Goal: Task Accomplishment & Management: Manage account settings

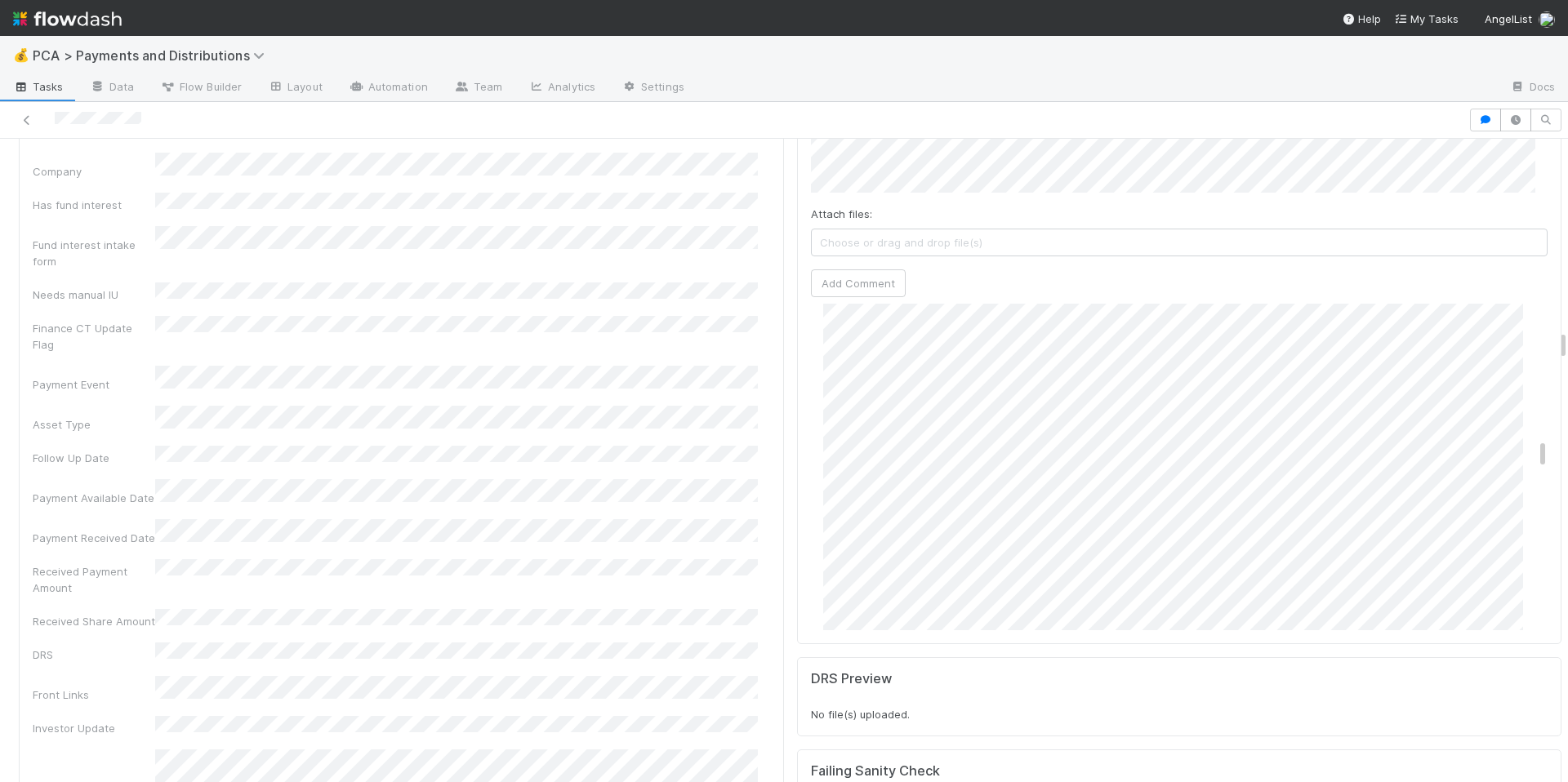
scroll to position [2867, 0]
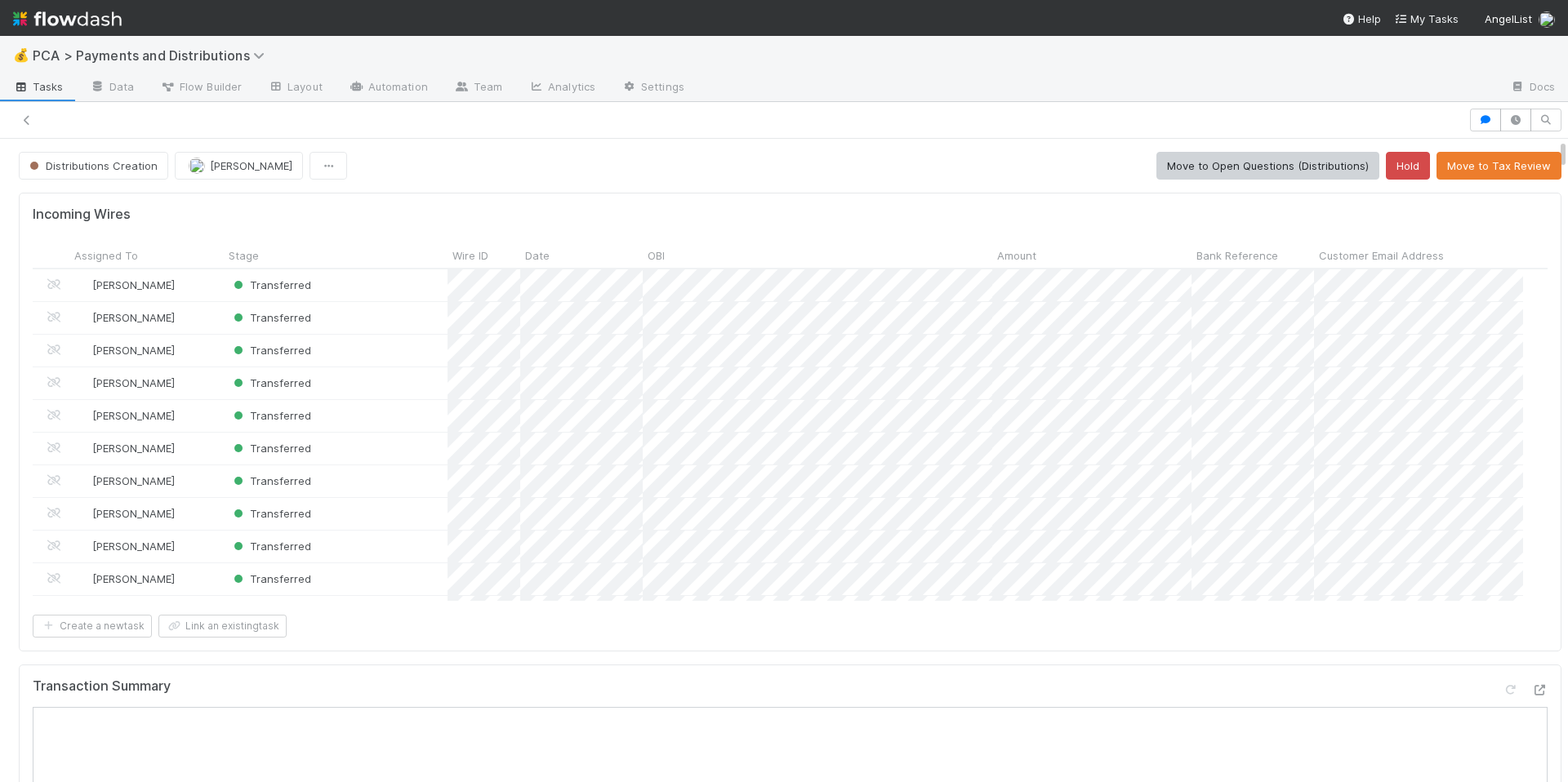
scroll to position [13, 13]
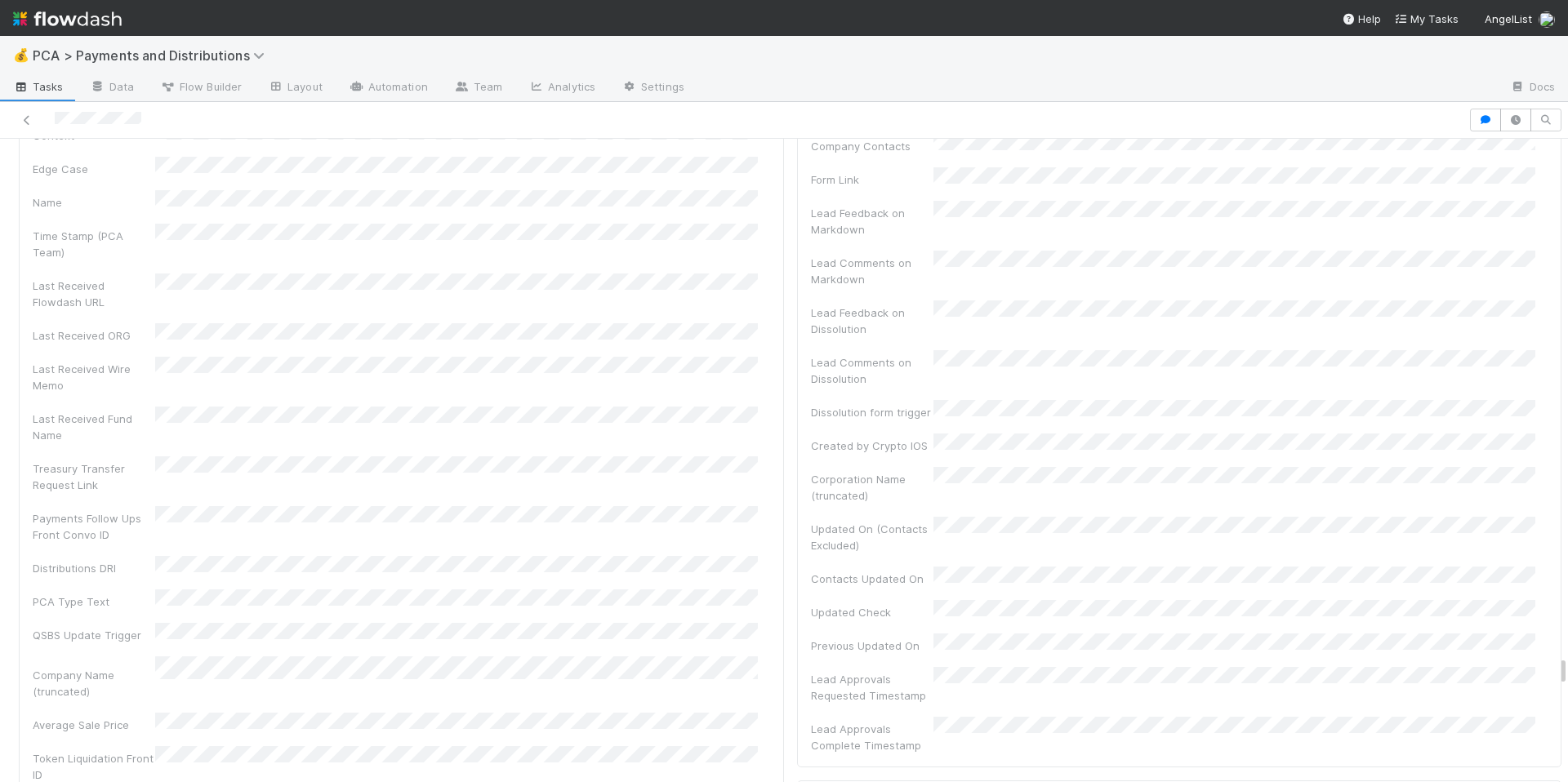
scroll to position [349, 0]
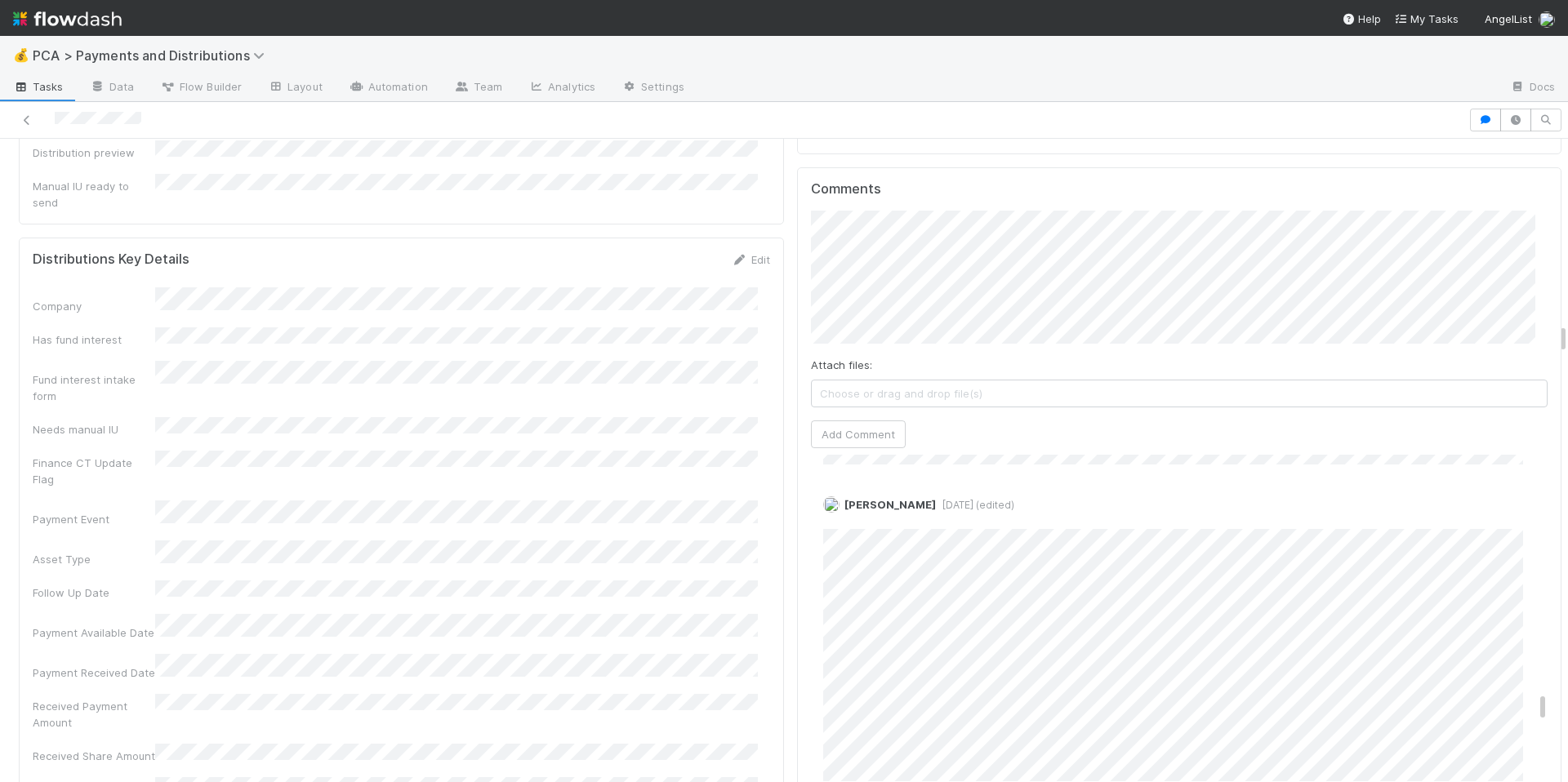
scroll to position [4087, 0]
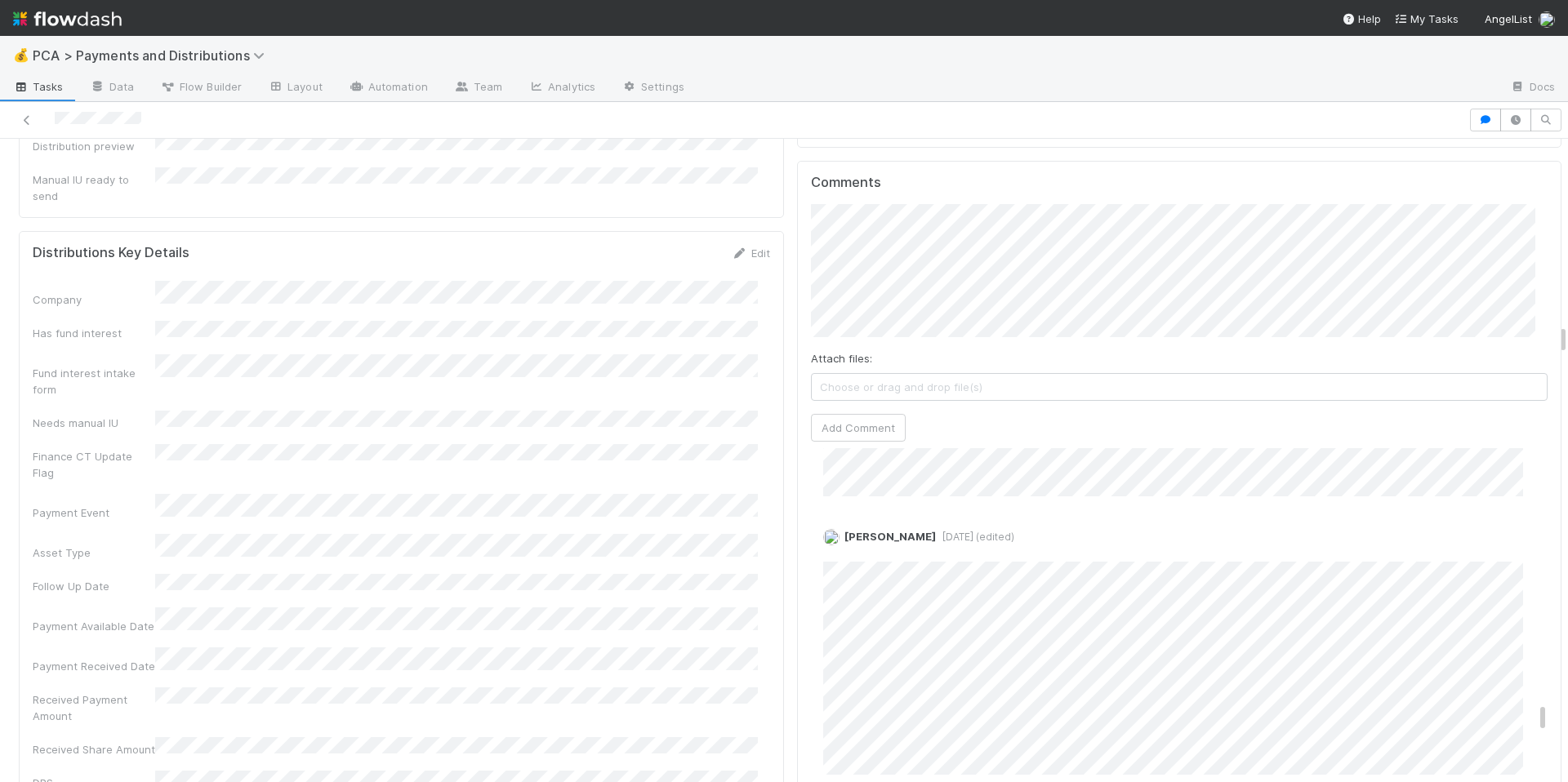
scroll to position [5435, 0]
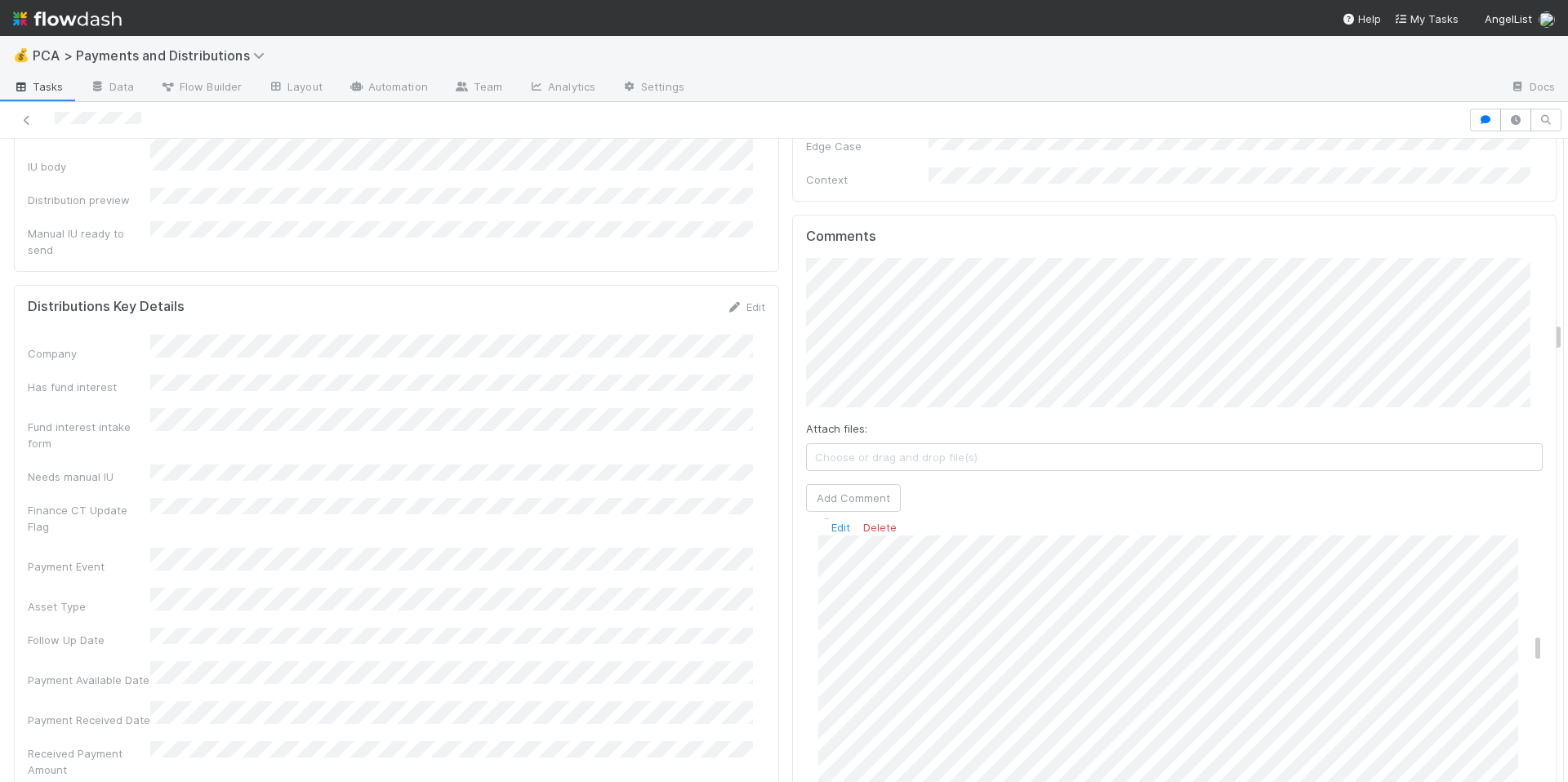
scroll to position [2459, 0]
click at [1236, 132] on div at bounding box center [784, 120] width 1568 height 36
click at [857, 514] on button "Add Comment" at bounding box center [853, 528] width 95 height 28
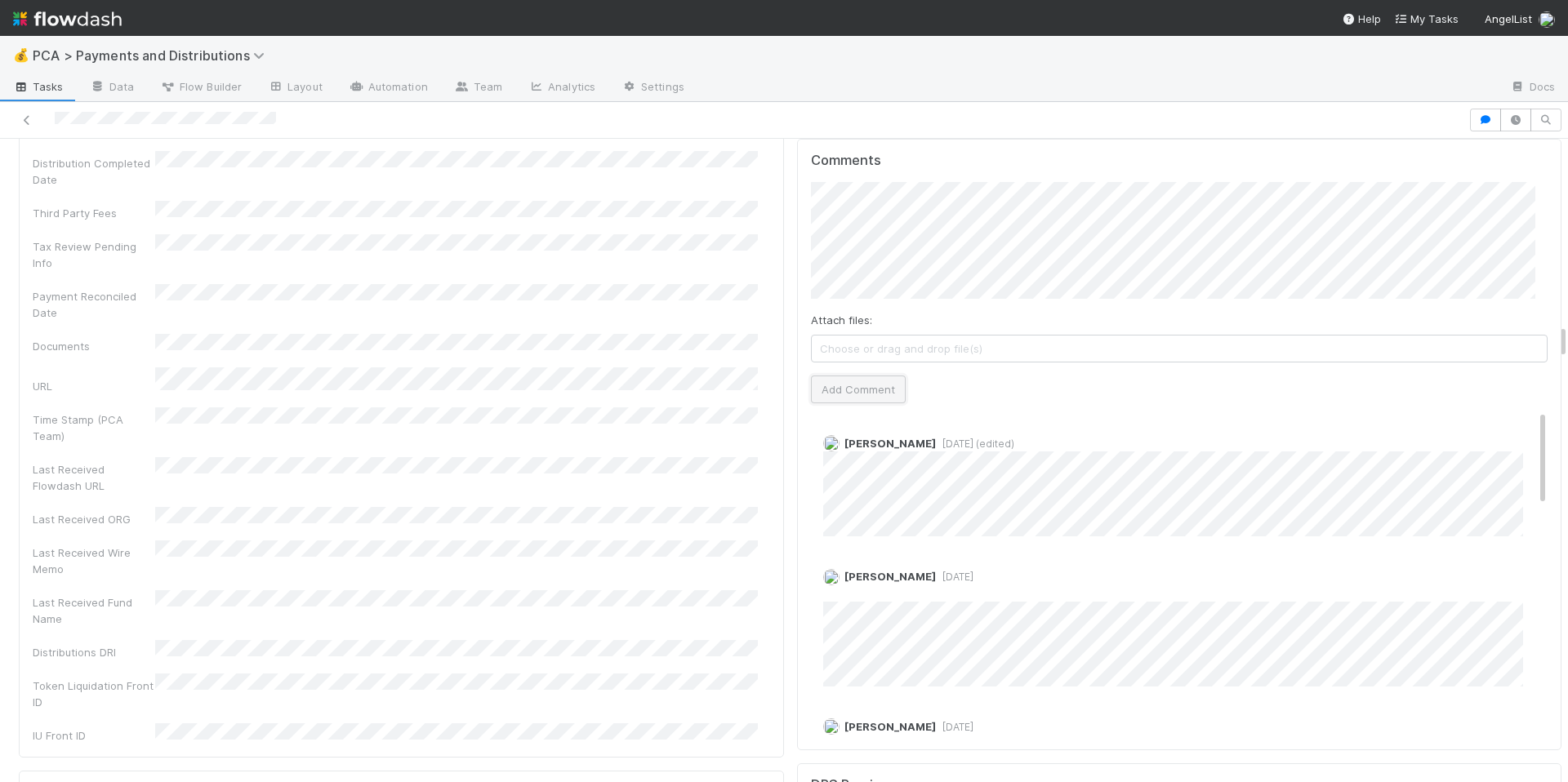
click at [869, 375] on button "Add Comment" at bounding box center [858, 389] width 95 height 28
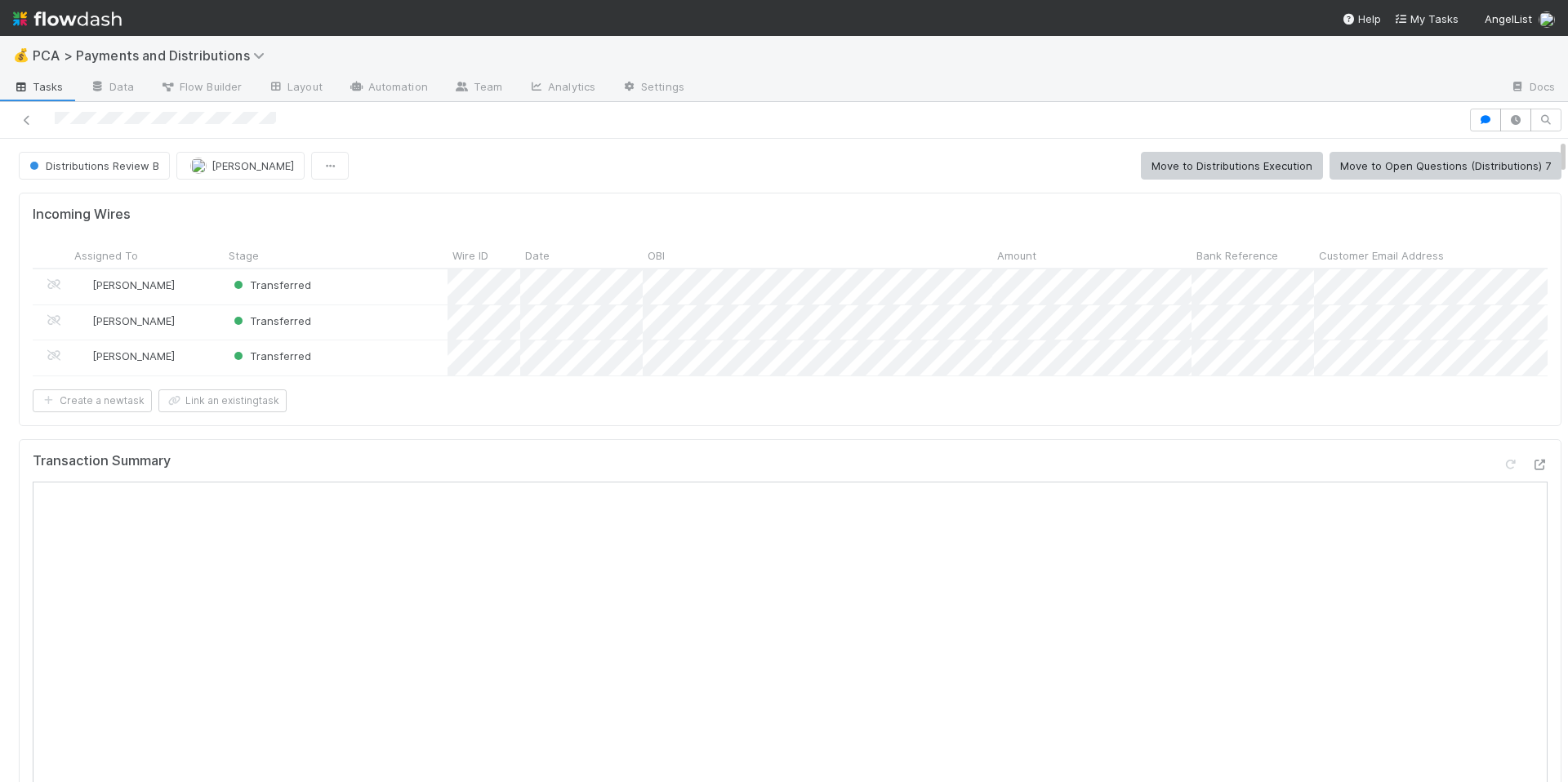
click at [146, 112] on div at bounding box center [165, 120] width 222 height 17
click at [229, 160] on span "[PERSON_NAME]" at bounding box center [253, 165] width 83 height 13
click at [536, 204] on div at bounding box center [784, 391] width 1568 height 782
click at [121, 178] on button "Distributions Review B" at bounding box center [94, 165] width 151 height 28
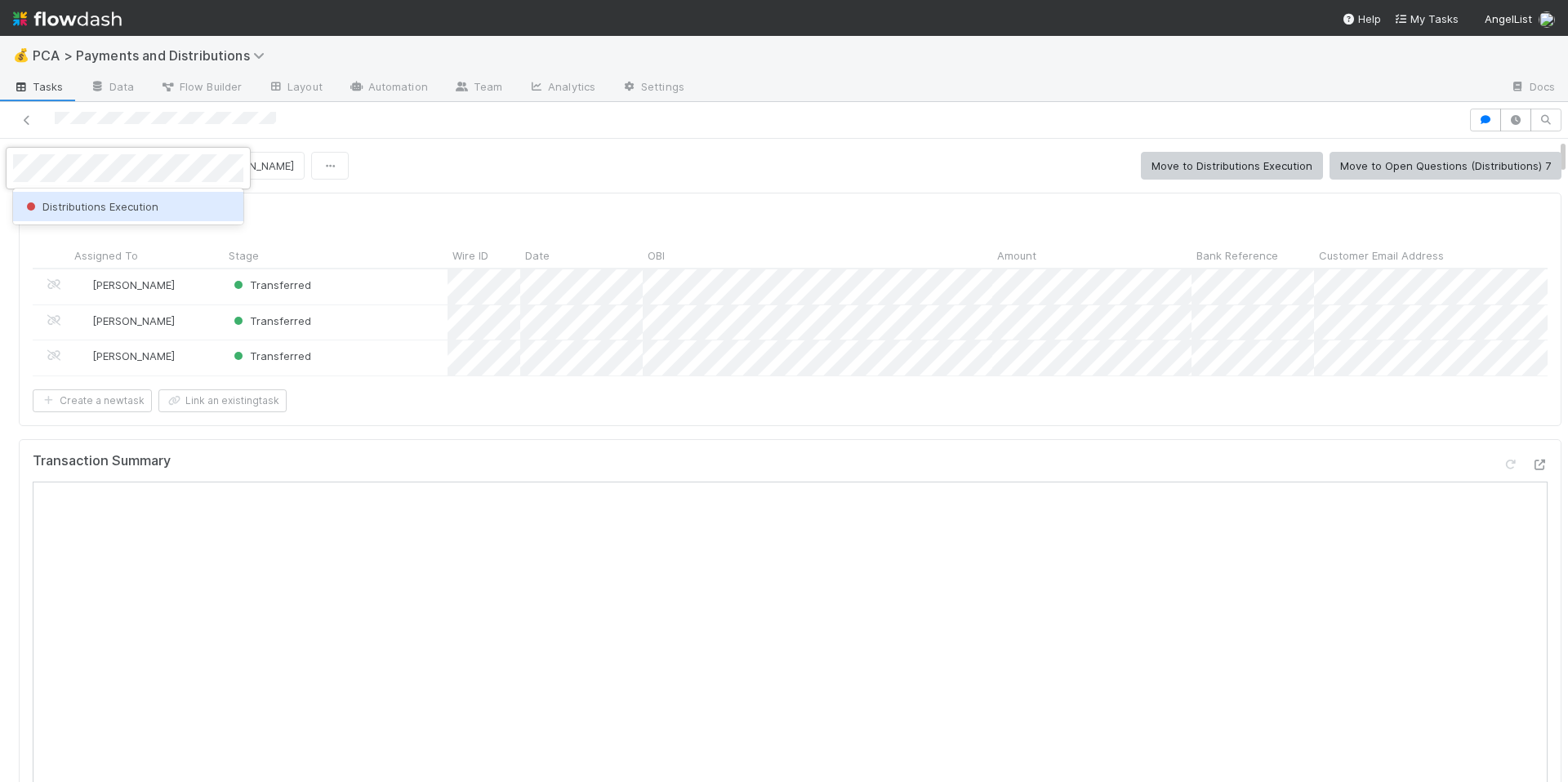
click at [148, 216] on div "Distributions Execution" at bounding box center [128, 207] width 230 height 30
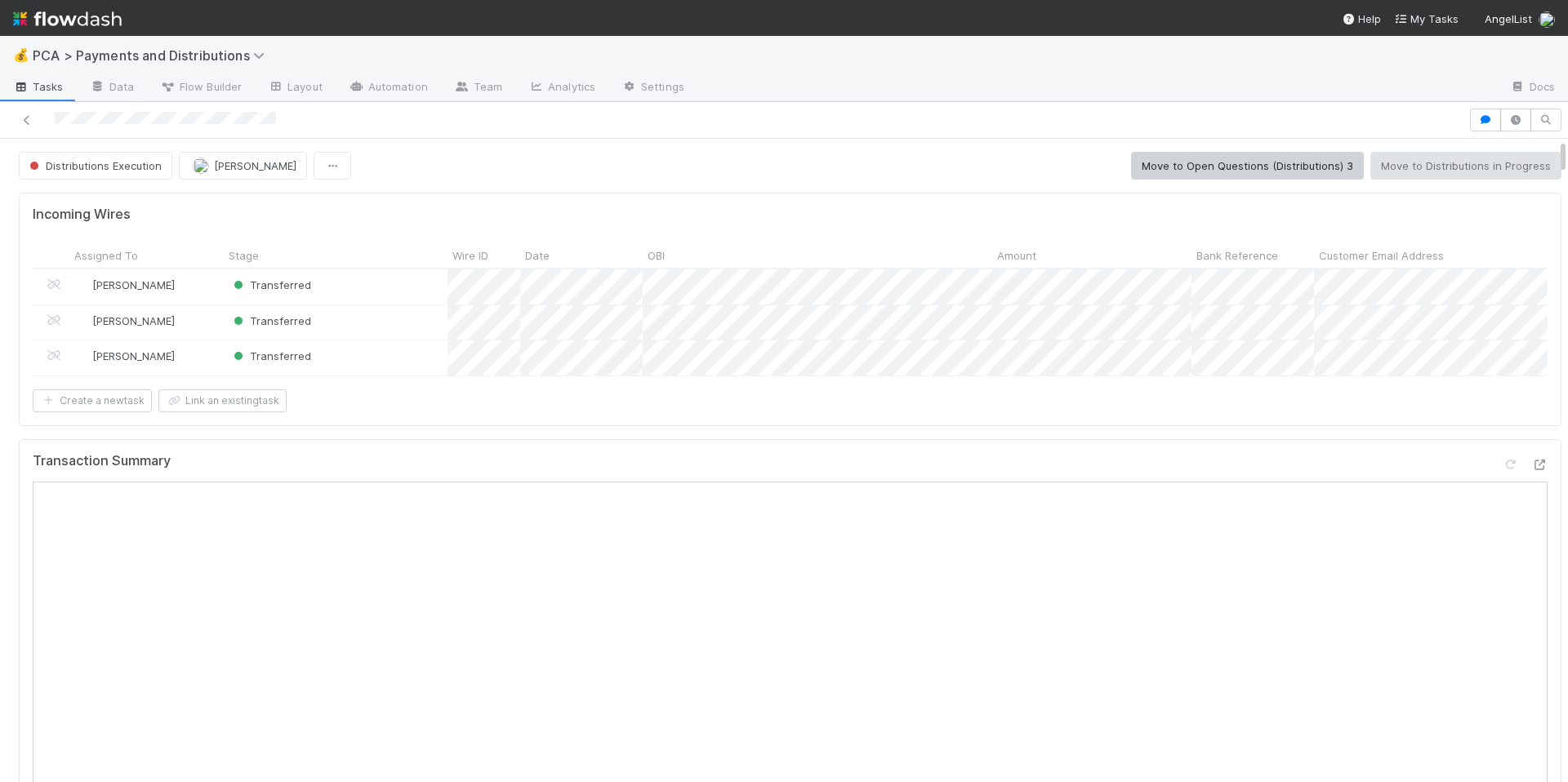
click at [676, 167] on div "Distributions Execution Allison Donlevy Move to Open Questions (Distributions) …" at bounding box center [790, 165] width 1542 height 28
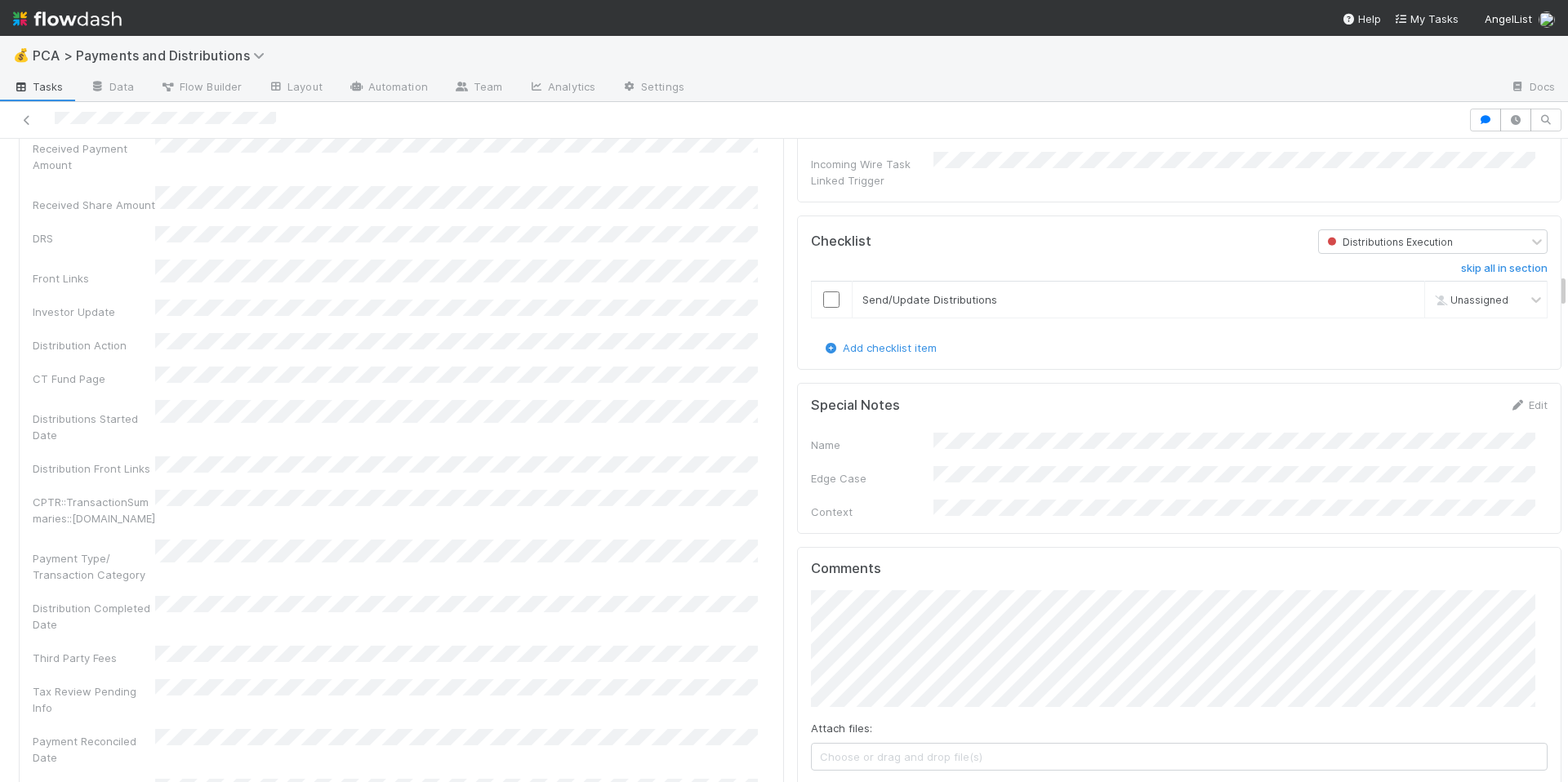
scroll to position [3247, 0]
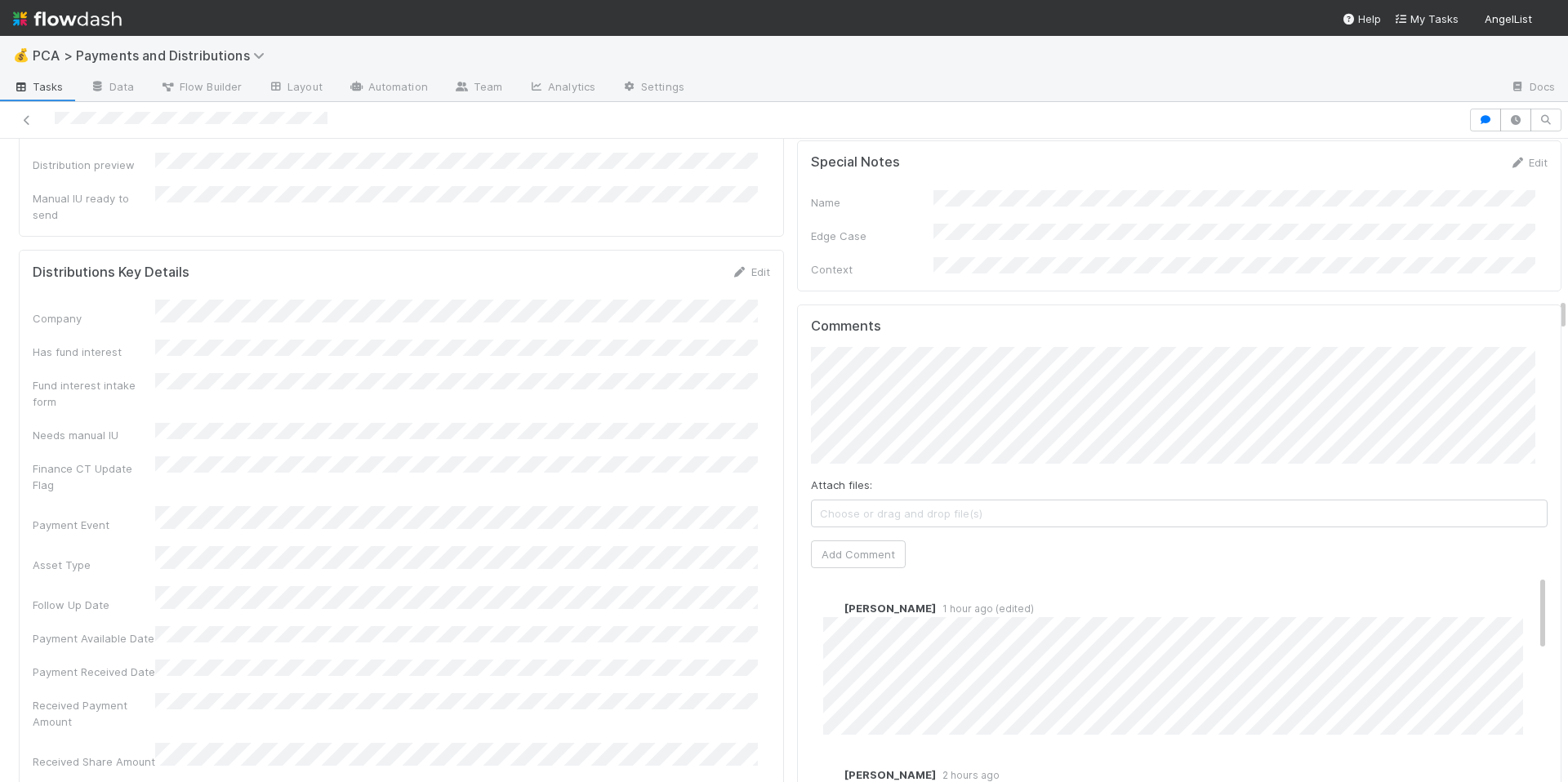
scroll to position [3080, 0]
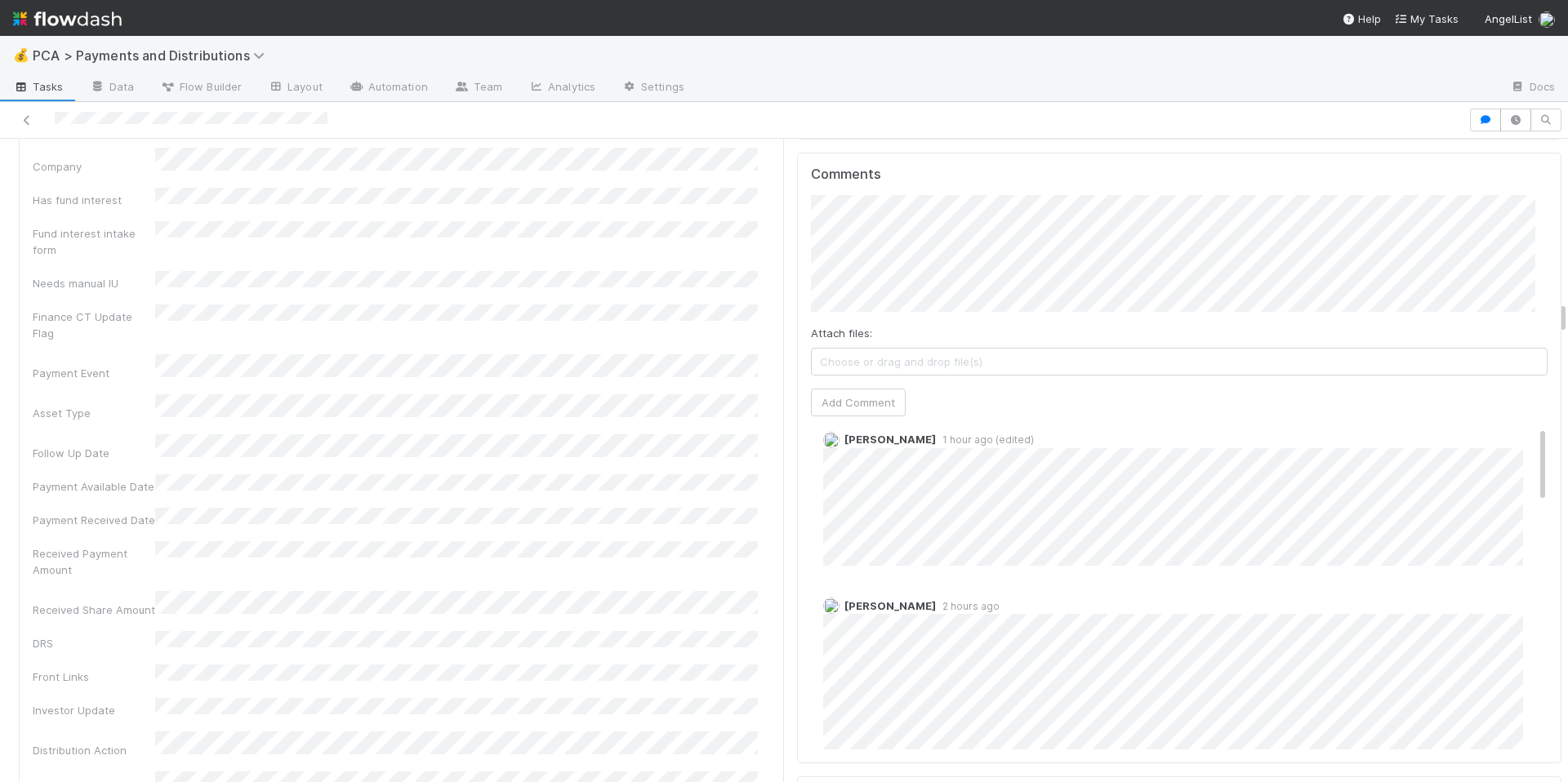
scroll to position [0, 0]
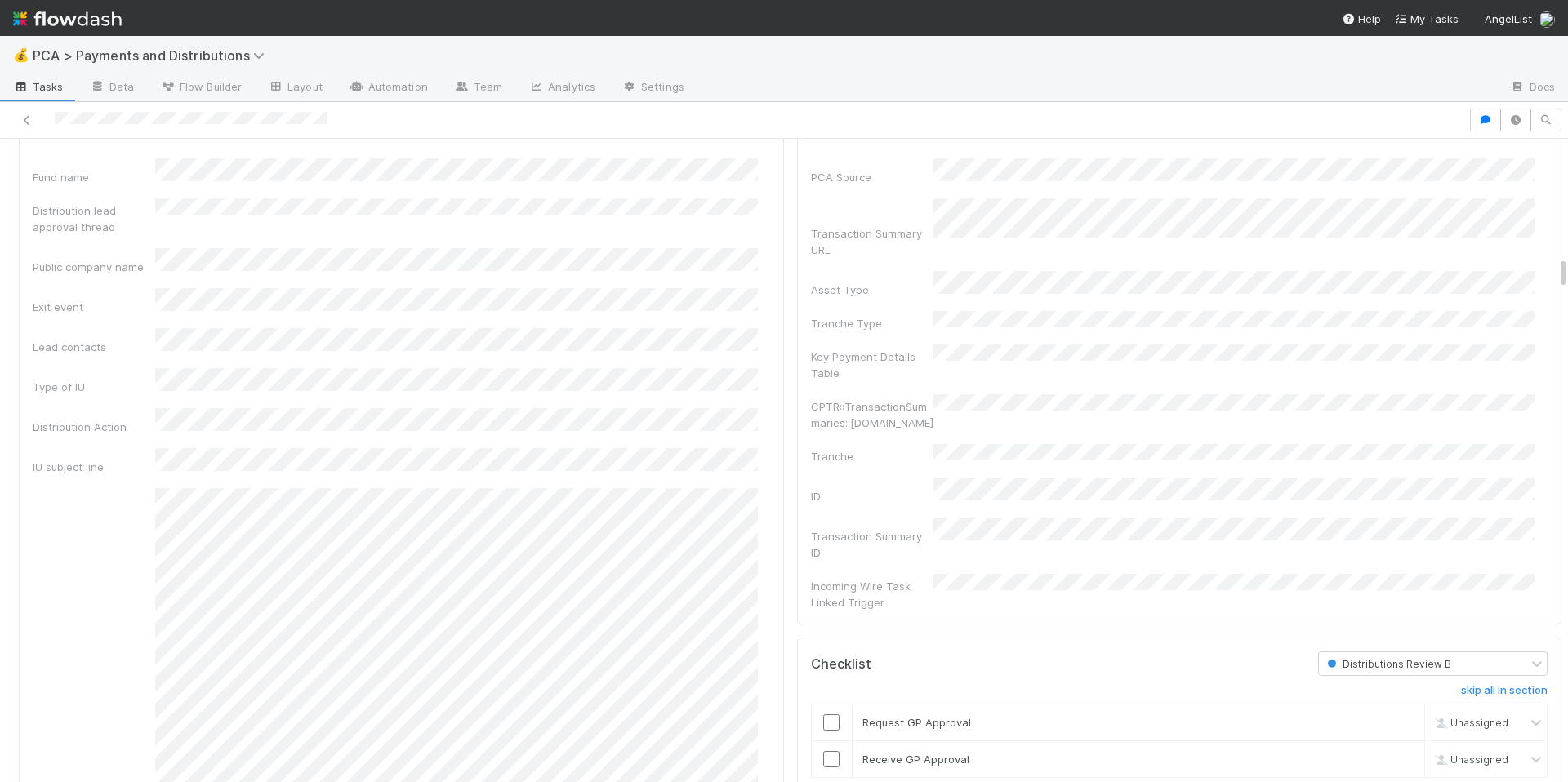
scroll to position [2167, 0]
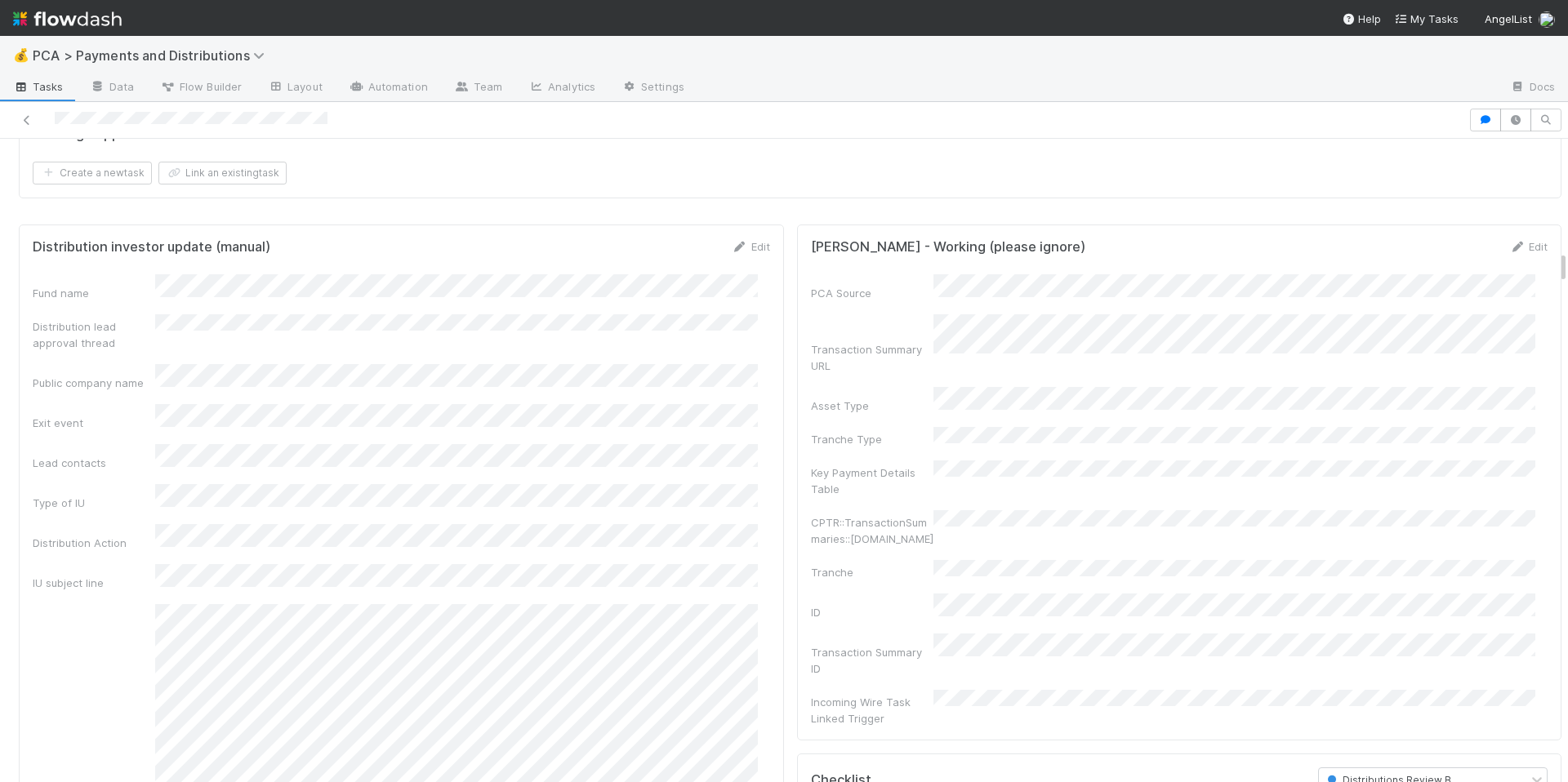
click at [538, 312] on div "Fund name Distribution lead approval thread Public company name Exit event Lead…" at bounding box center [401, 658] width 738 height 767
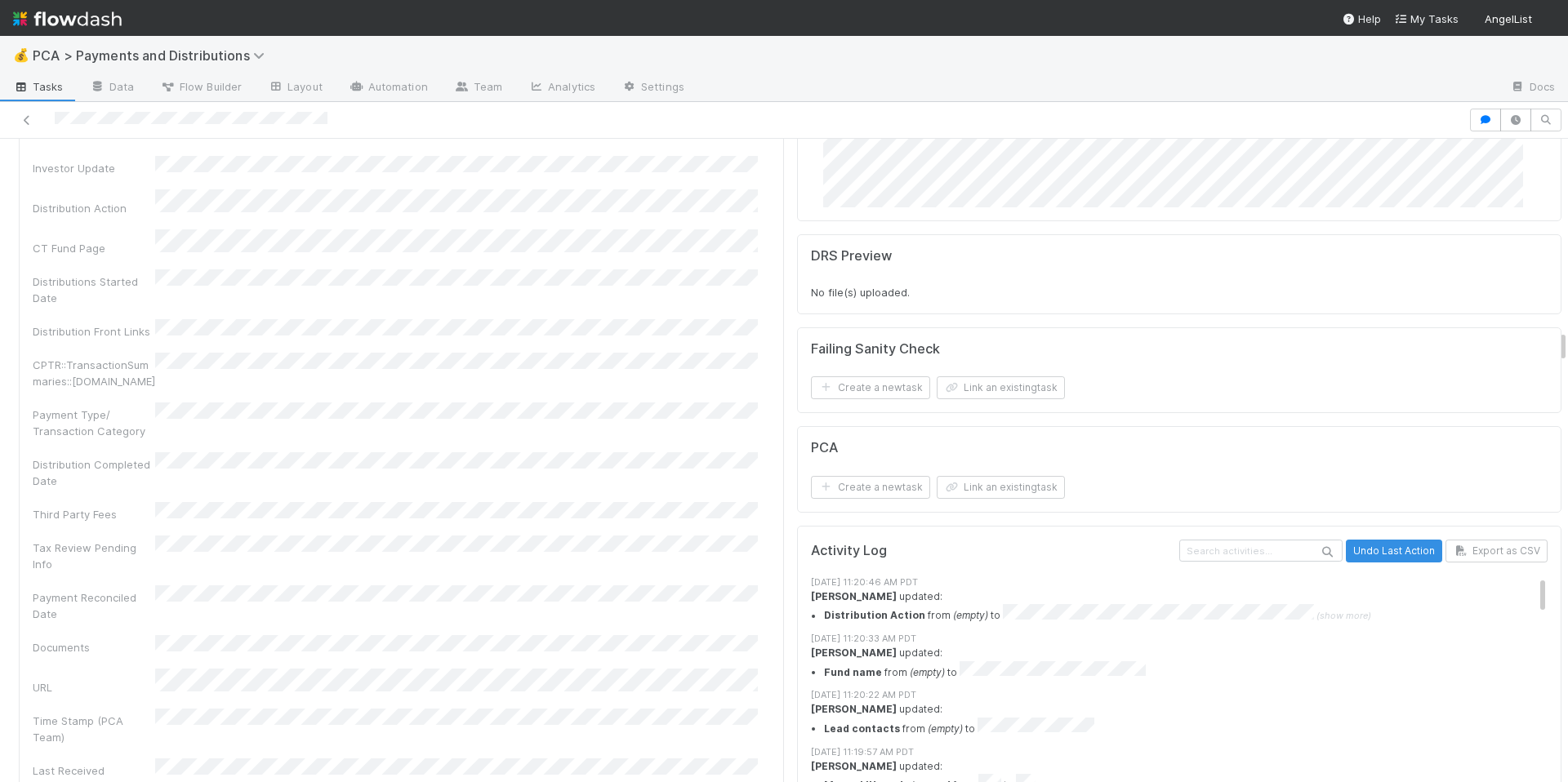
scroll to position [3812, 0]
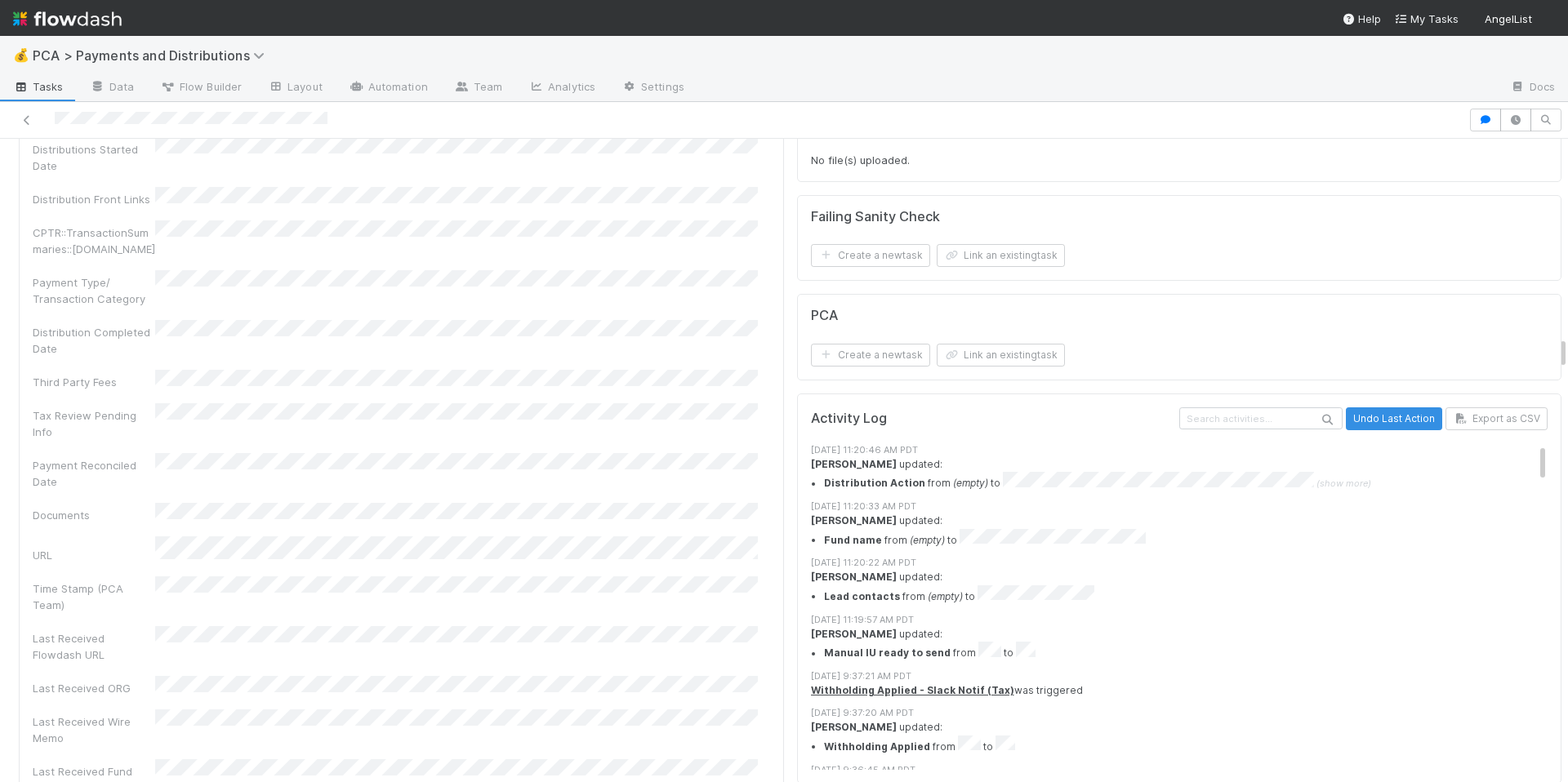
click at [956, 499] on div "[DATE] 11:20:33 AM PDT" at bounding box center [1185, 506] width 750 height 14
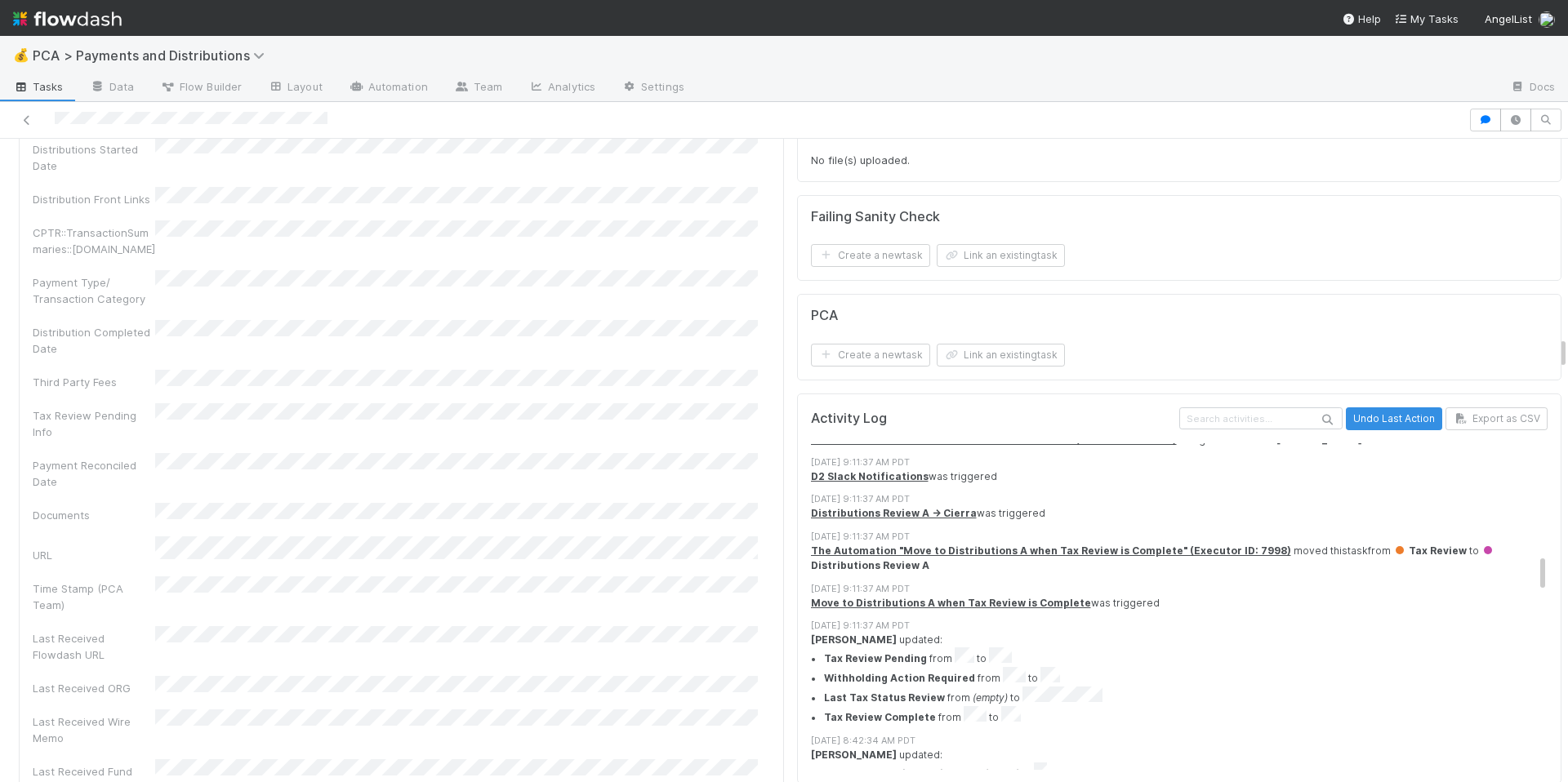
scroll to position [998, 0]
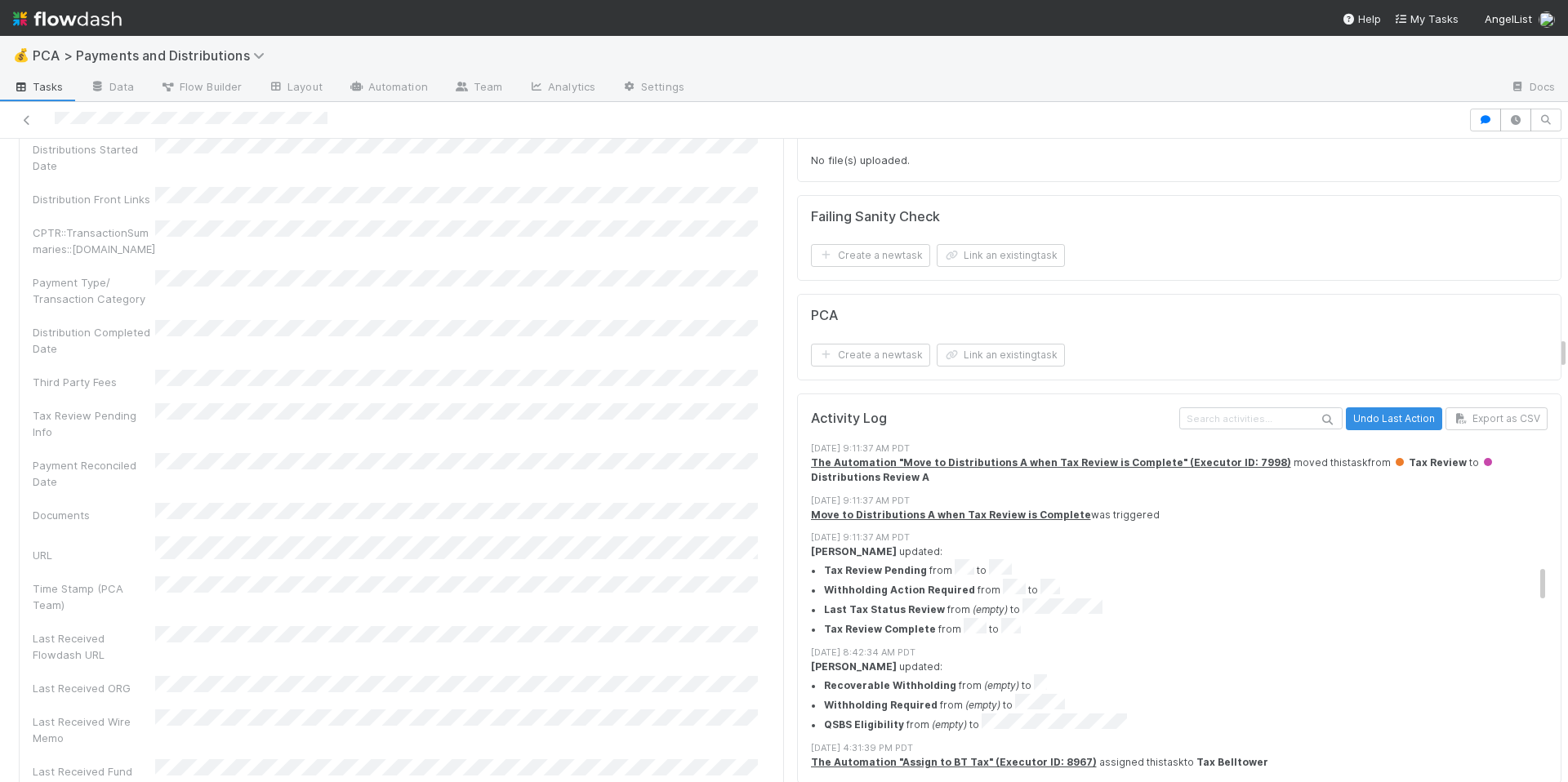
click at [608, 710] on div "Last Received Wire Memo" at bounding box center [401, 728] width 738 height 36
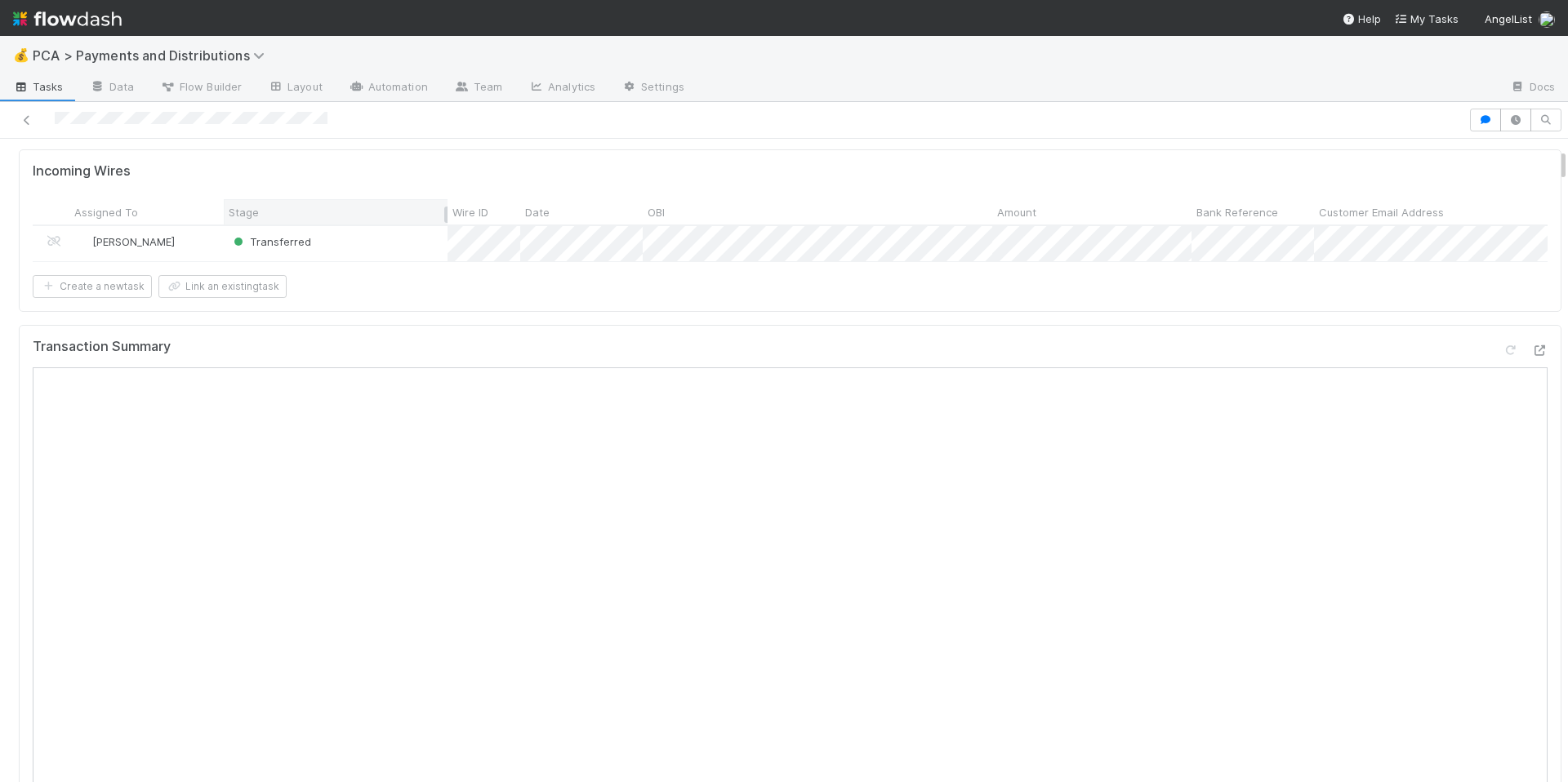
scroll to position [0, 0]
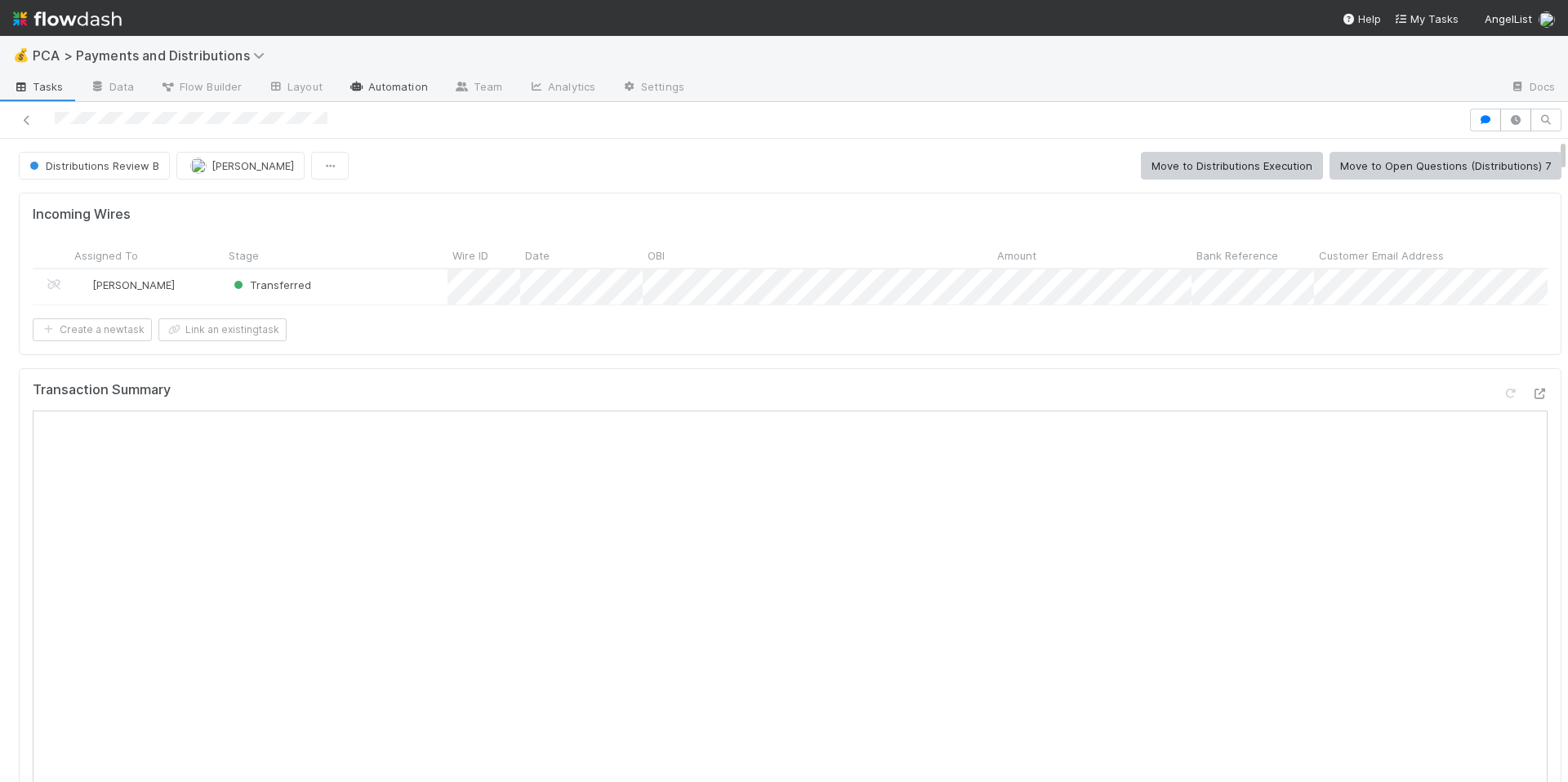
click at [421, 89] on link "Automation" at bounding box center [388, 88] width 105 height 27
click at [461, 355] on div "Incoming Wires Assigned To Stage Wire ID Date OBI Amount Bank Reference Custome…" at bounding box center [790, 274] width 1542 height 162
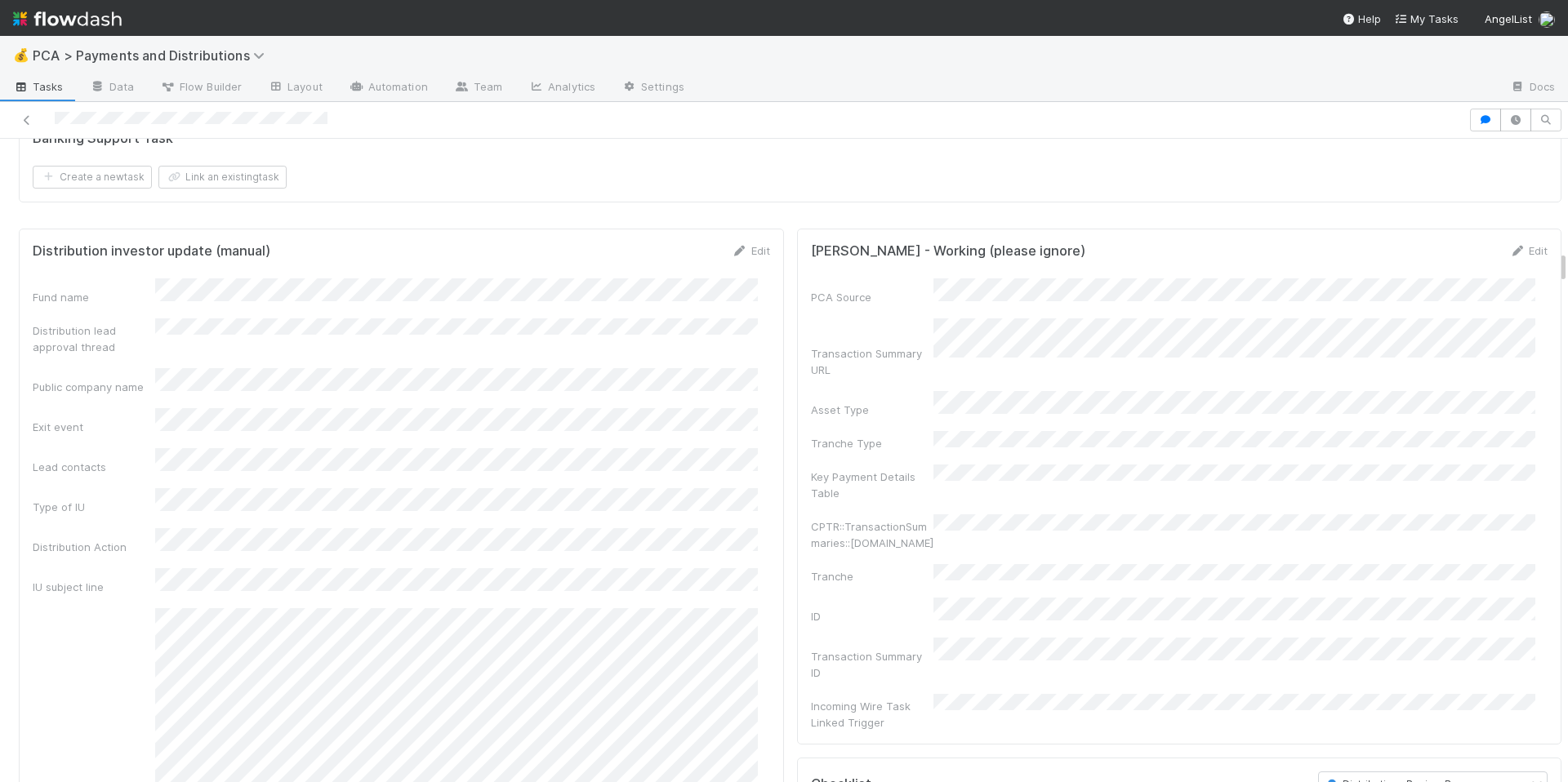
scroll to position [2488, 0]
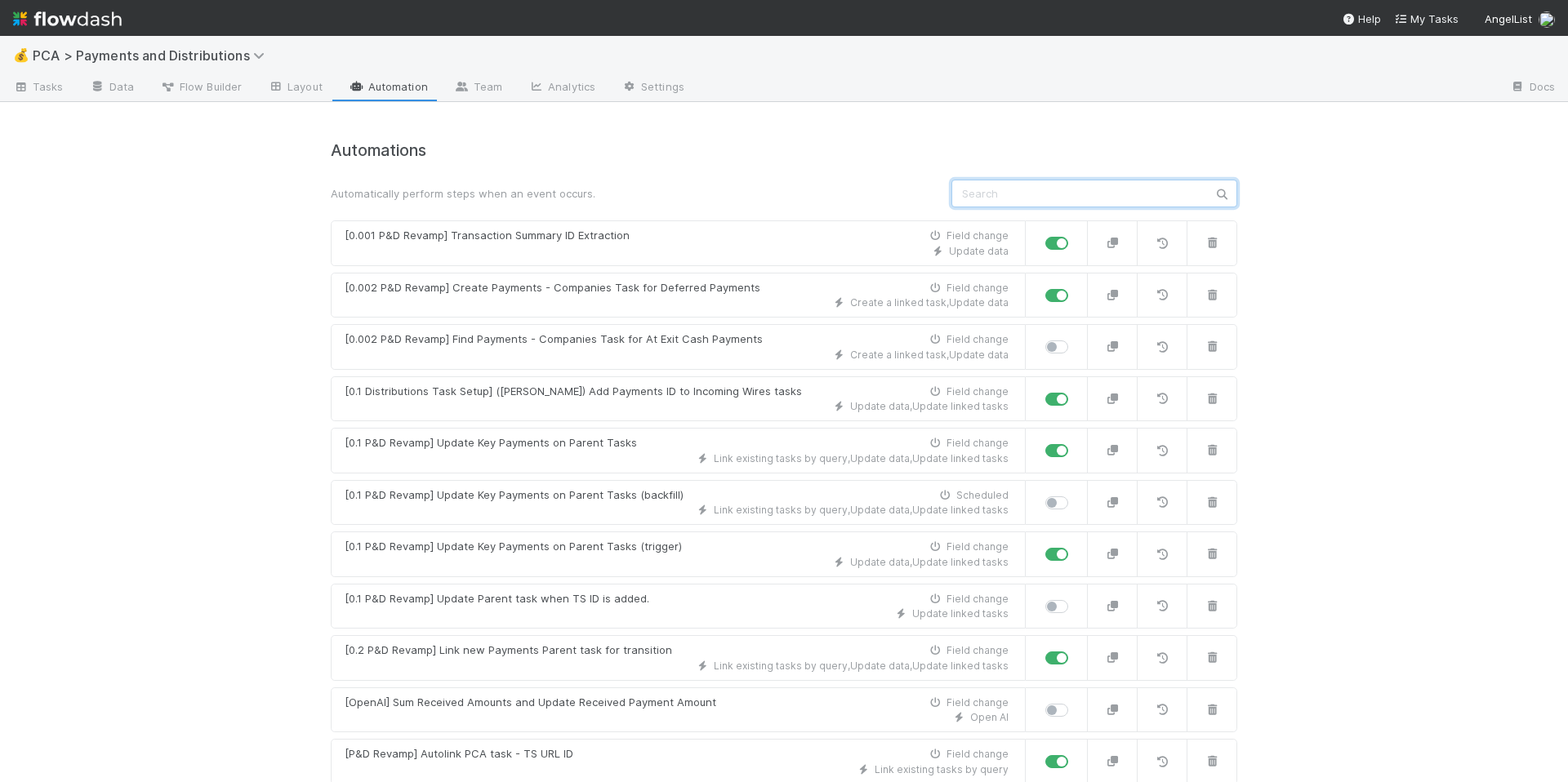
click at [1071, 196] on input "text" at bounding box center [1094, 193] width 286 height 28
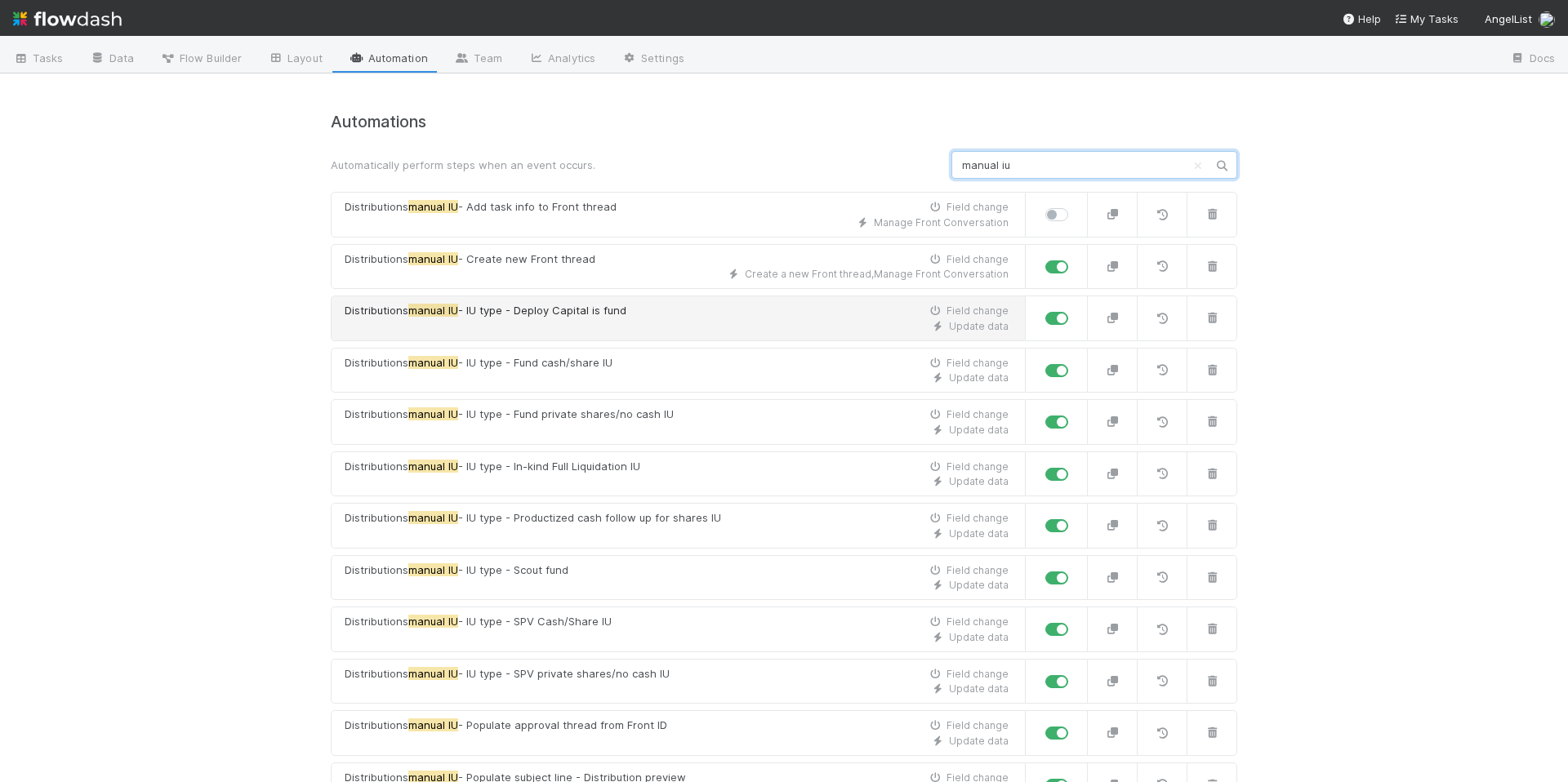
scroll to position [29, 0]
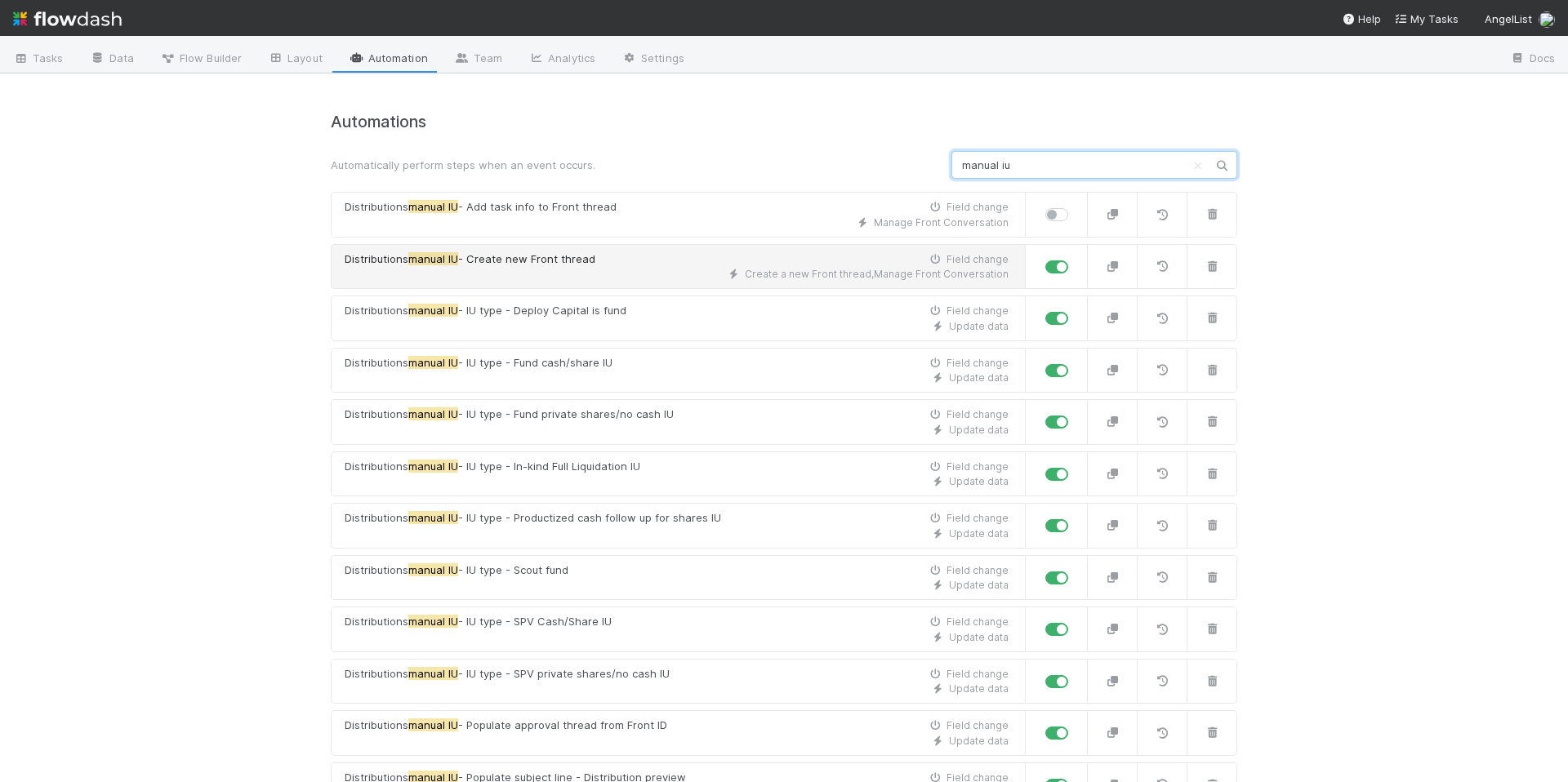
type input "manual iu"
click at [700, 279] on div "Create a new Front thread , Manage Front Conversation" at bounding box center [677, 274] width 664 height 15
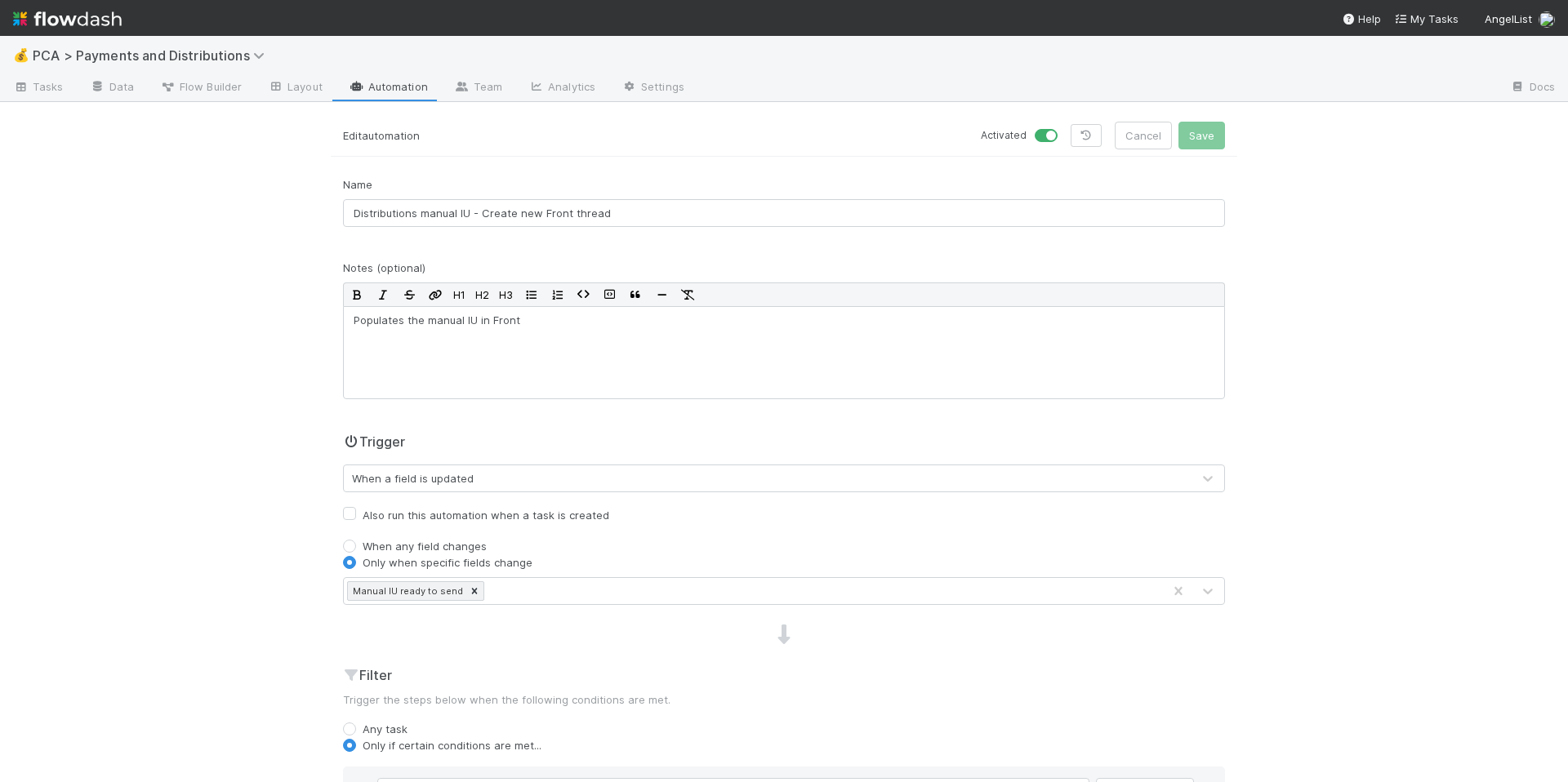
click at [138, 367] on div "💰 PCA > Payments and Distributions Tasks Data Flow Builder Layout Automation Te…" at bounding box center [784, 409] width 1568 height 747
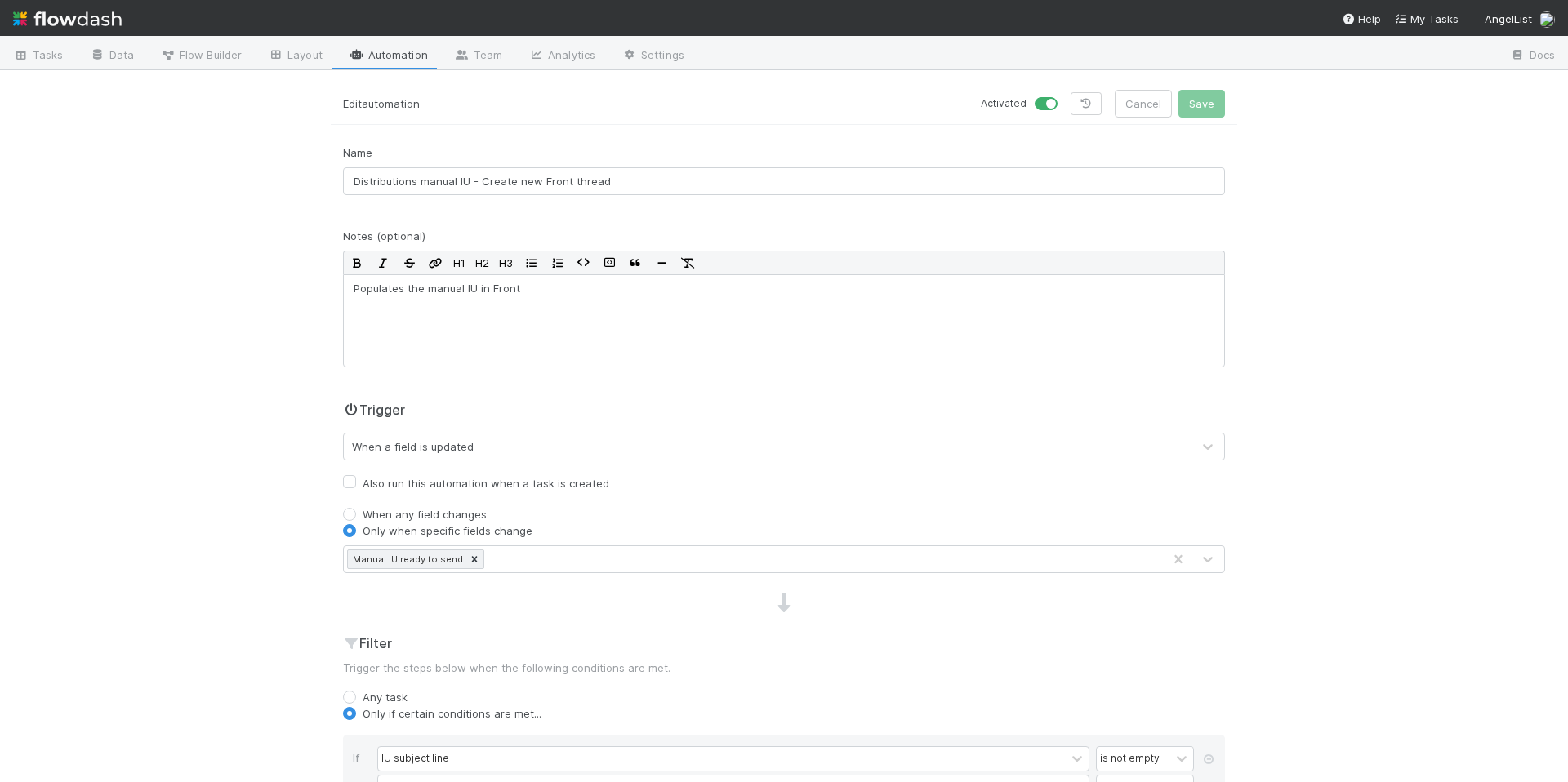
scroll to position [48, 0]
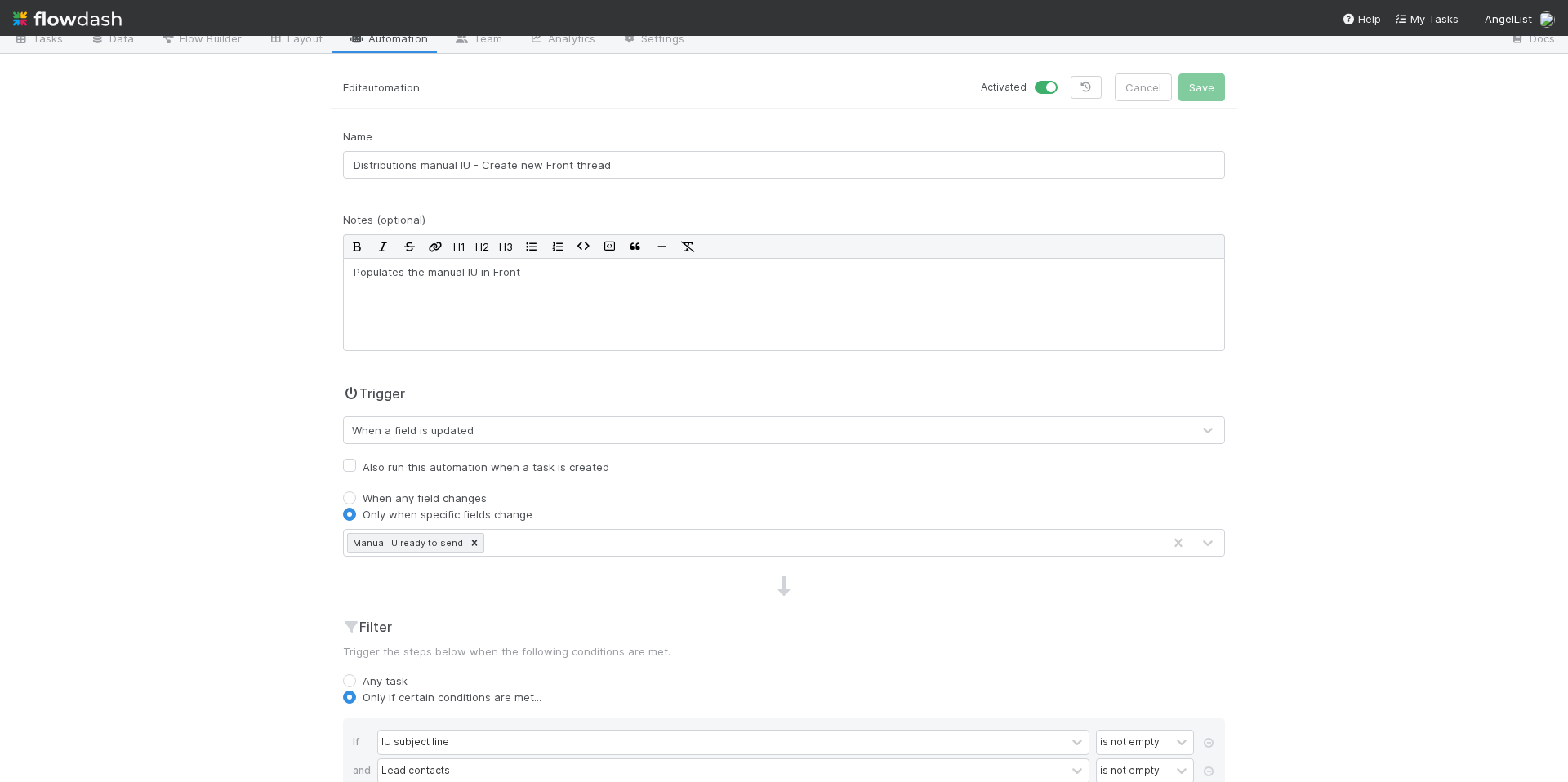
click at [267, 448] on div "💰 PCA > Payments and Distributions Tasks Data Flow Builder Layout Automation Te…" at bounding box center [784, 409] width 1568 height 747
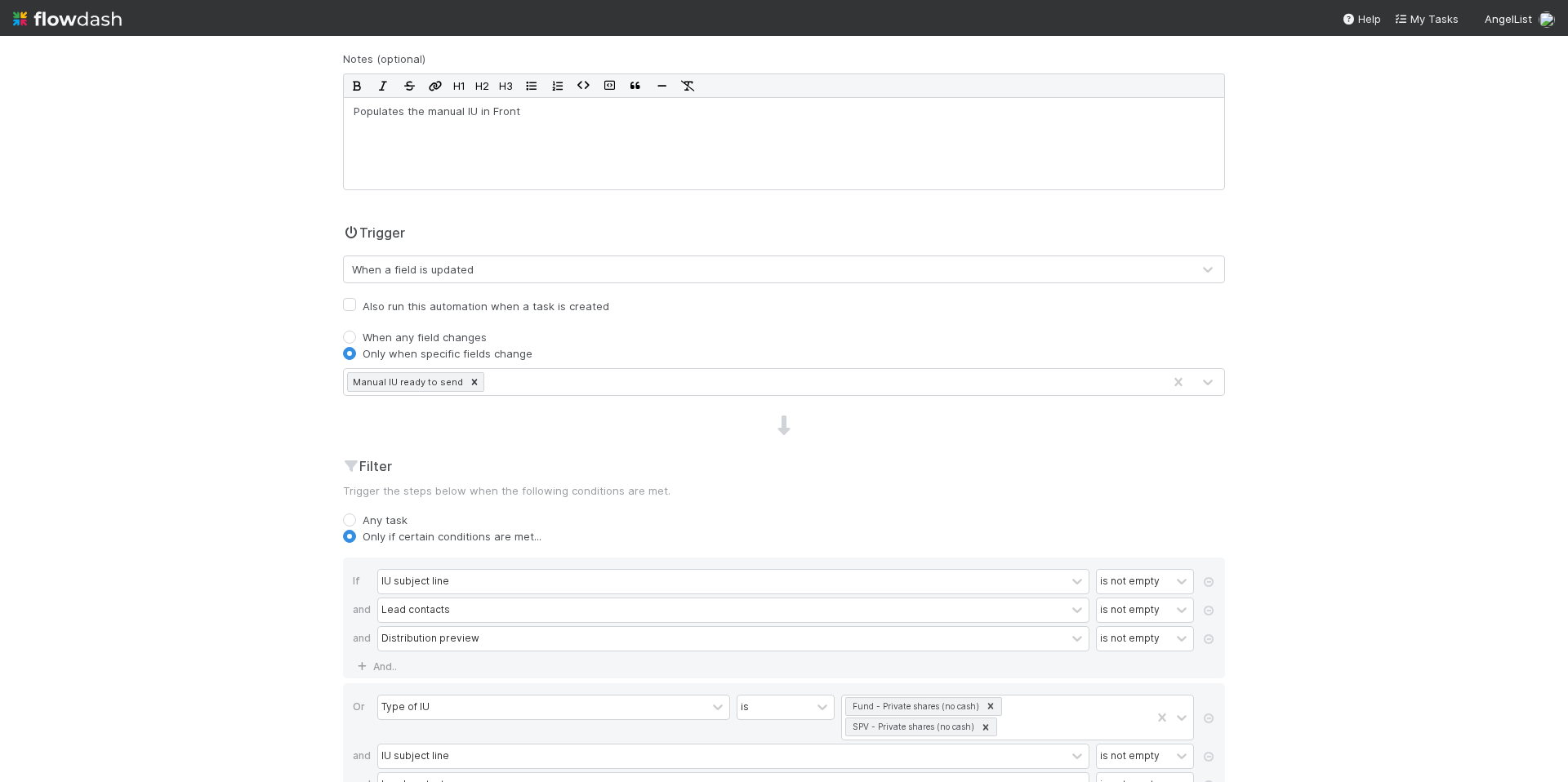
scroll to position [211, 0]
click at [559, 375] on div "Manual IU ready to send" at bounding box center [752, 380] width 818 height 27
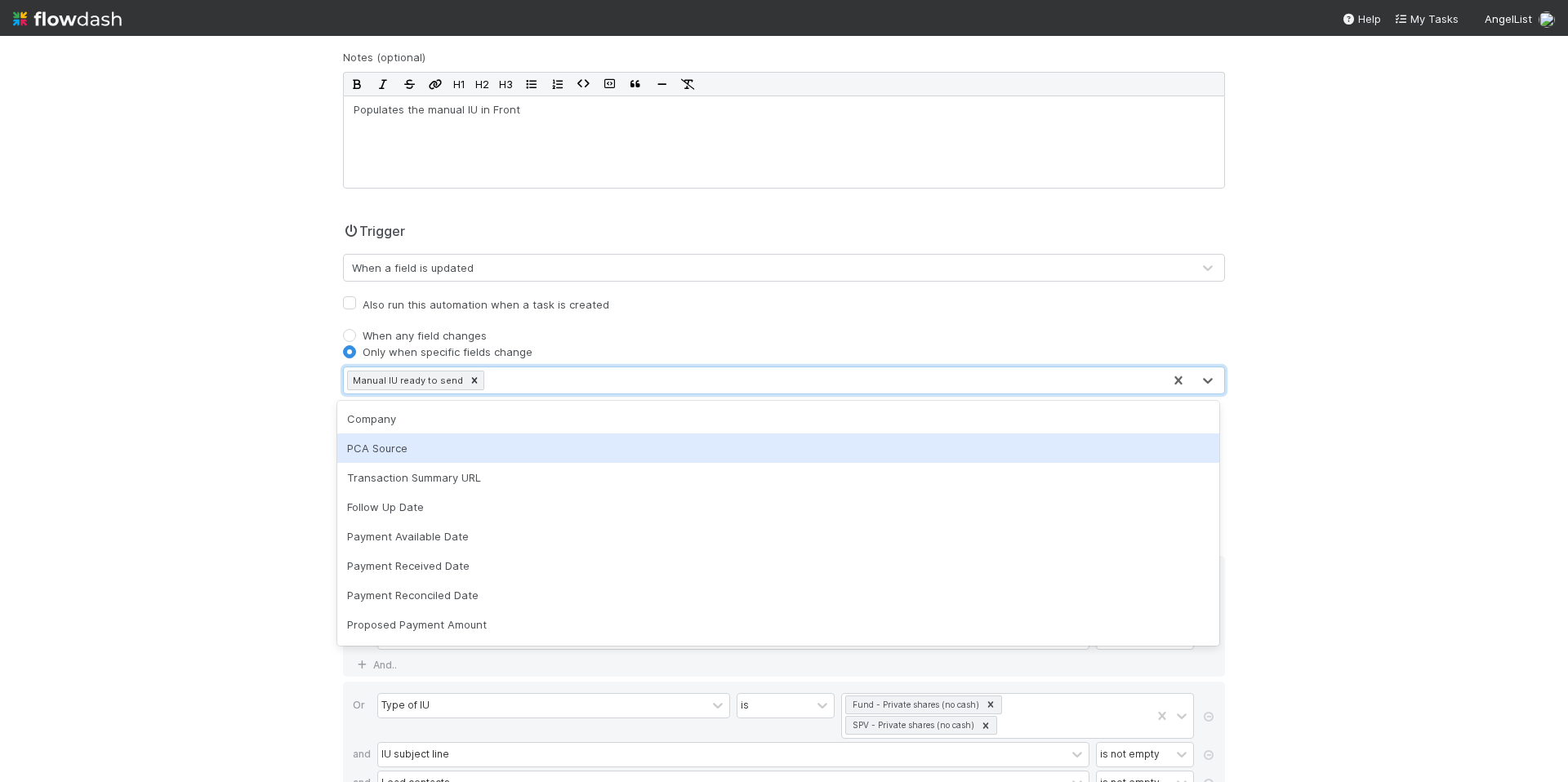
click at [199, 457] on div "💰 PCA > Payments and Distributions Tasks Data Flow Builder Layout Automation Te…" at bounding box center [784, 409] width 1568 height 747
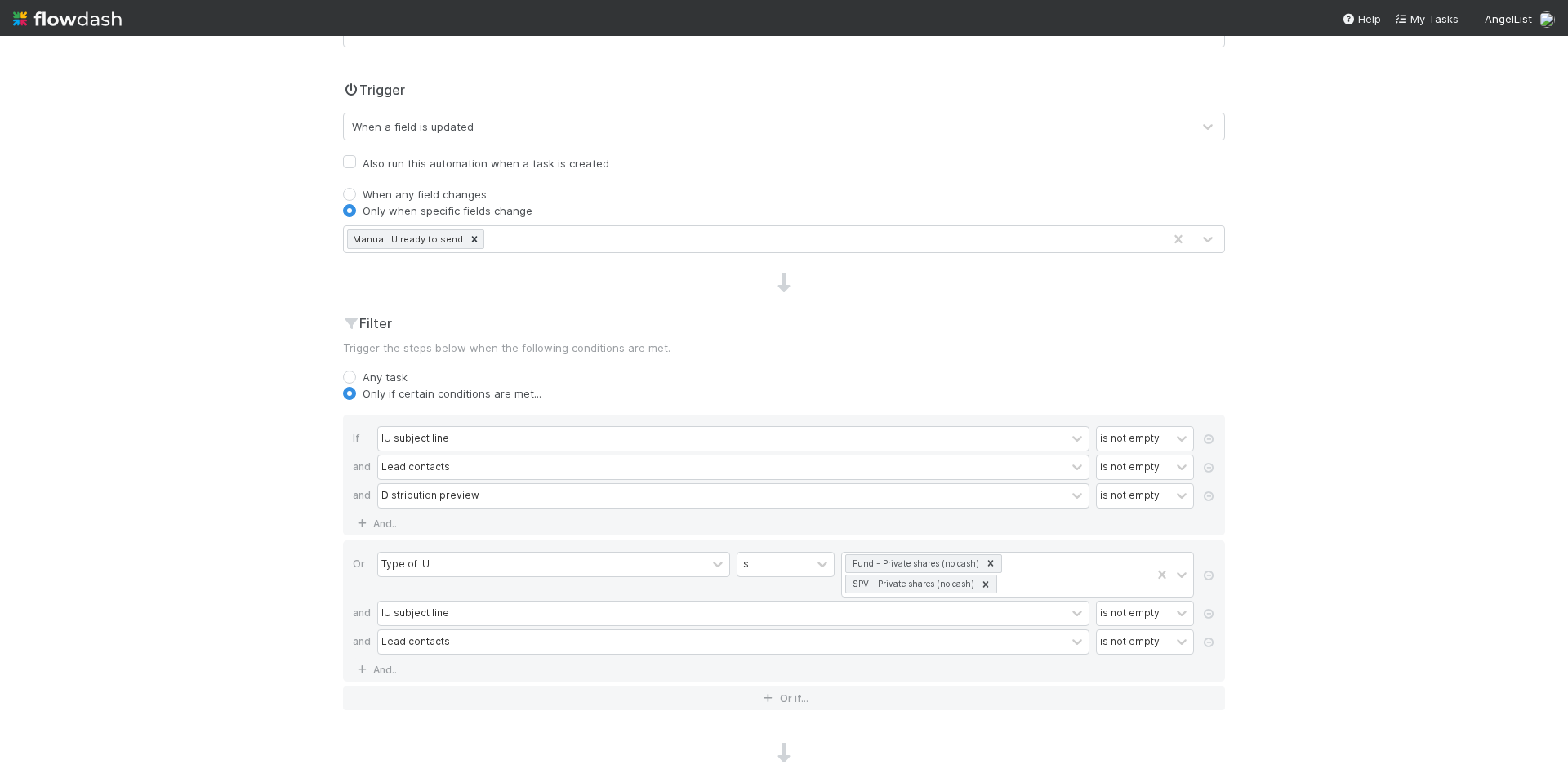
scroll to position [353, 0]
click at [149, 538] on div "💰 PCA > Payments and Distributions Tasks Data Flow Builder Layout Automation Te…" at bounding box center [784, 409] width 1568 height 747
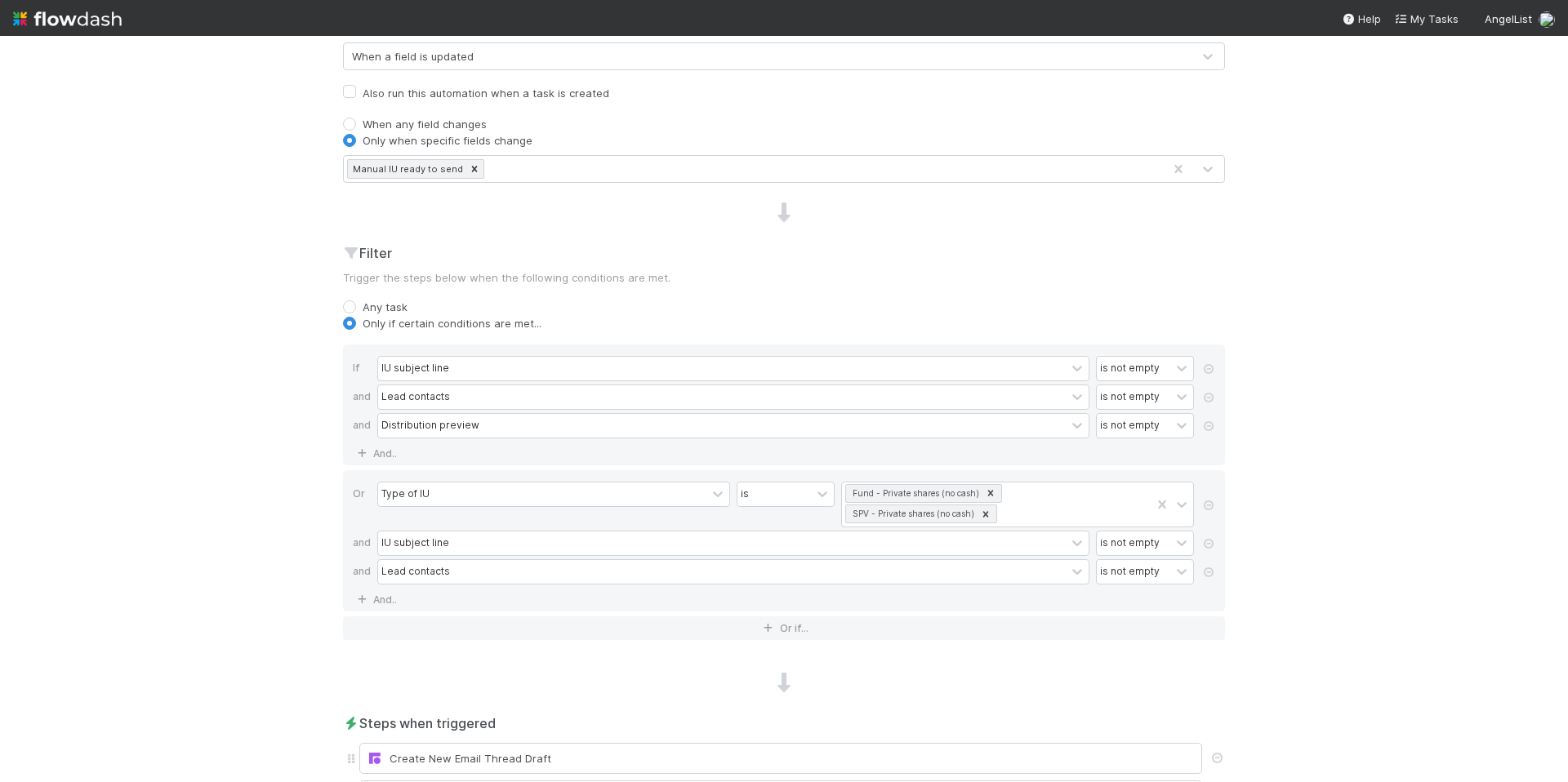
scroll to position [457, 0]
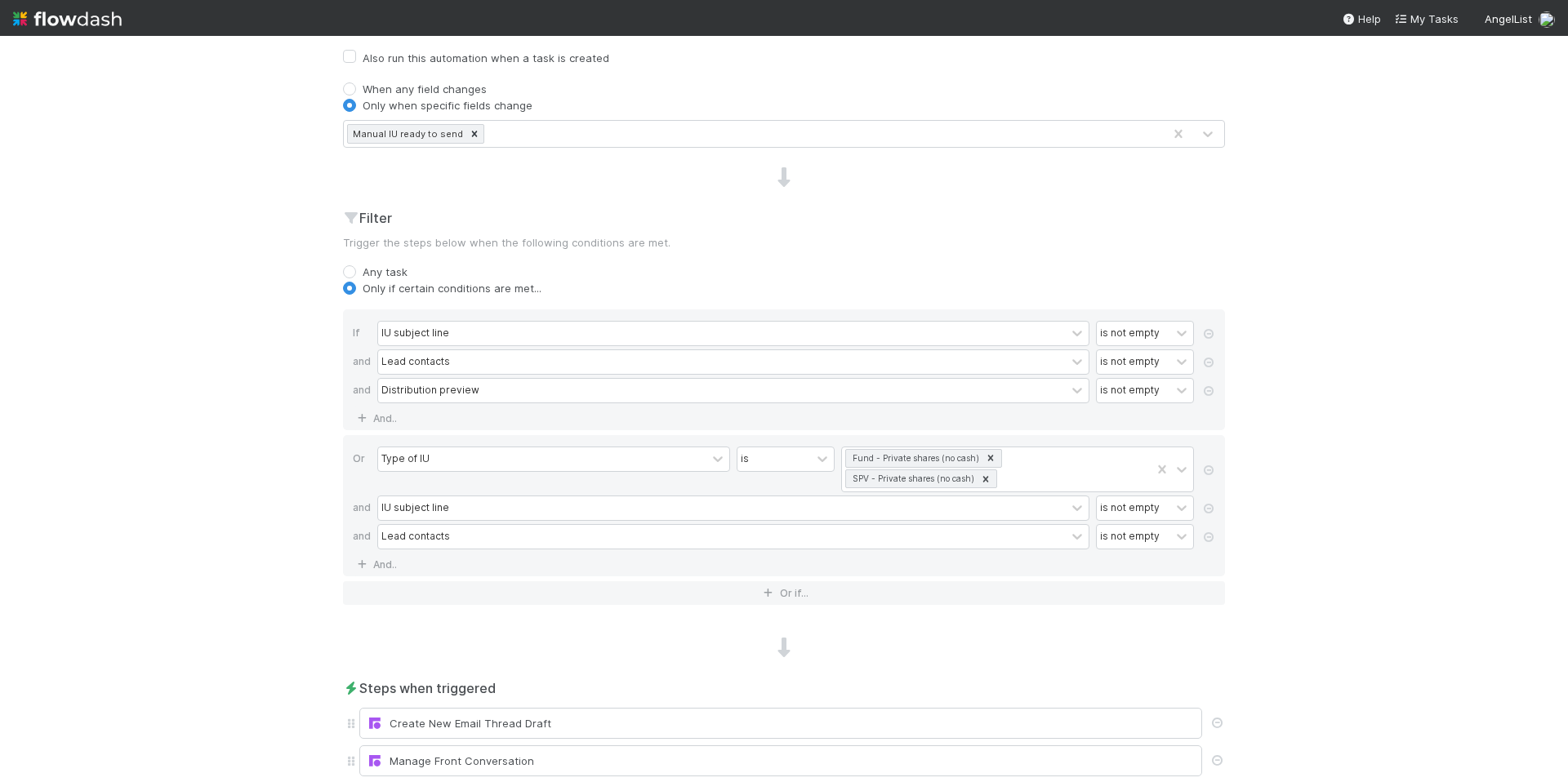
click at [197, 511] on div "💰 PCA > Payments and Distributions Tasks Data Flow Builder Layout Automation Te…" at bounding box center [784, 409] width 1568 height 747
click at [241, 528] on div "💰 PCA > Payments and Distributions Tasks Data Flow Builder Layout Automation Te…" at bounding box center [784, 409] width 1568 height 747
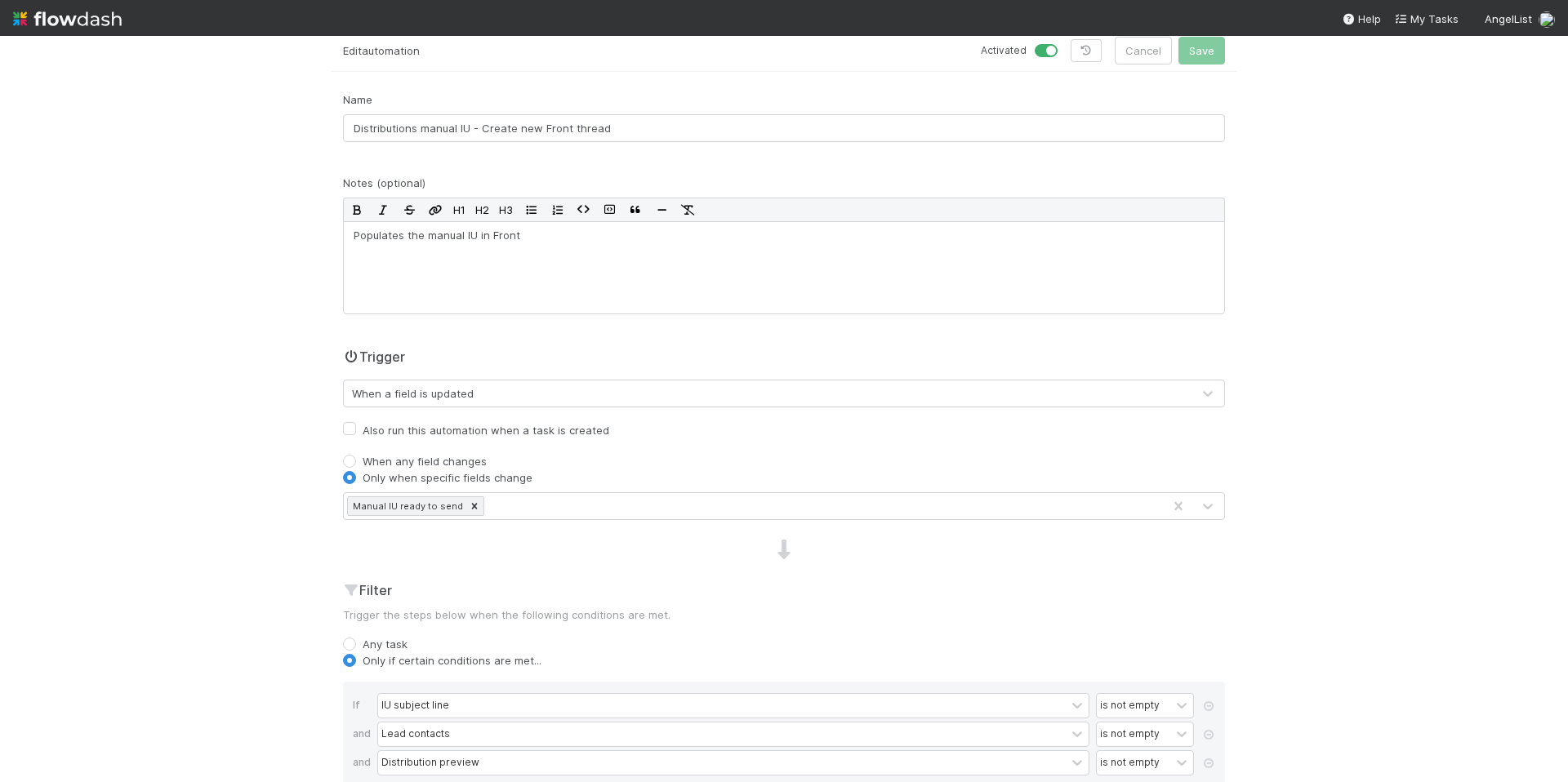
scroll to position [0, 0]
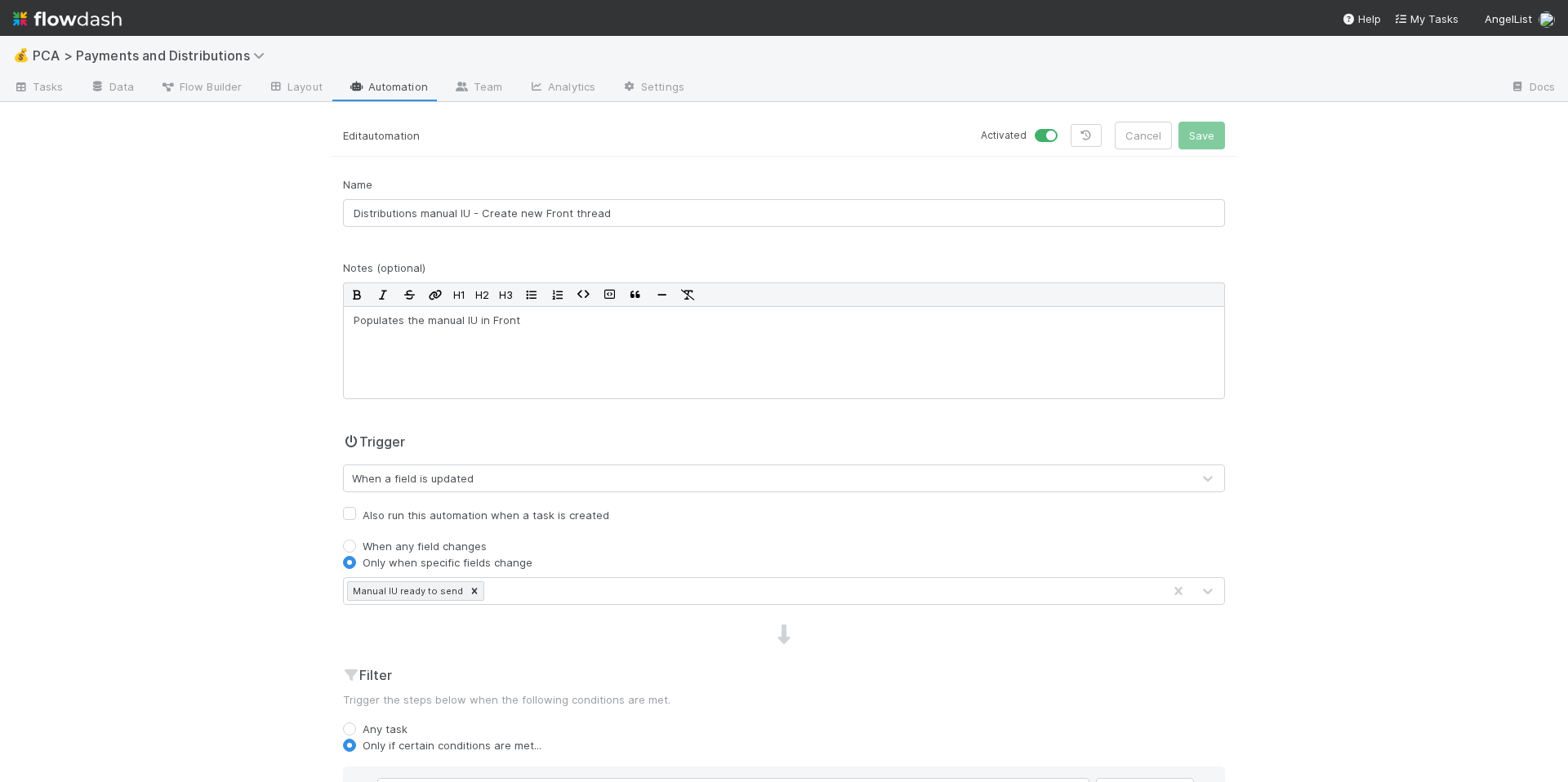
click at [267, 323] on div "💰 PCA > Payments and Distributions Tasks Data Flow Builder Layout Automation Te…" at bounding box center [784, 409] width 1568 height 747
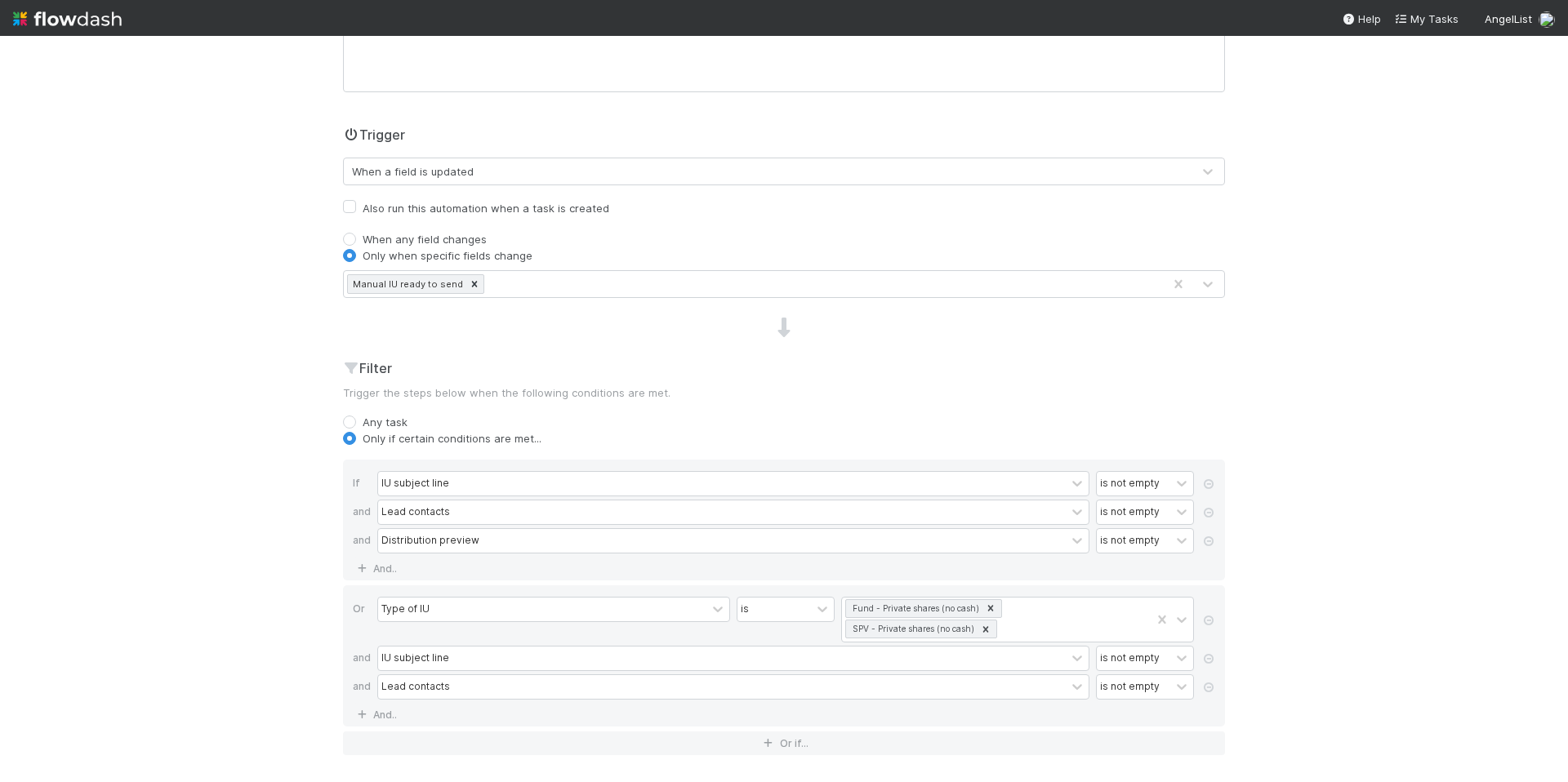
click at [224, 483] on div "💰 PCA > Payments and Distributions Tasks Data Flow Builder Layout Automation Te…" at bounding box center [784, 409] width 1568 height 747
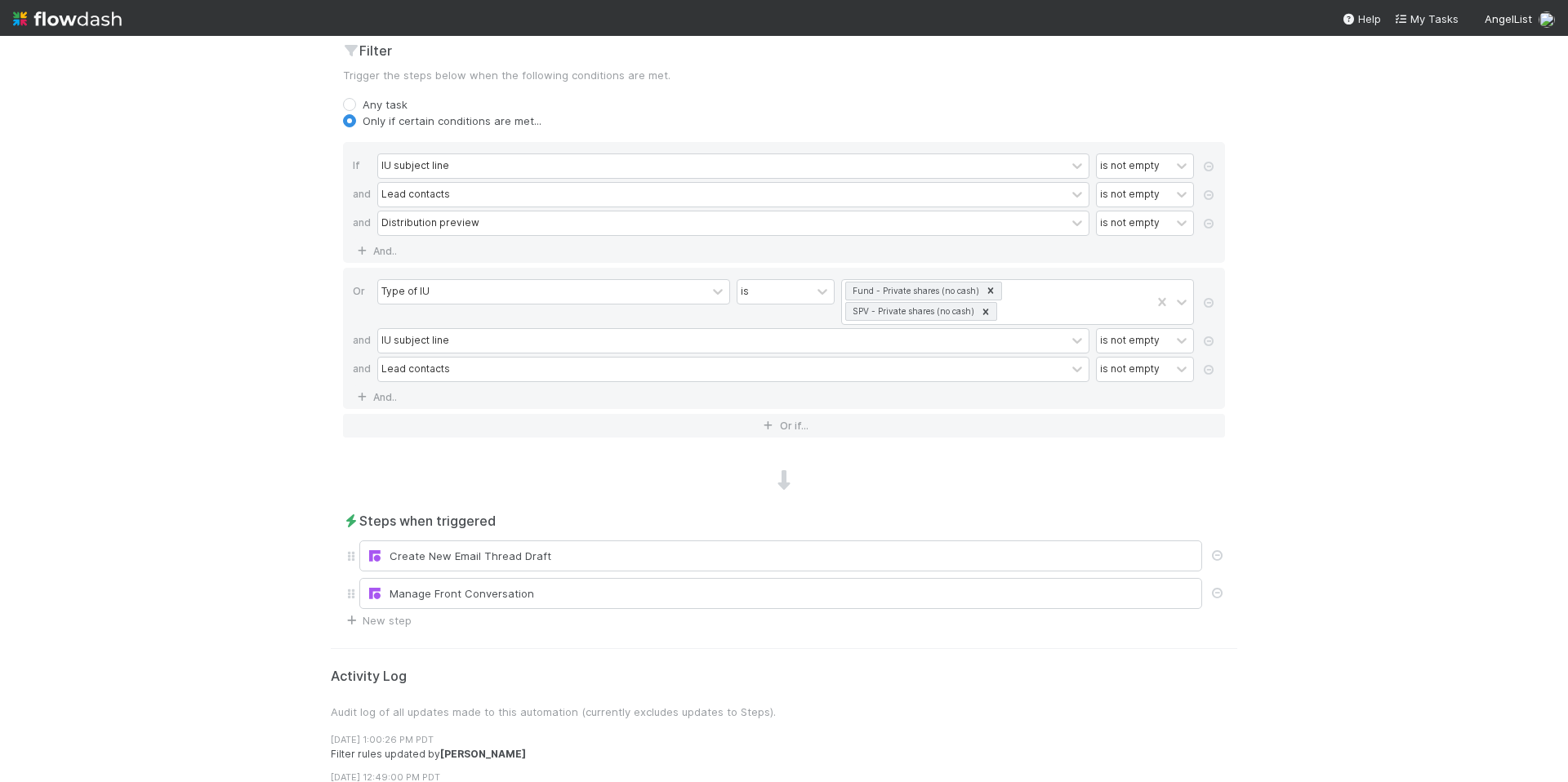
click at [280, 451] on div "💰 PCA > Payments and Distributions Tasks Data Flow Builder Layout Automation Te…" at bounding box center [784, 409] width 1568 height 747
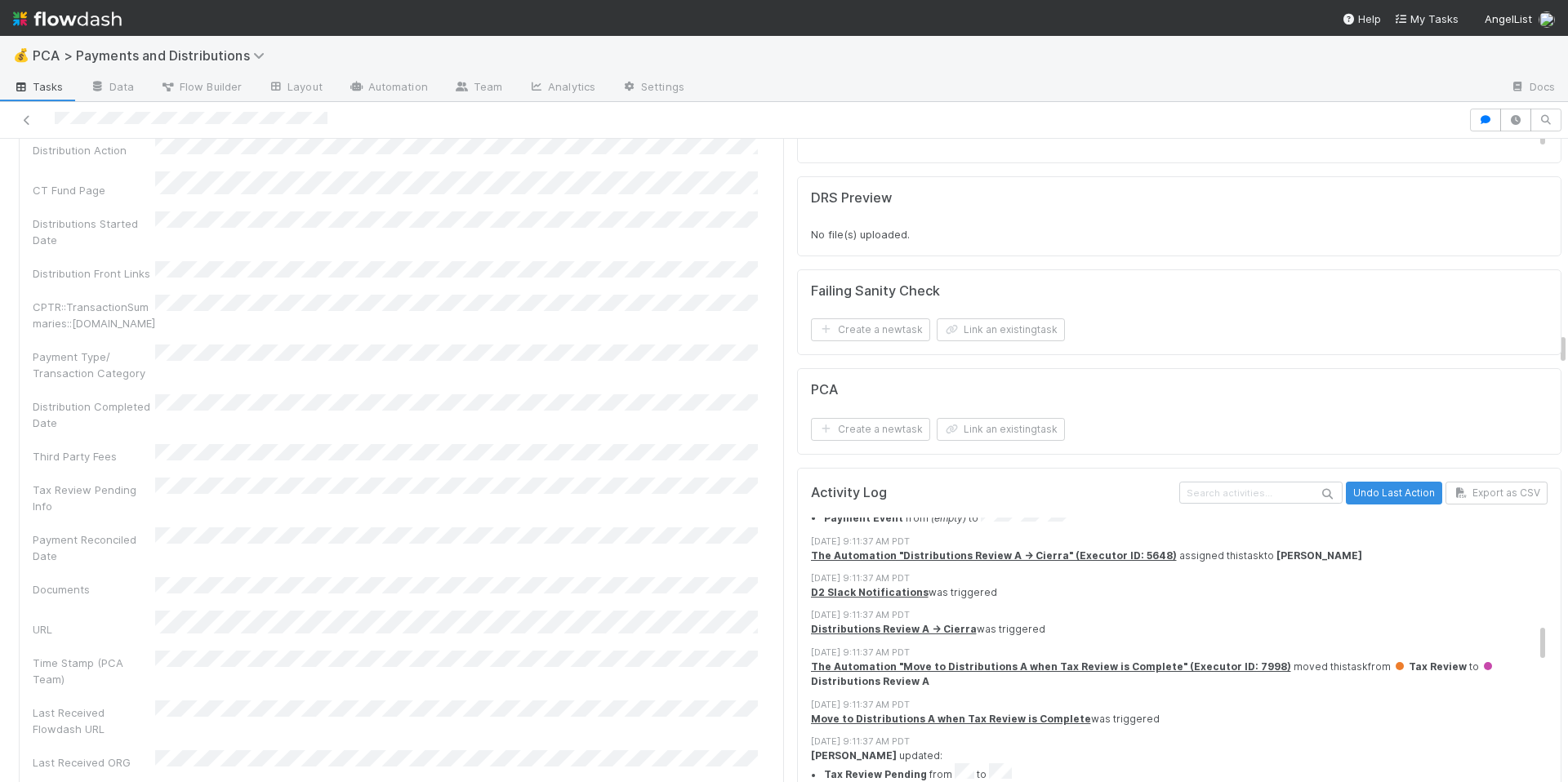
scroll to position [875, 0]
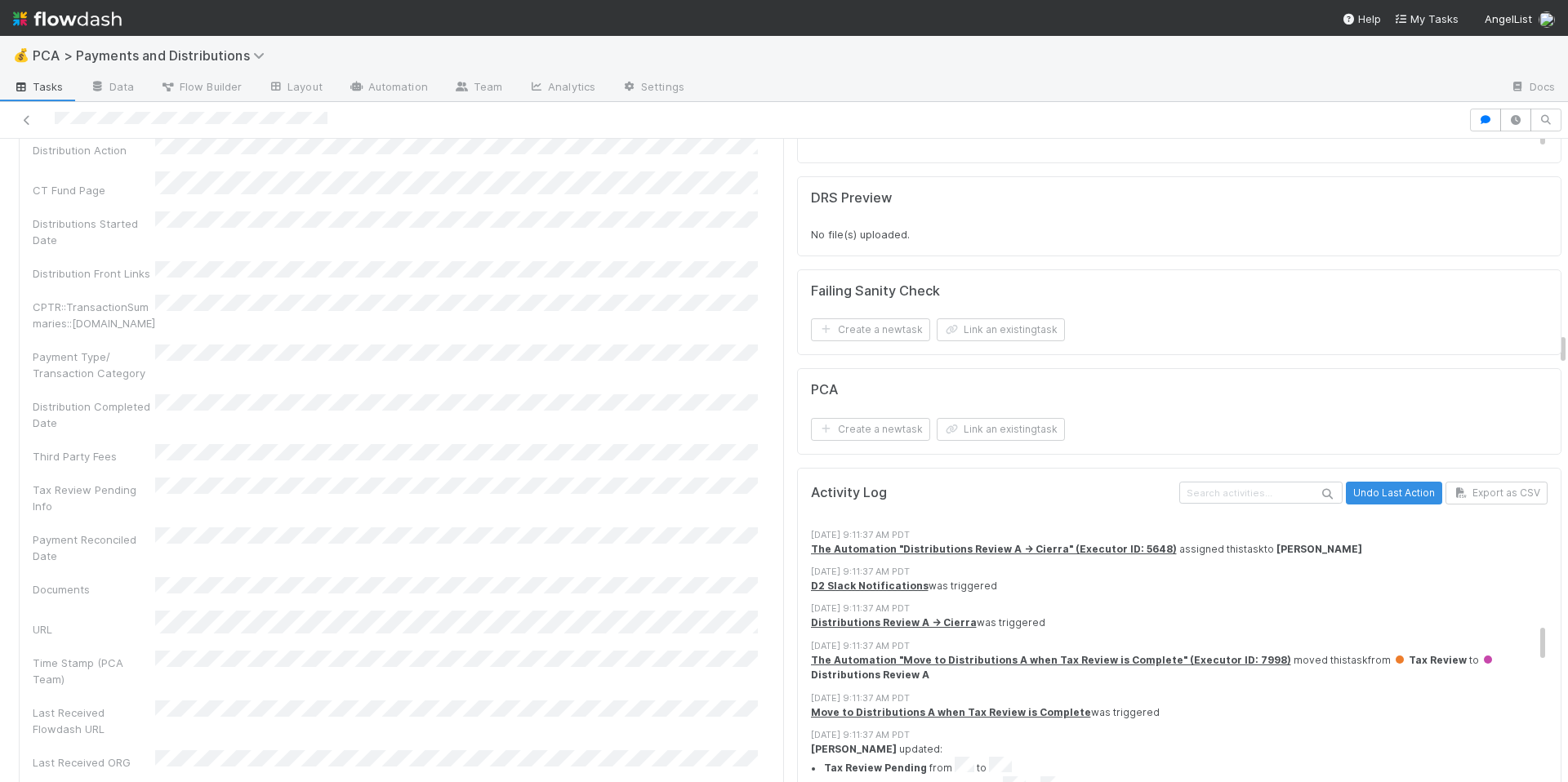
click at [645, 700] on div "Last Received Flowdash URL" at bounding box center [401, 718] width 738 height 36
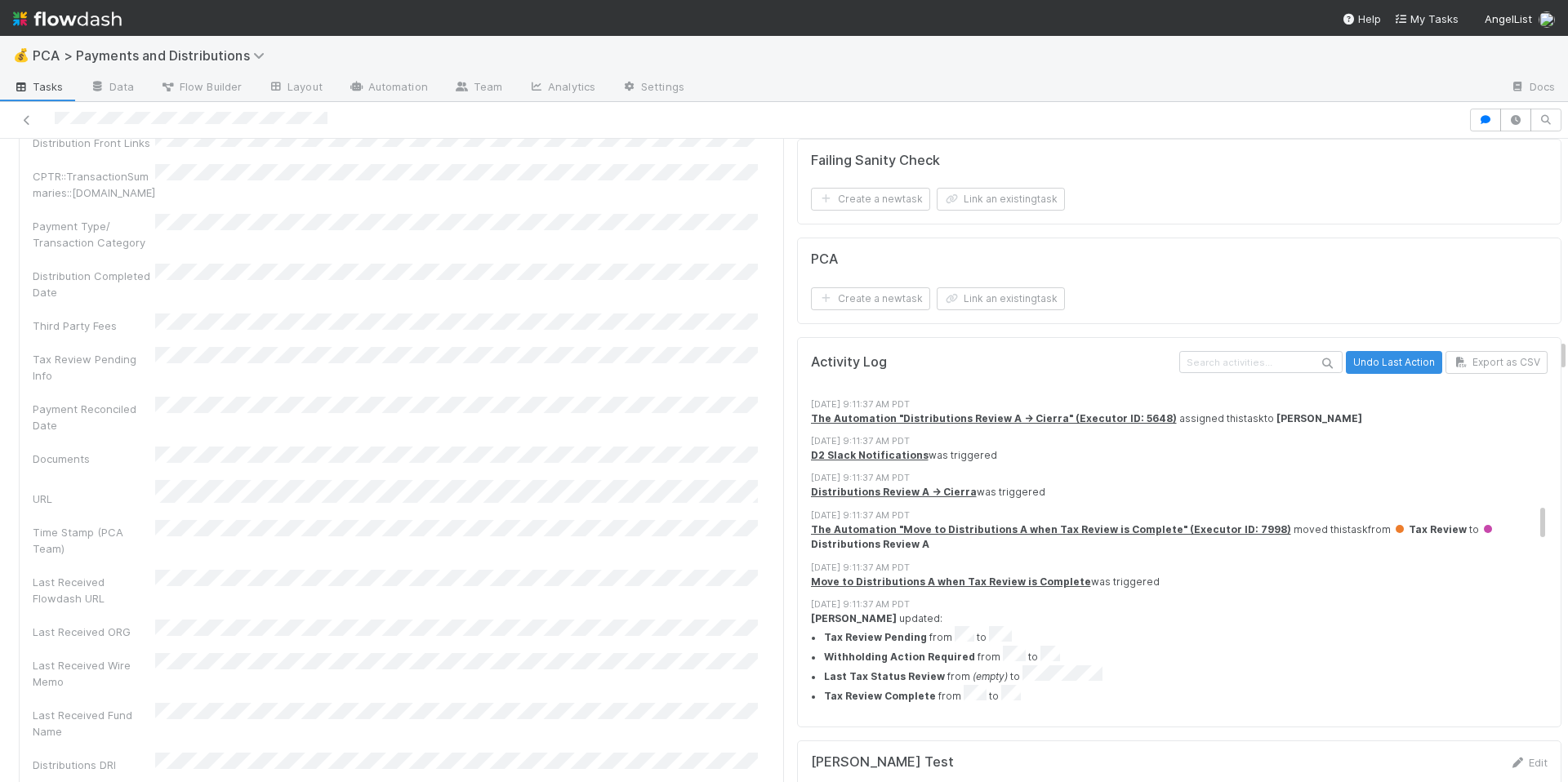
scroll to position [1026, 0]
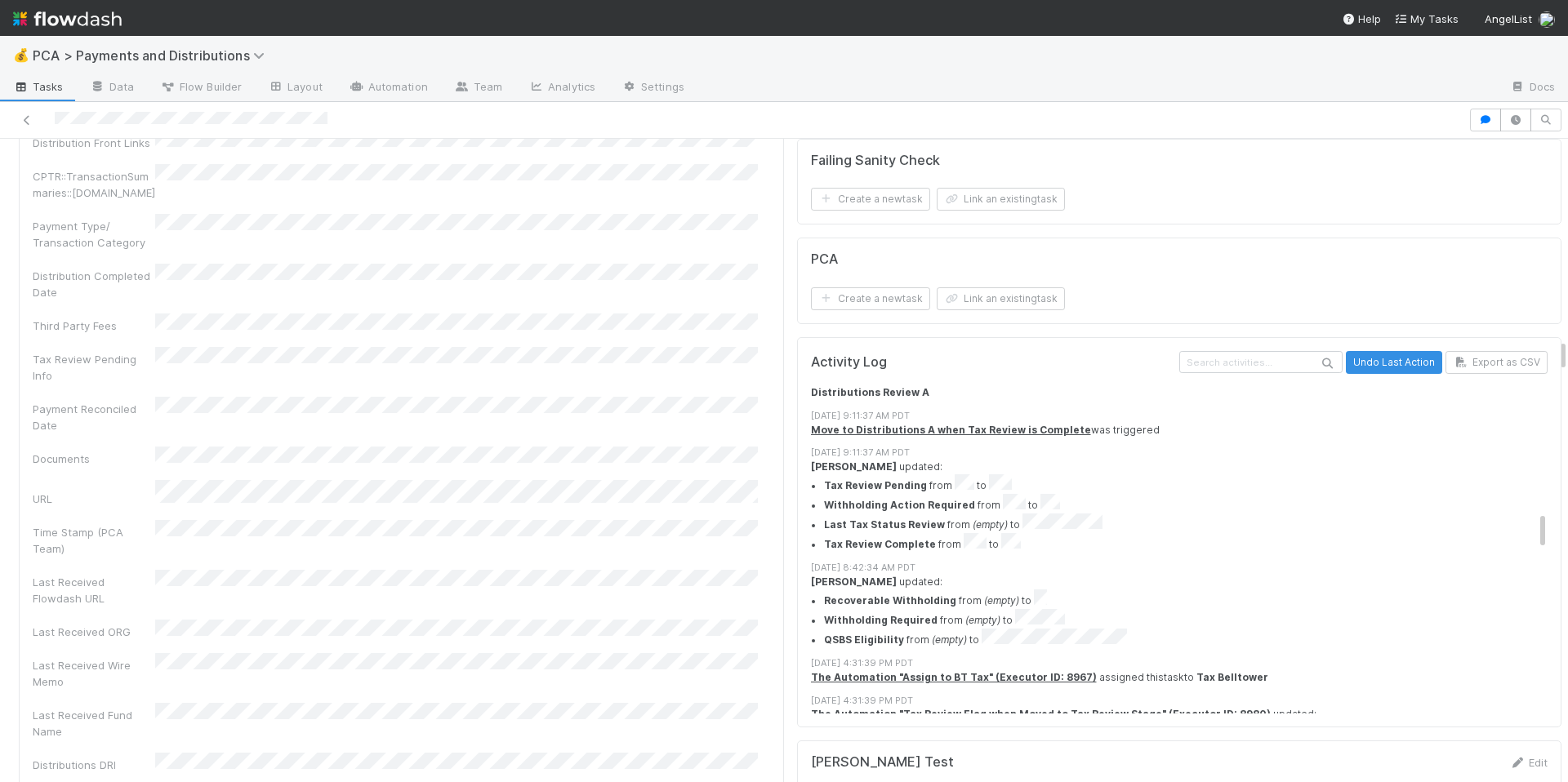
click at [695, 653] on div "Last Received Wire Memo" at bounding box center [401, 671] width 738 height 36
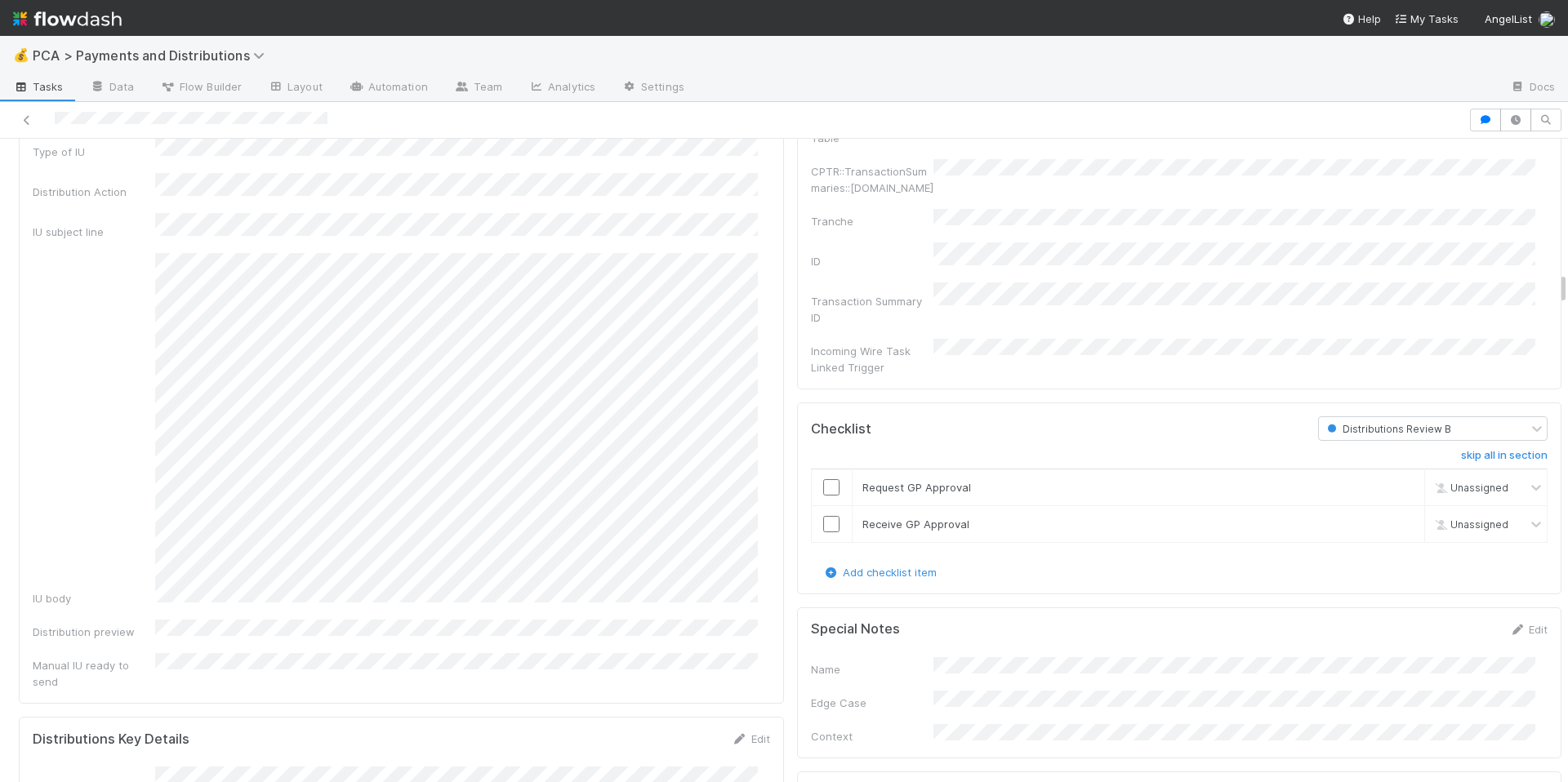
scroll to position [2584, 0]
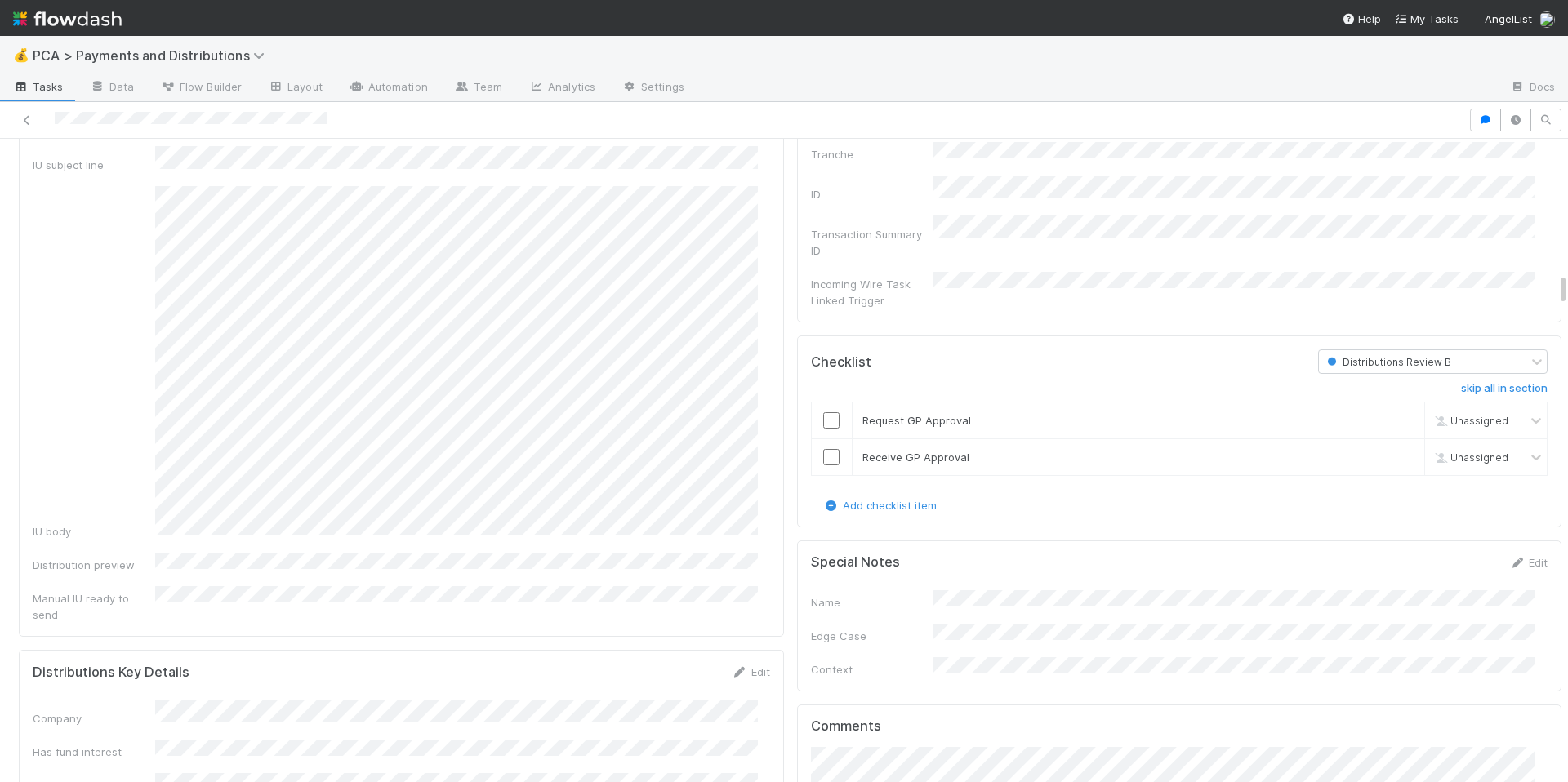
click at [482, 576] on div "Distribution investor update (manual) Edit Fund name Distribution lead approval…" at bounding box center [401, 221] width 765 height 830
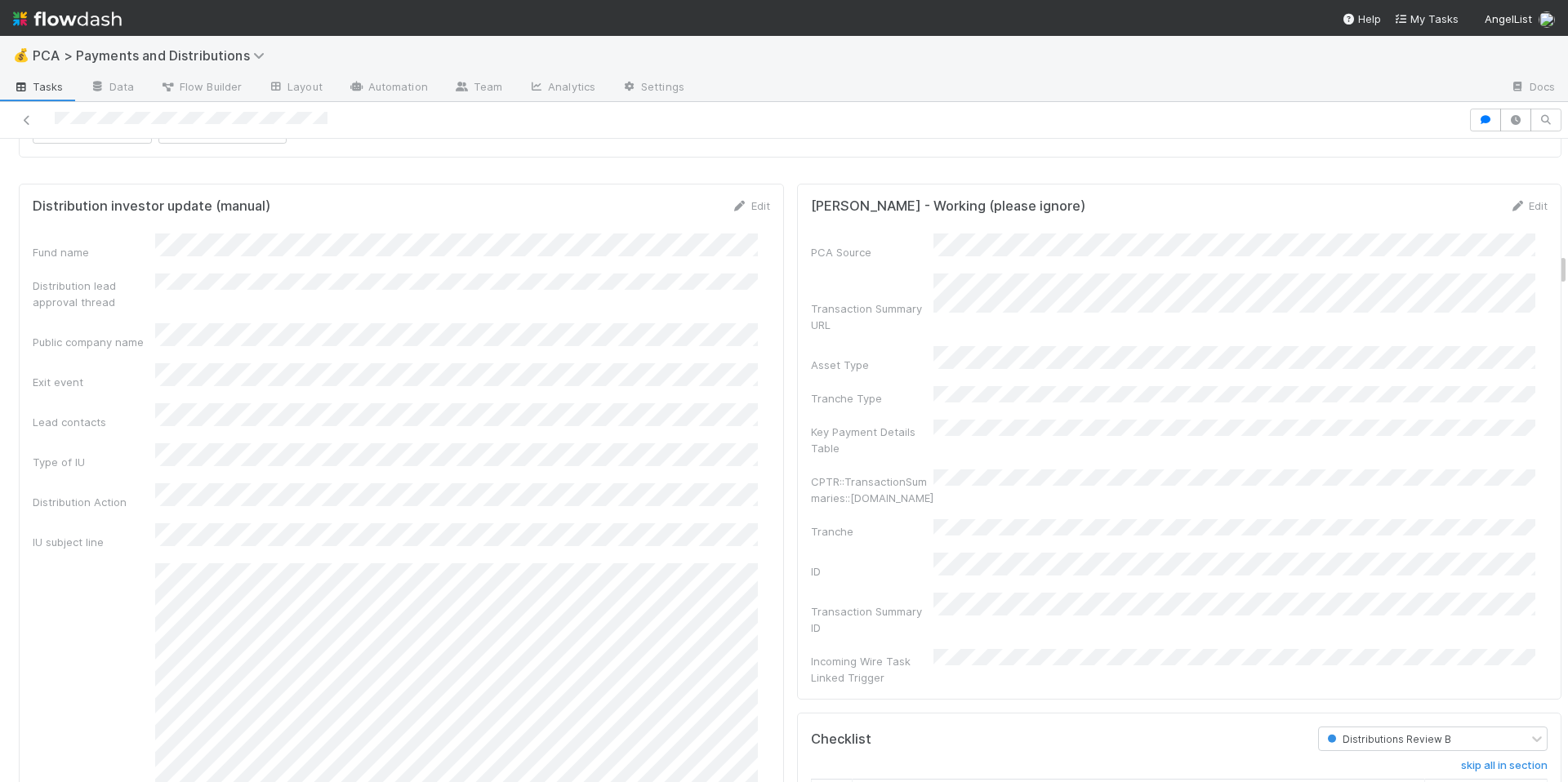
scroll to position [2207, 0]
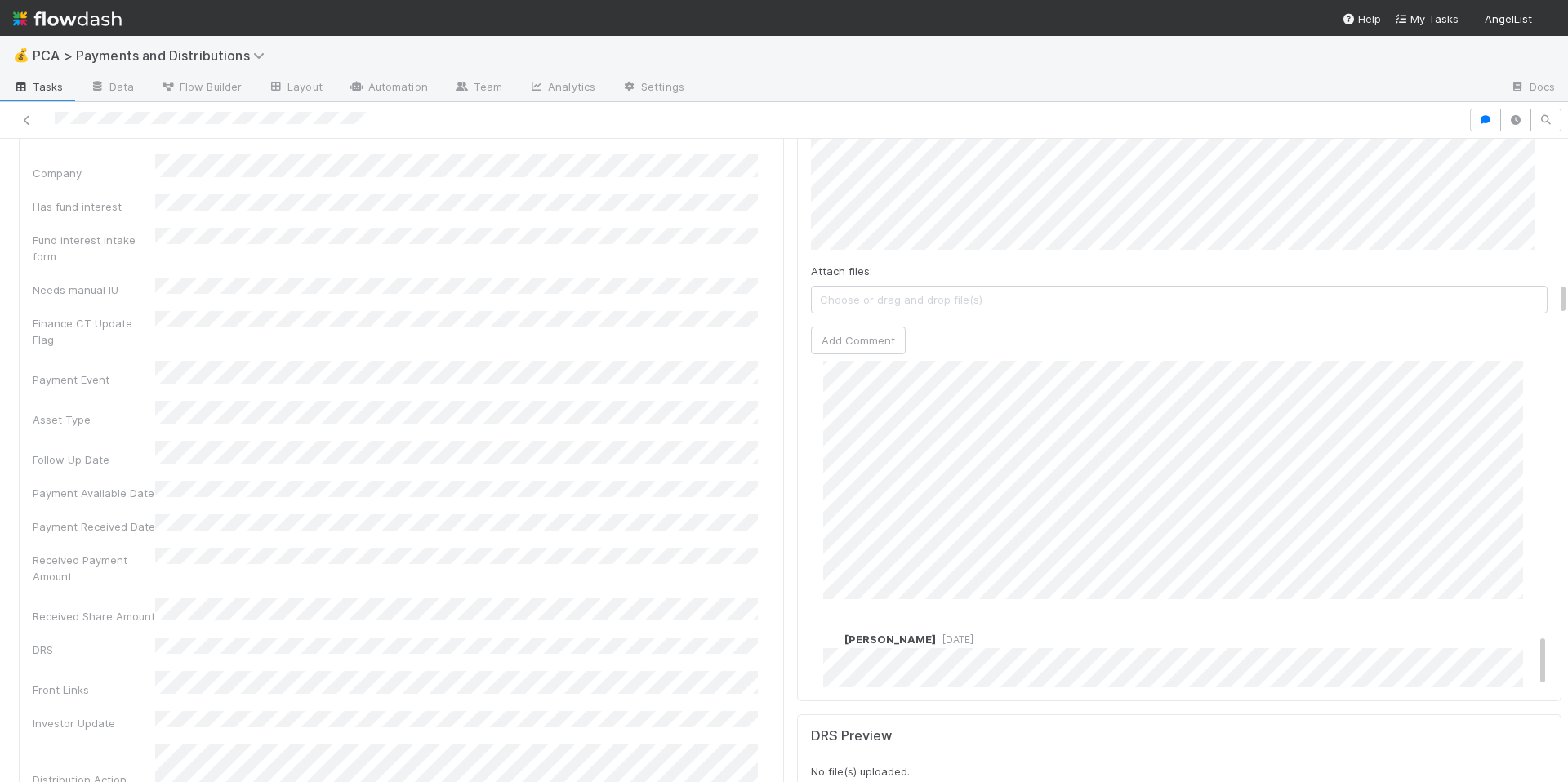
scroll to position [1648, 0]
click at [595, 548] on div "Received Payment Amount" at bounding box center [401, 565] width 738 height 36
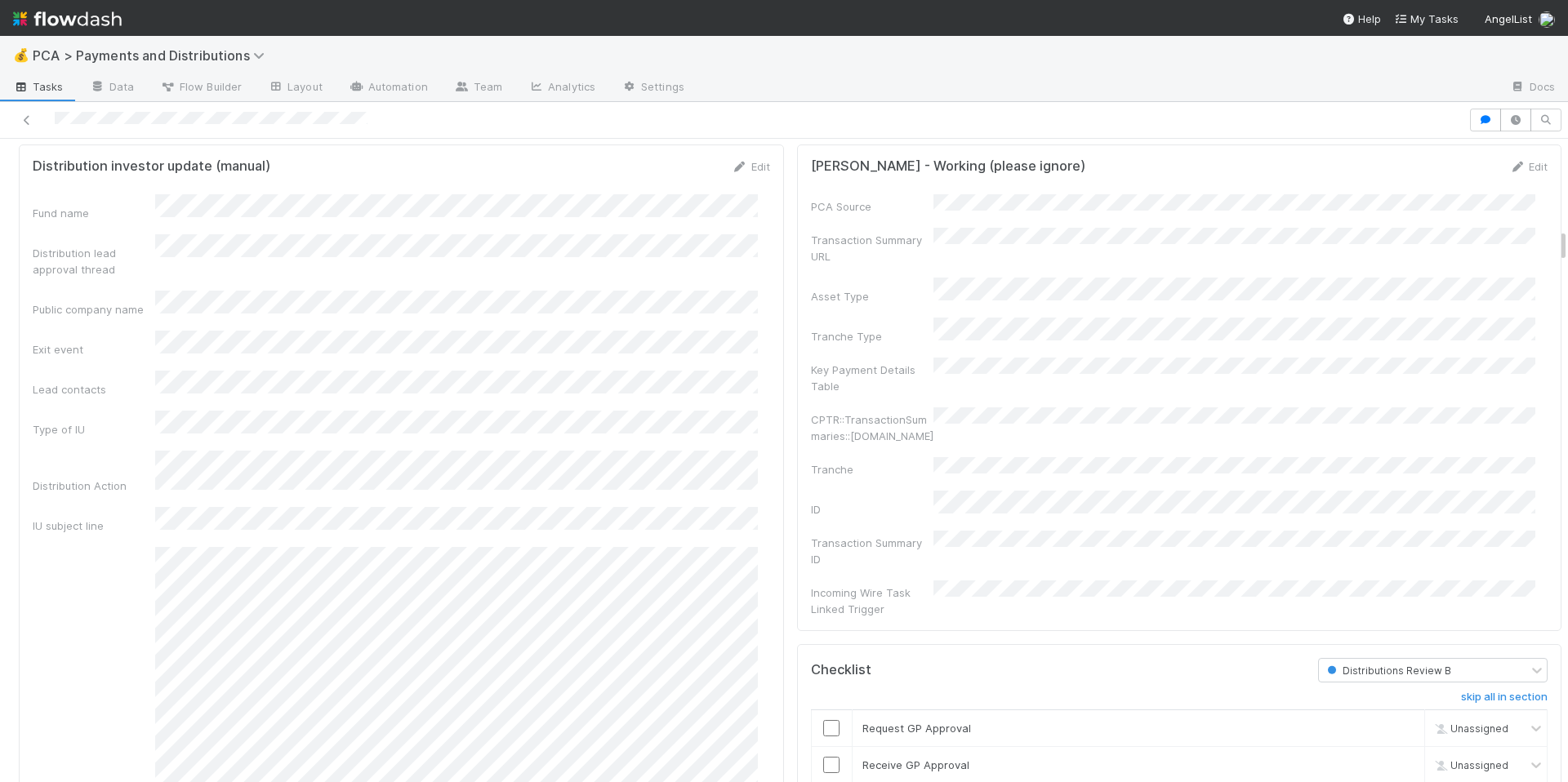
scroll to position [1674, 0]
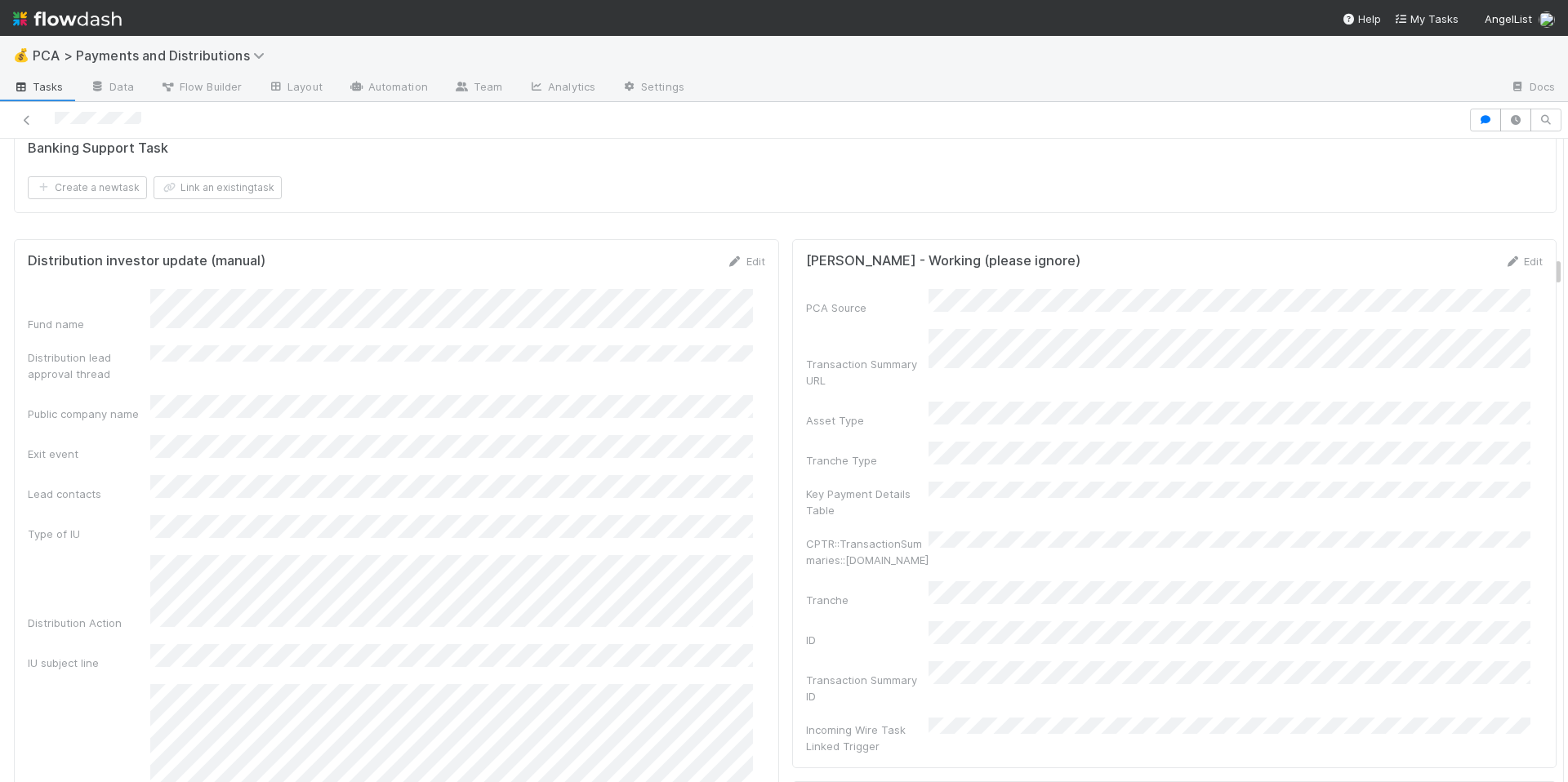
scroll to position [2666, 0]
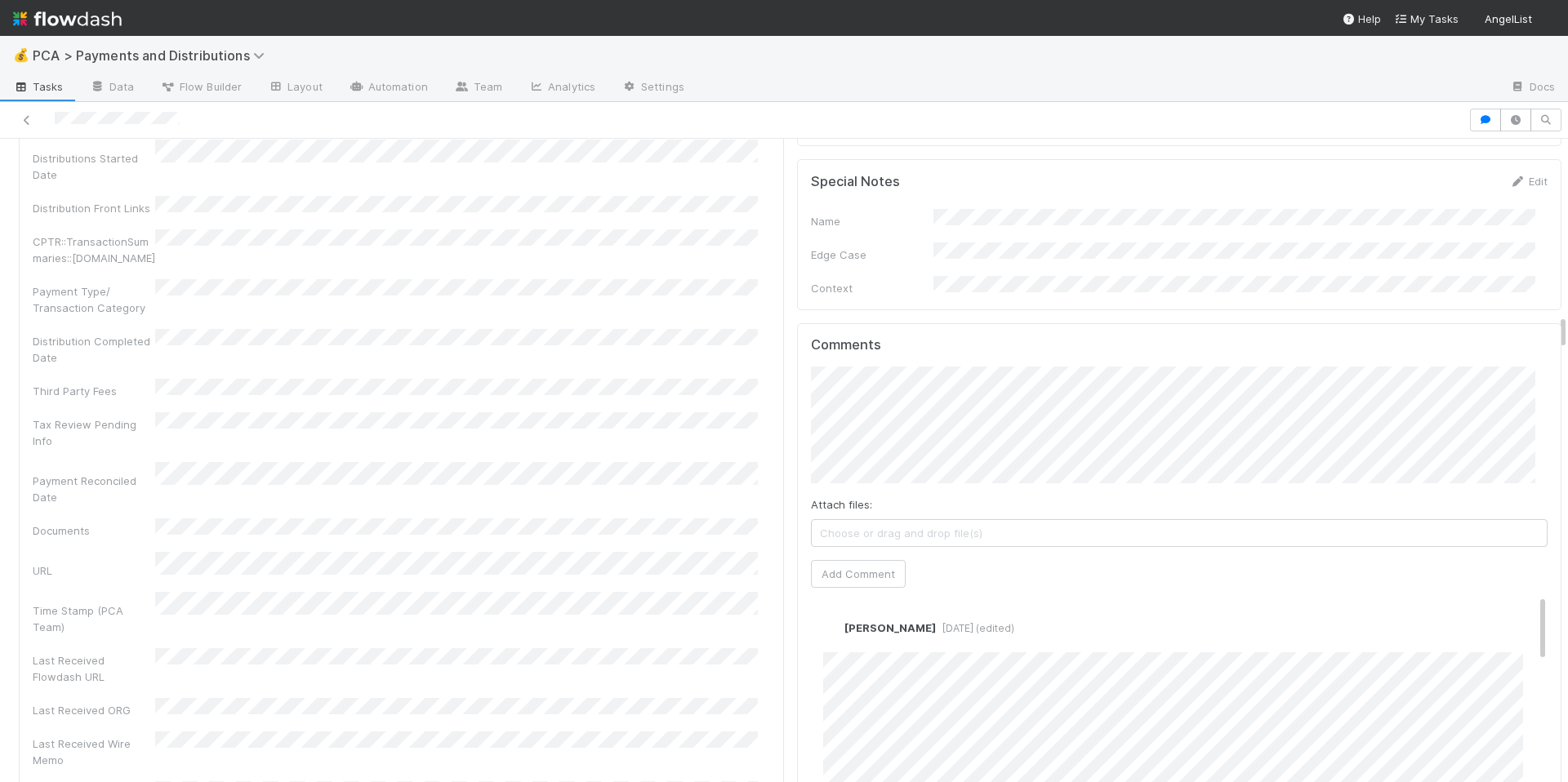
scroll to position [3159, 0]
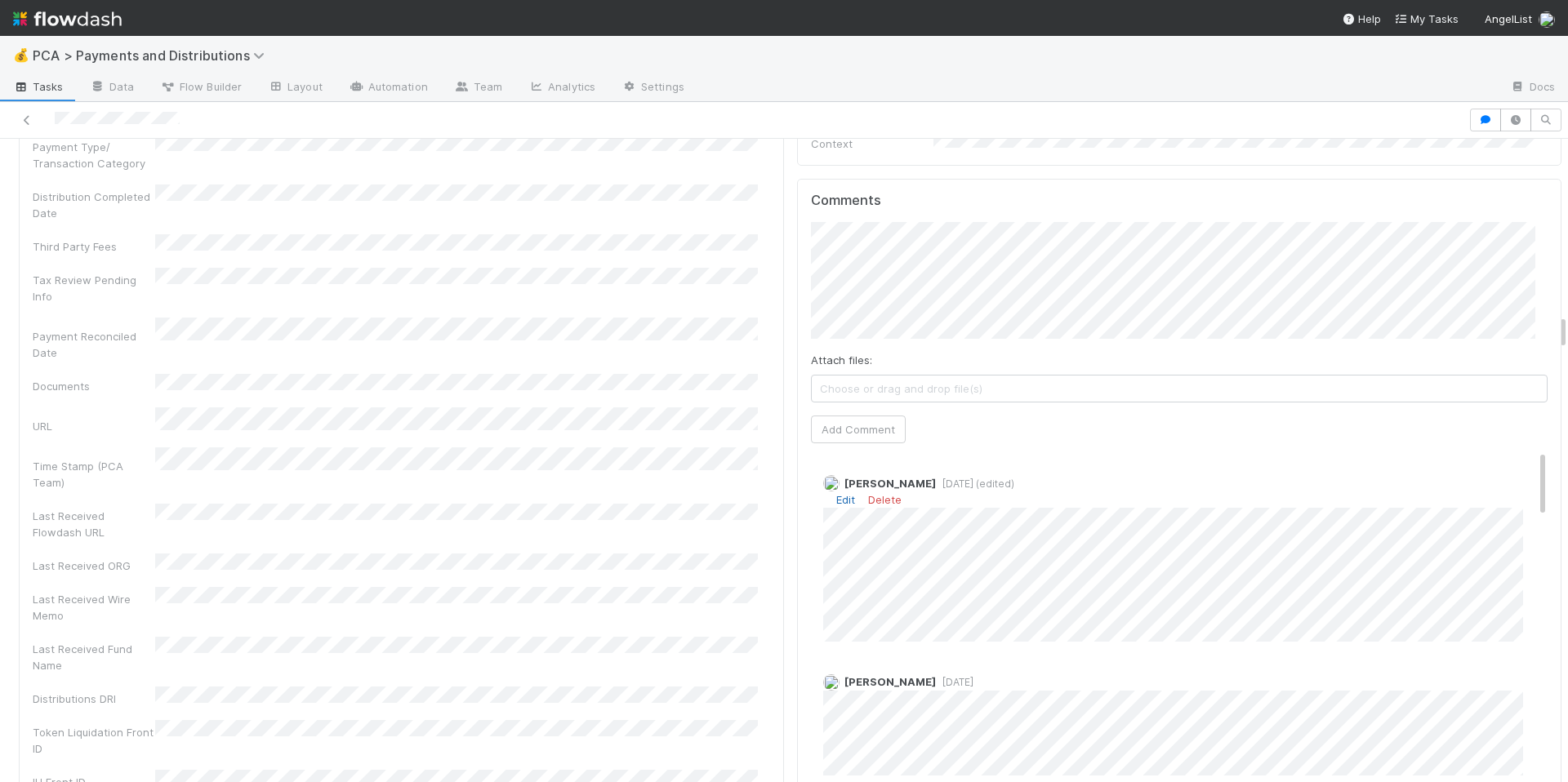
click at [841, 493] on link "Edit" at bounding box center [845, 499] width 19 height 13
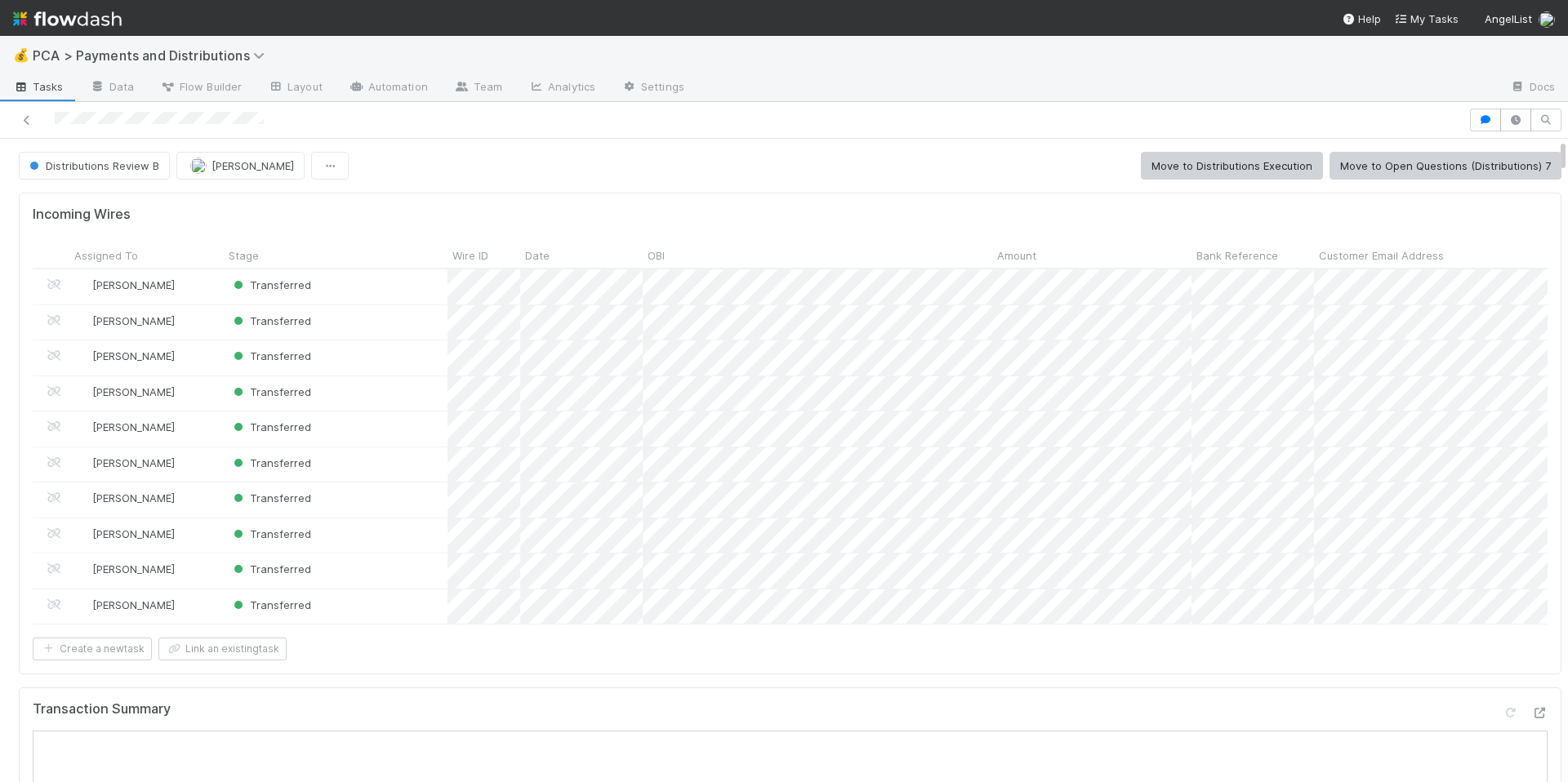
click at [1097, 675] on div "Incoming Wires Assigned To Stage Wire ID Date OBI Amount Bank Reference Custome…" at bounding box center [790, 433] width 1542 height 482
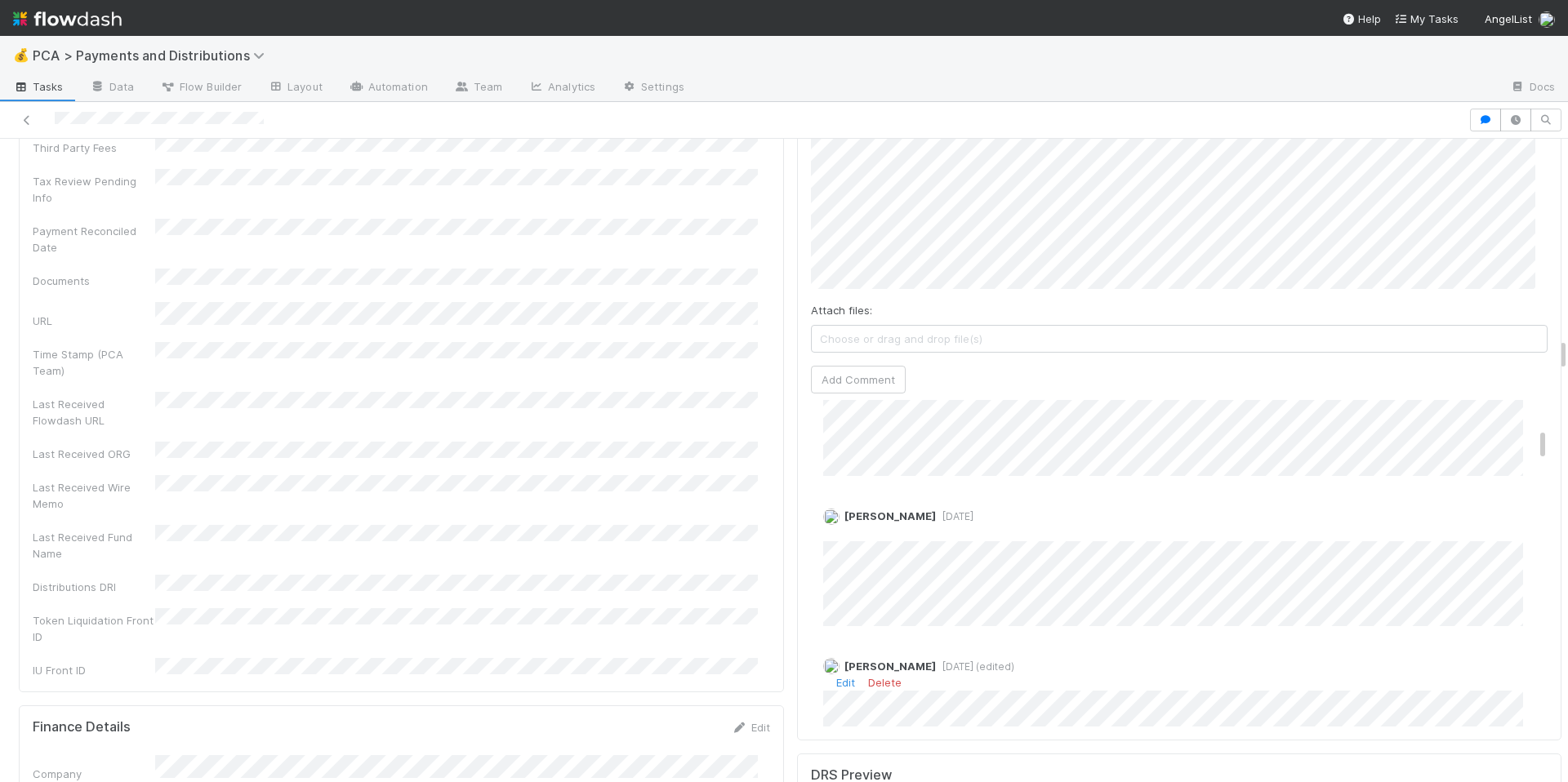
scroll to position [260, 0]
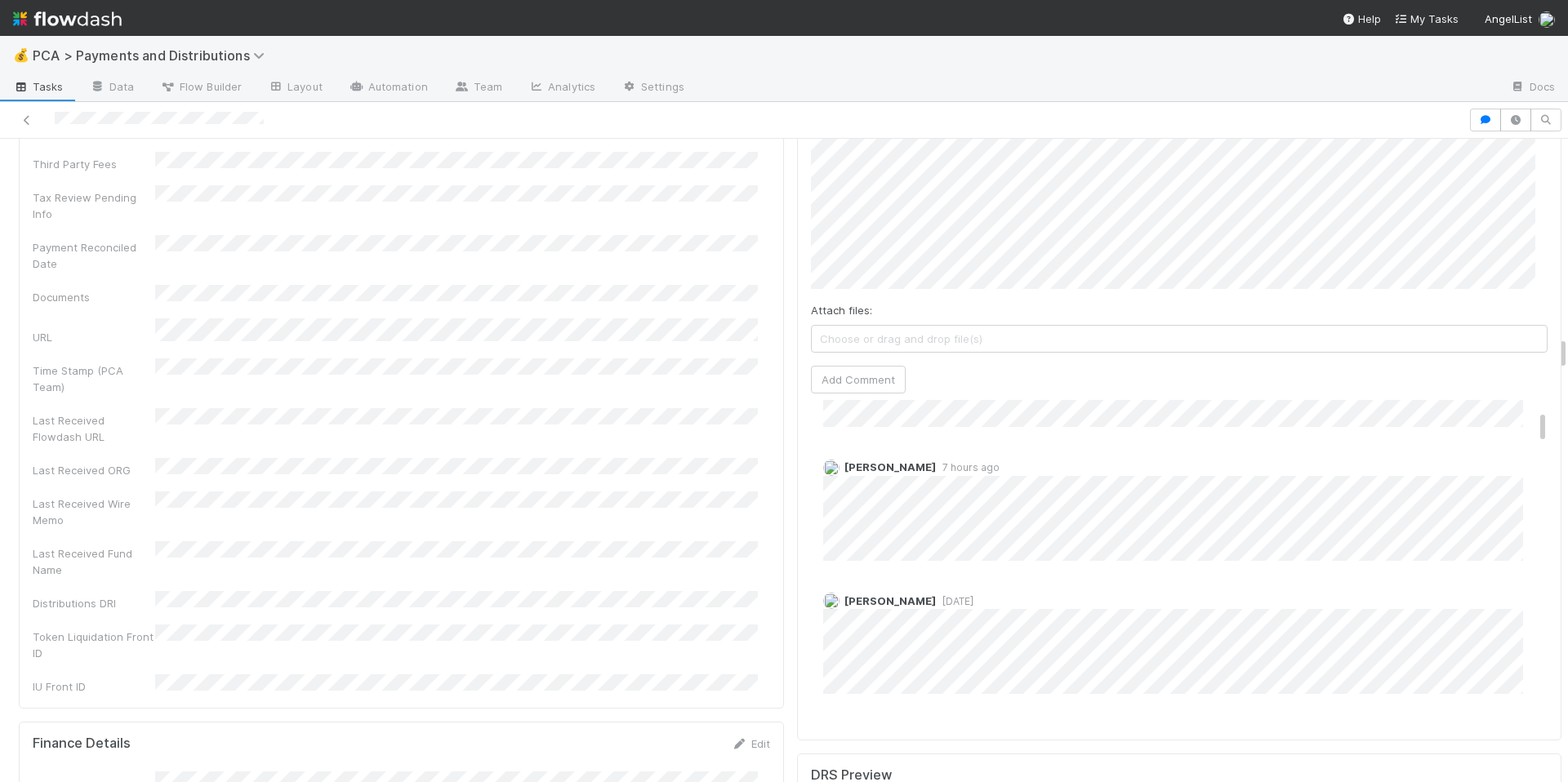
scroll to position [3743, 0]
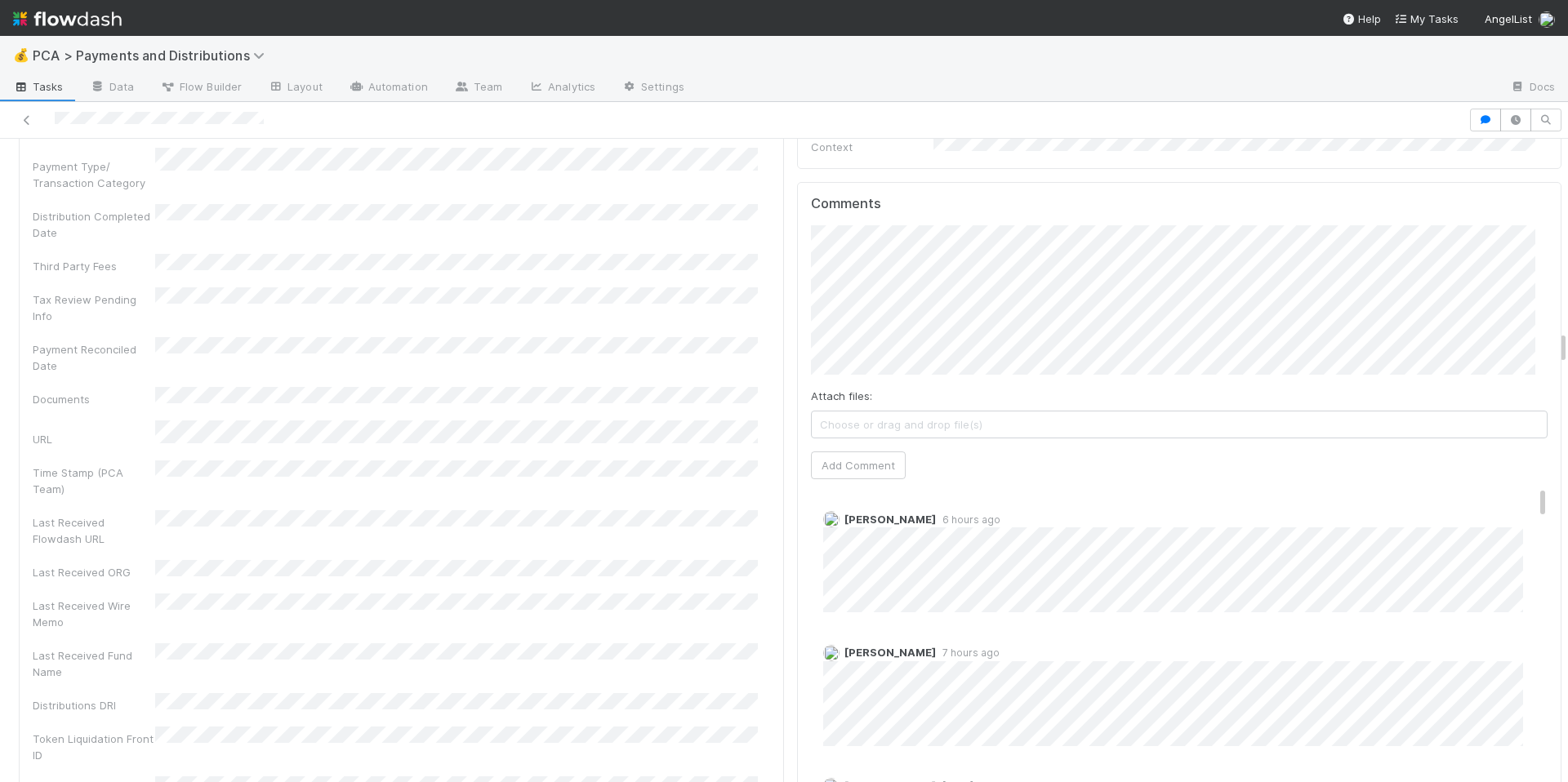
scroll to position [3629, 0]
click at [882, 464] on button "Add Comment" at bounding box center [858, 478] width 95 height 28
drag, startPoint x: 662, startPoint y: 540, endPoint x: 682, endPoint y: 539, distance: 20.0
click at [662, 648] on div "Last Received Fund Name" at bounding box center [401, 666] width 738 height 36
click at [839, 495] on link "Edit" at bounding box center [845, 501] width 19 height 13
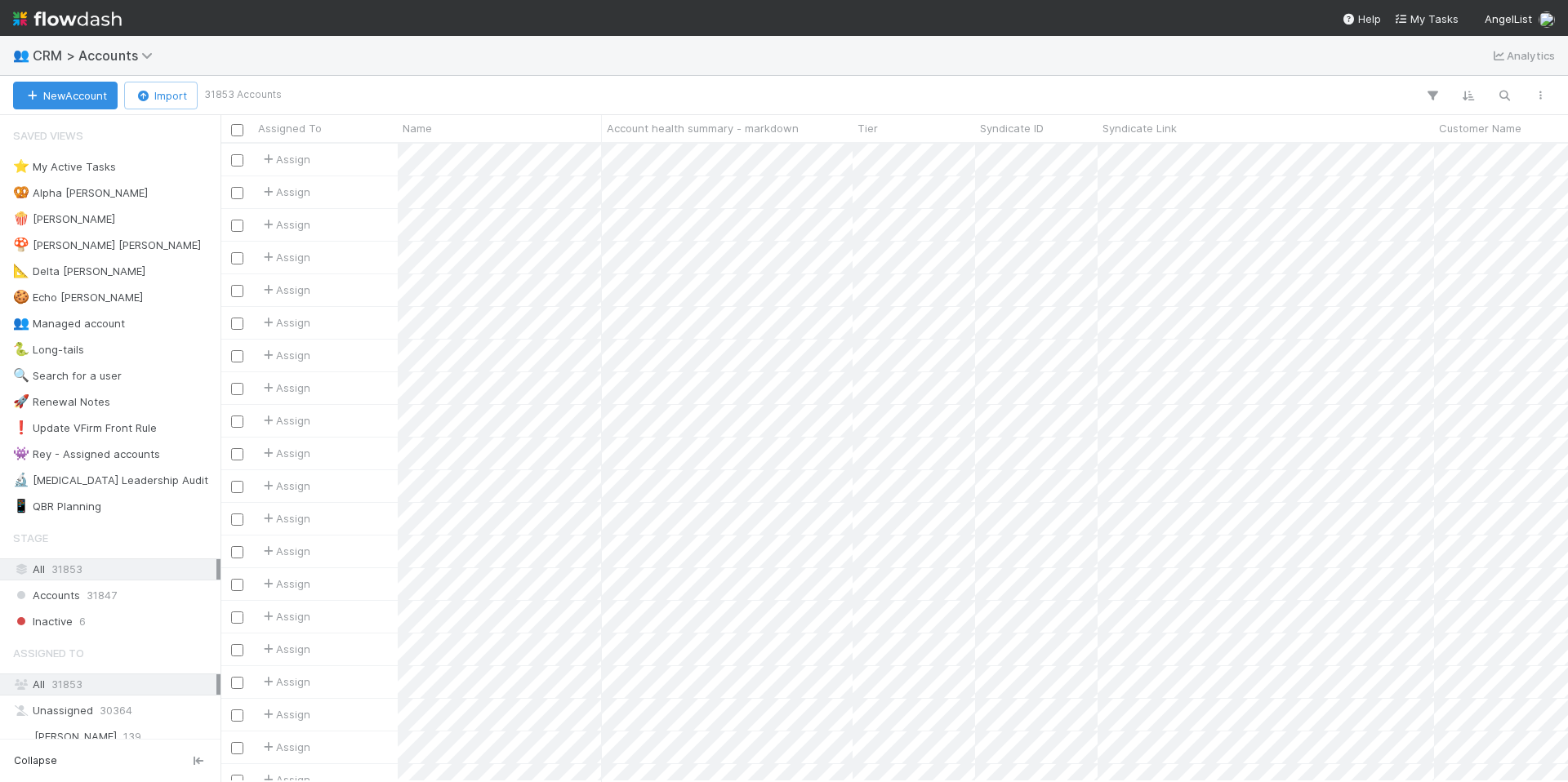
scroll to position [625, 1336]
click at [1510, 95] on icon "button" at bounding box center [1504, 96] width 17 height 15
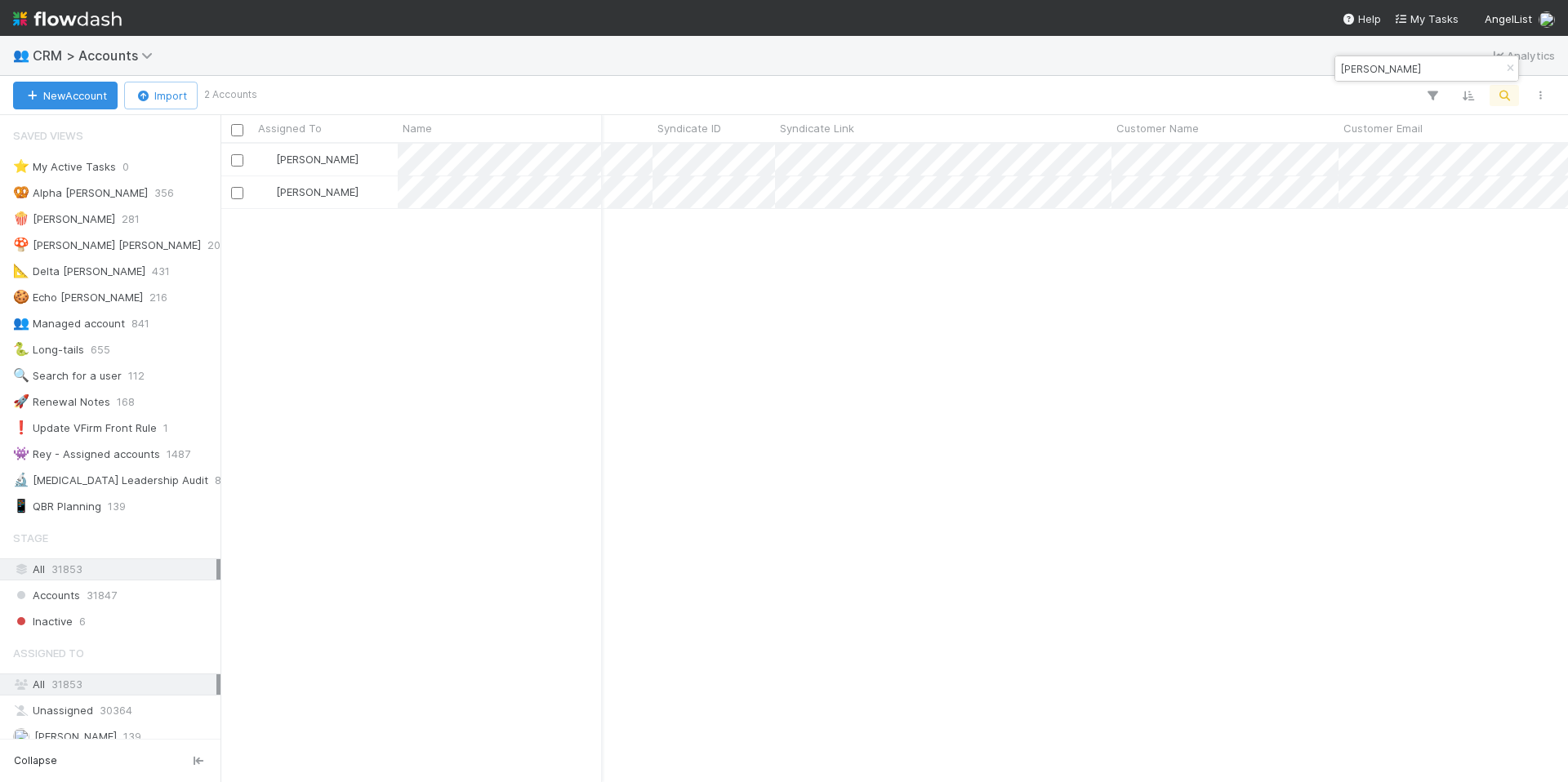
scroll to position [0, 0]
type input "[PERSON_NAME]"
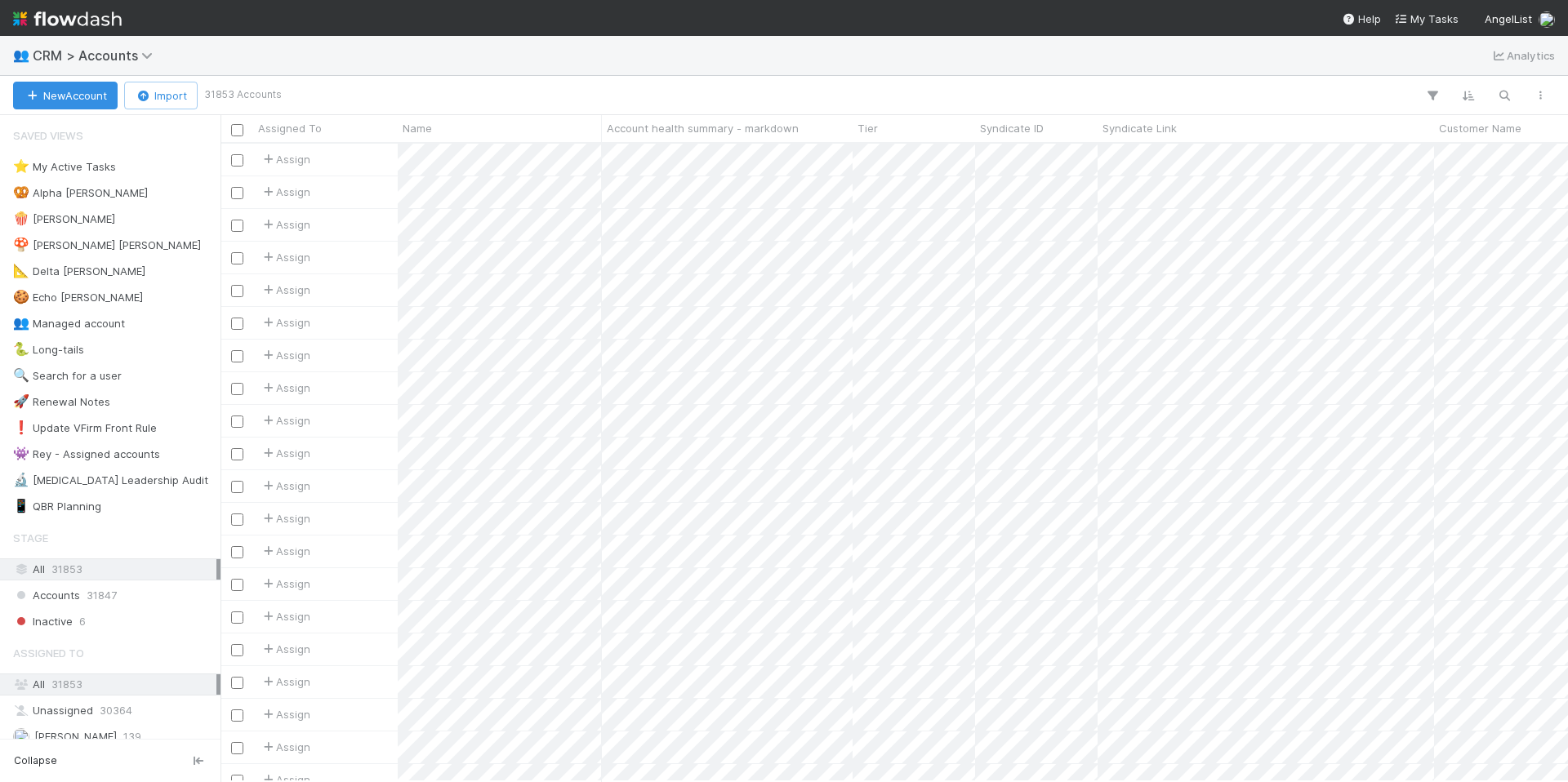
scroll to position [625, 1336]
click at [1499, 93] on icon "button" at bounding box center [1504, 96] width 17 height 15
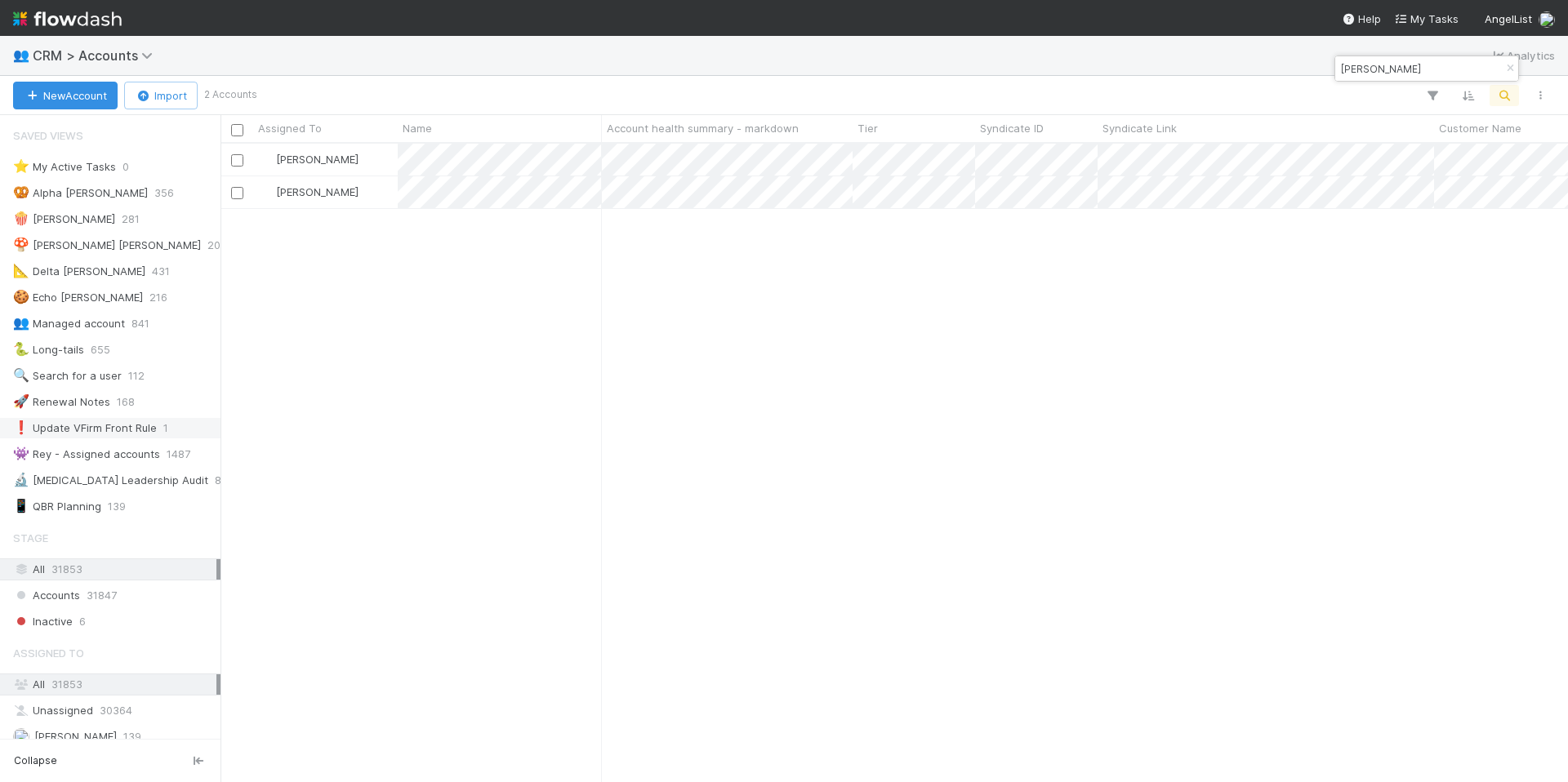
type input "[PERSON_NAME]"
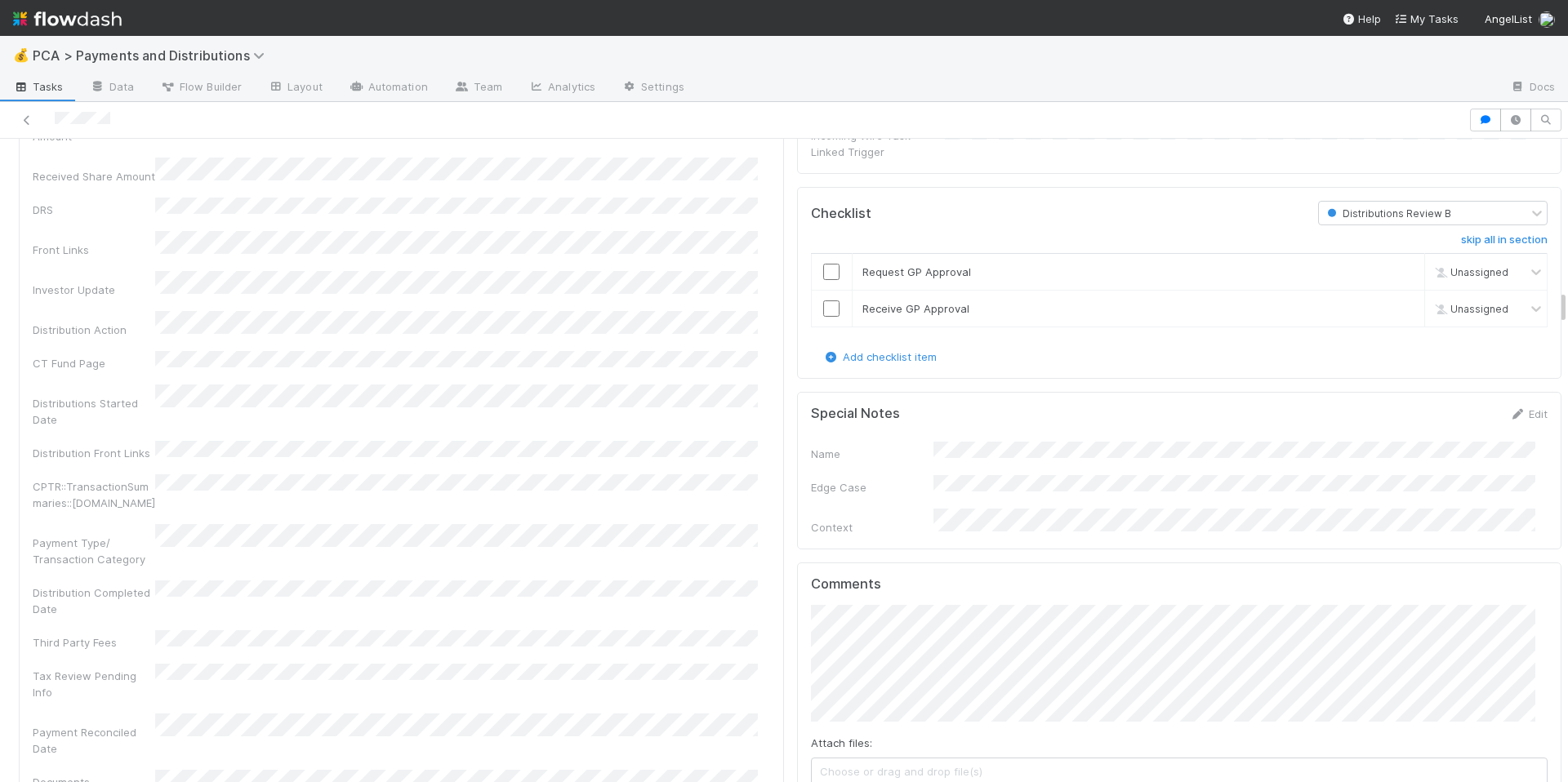
scroll to position [3077, 0]
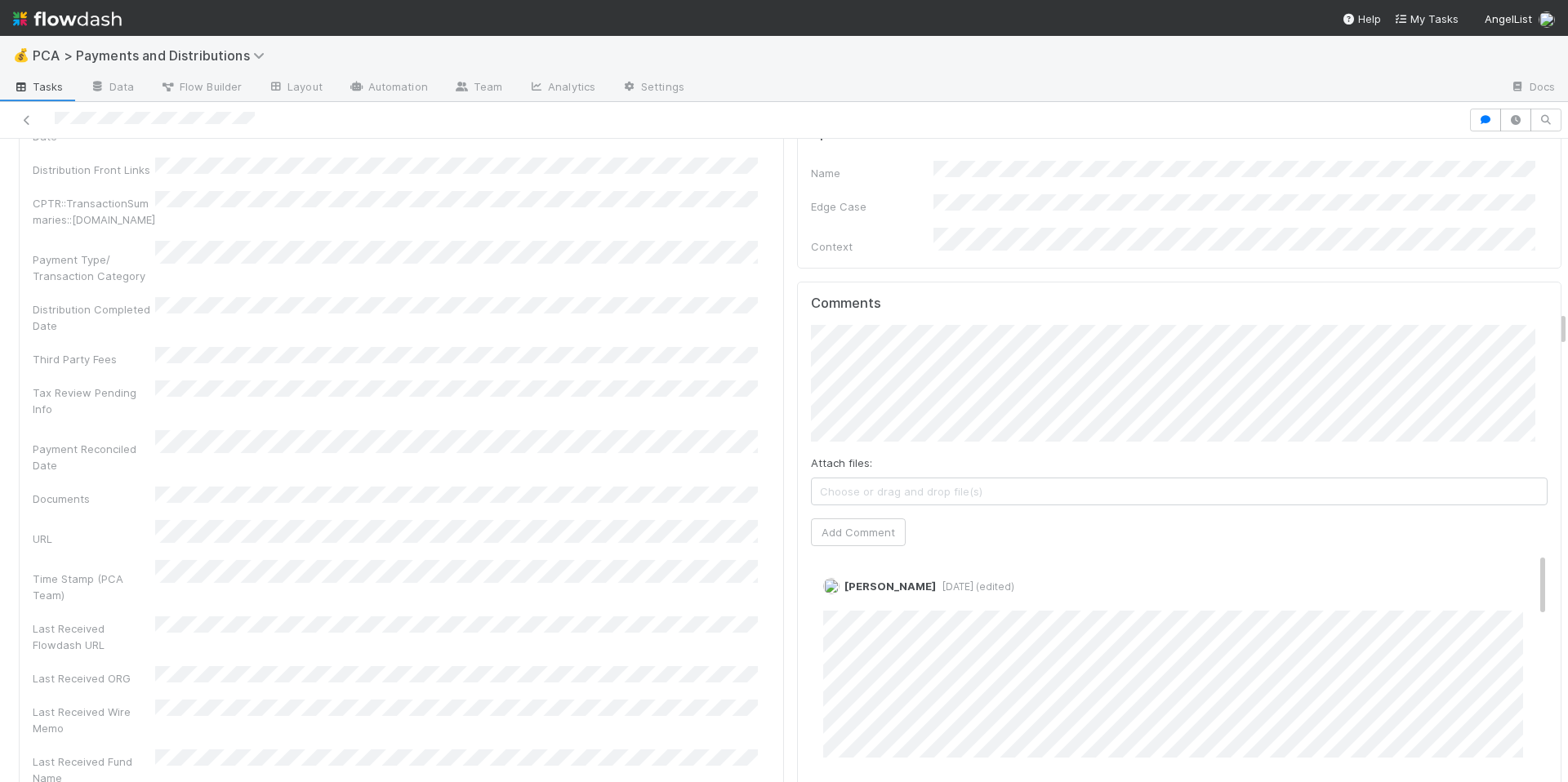
scroll to position [3128, 0]
click at [836, 591] on link "Edit" at bounding box center [845, 597] width 19 height 13
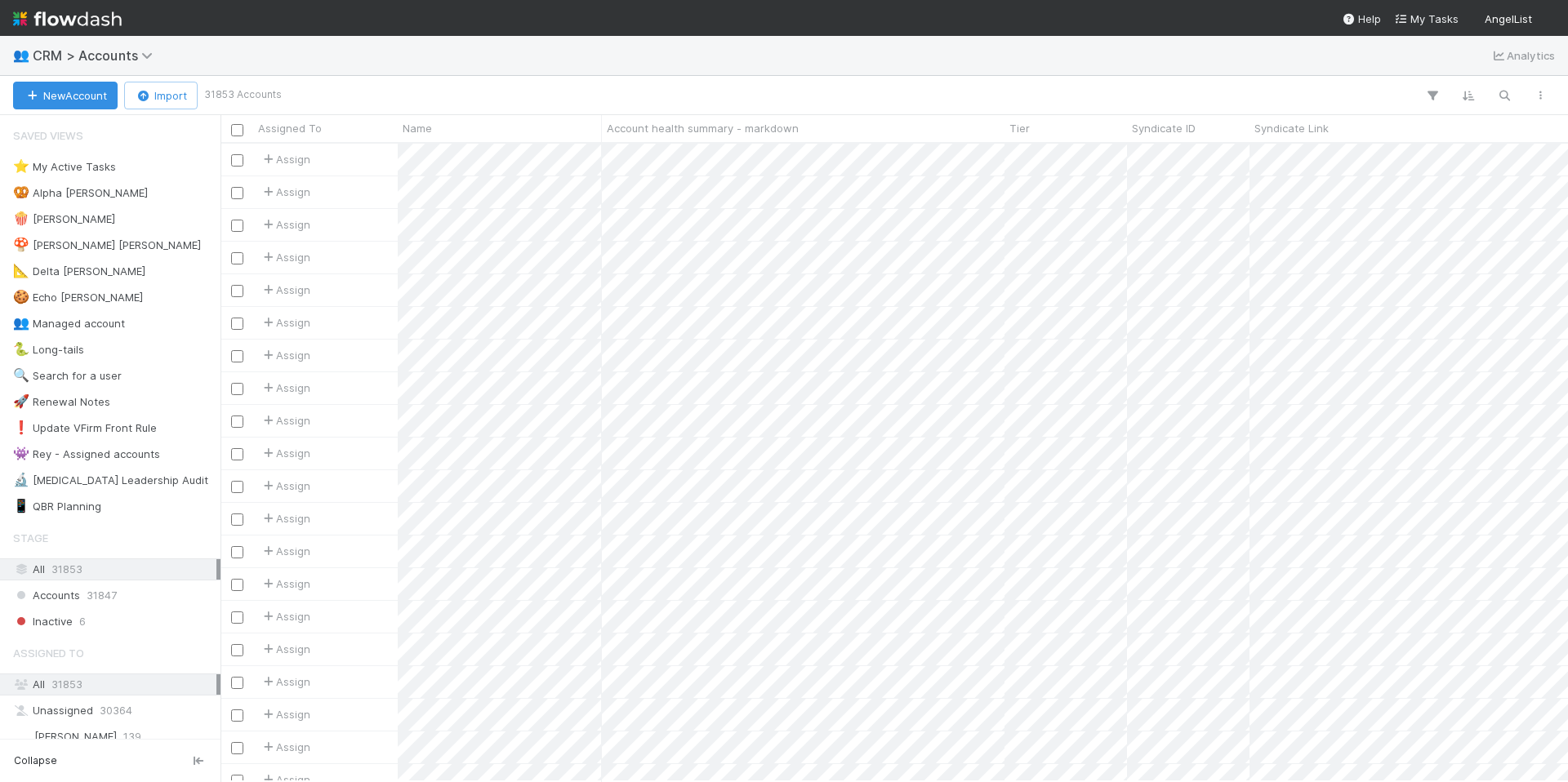
scroll to position [625, 1336]
click at [1107, 57] on div "👥 CRM > Accounts Analytics" at bounding box center [784, 55] width 1568 height 39
click at [1502, 96] on icon "button" at bounding box center [1504, 96] width 17 height 15
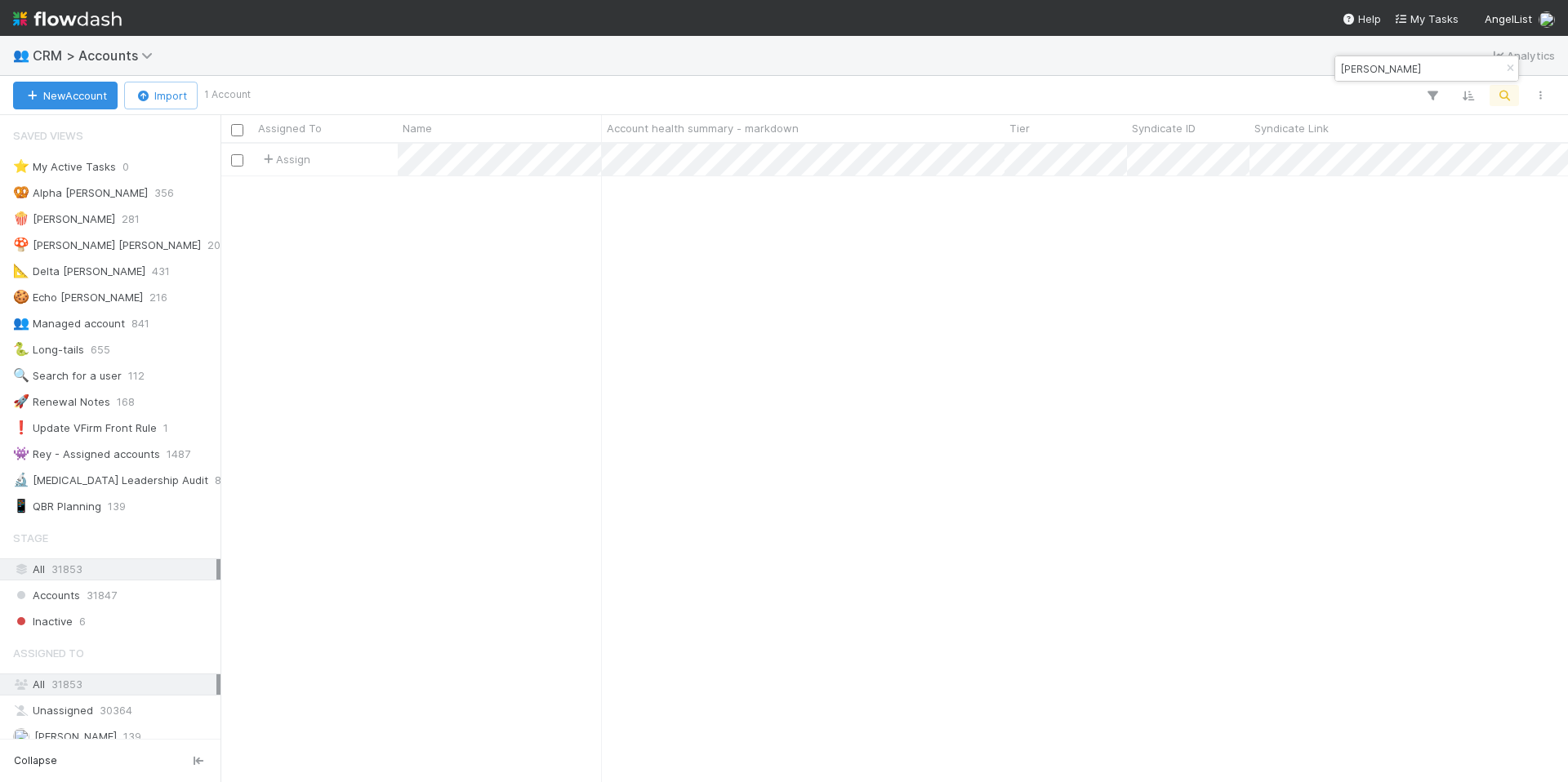
type input "Chris Ovitz"
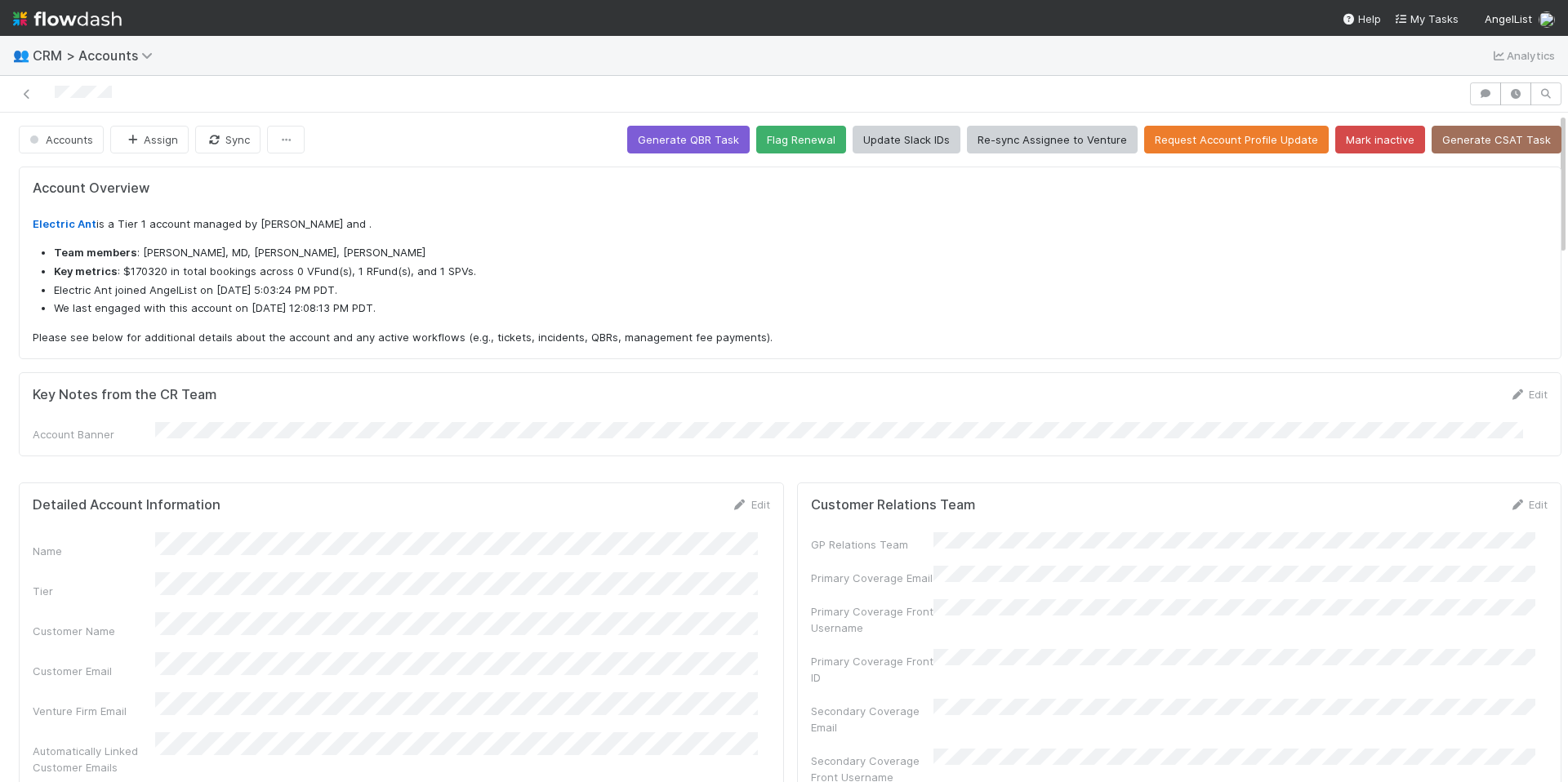
scroll to position [319, 705]
click at [469, 211] on div "Account Overview Electric Ant is a Tier 1 account managed by Nora Hafez and . T…" at bounding box center [790, 263] width 1515 height 165
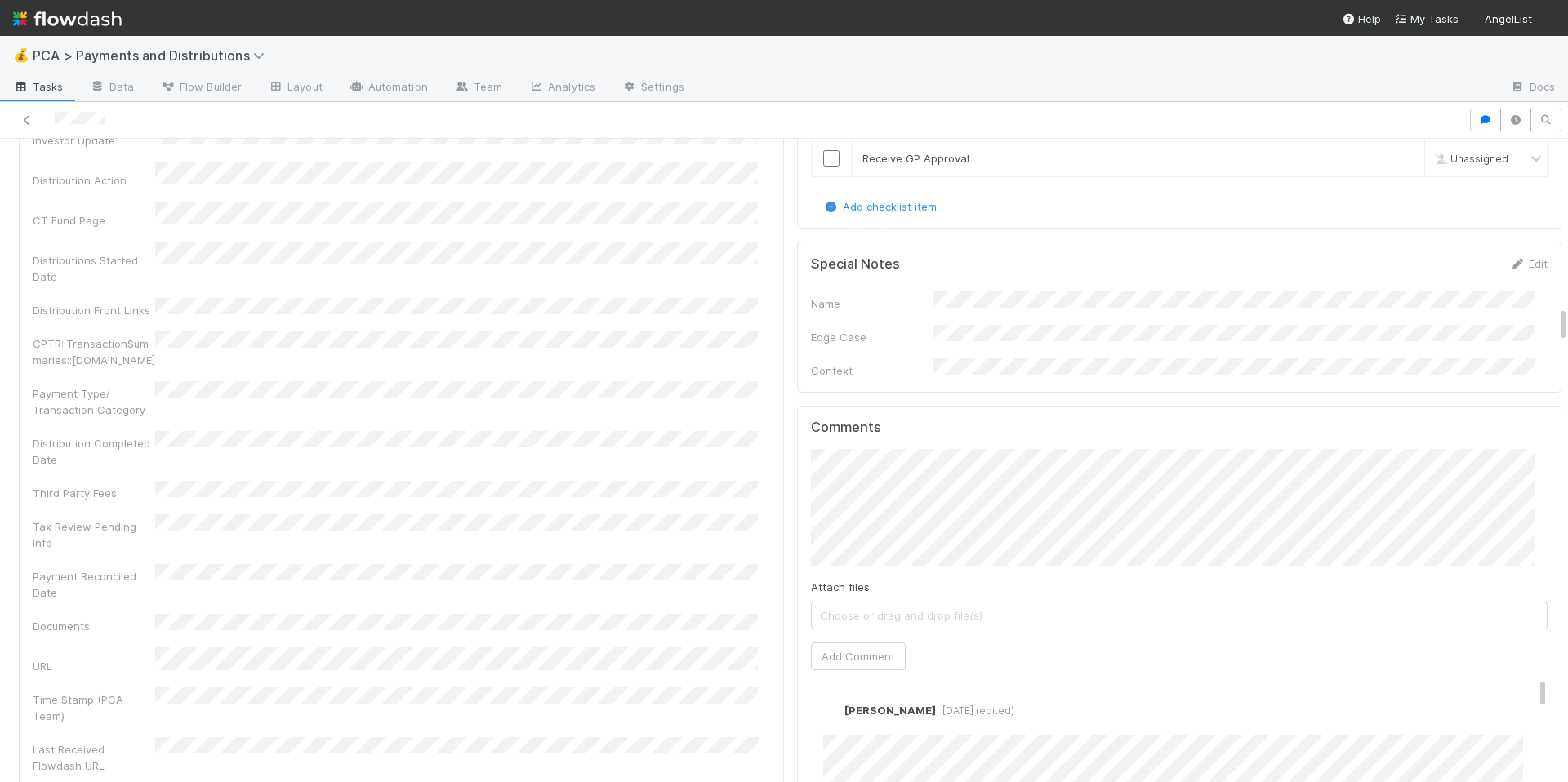
scroll to position [3304, 0]
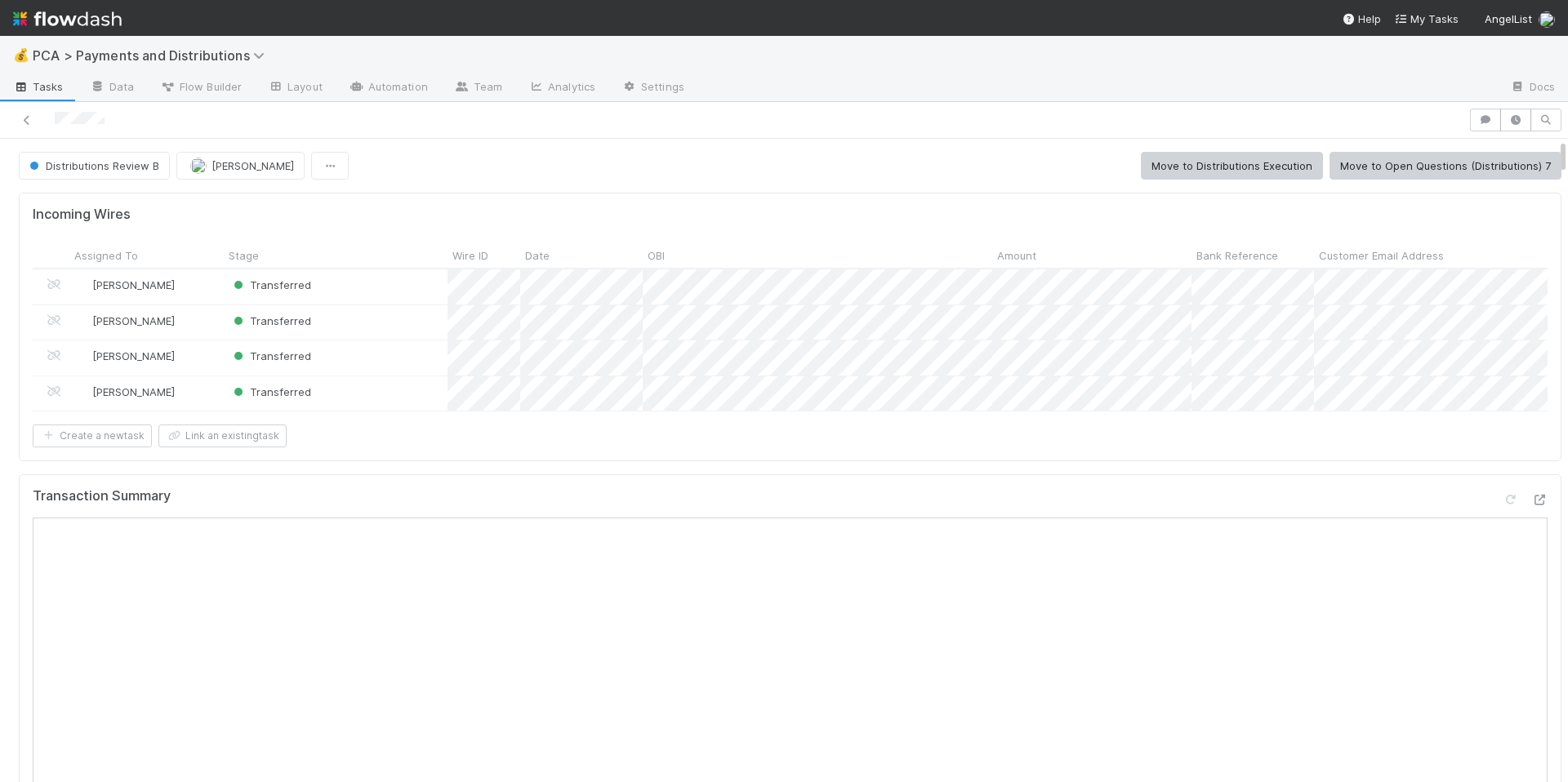
click at [1097, 432] on form "Incoming Wires Assigned To Stage Wire ID Date OBI Amount Bank Reference Custome…" at bounding box center [790, 327] width 1515 height 241
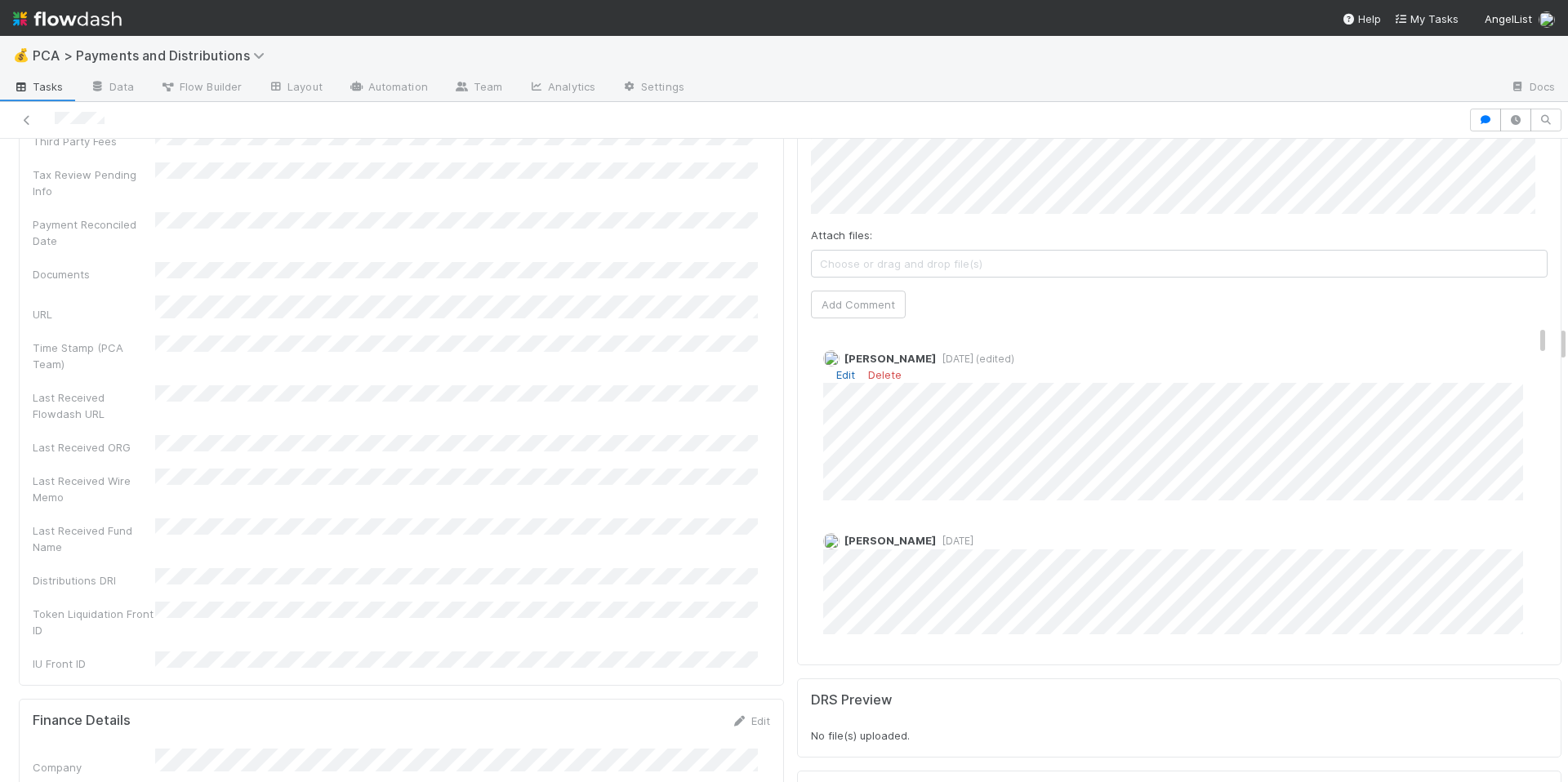
click at [838, 368] on link "Edit" at bounding box center [845, 374] width 19 height 13
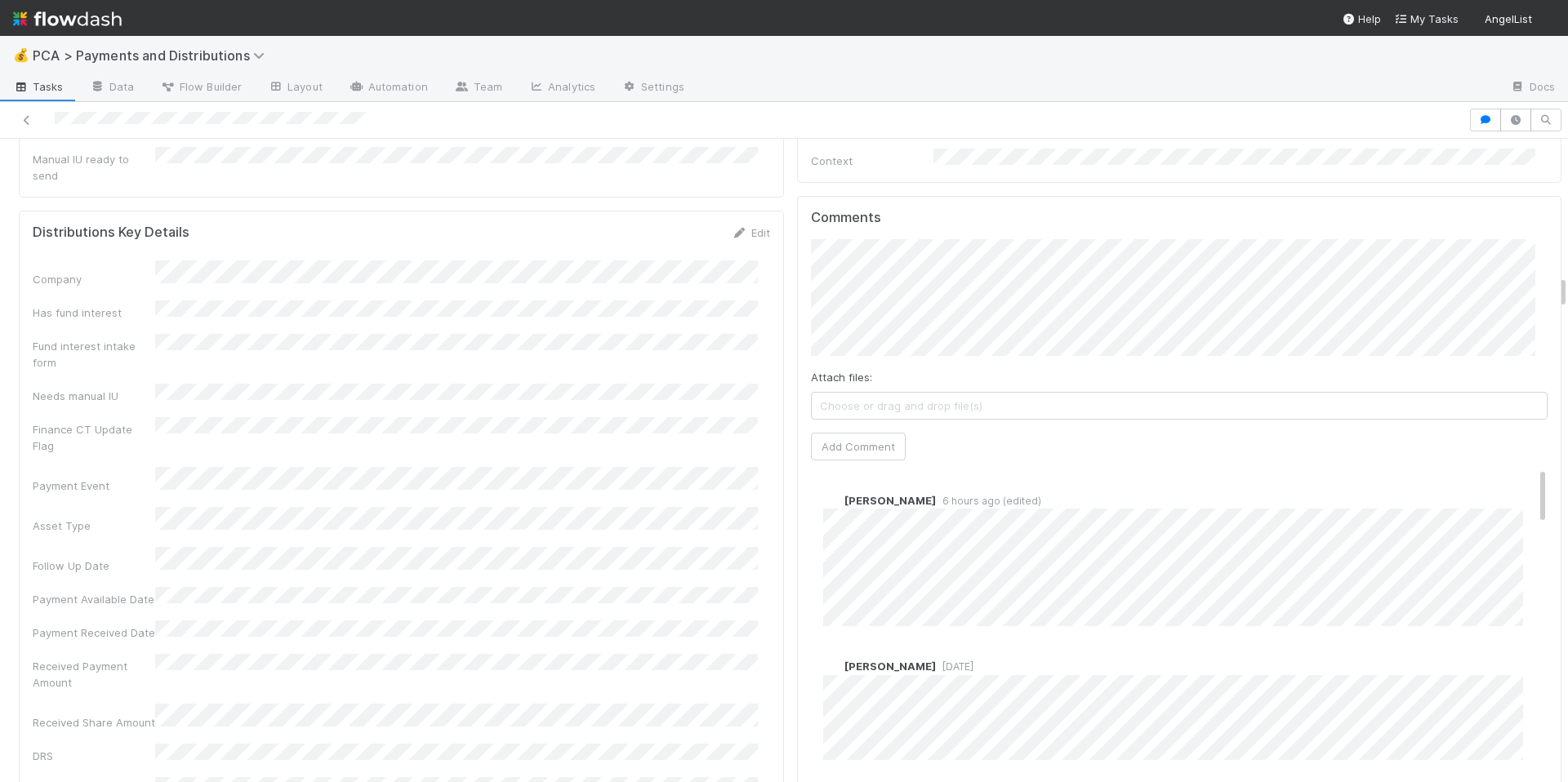
scroll to position [2573, 0]
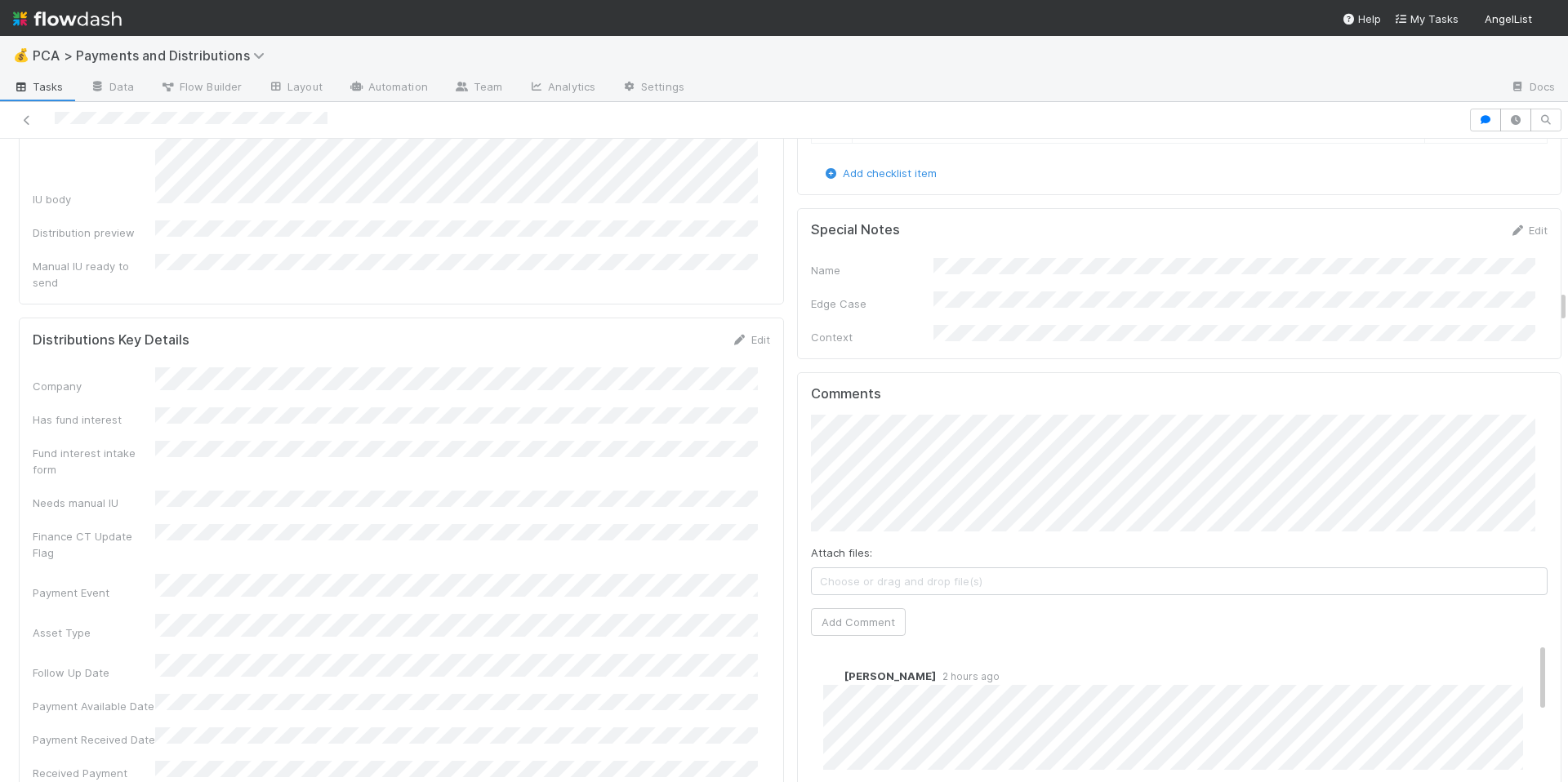
scroll to position [3007, 0]
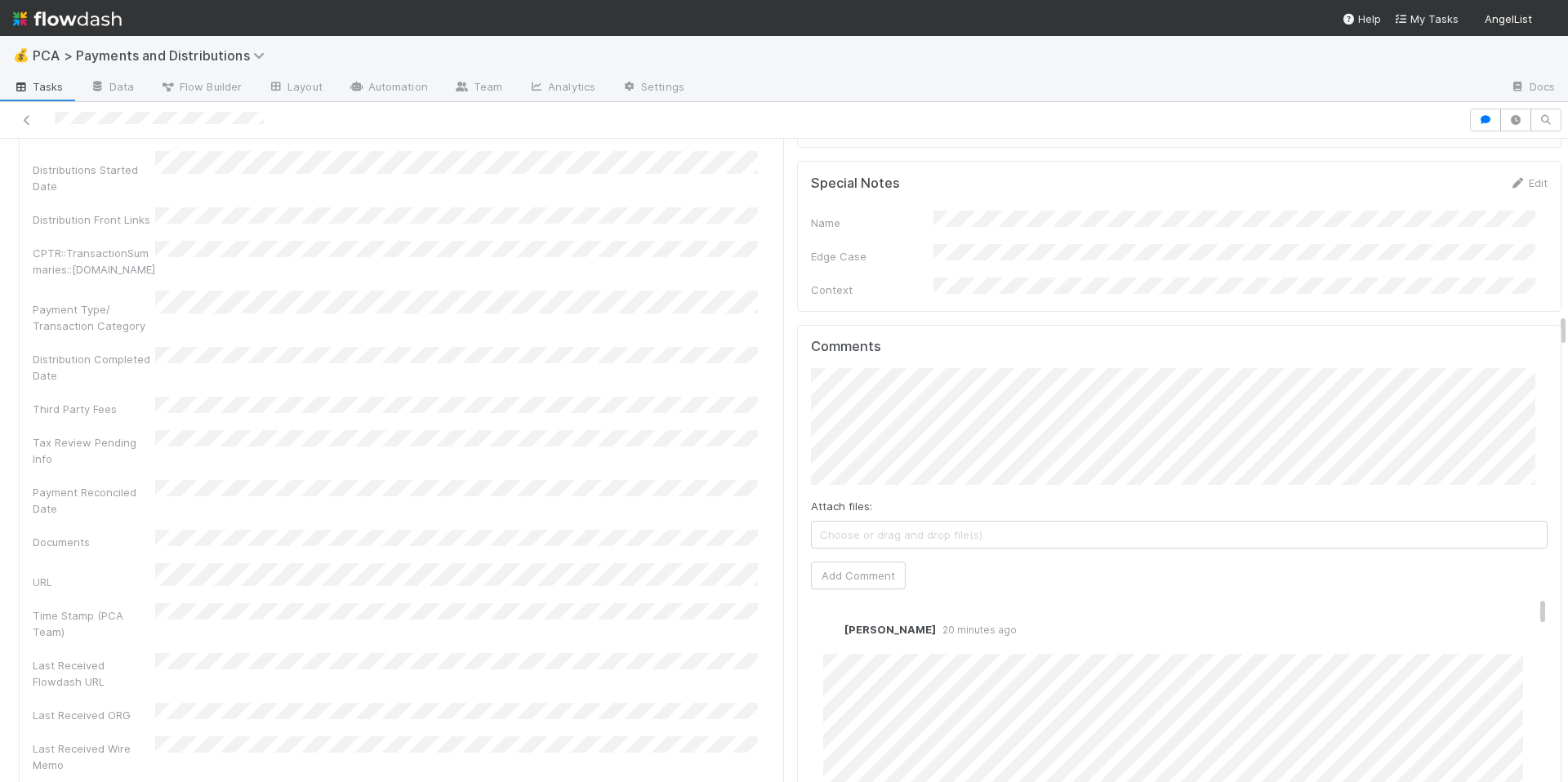
scroll to position [3504, 0]
click at [831, 556] on button "Add Comment" at bounding box center [858, 570] width 95 height 28
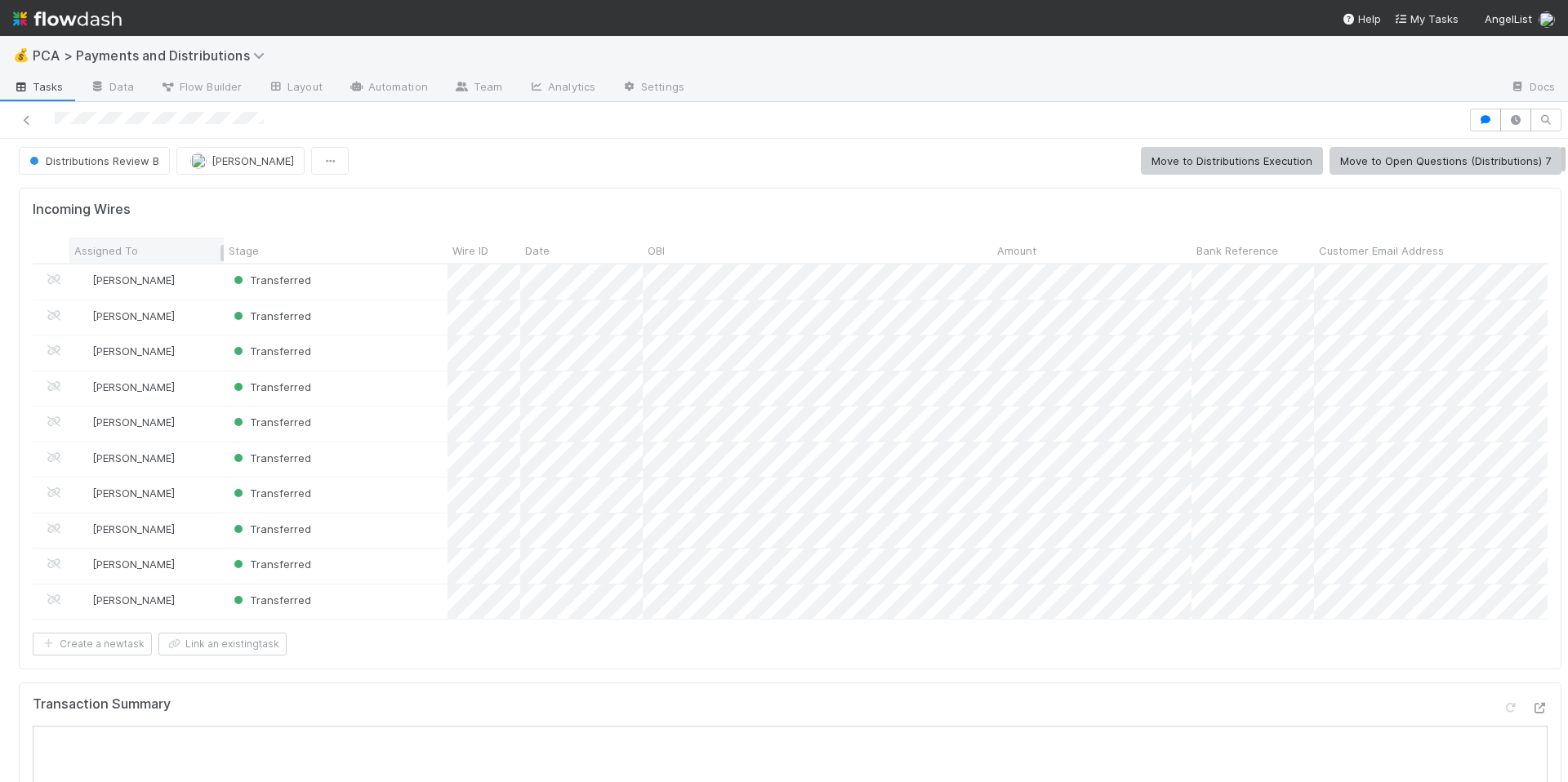
scroll to position [0, 0]
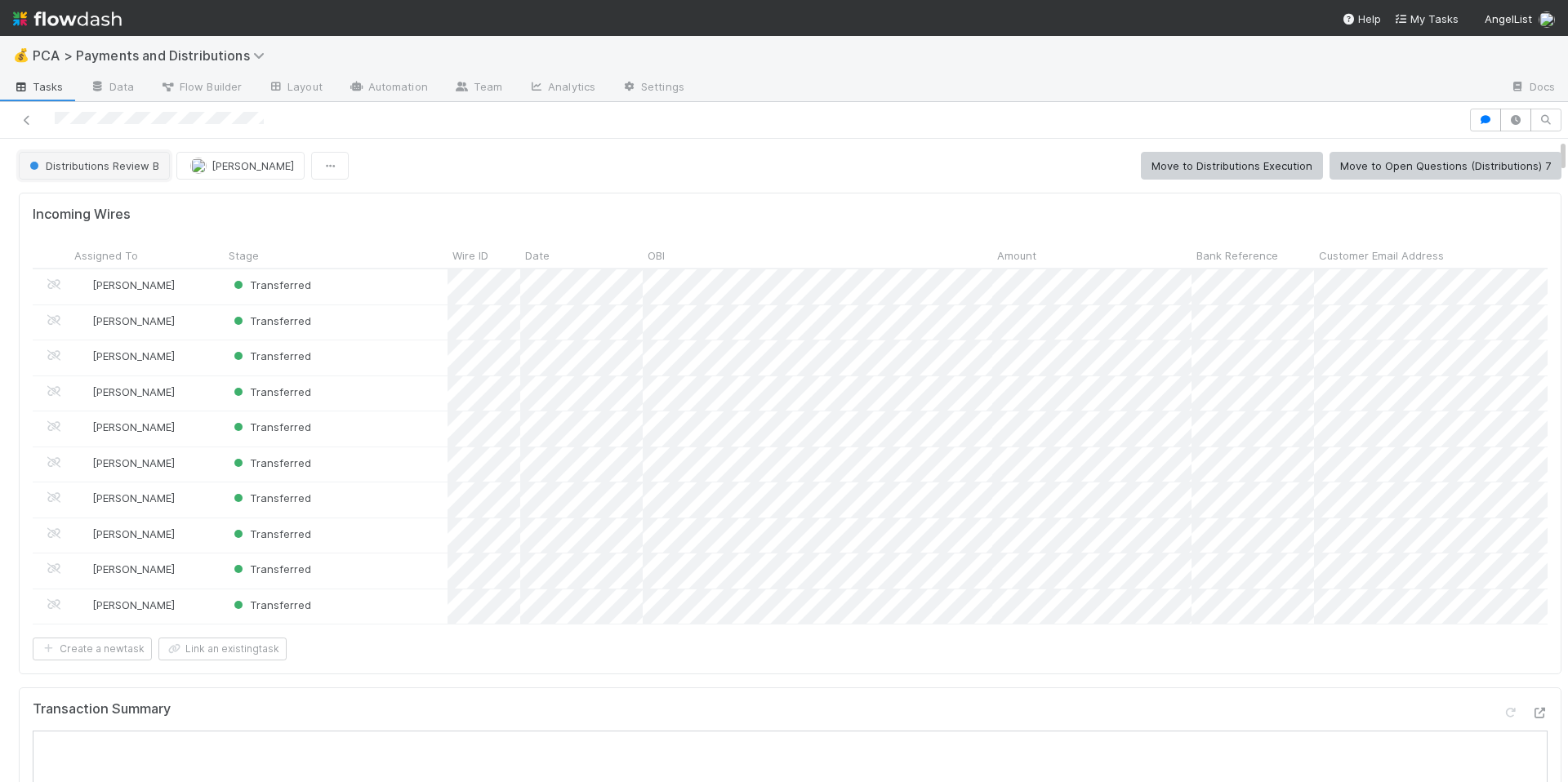
click at [126, 168] on span "Distributions Review B" at bounding box center [93, 165] width 133 height 13
click at [125, 203] on span "Distributions Execution" at bounding box center [91, 206] width 136 height 13
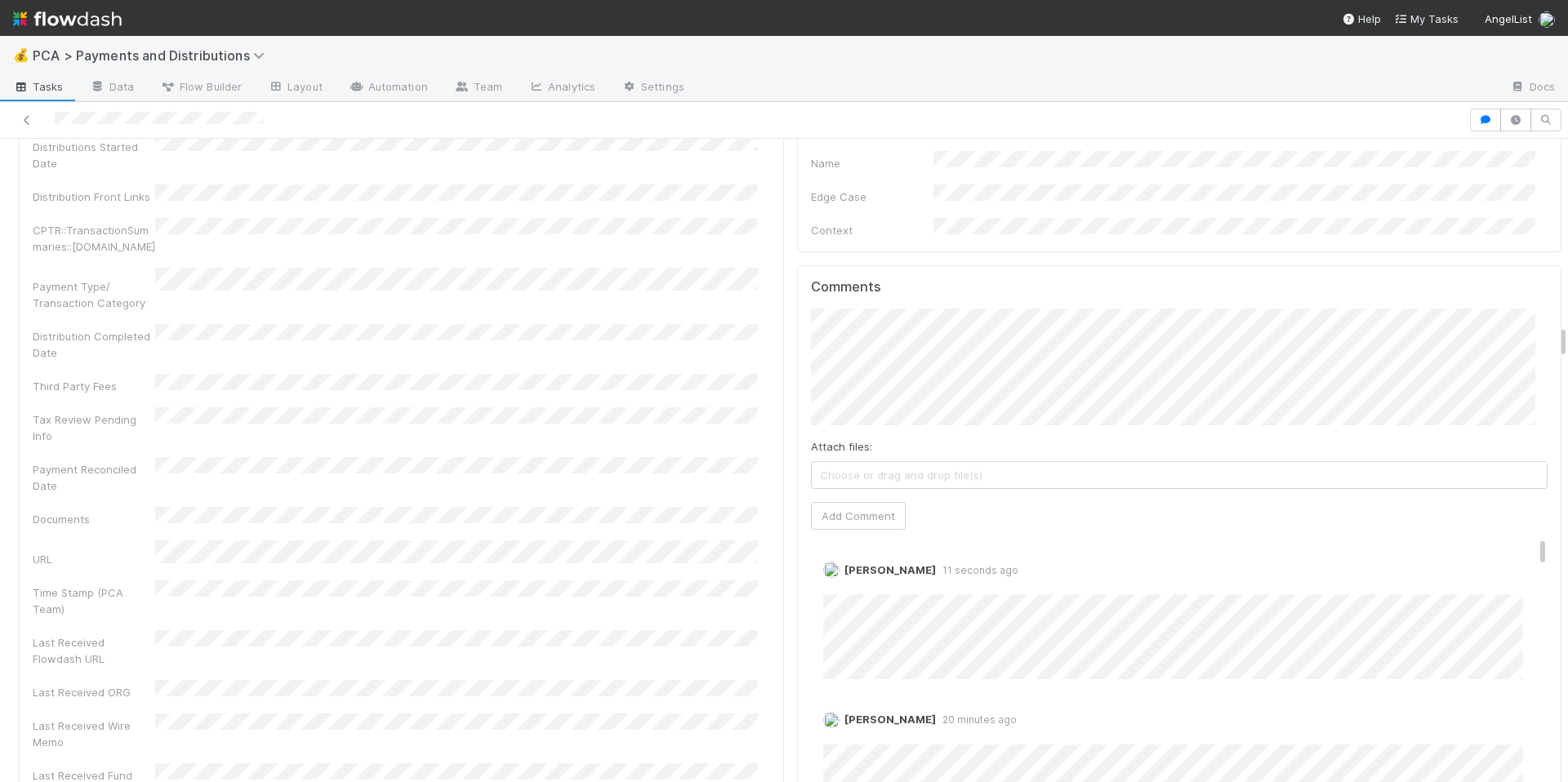
click at [158, 117] on div at bounding box center [735, 119] width 1456 height 23
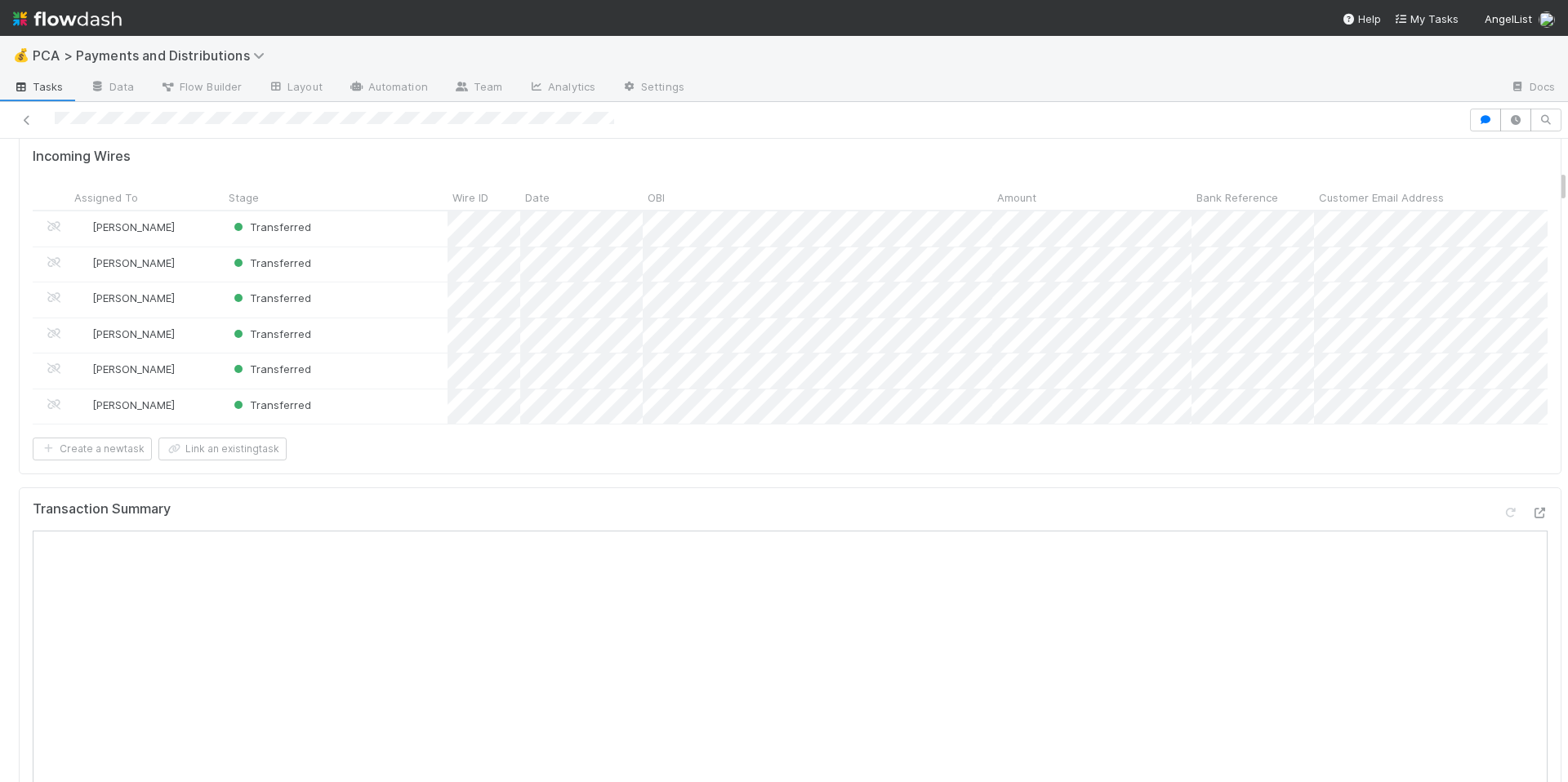
scroll to position [610, 0]
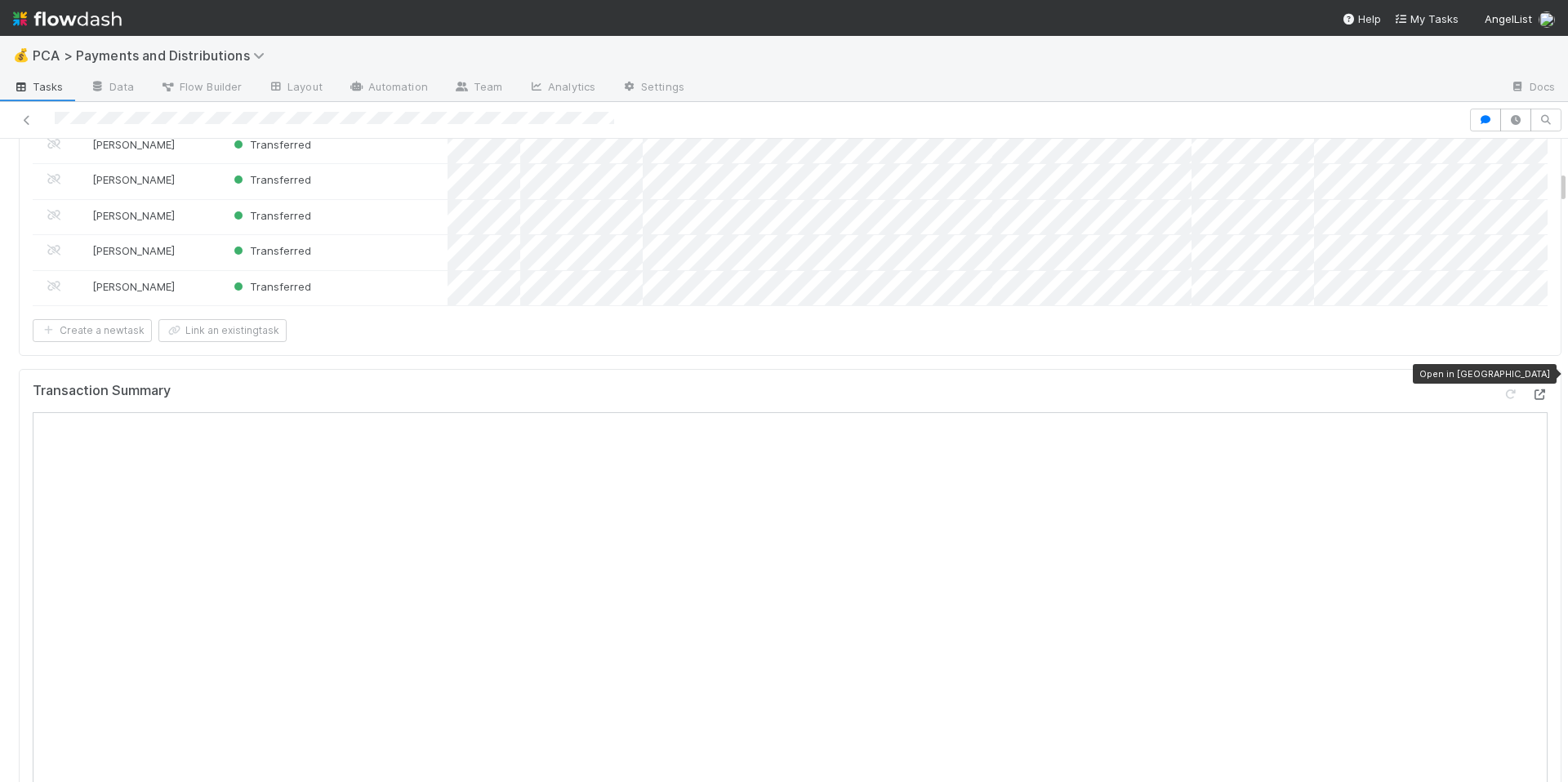
click at [1532, 390] on icon at bounding box center [1539, 395] width 17 height 11
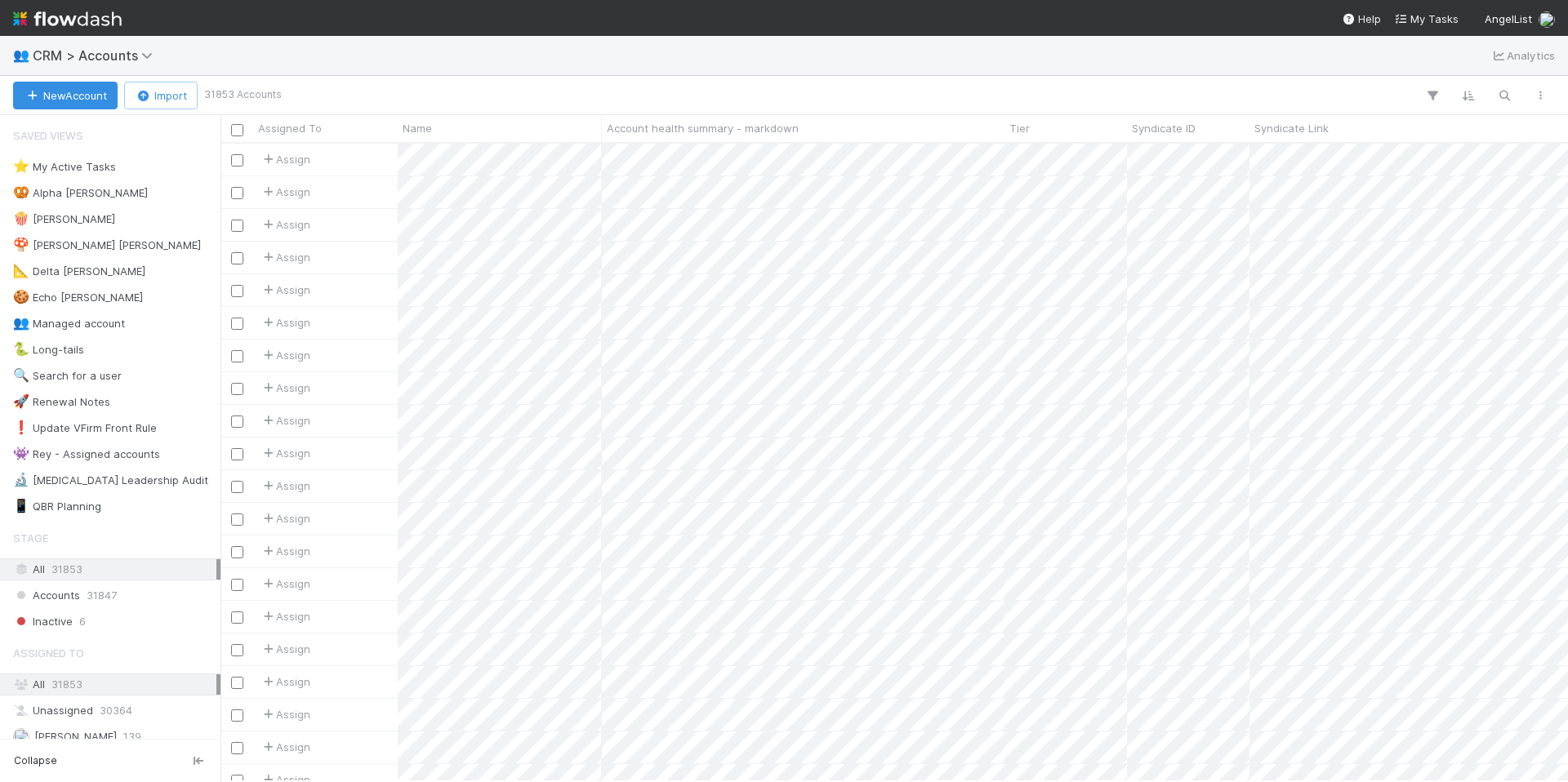
scroll to position [625, 1336]
click at [1508, 94] on icon "button" at bounding box center [1504, 96] width 17 height 15
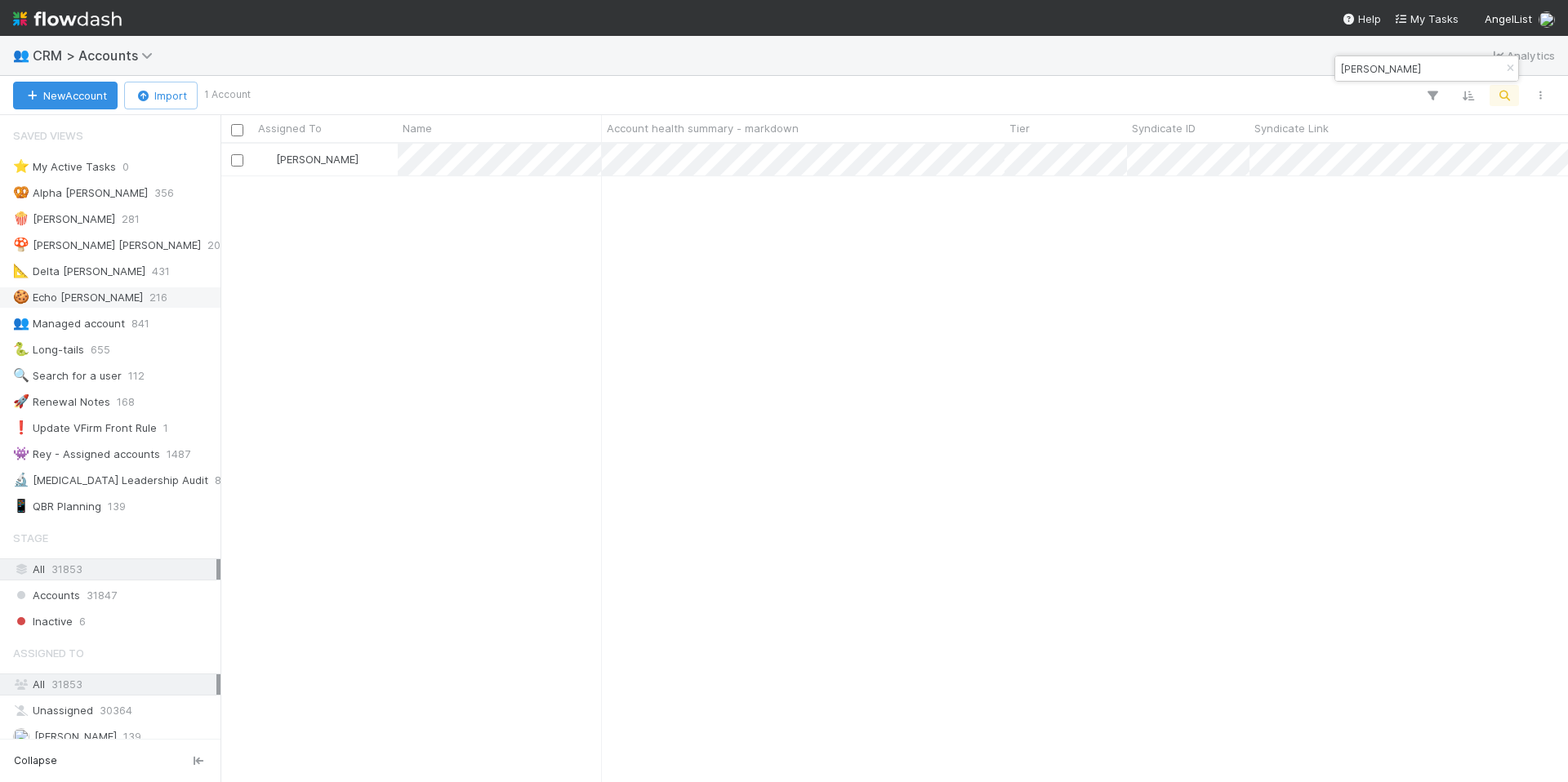
type input "[PERSON_NAME]"
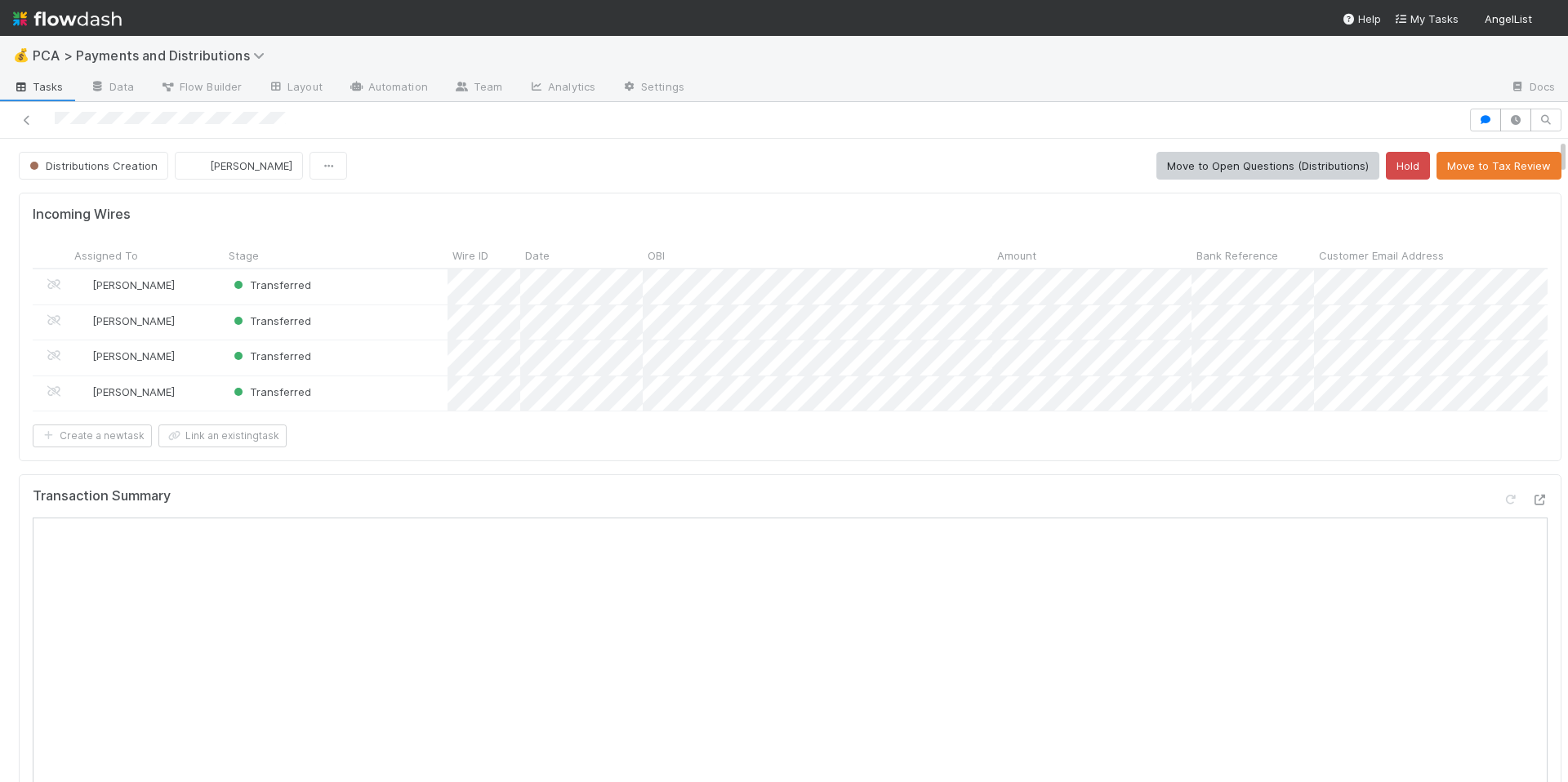
click at [983, 462] on div "Incoming Wires Assigned To Stage Wire ID Date OBI Amount Bank Reference Custome…" at bounding box center [790, 327] width 1542 height 269
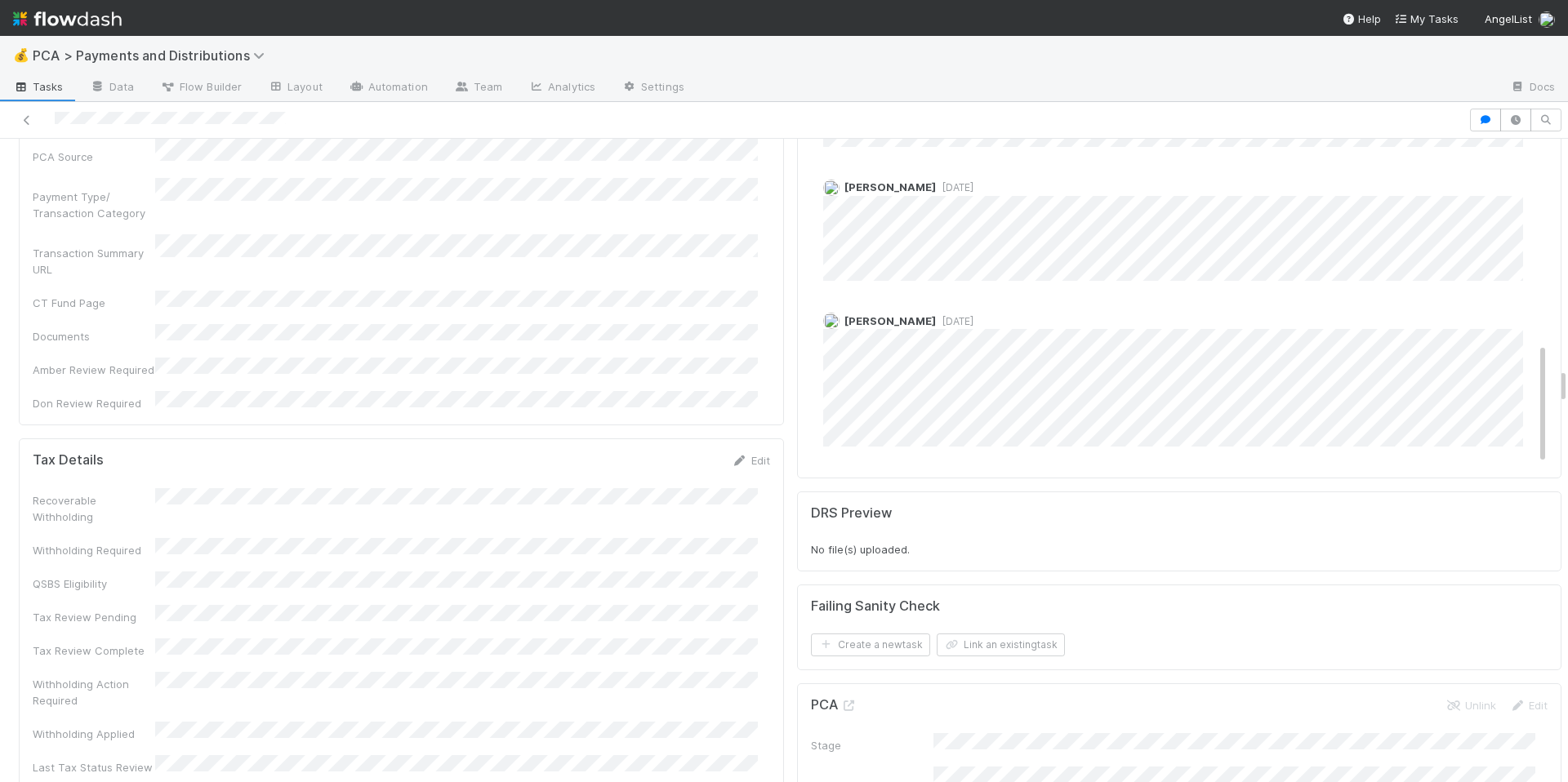
scroll to position [551, 0]
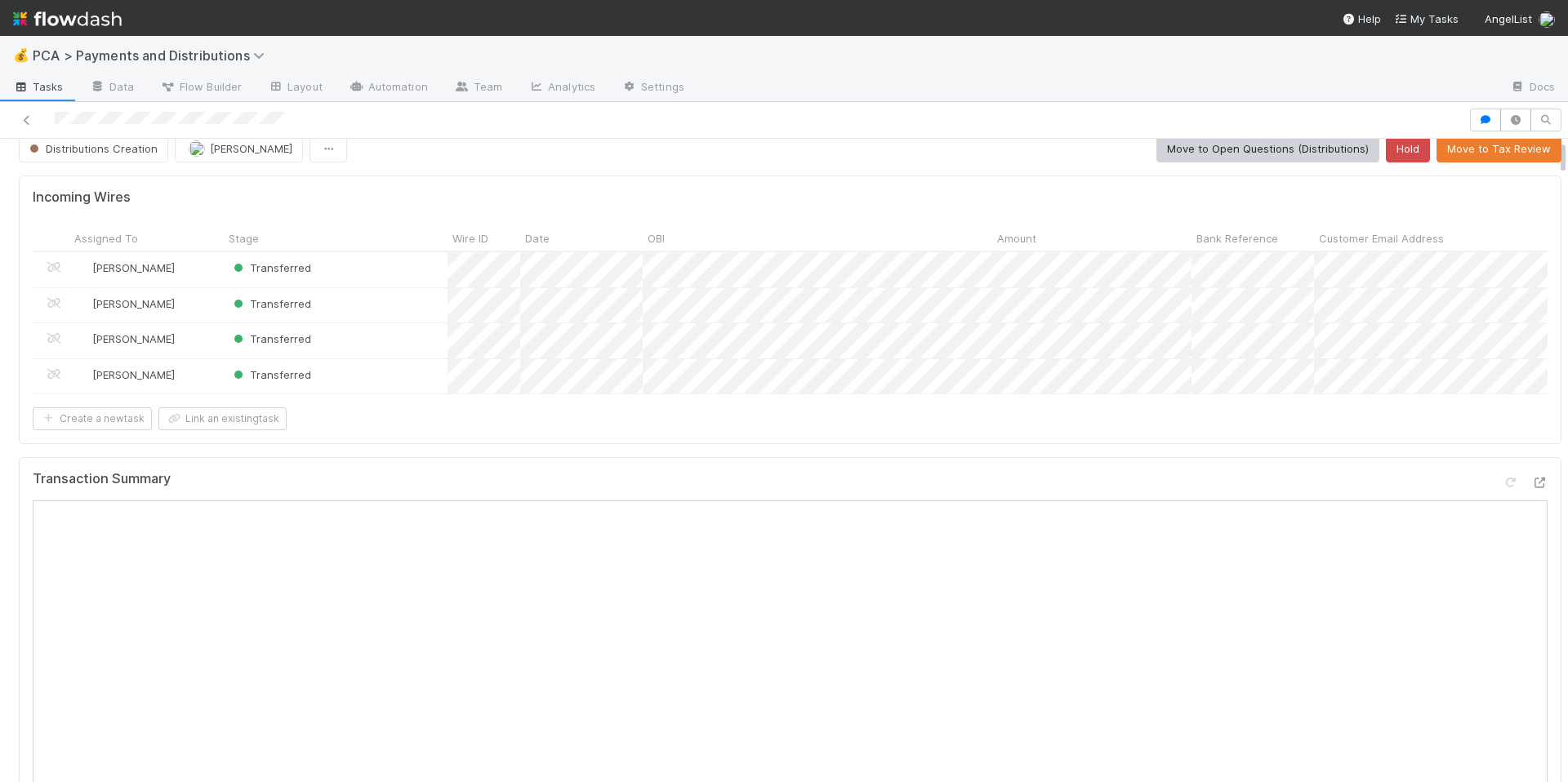
scroll to position [0, 0]
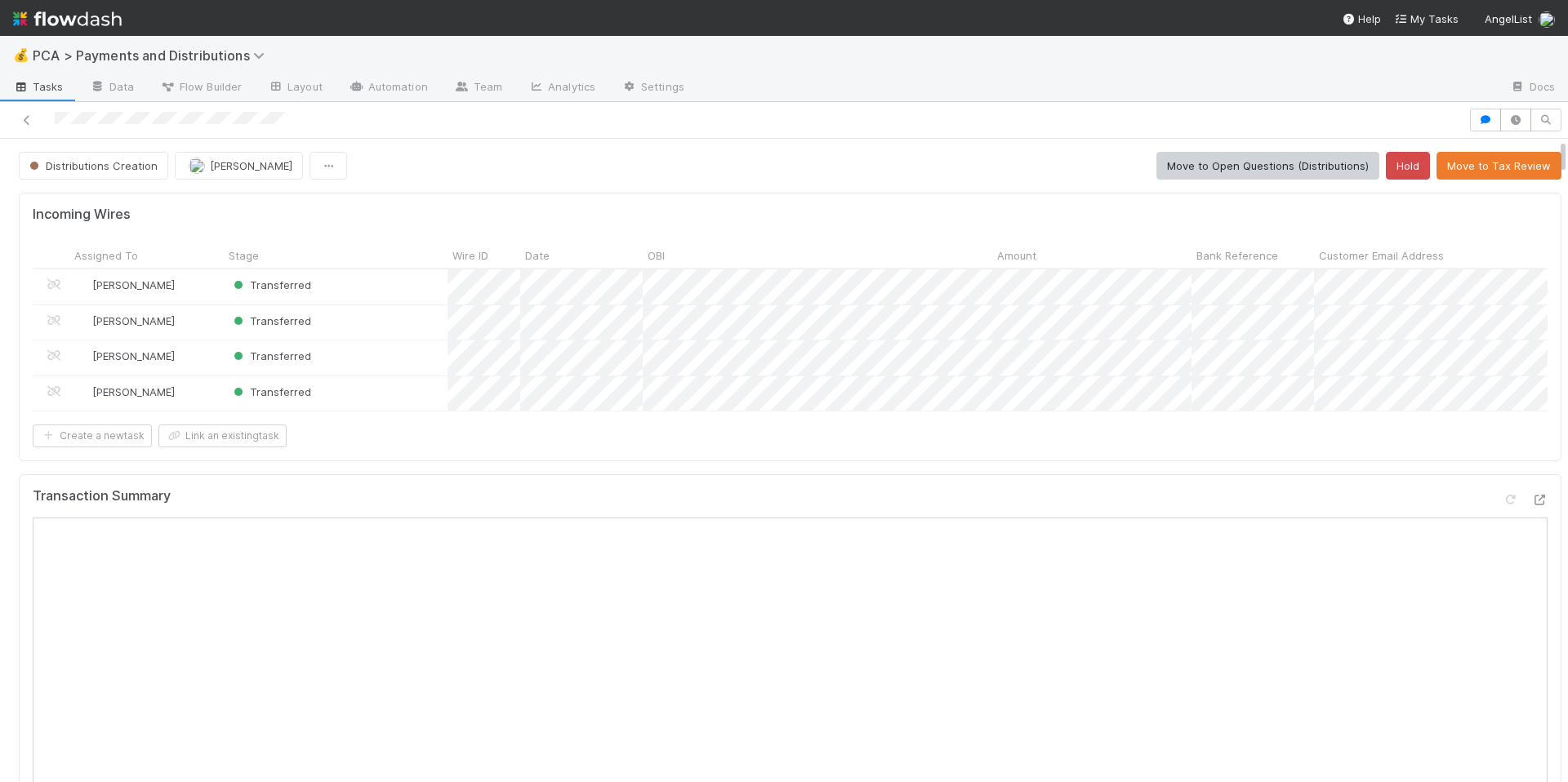
click at [930, 442] on div "Create a new task Link an existing task" at bounding box center [790, 435] width 1515 height 23
click at [1532, 505] on icon at bounding box center [1539, 500] width 17 height 11
click at [1002, 499] on div "Transaction Summary" at bounding box center [790, 503] width 1515 height 30
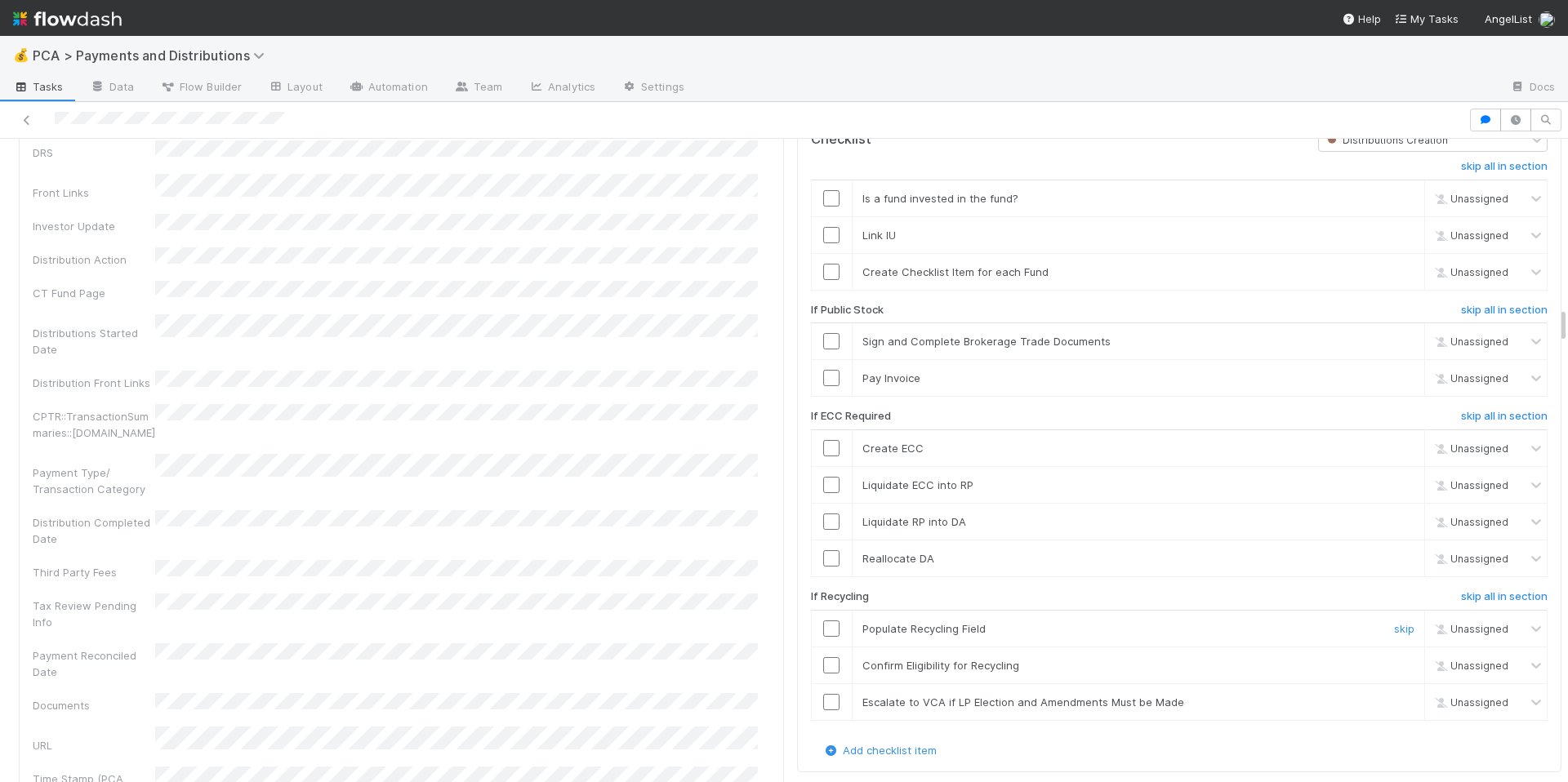
scroll to position [3379, 0]
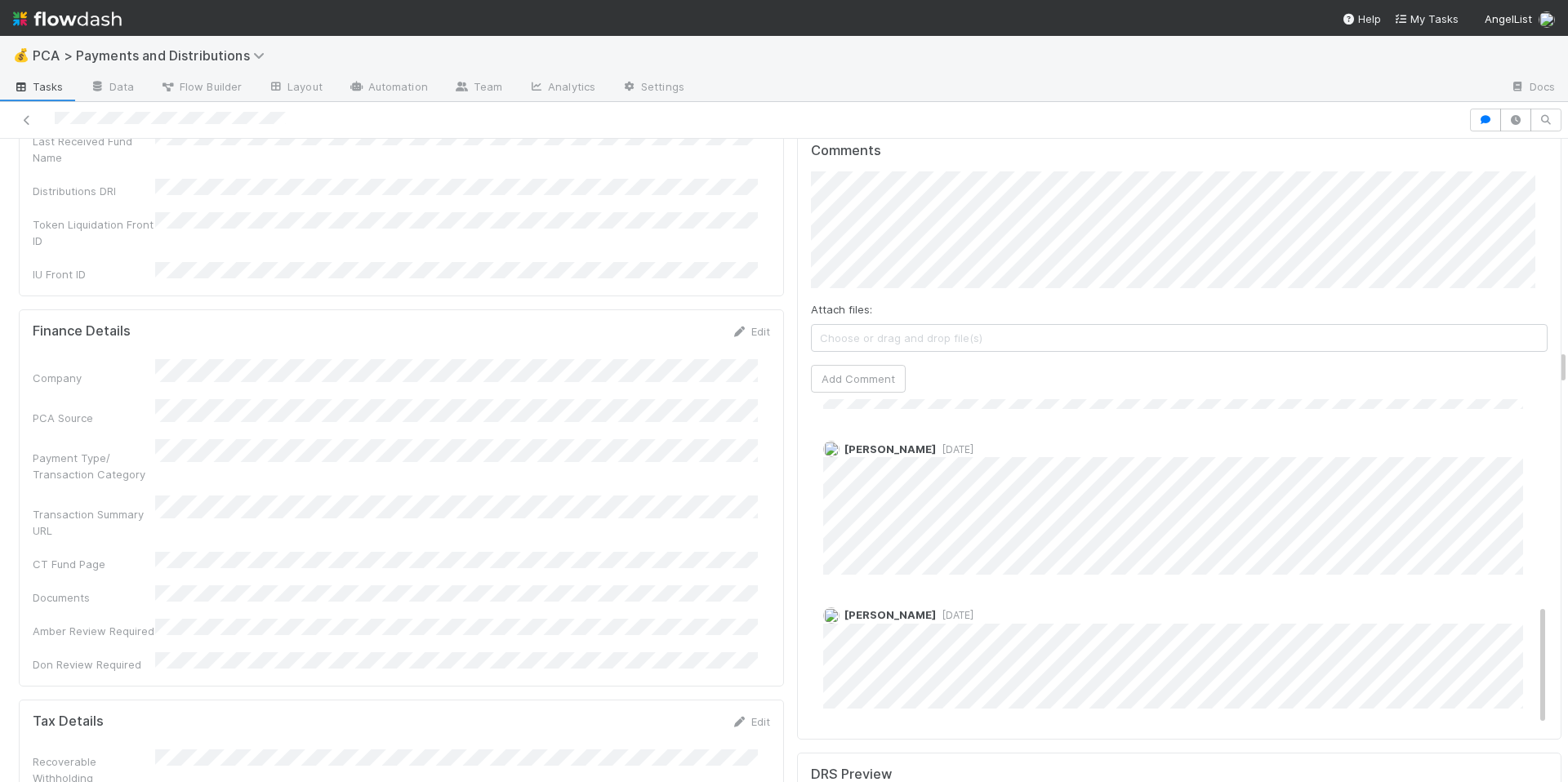
scroll to position [3756, 0]
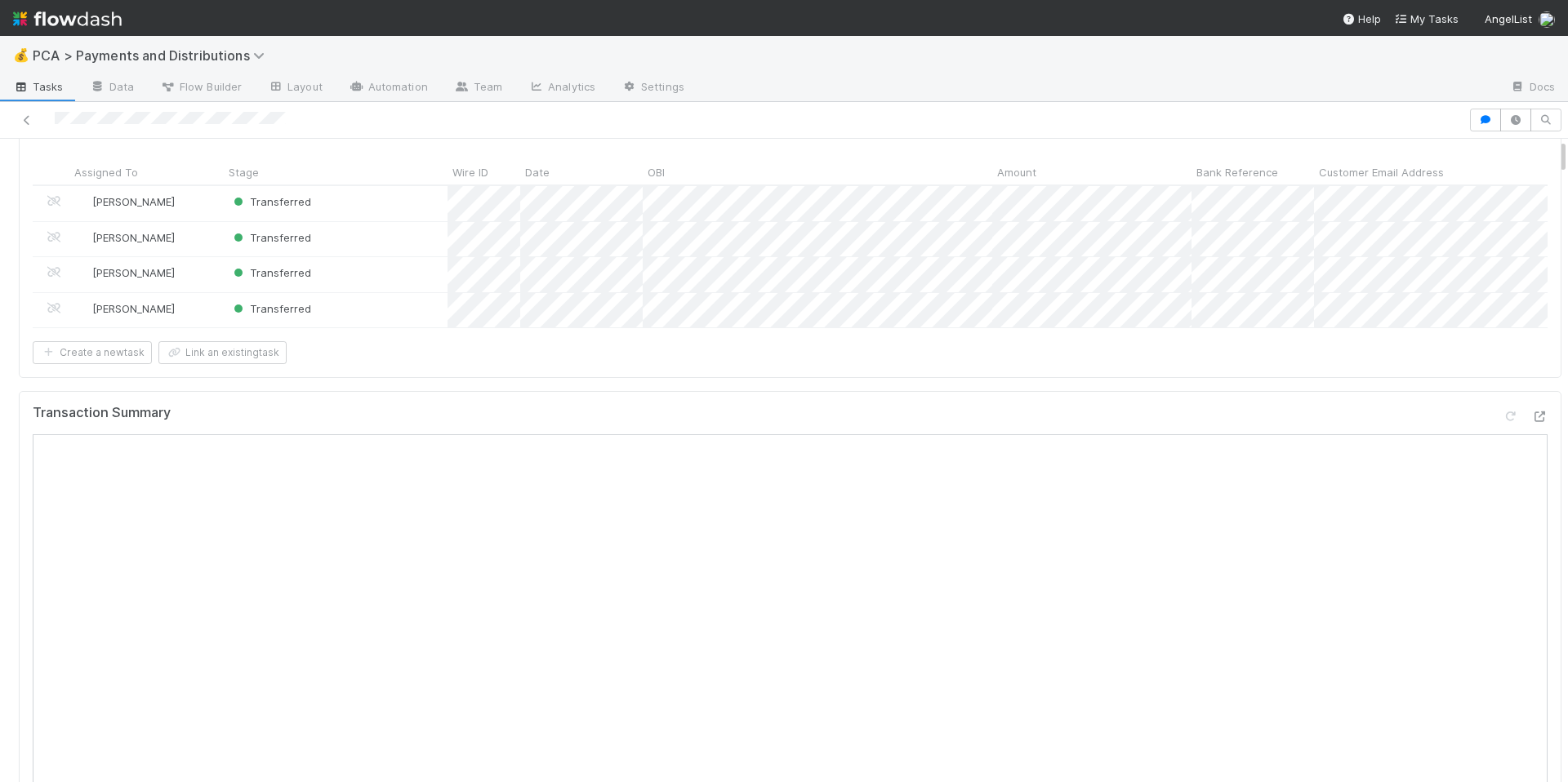
scroll to position [0, 0]
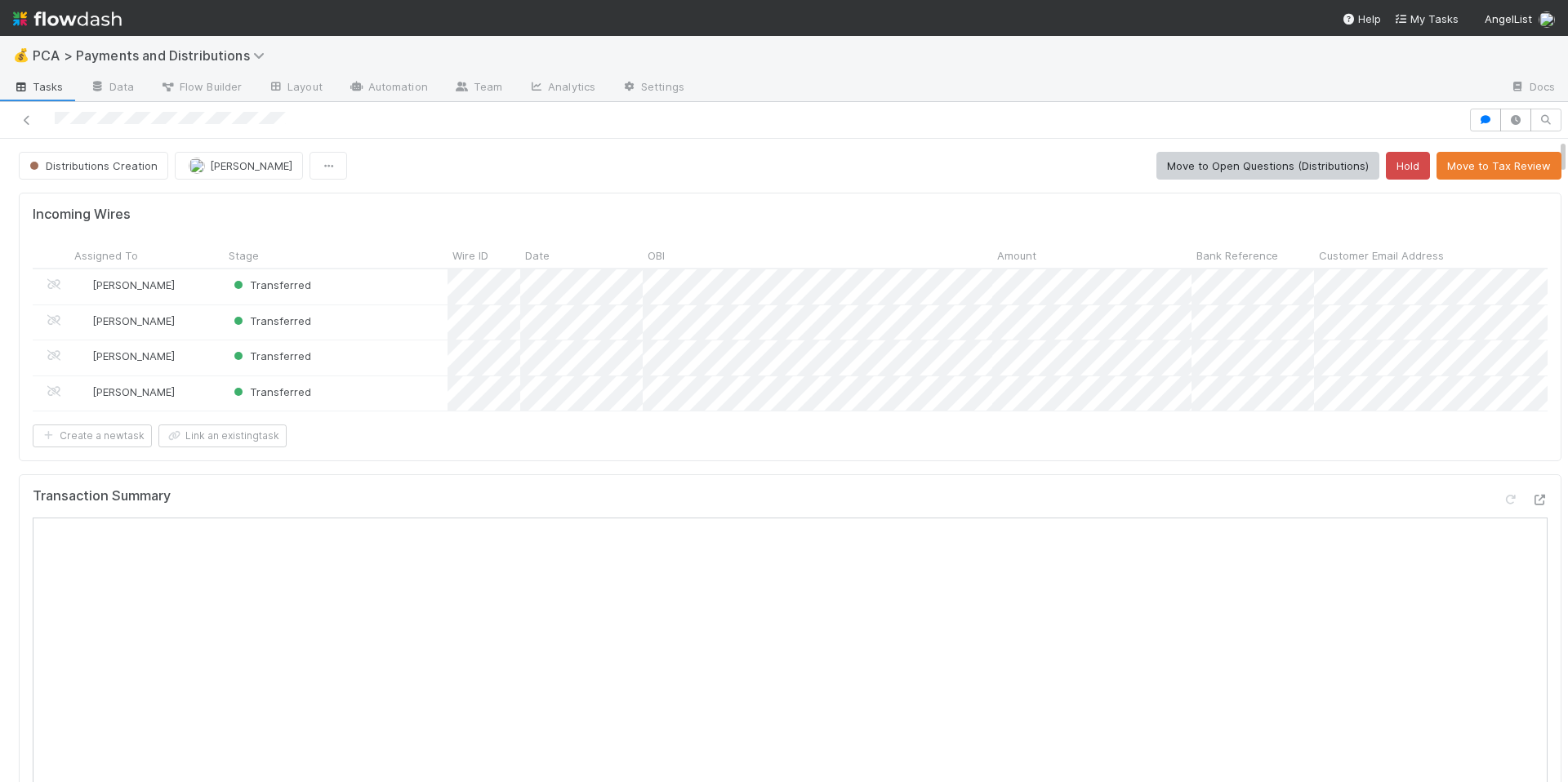
click at [1137, 462] on div "Incoming Wires Assigned To Stage Wire ID Date OBI Amount Bank Reference Custome…" at bounding box center [790, 327] width 1542 height 269
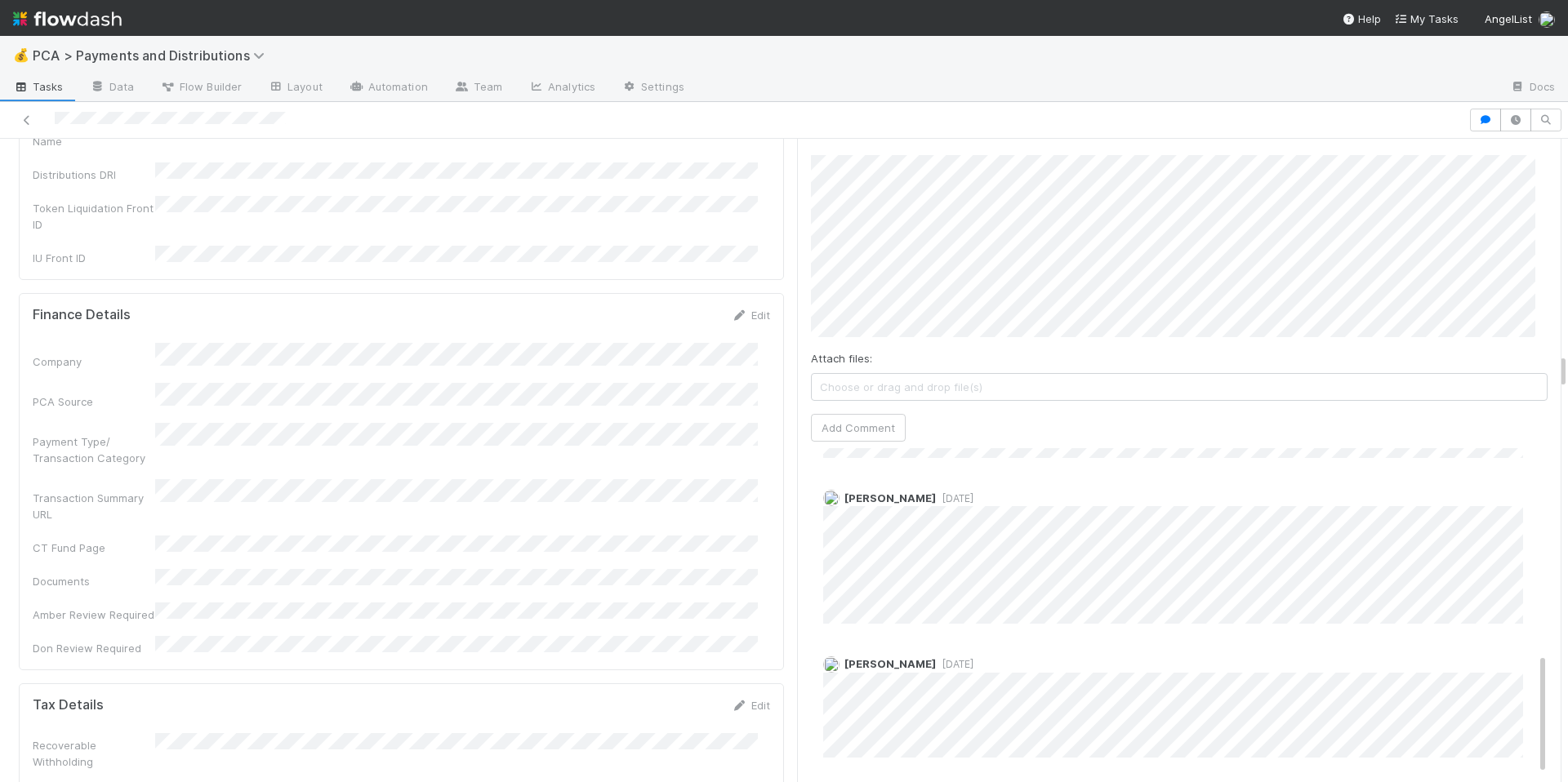
scroll to position [3838, 0]
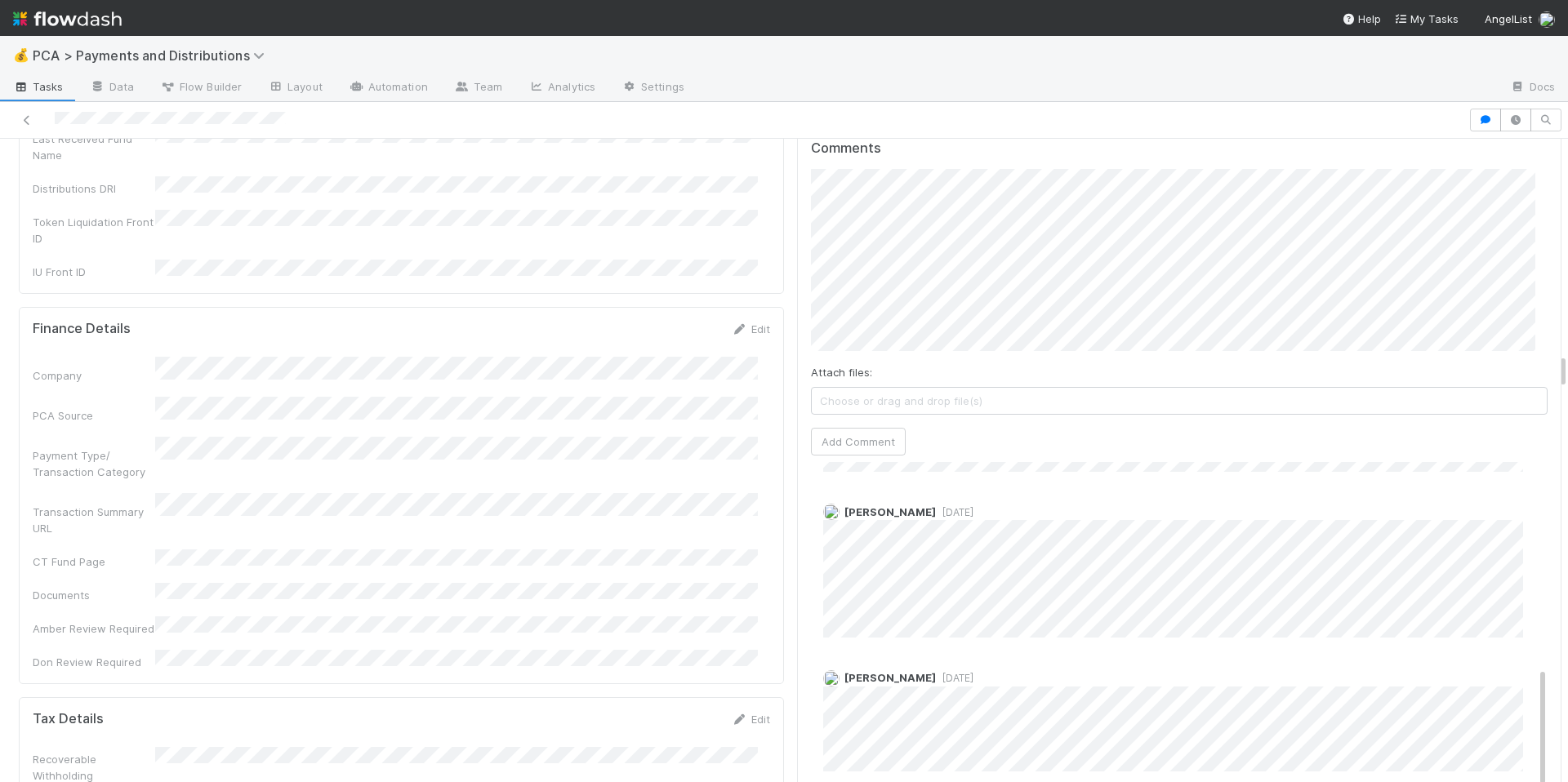
click at [797, 310] on div "Comments Attach files: Choose or drag and drop file(s) Add Comment Meg Castanar…" at bounding box center [1179, 465] width 765 height 677
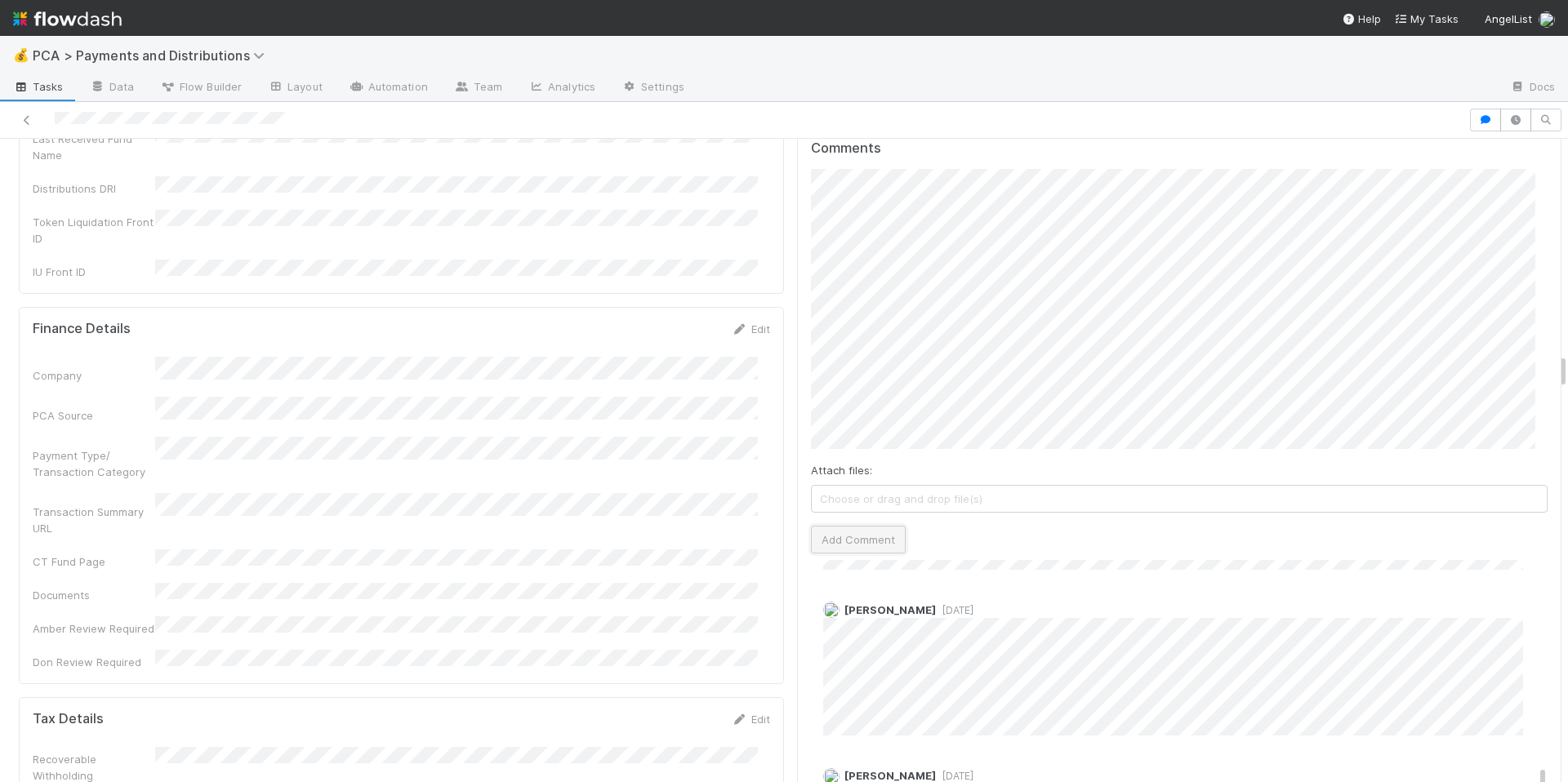
click at [878, 532] on button "Add Comment" at bounding box center [858, 540] width 95 height 28
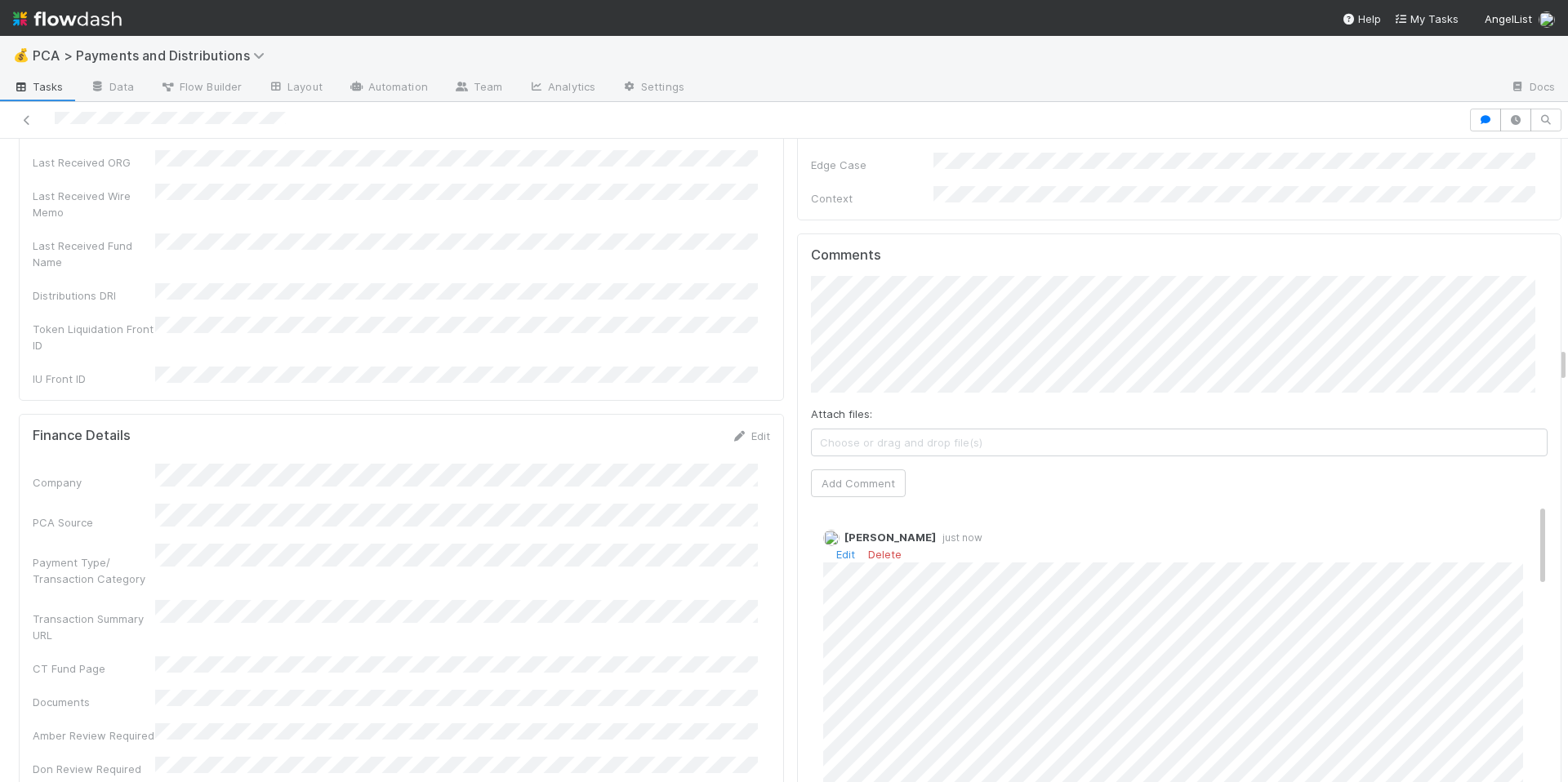
scroll to position [3732, 0]
click at [836, 548] on link "Edit" at bounding box center [845, 554] width 19 height 13
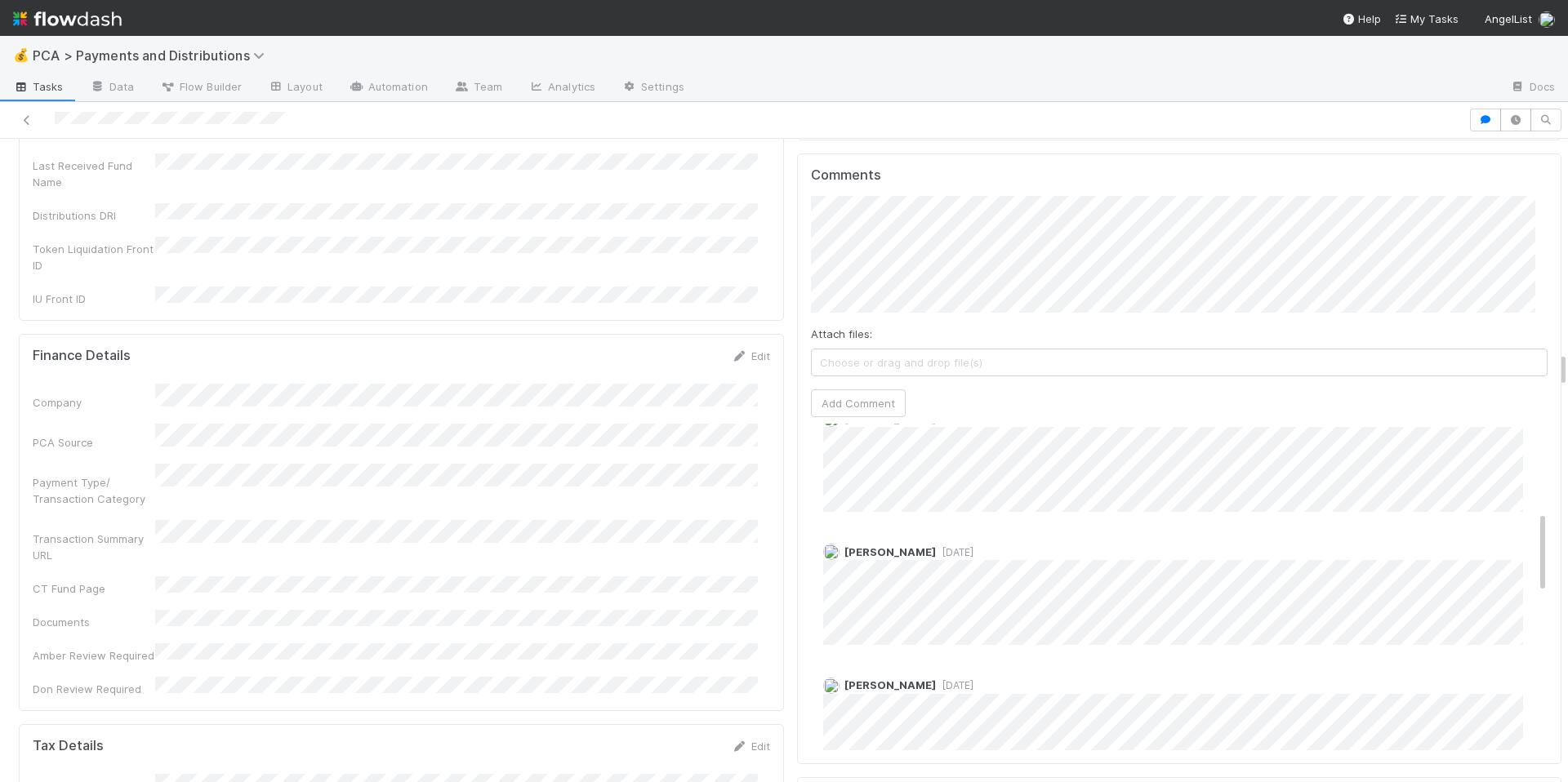
scroll to position [649, 0]
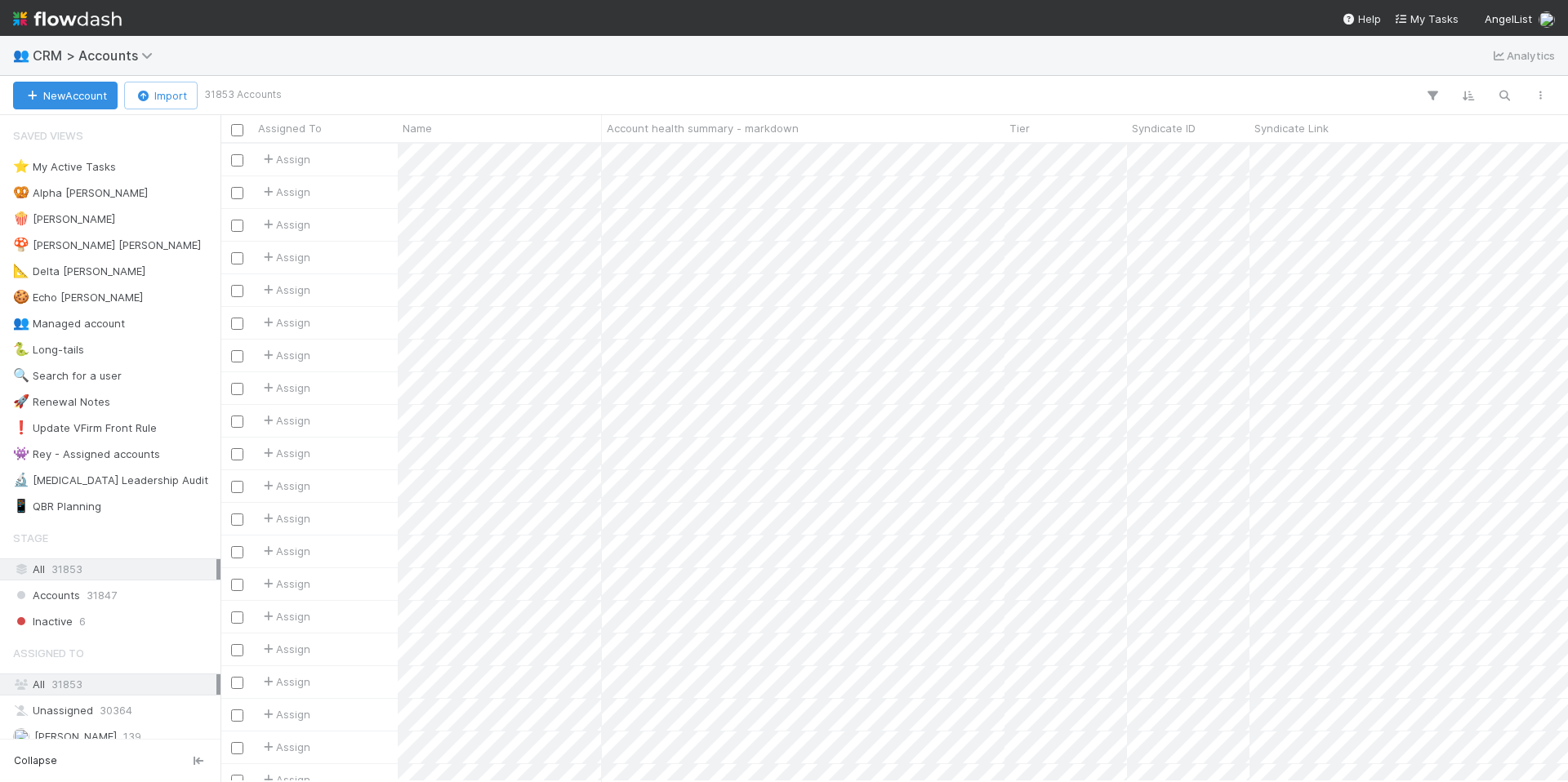
scroll to position [625, 1336]
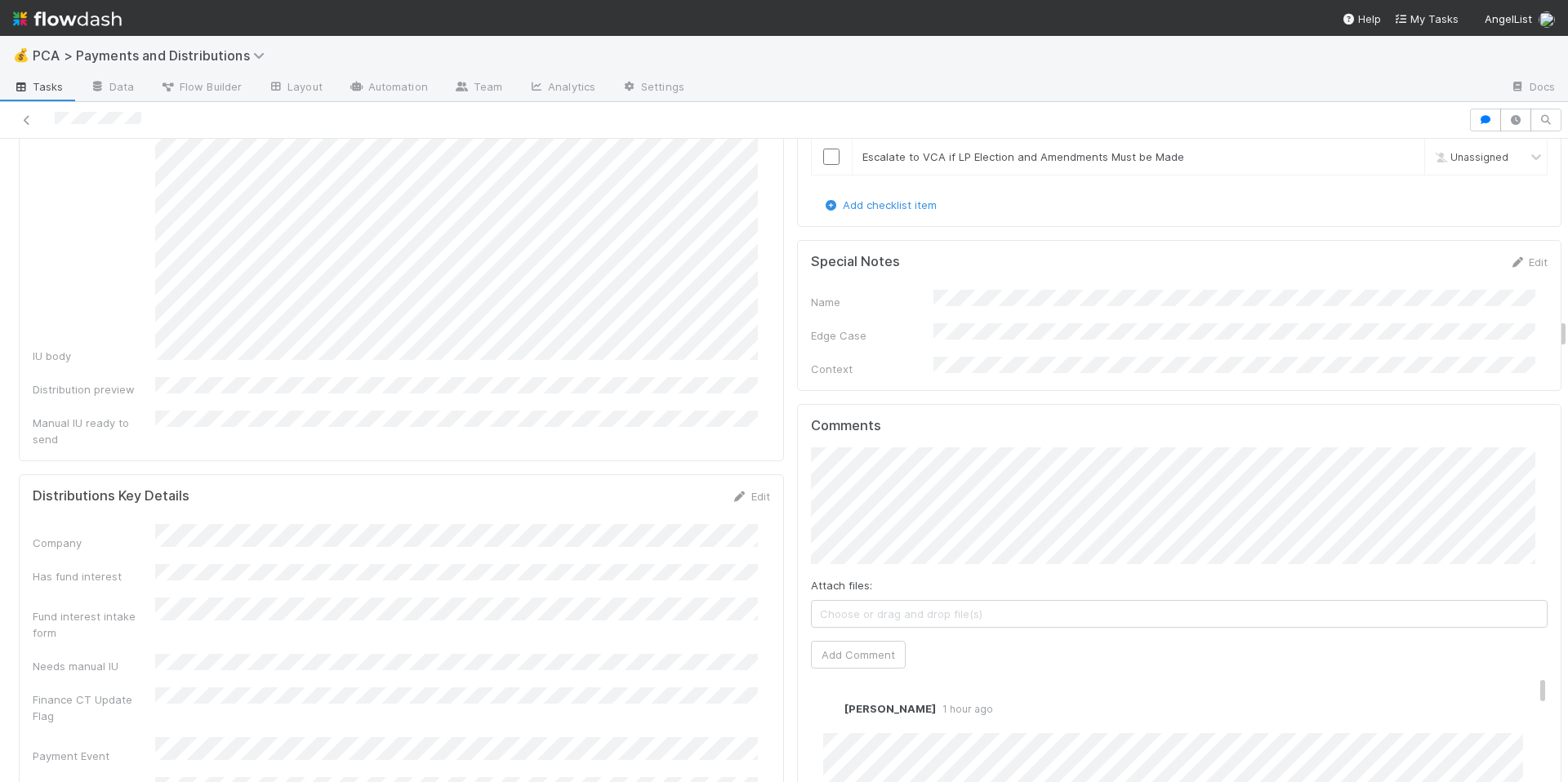
scroll to position [4040, 0]
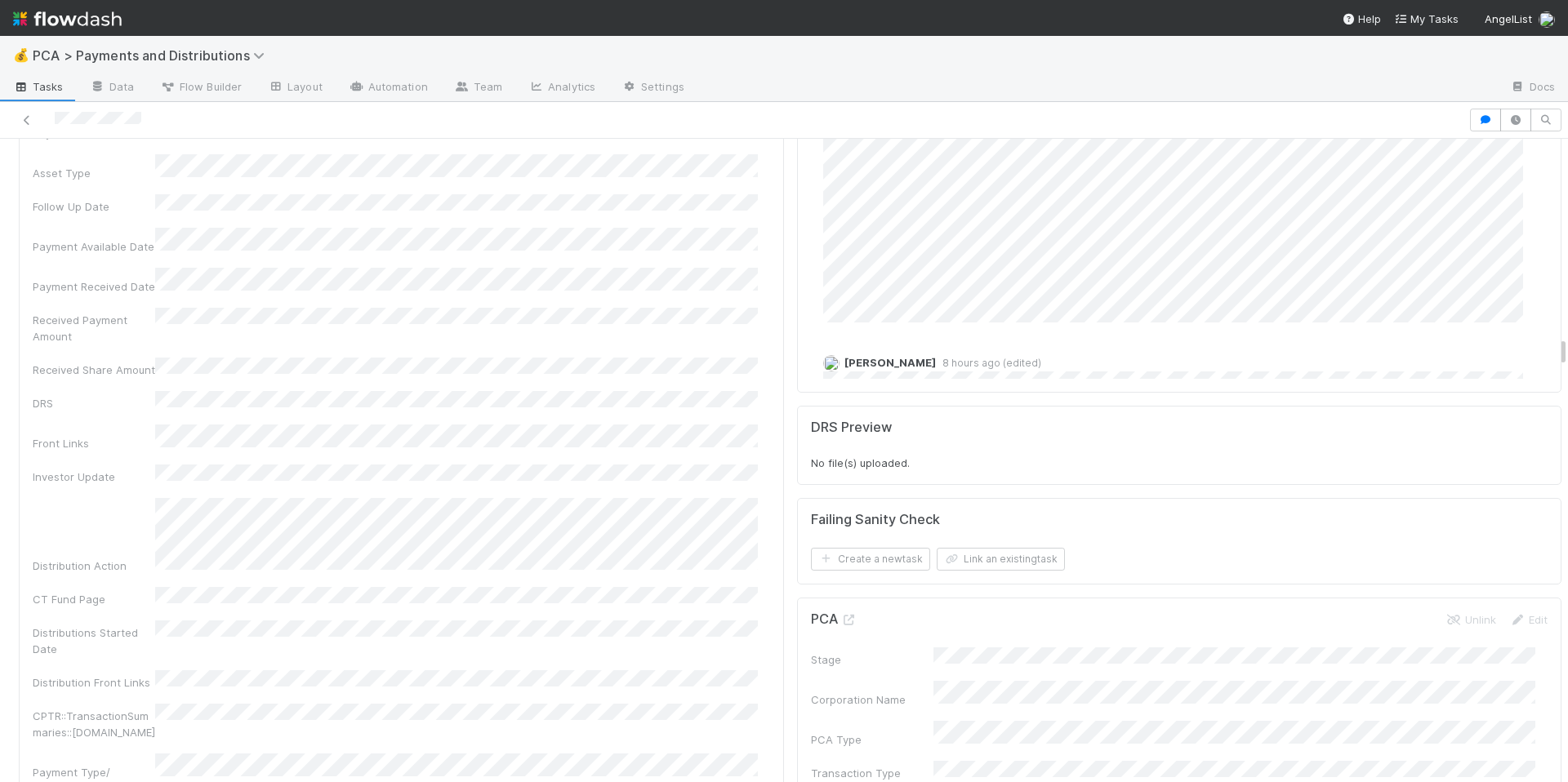
scroll to position [4373, 0]
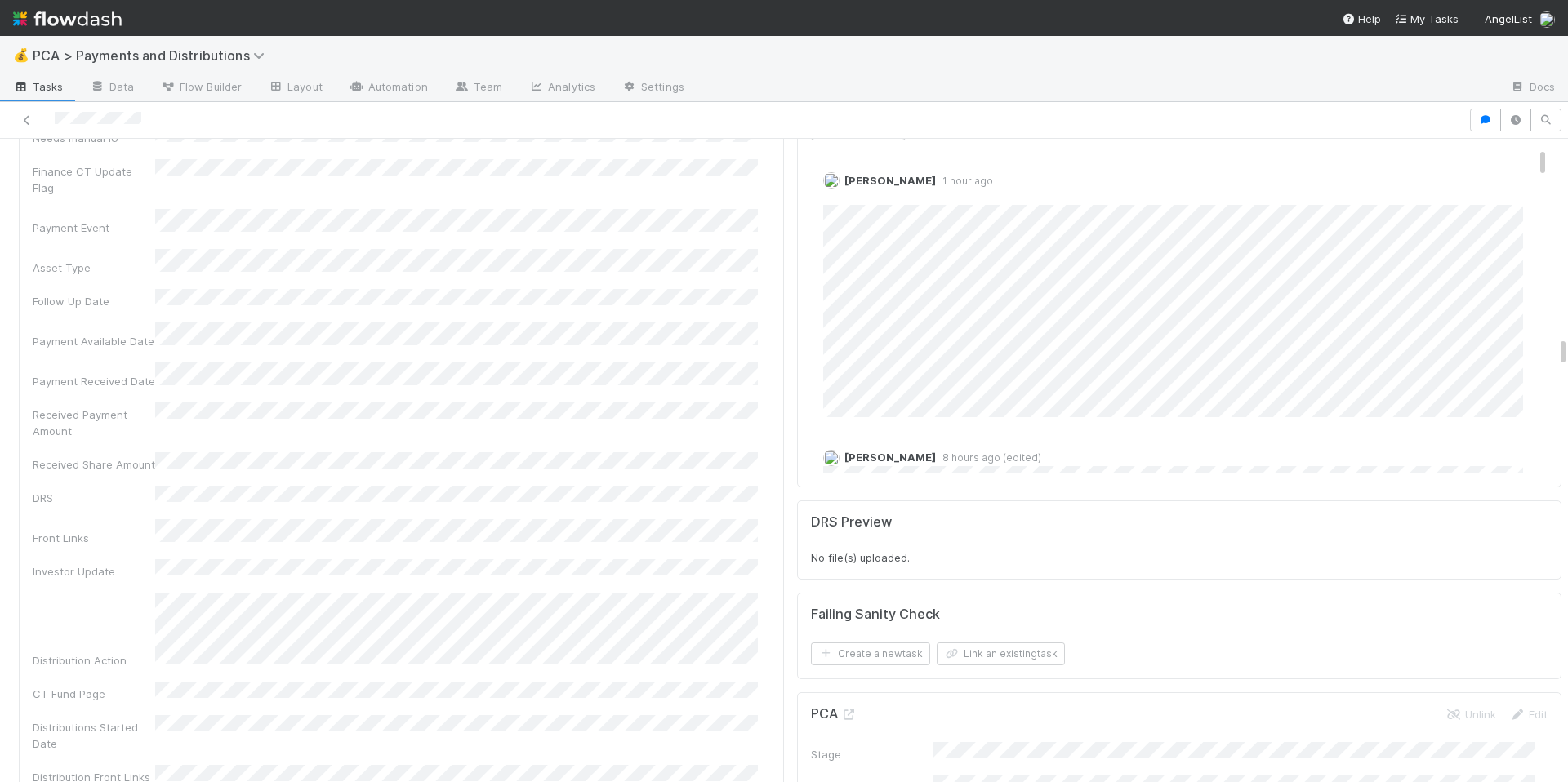
click at [661, 329] on div "Company Has fund interest Fund interest intake form Needs manual IU Finance CT …" at bounding box center [401, 747] width 738 height 1502
click at [672, 403] on div "Received Payment Amount" at bounding box center [401, 421] width 738 height 36
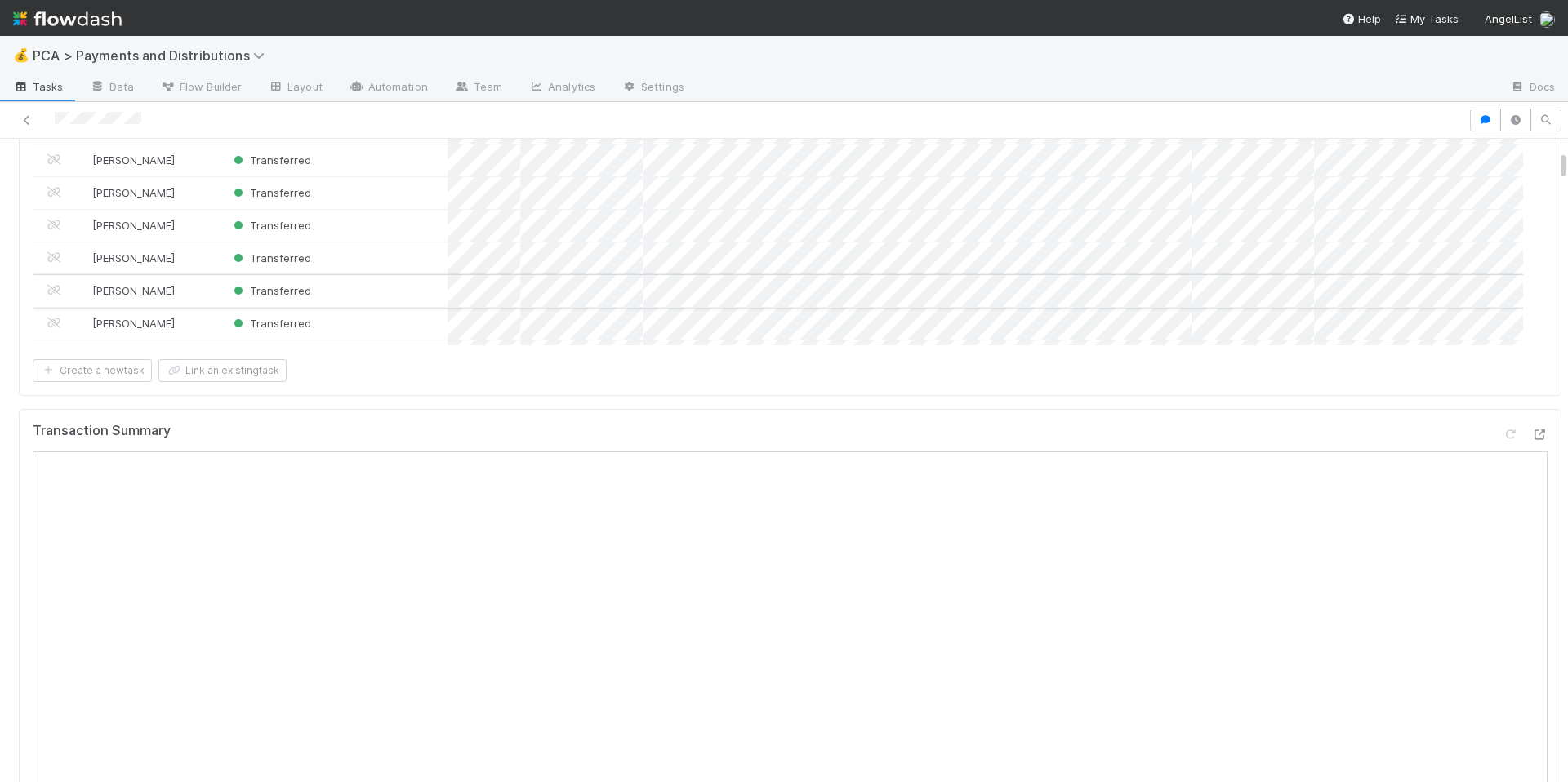
scroll to position [0, 0]
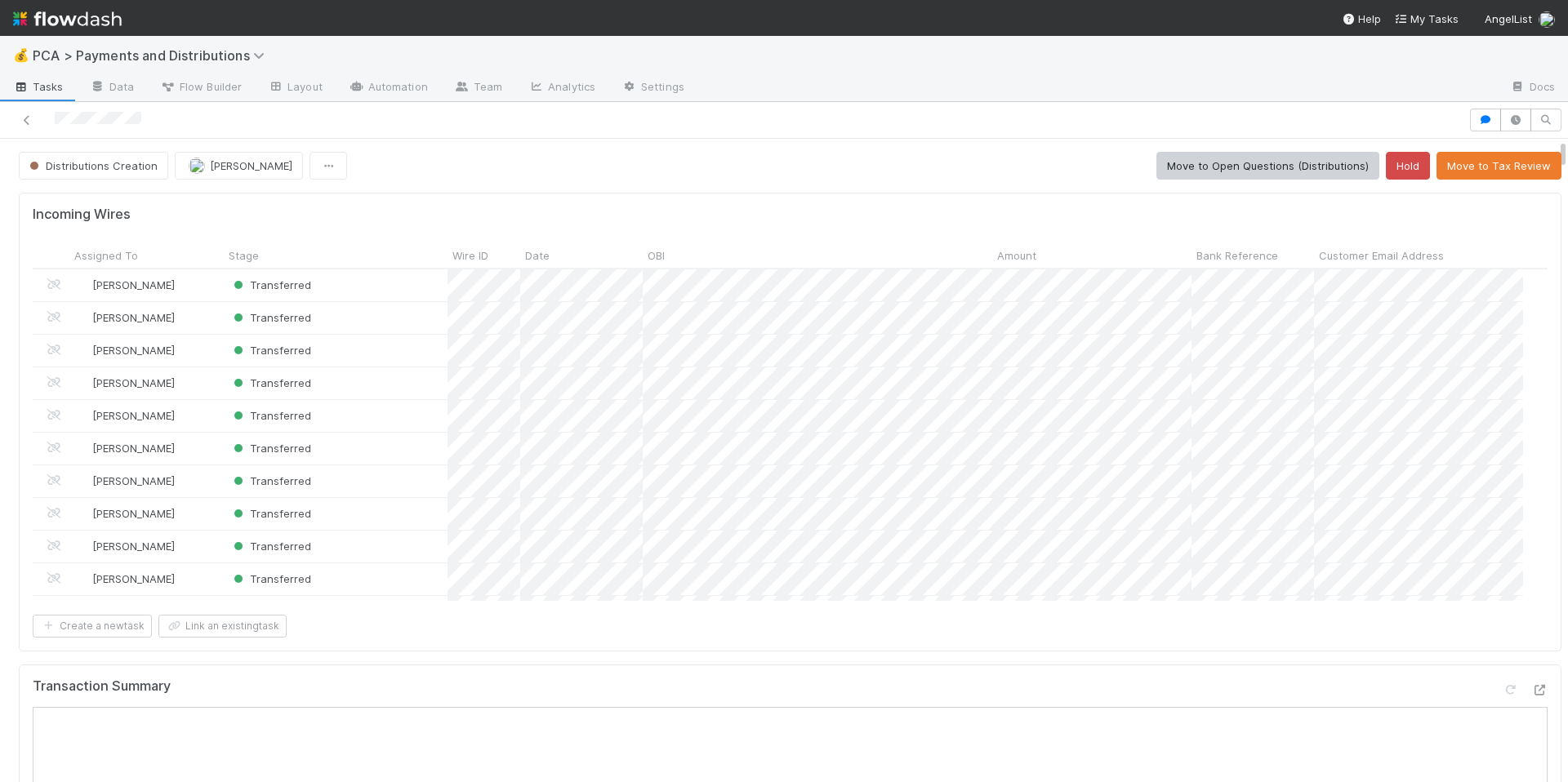
click at [758, 164] on div "Distributions Creation Janice Garcia Move to Open Questions (Distributions) Hol…" at bounding box center [790, 165] width 1542 height 28
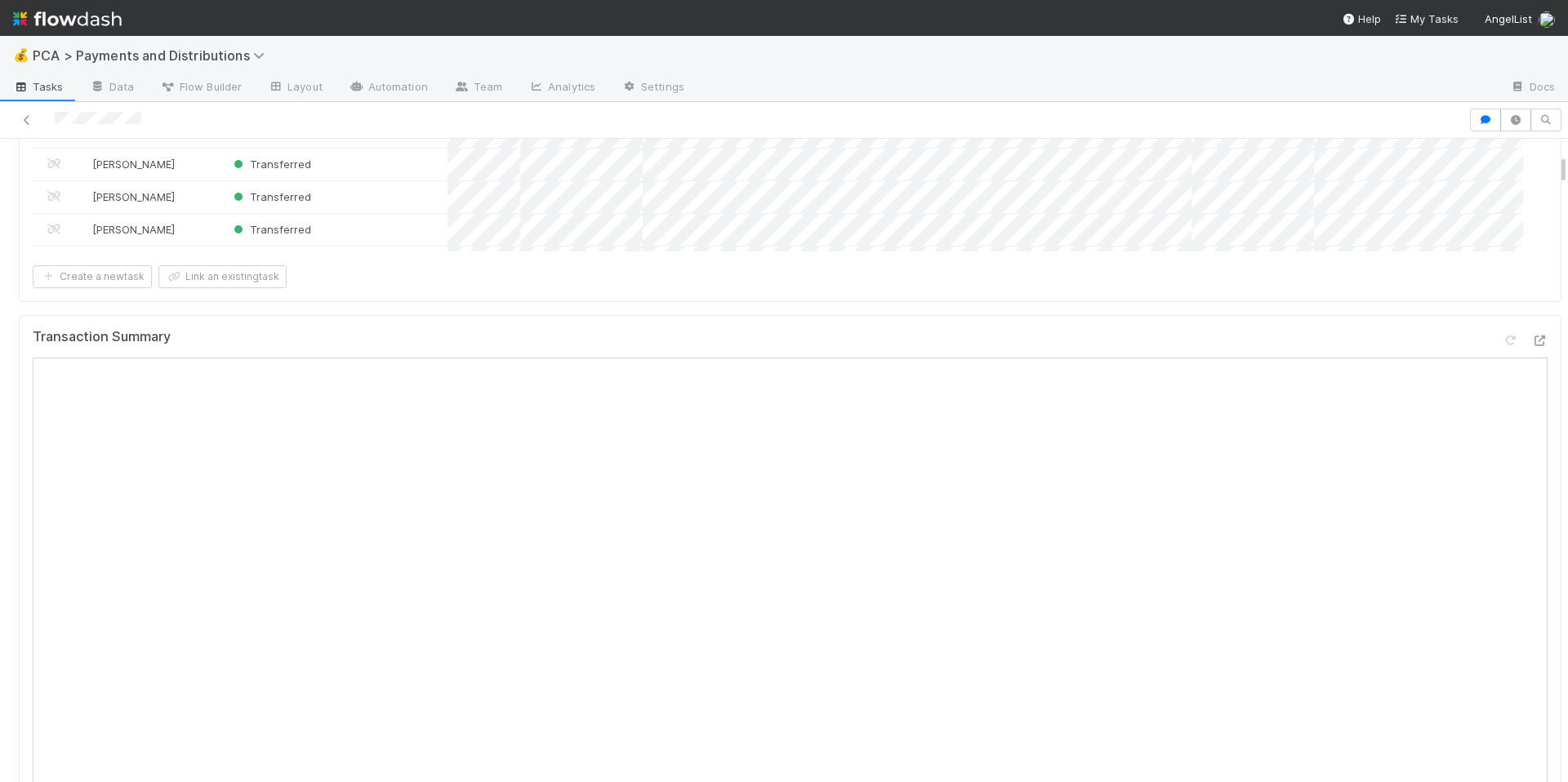
scroll to position [576, 0]
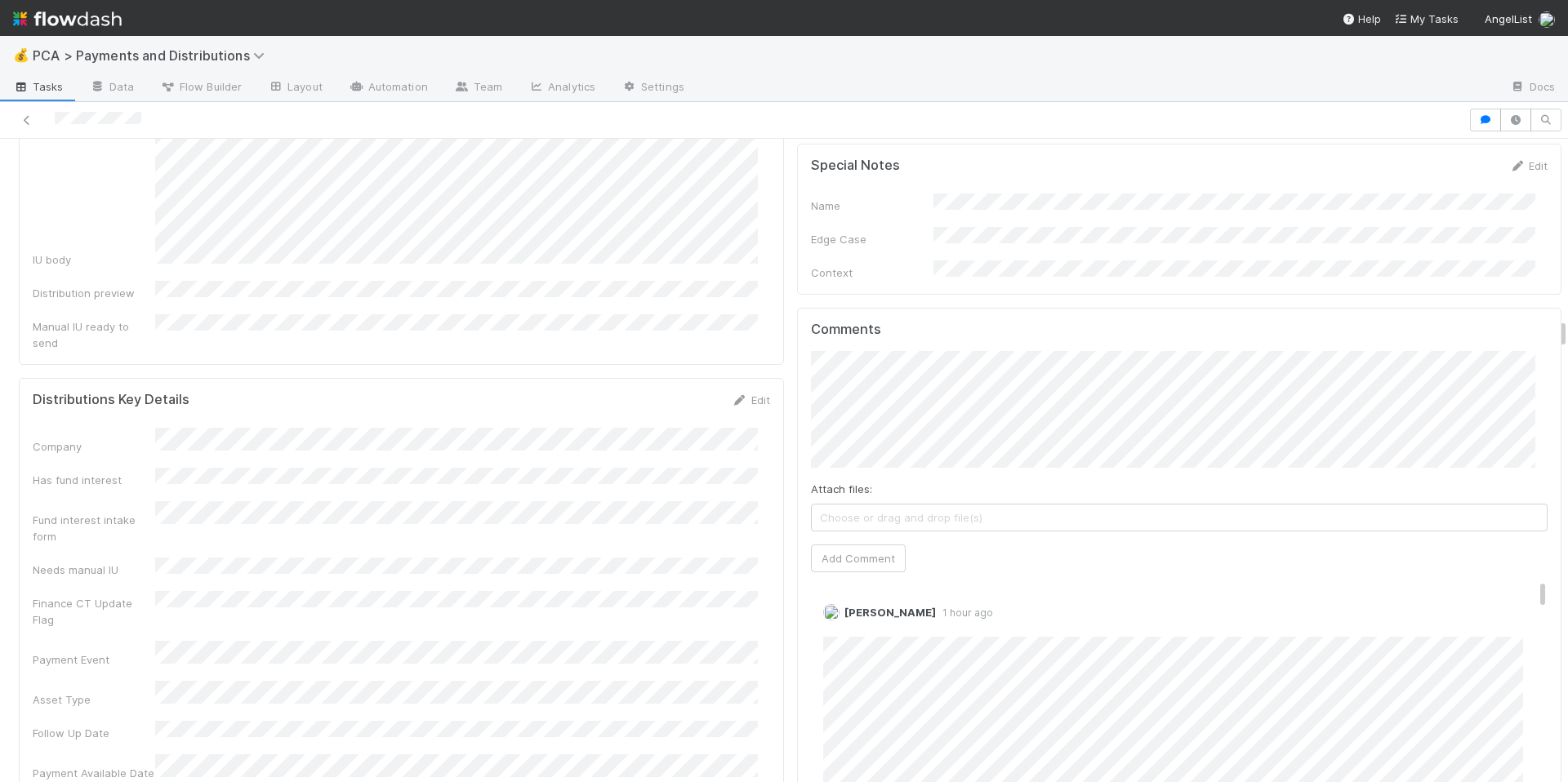
scroll to position [3961, 0]
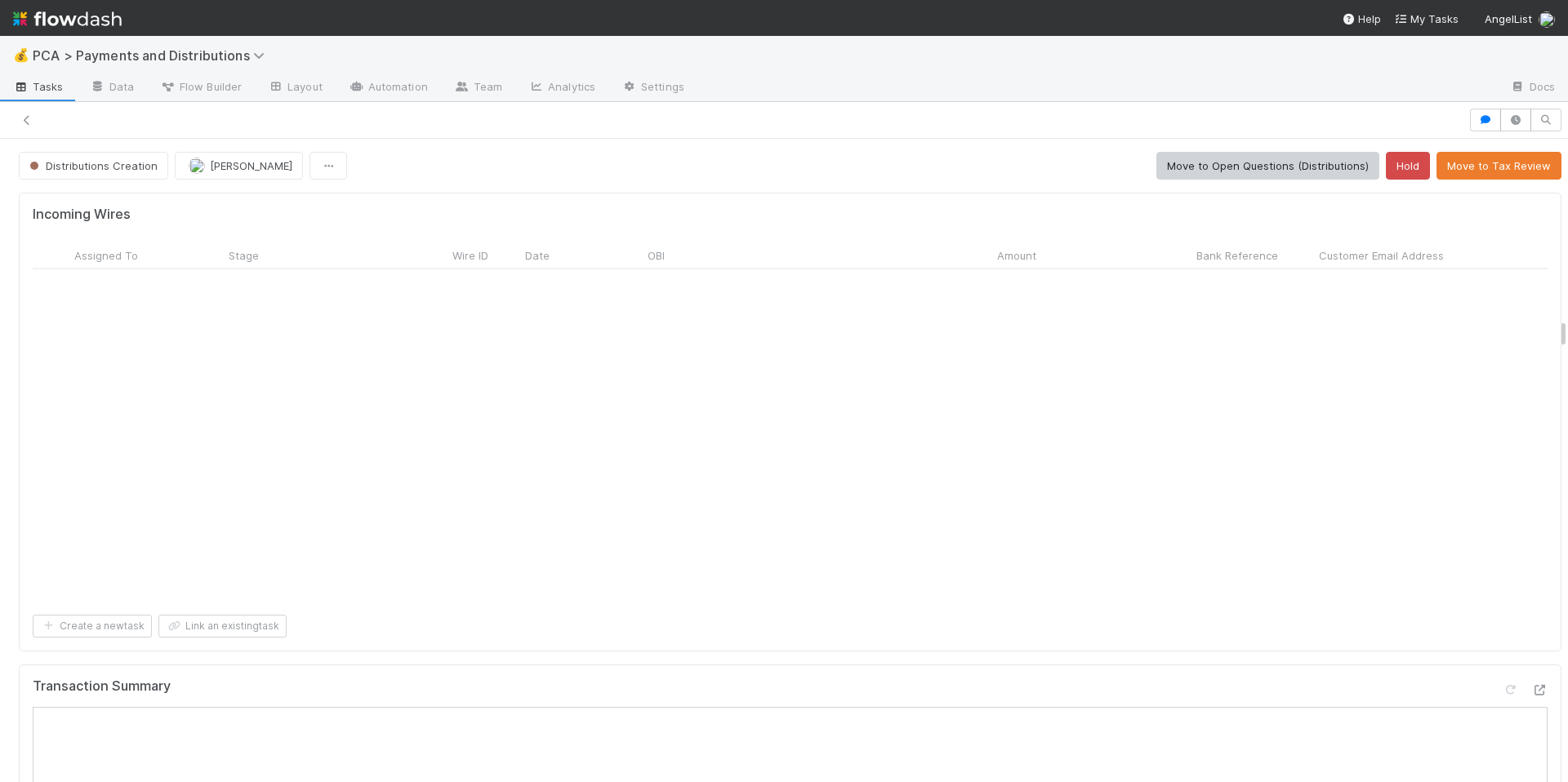
scroll to position [319, 1478]
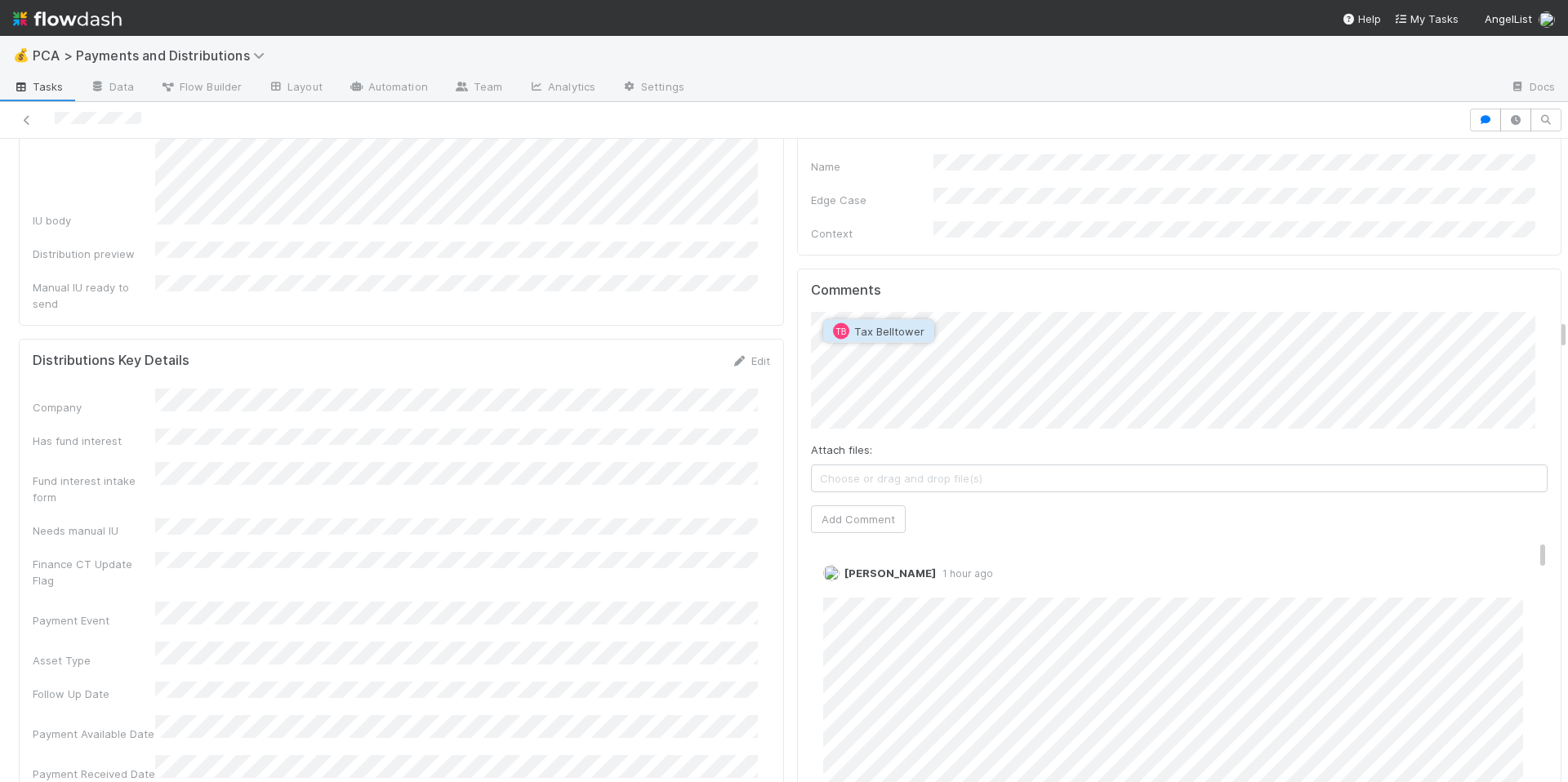
click at [900, 327] on span "Tax Belltower" at bounding box center [888, 331] width 70 height 13
click at [1017, 328] on span "Cierra Catarino" at bounding box center [1008, 331] width 83 height 13
click at [867, 505] on button "Add Comment" at bounding box center [858, 519] width 95 height 28
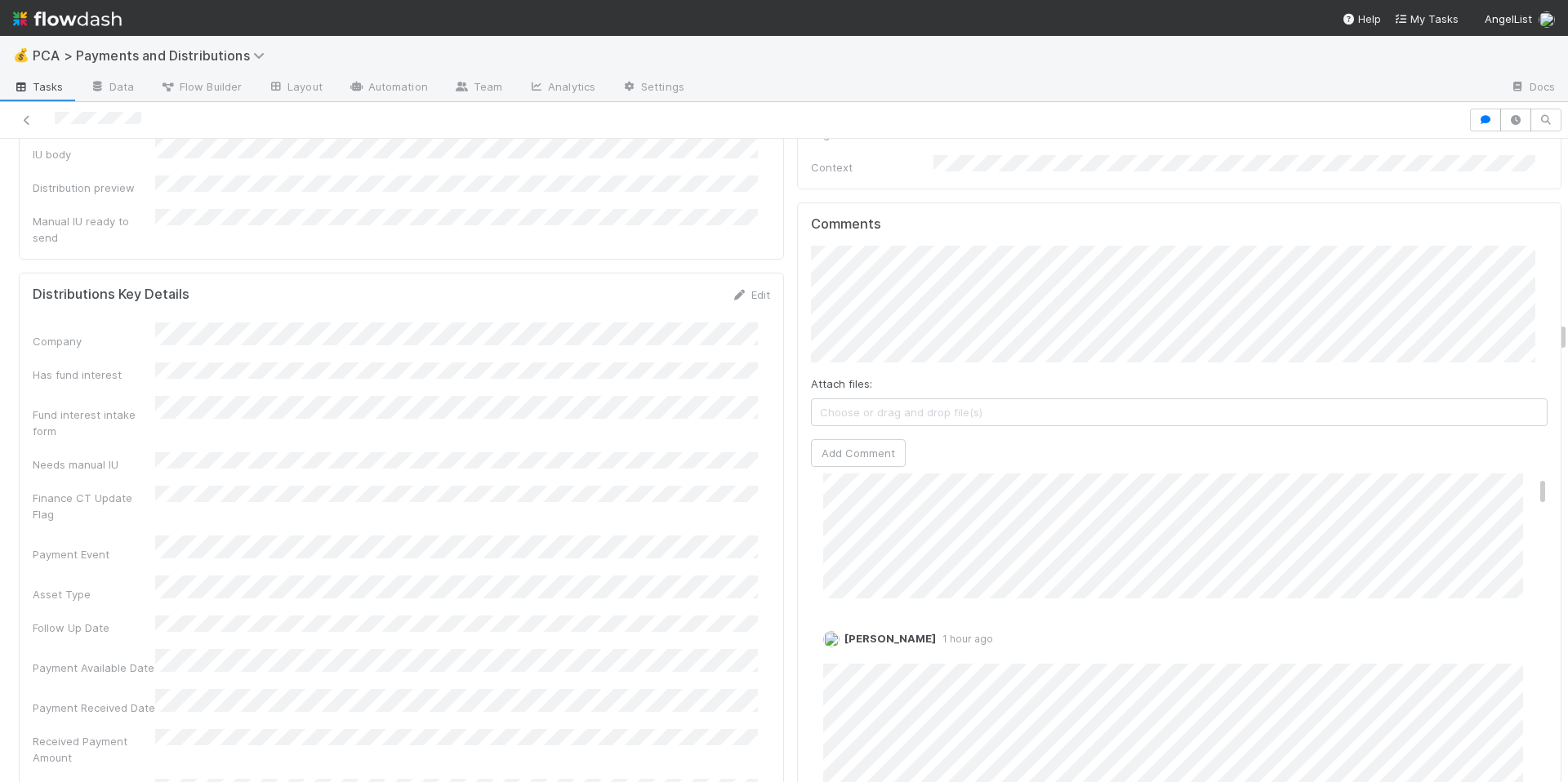
scroll to position [0, 0]
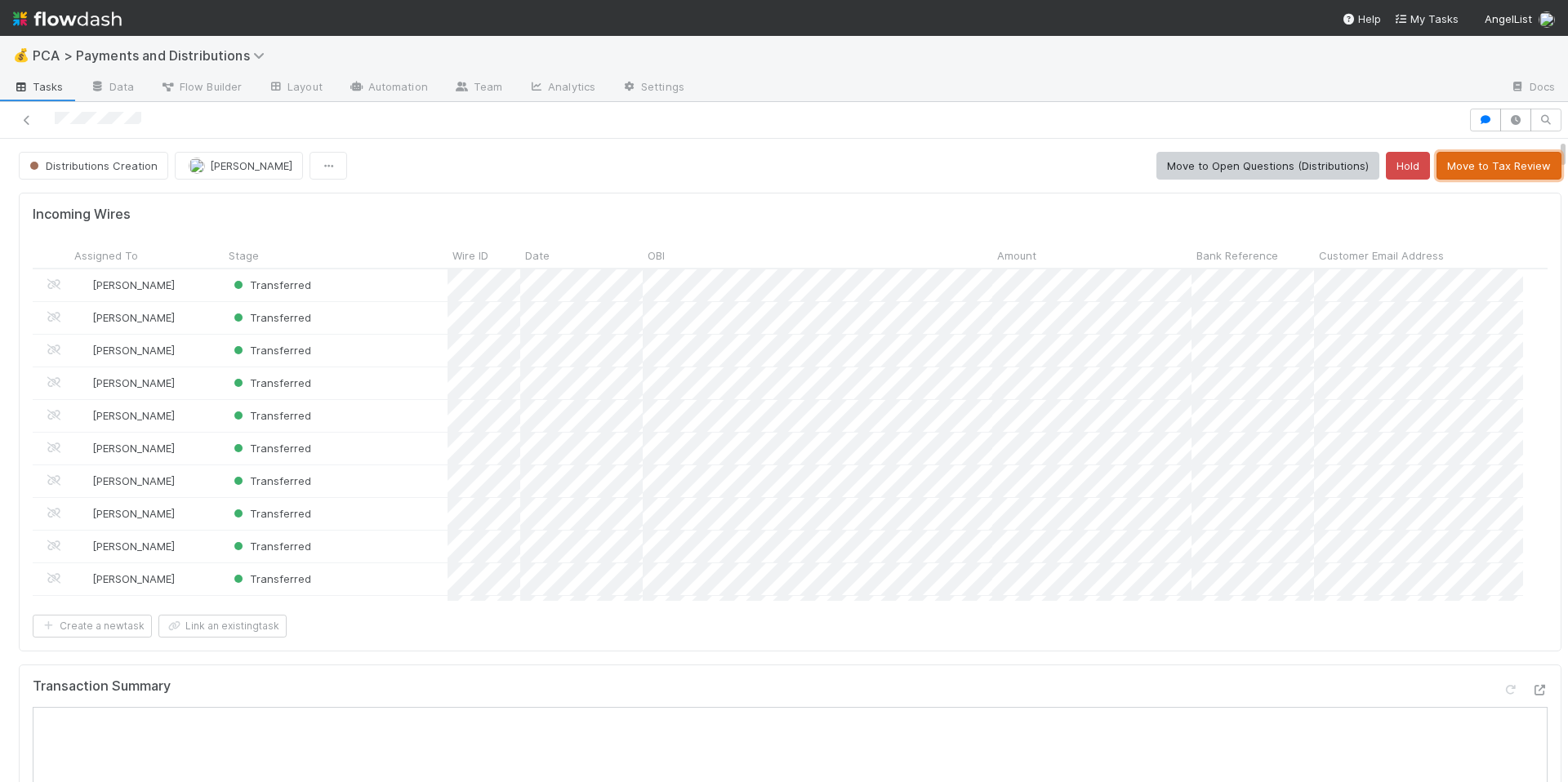
click at [1470, 165] on button "Move to Tax Review" at bounding box center [1499, 165] width 125 height 28
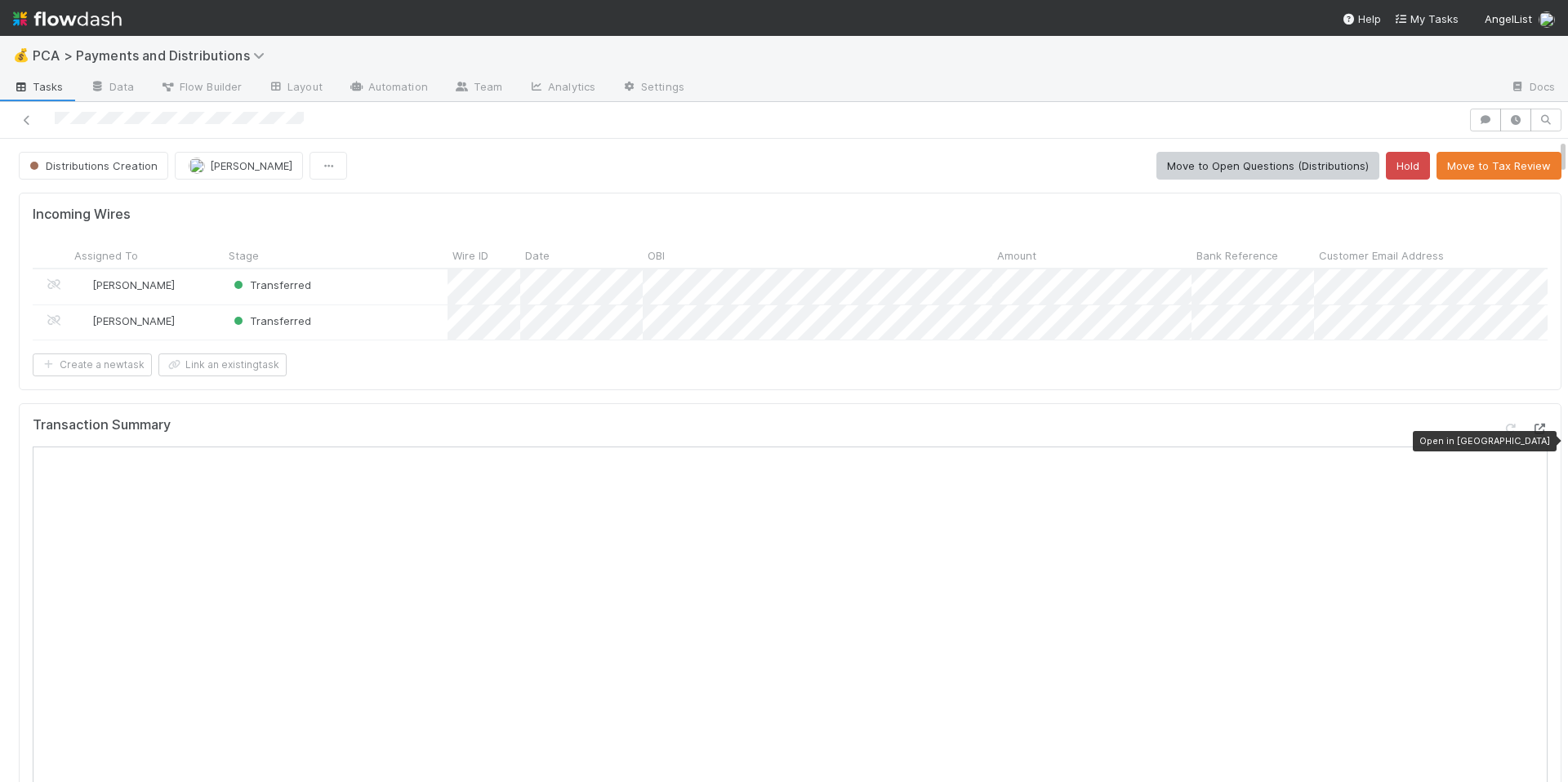
click at [1532, 434] on icon at bounding box center [1539, 428] width 17 height 11
drag, startPoint x: 650, startPoint y: 379, endPoint x: 662, endPoint y: 377, distance: 12.2
click at [653, 376] on div "Create a new task Link an existing task" at bounding box center [790, 364] width 1515 height 23
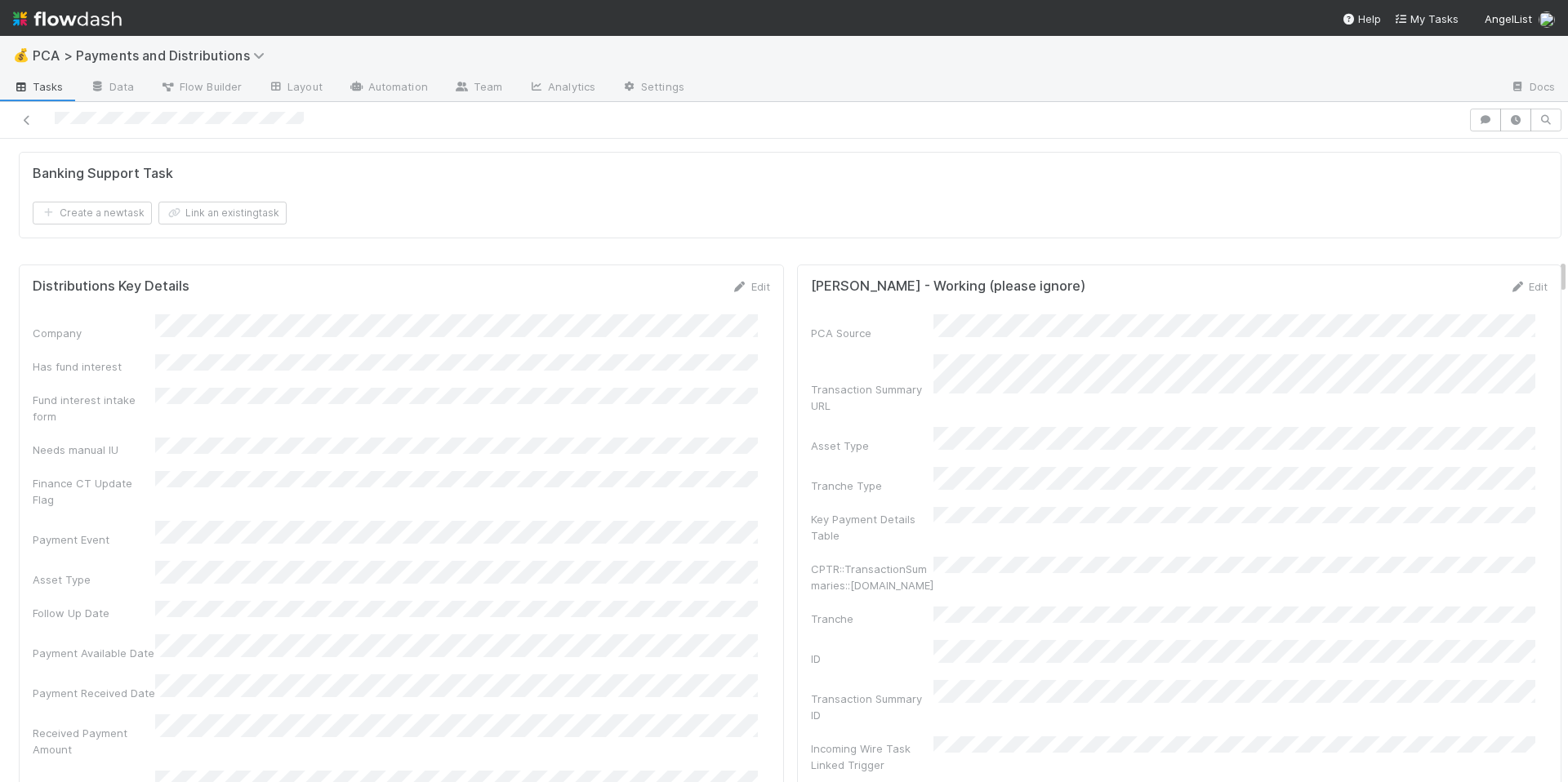
scroll to position [2124, 0]
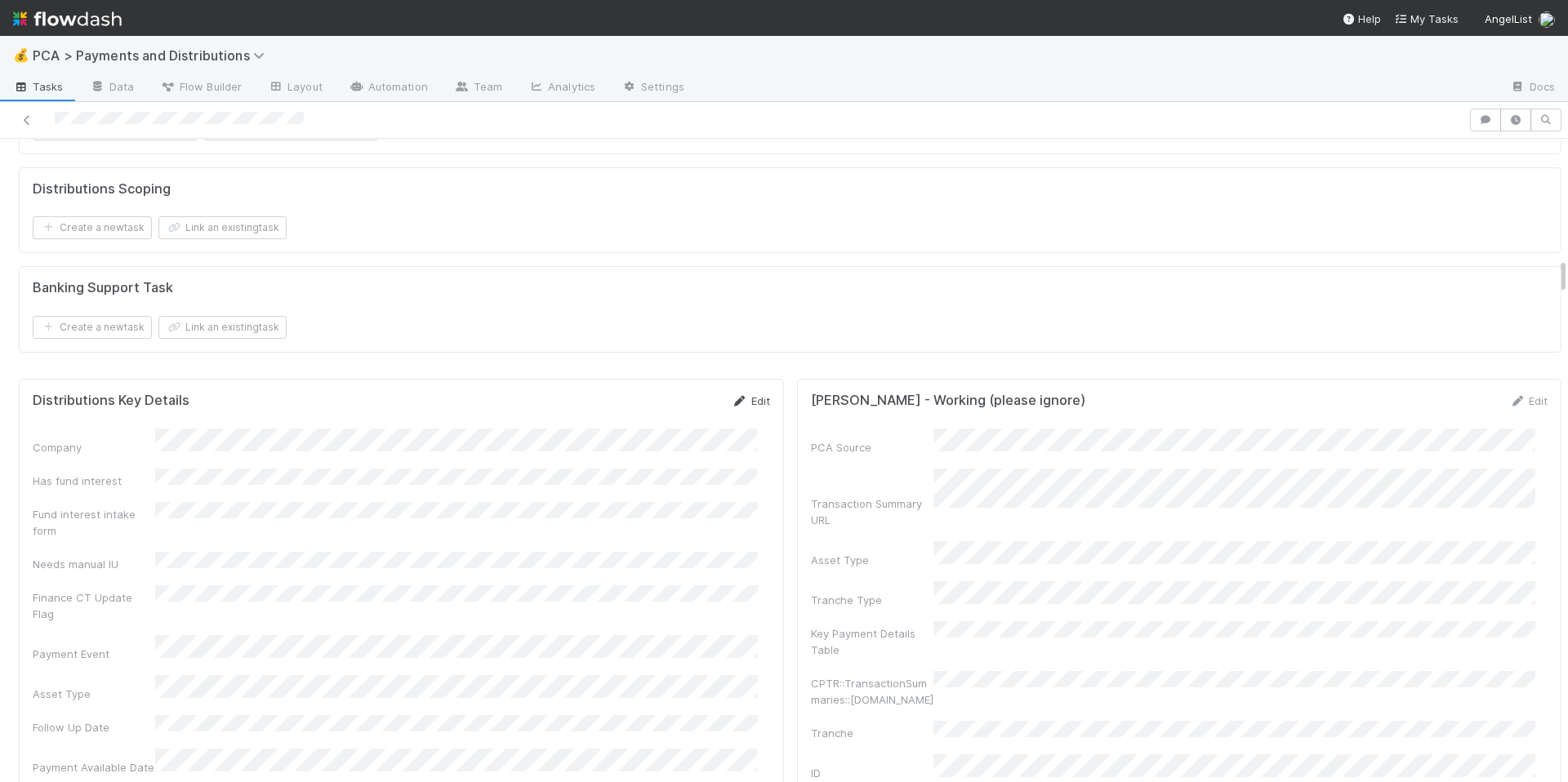
click at [747, 408] on link "Edit" at bounding box center [751, 401] width 38 height 13
click at [669, 421] on button "Save" at bounding box center [683, 407] width 46 height 28
click at [610, 294] on div "Banking Support Task Create a new task Link an existing task" at bounding box center [790, 309] width 1542 height 87
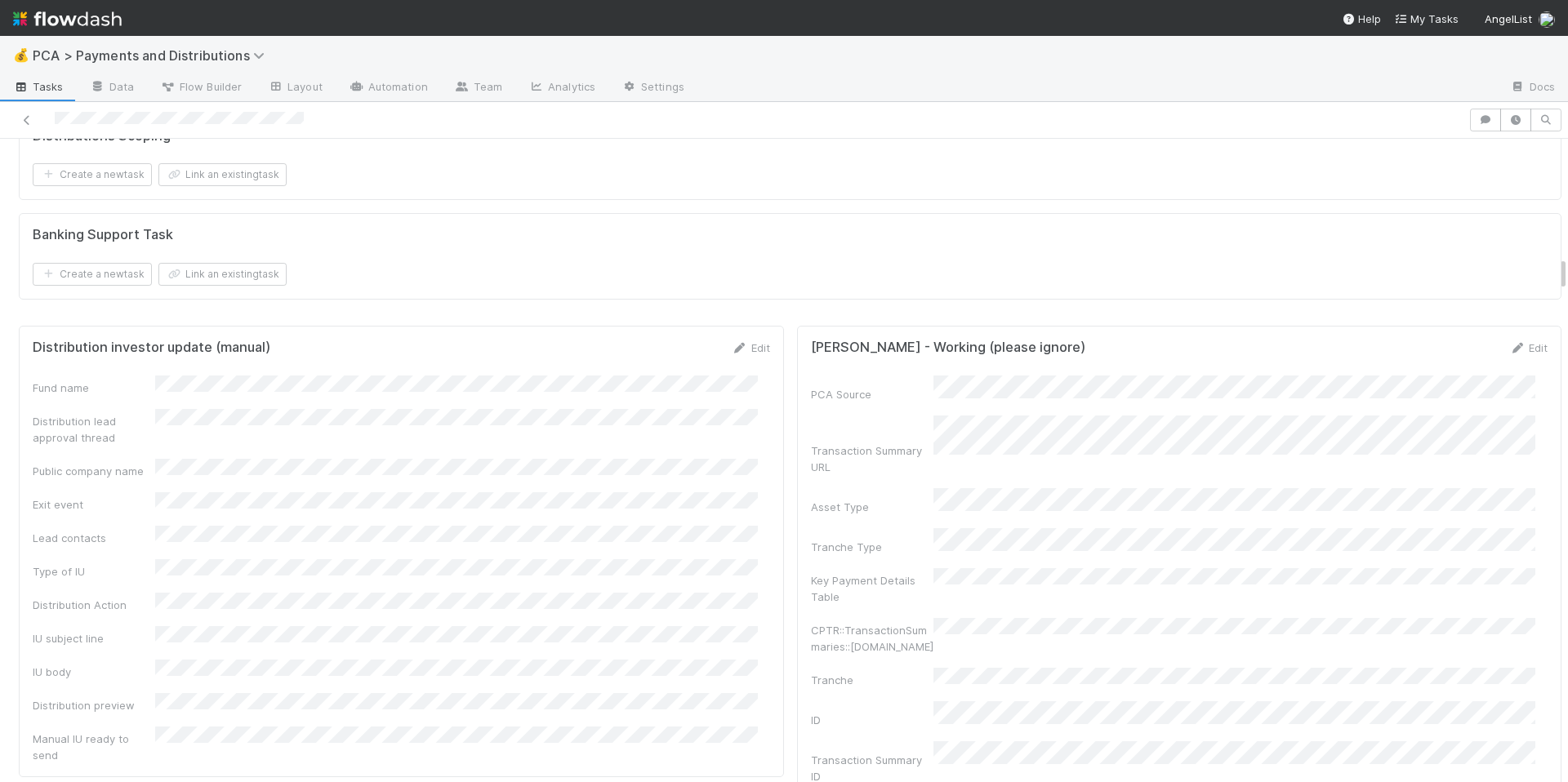
scroll to position [2205, 0]
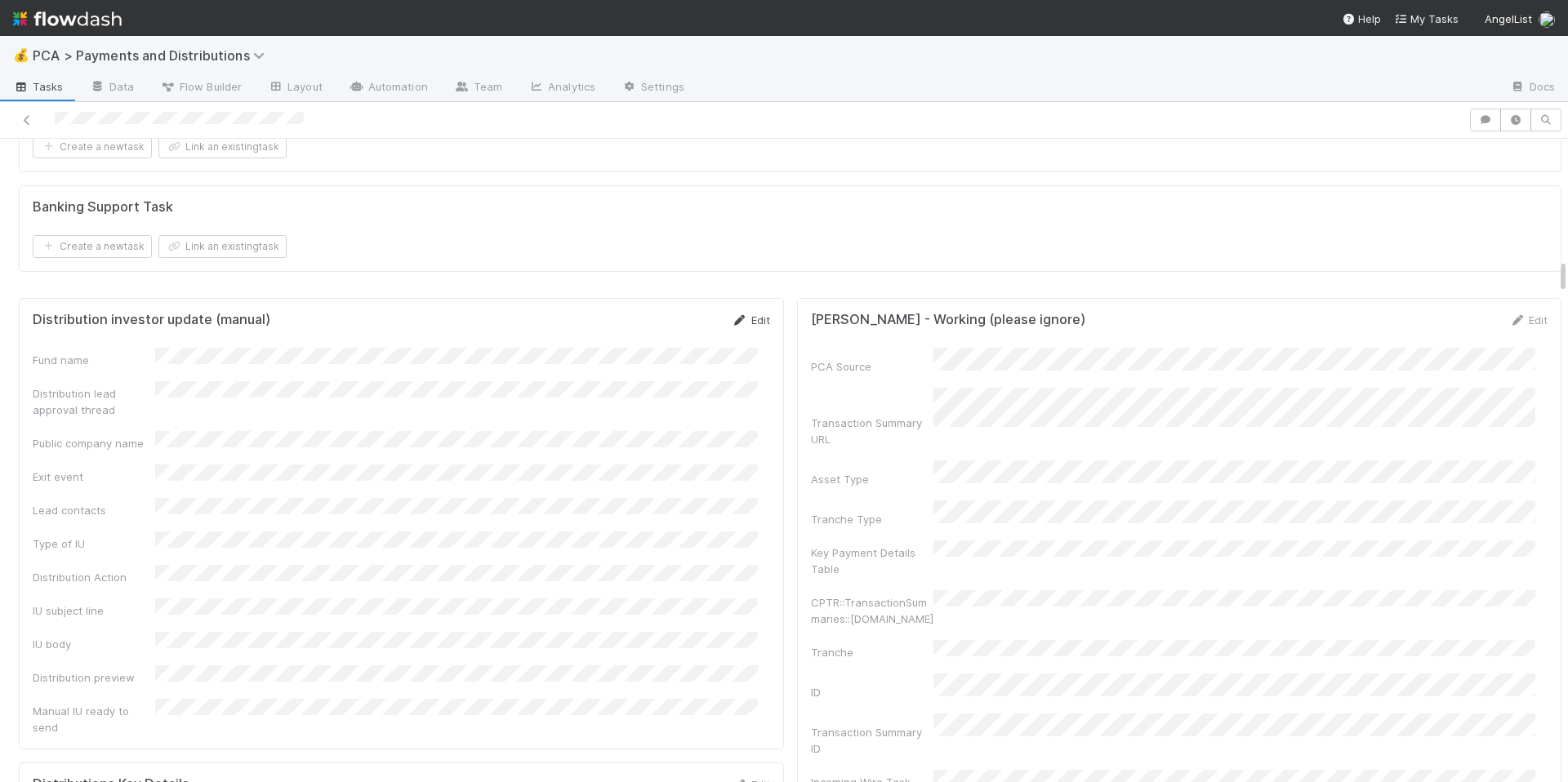
click at [749, 327] on link "Edit" at bounding box center [751, 319] width 38 height 13
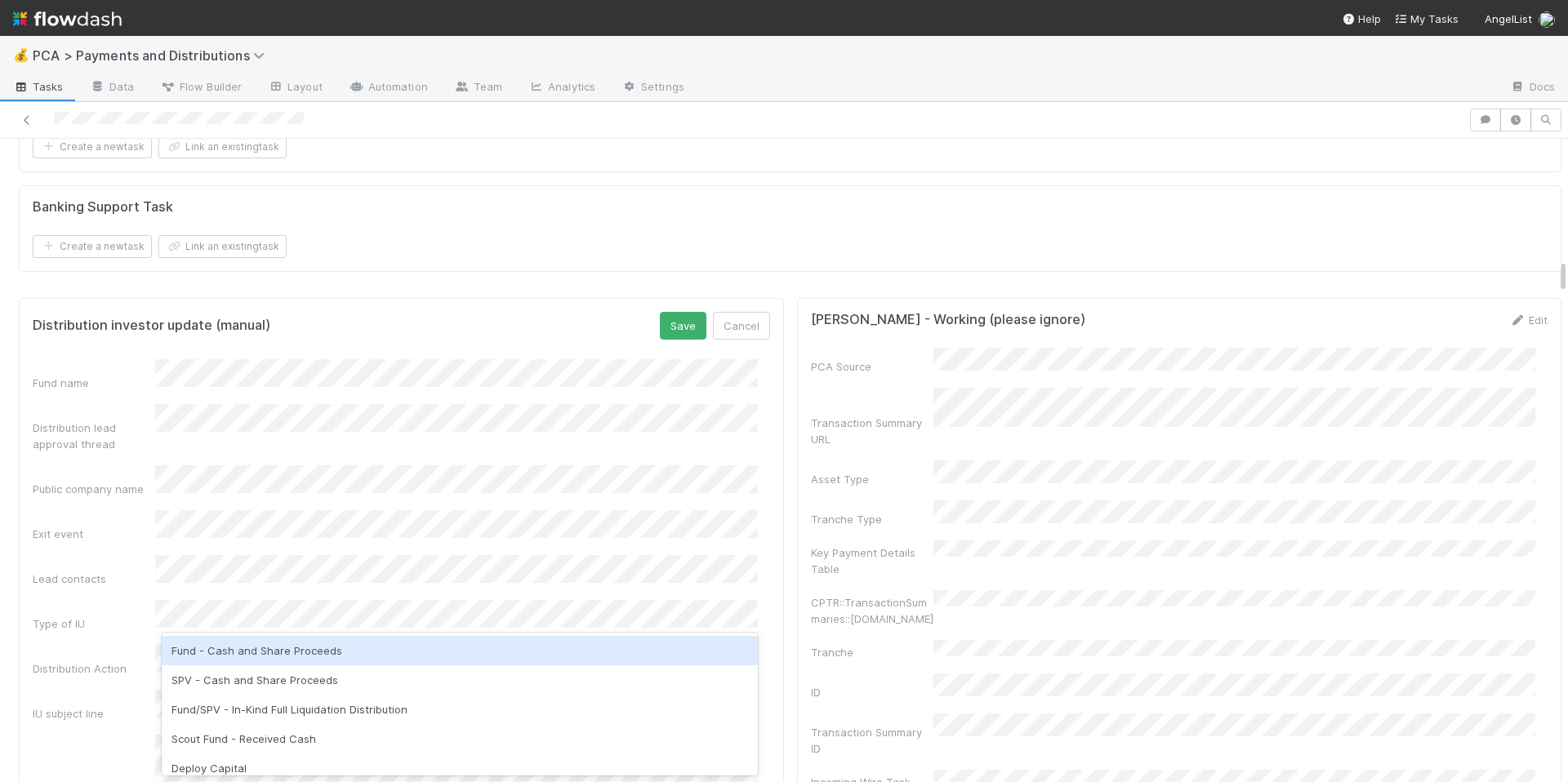
click at [290, 649] on div "Fund - Cash and Share Proceeds" at bounding box center [459, 651] width 596 height 30
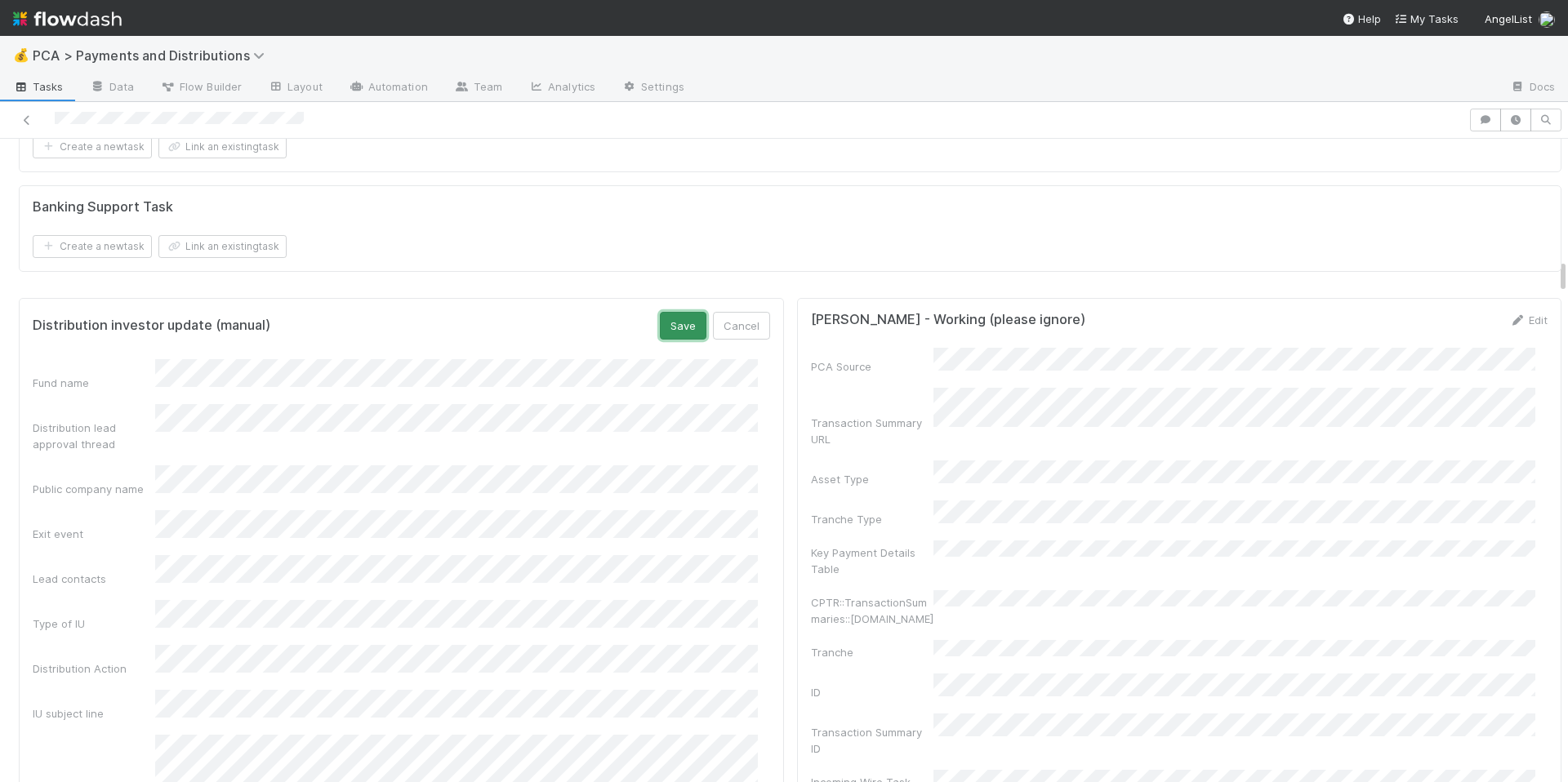
click at [686, 340] on button "Save" at bounding box center [683, 326] width 46 height 28
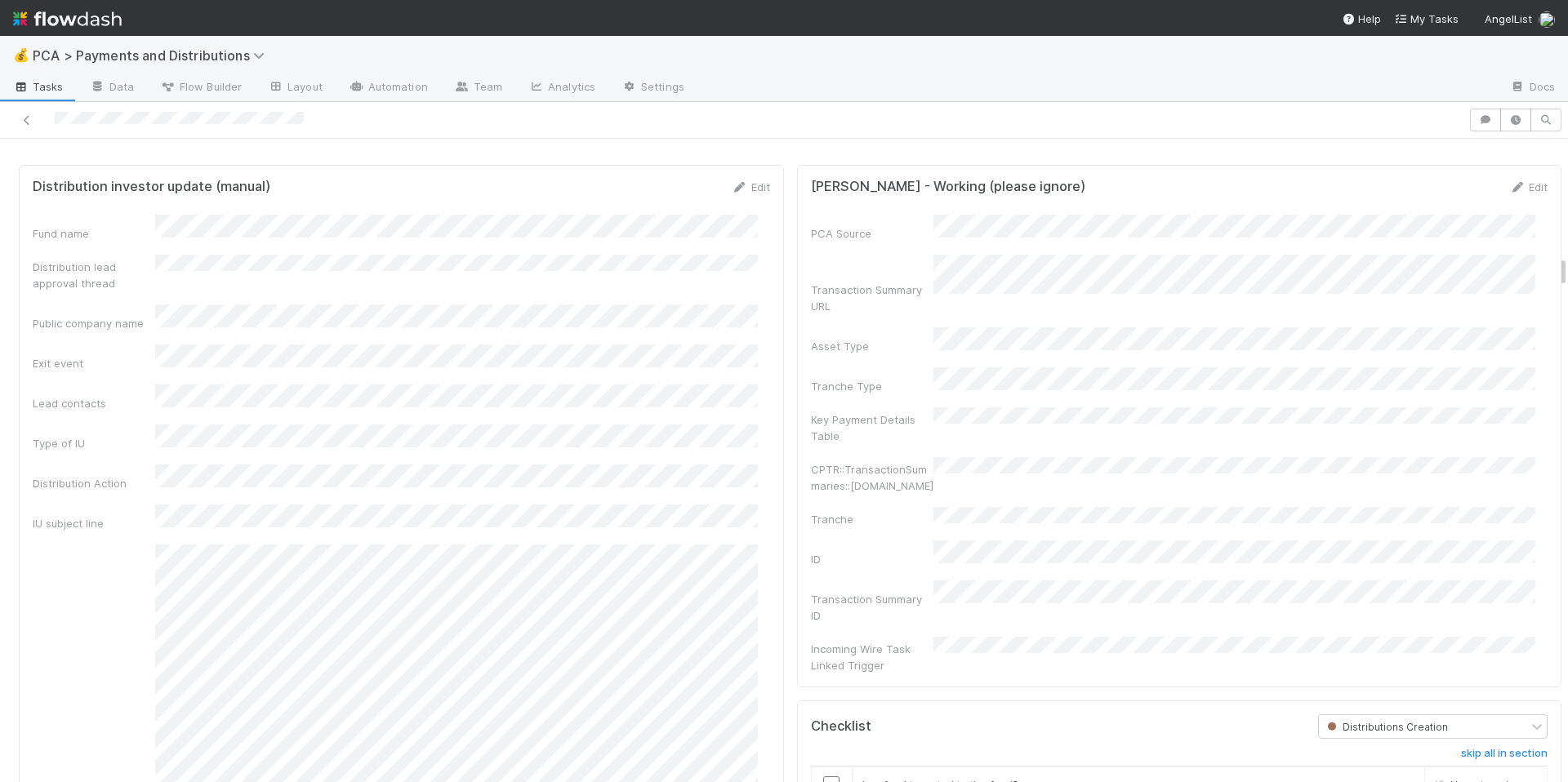
scroll to position [2333, 0]
click at [738, 198] on link "Edit" at bounding box center [751, 191] width 38 height 13
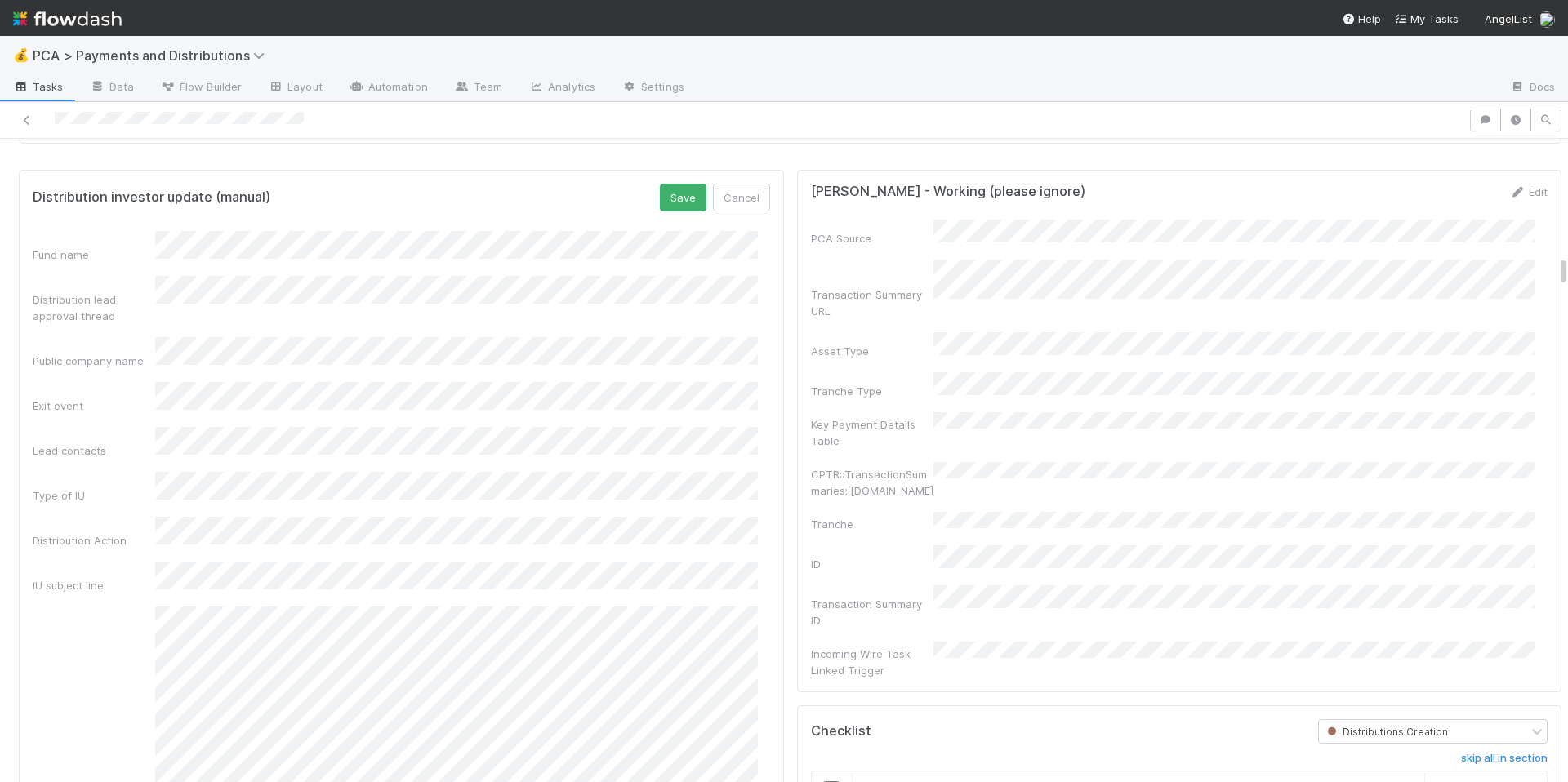
click at [1221, 489] on div "CPTR::TransactionSummaries::[DOMAIN_NAME]" at bounding box center [1179, 480] width 738 height 36
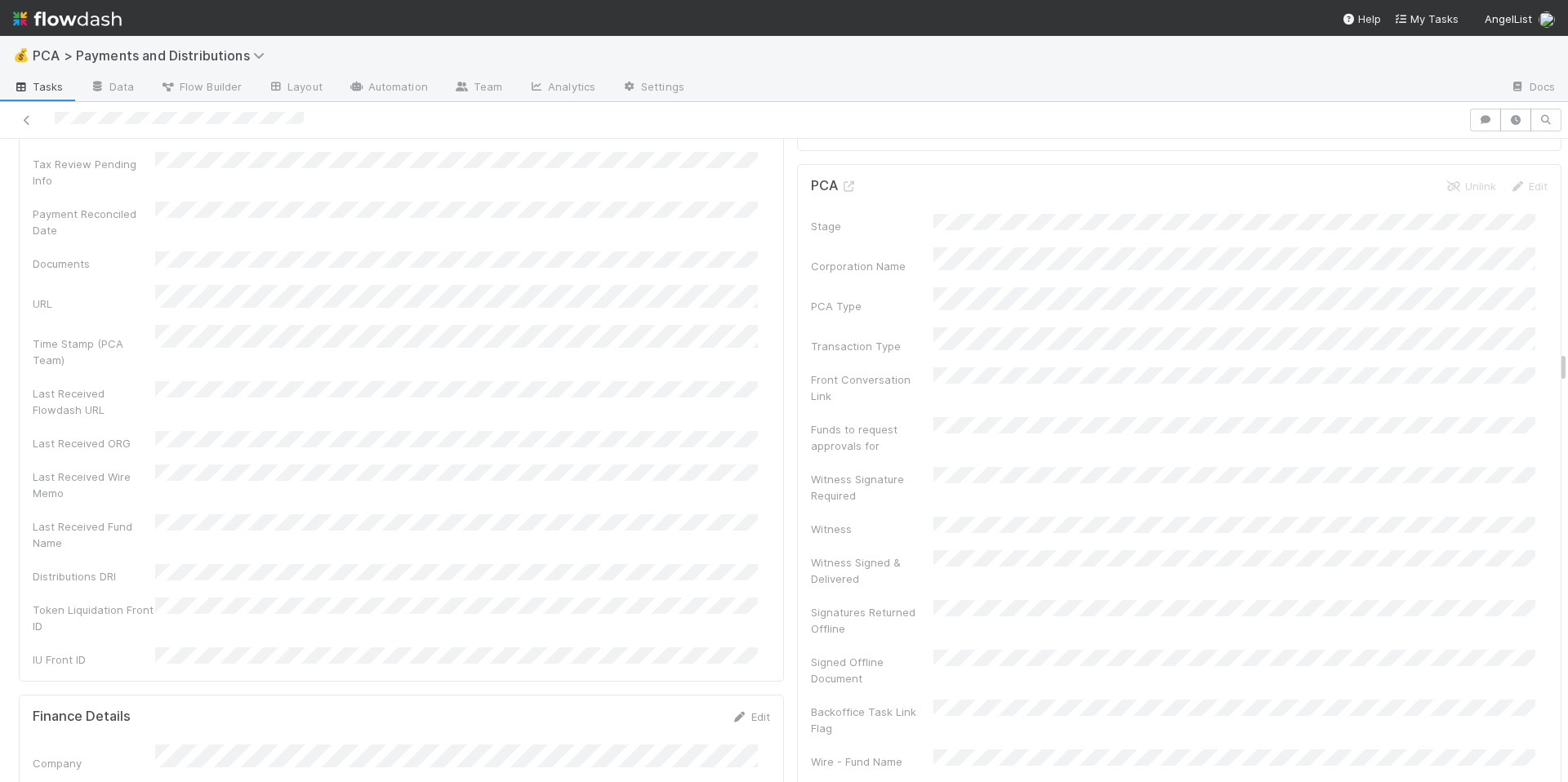
scroll to position [3869, 0]
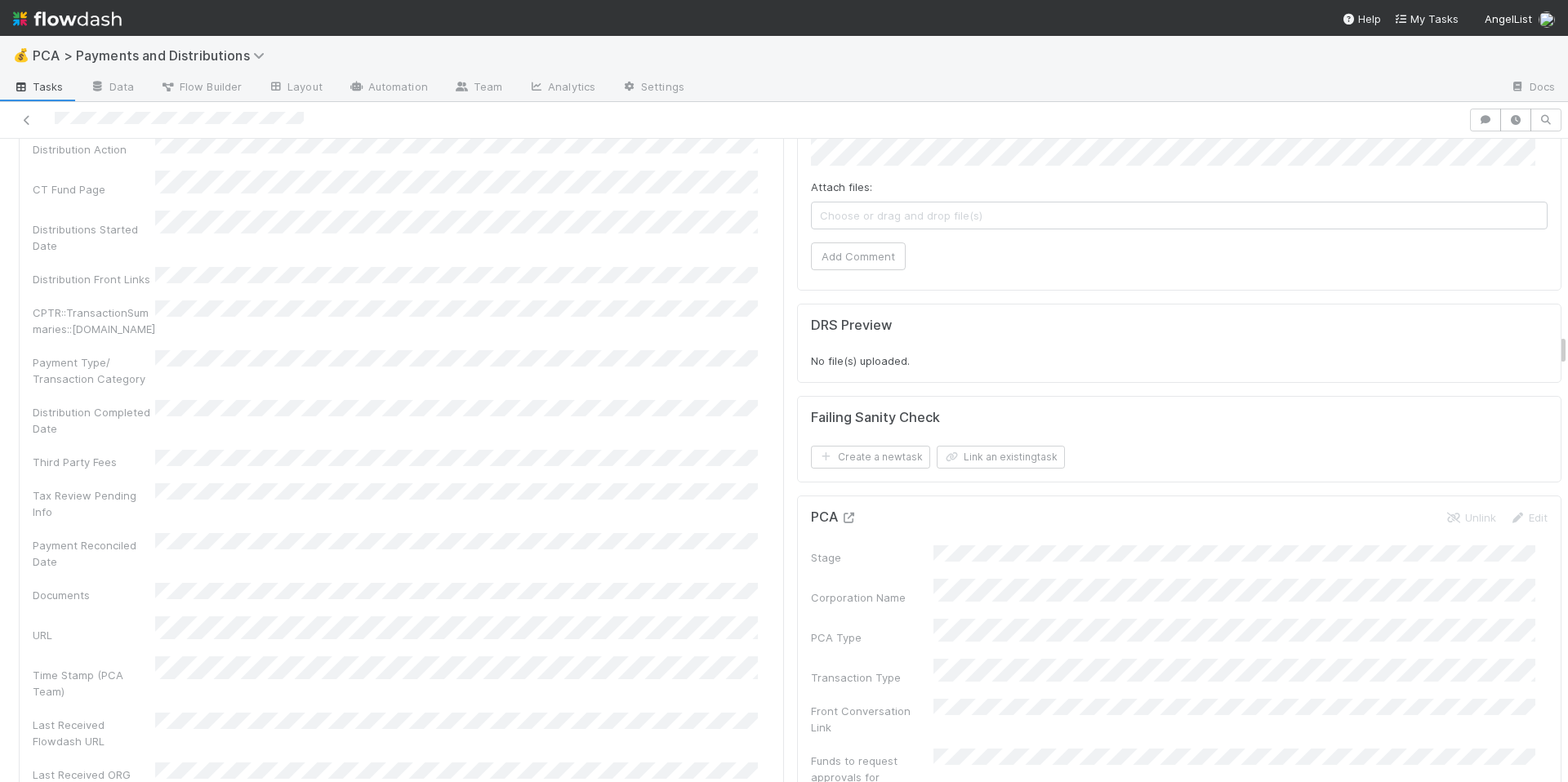
click at [844, 513] on icon at bounding box center [849, 518] width 17 height 11
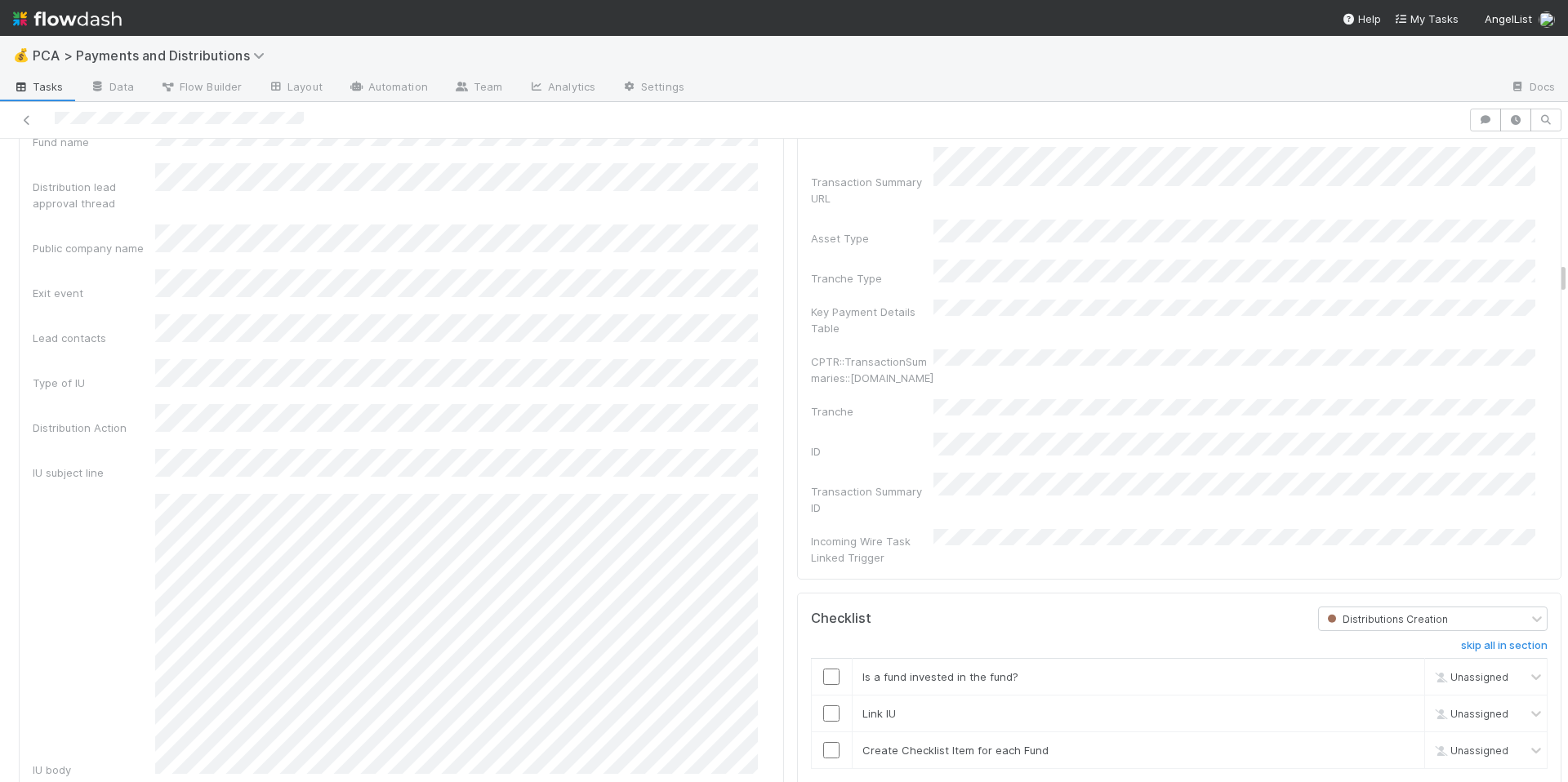
scroll to position [2436, 0]
click at [145, 241] on div "Fund name Distribution lead approval thread Public company name Exit event Lead…" at bounding box center [401, 506] width 738 height 754
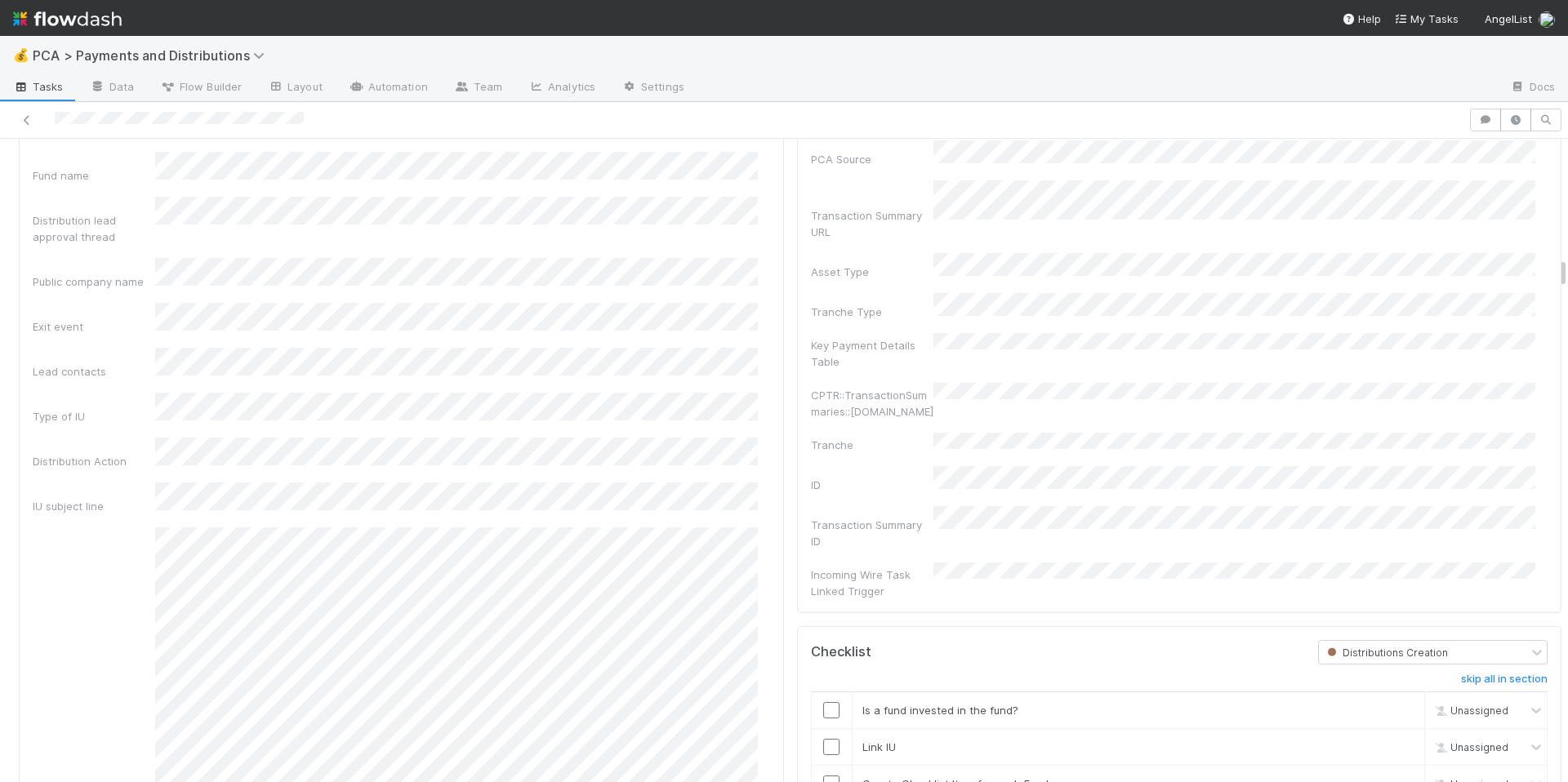
scroll to position [2326, 0]
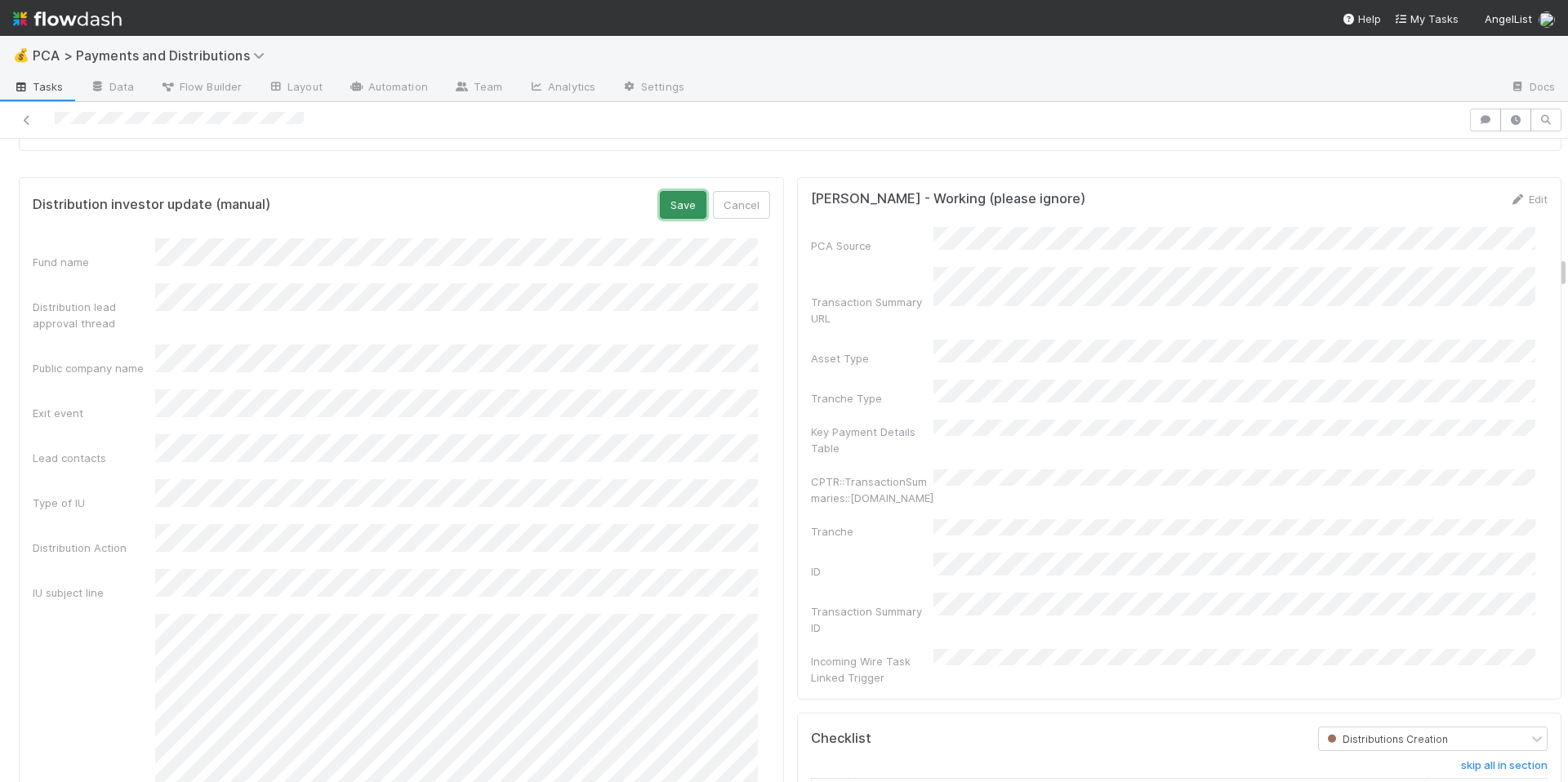
click at [677, 219] on button "Save" at bounding box center [683, 205] width 46 height 28
click at [738, 206] on link "Edit" at bounding box center [751, 199] width 38 height 13
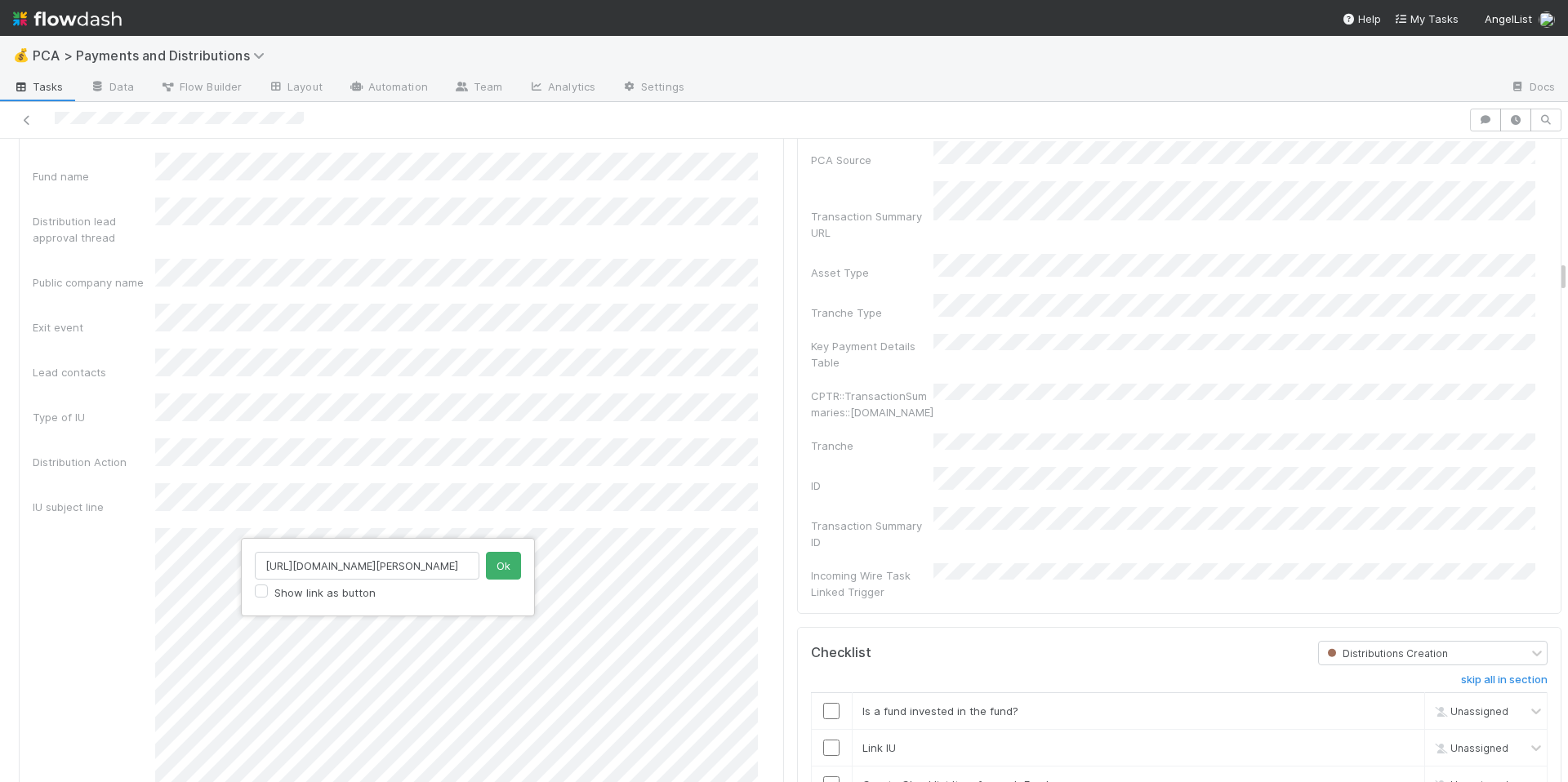
scroll to position [0, 407]
type input "https://venture.angellist.com/v/lead/john-capodilupo/vehicle/wolfhead-capital-a…"
click at [505, 570] on button "Ok" at bounding box center [503, 566] width 35 height 28
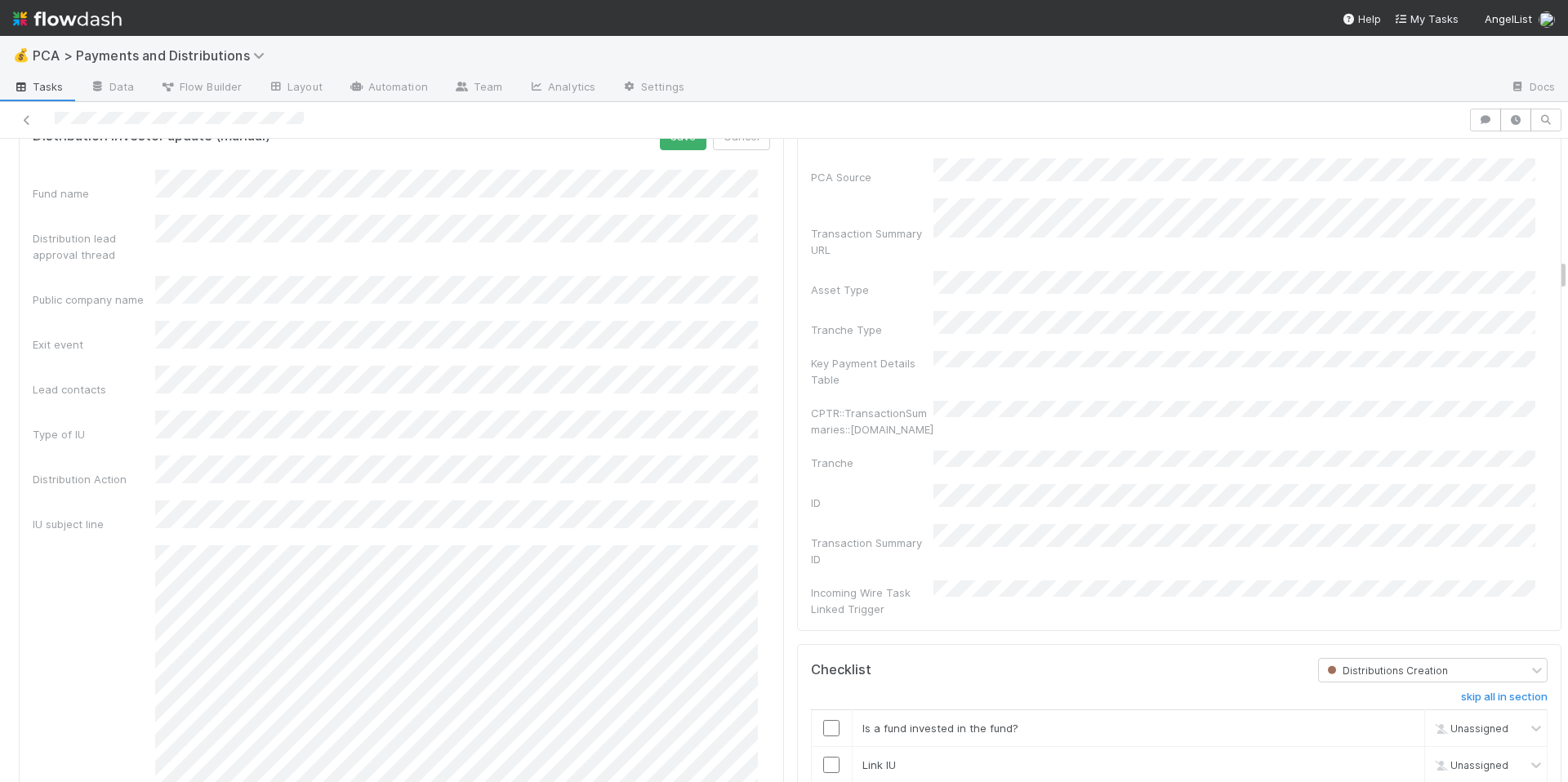
scroll to position [2262, 0]
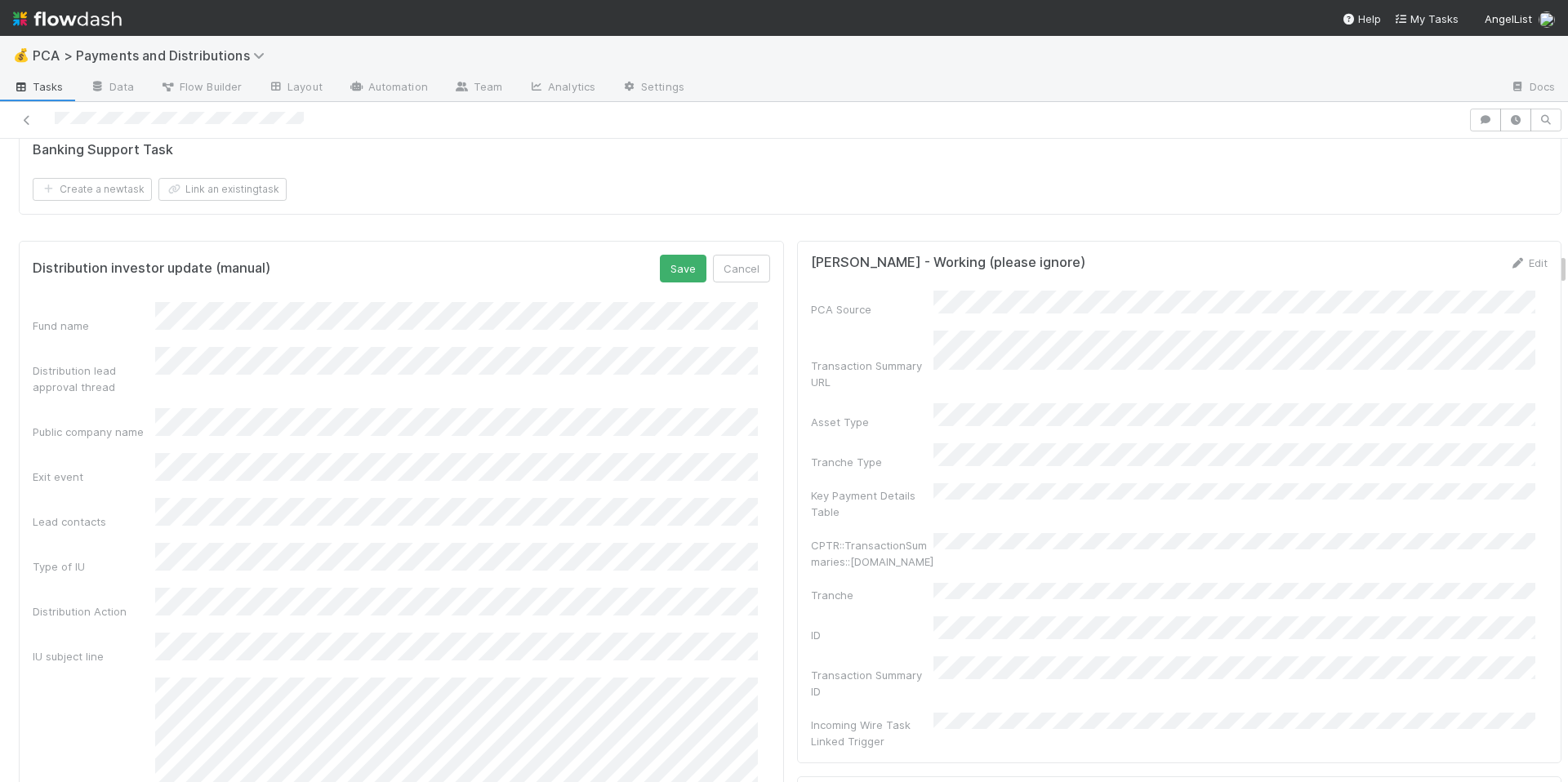
click at [111, 424] on div "Public company name" at bounding box center [401, 424] width 738 height 32
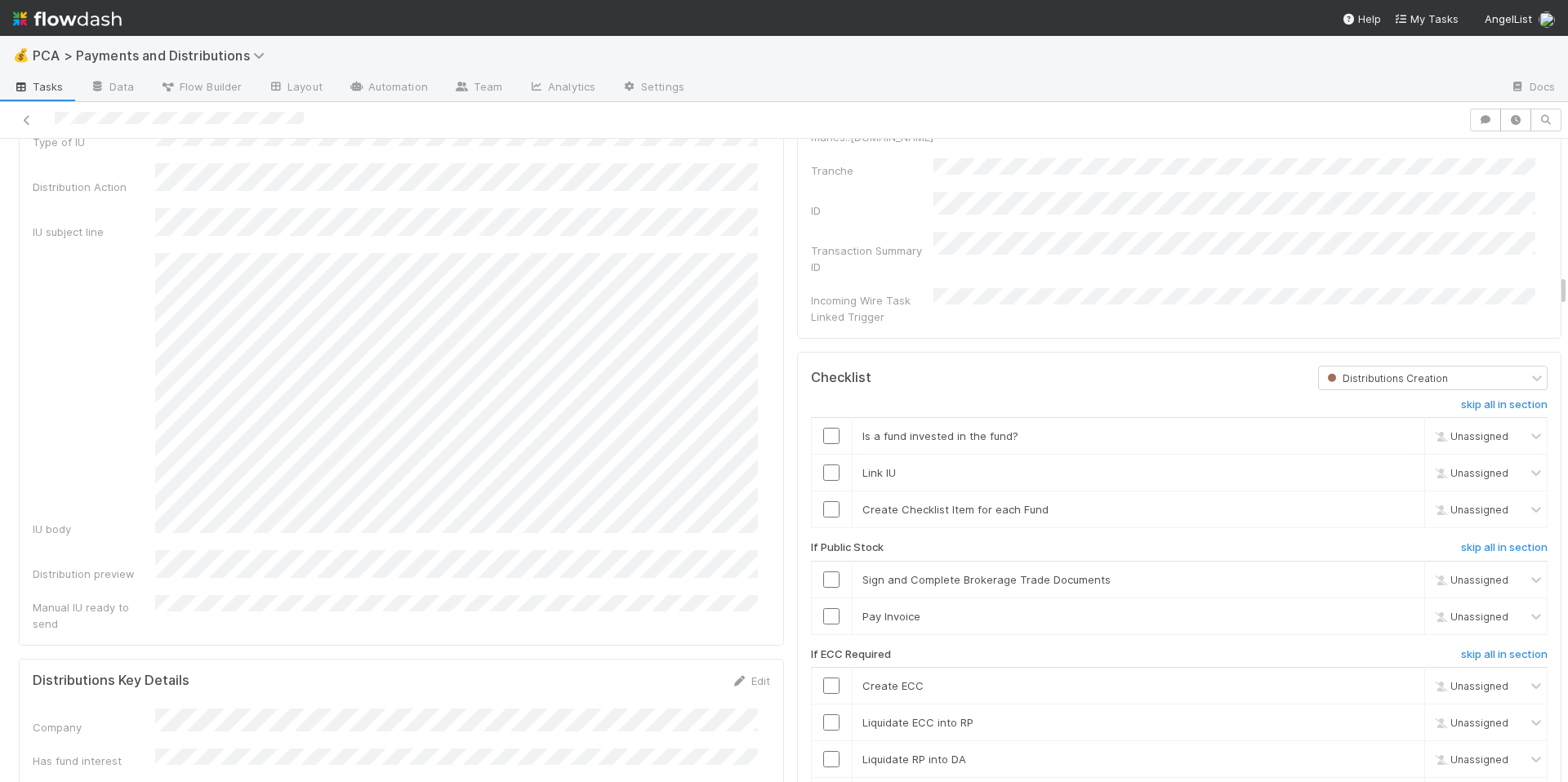
scroll to position [2347, 0]
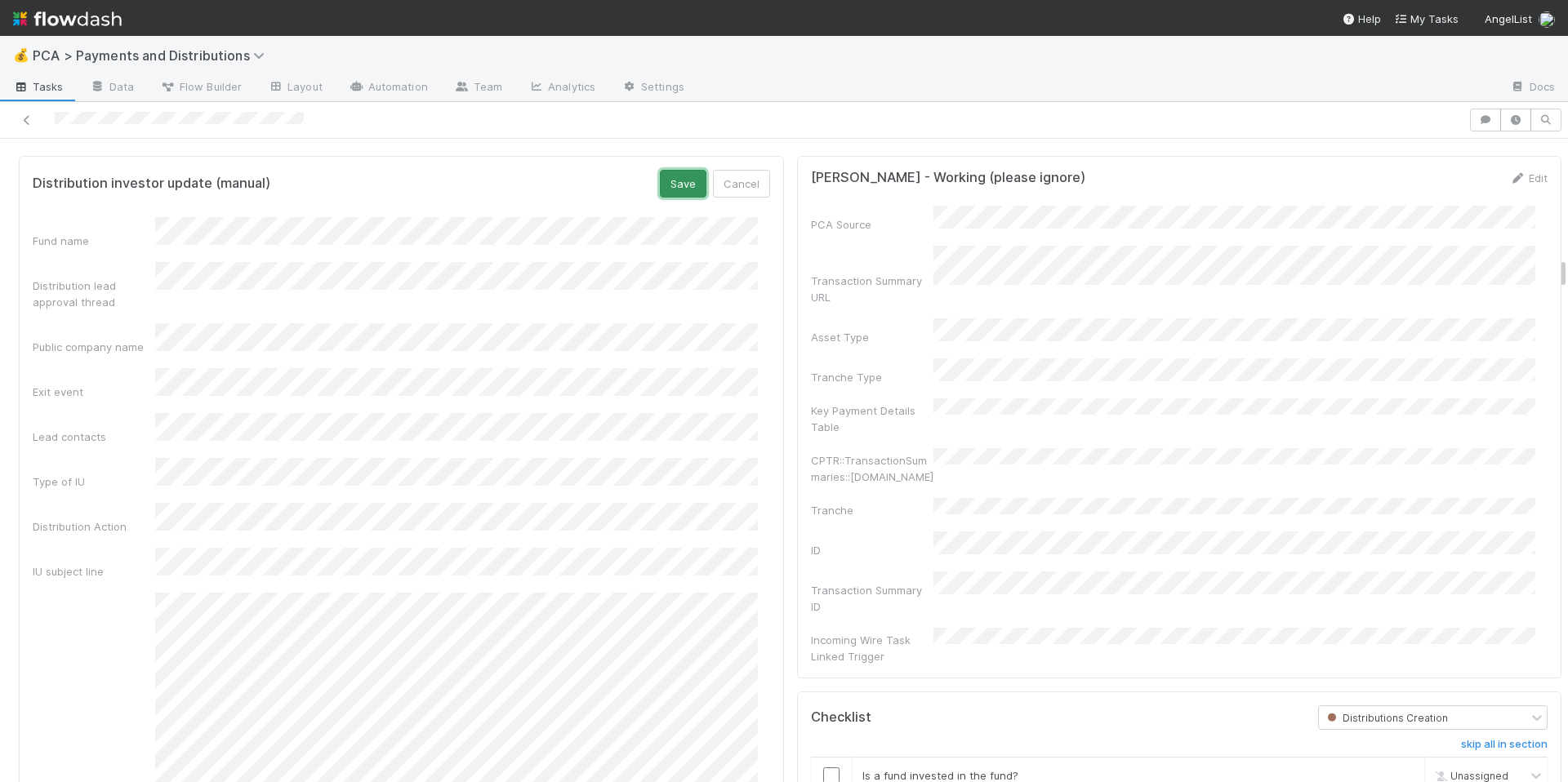
click at [661, 198] on button "Save" at bounding box center [683, 183] width 46 height 28
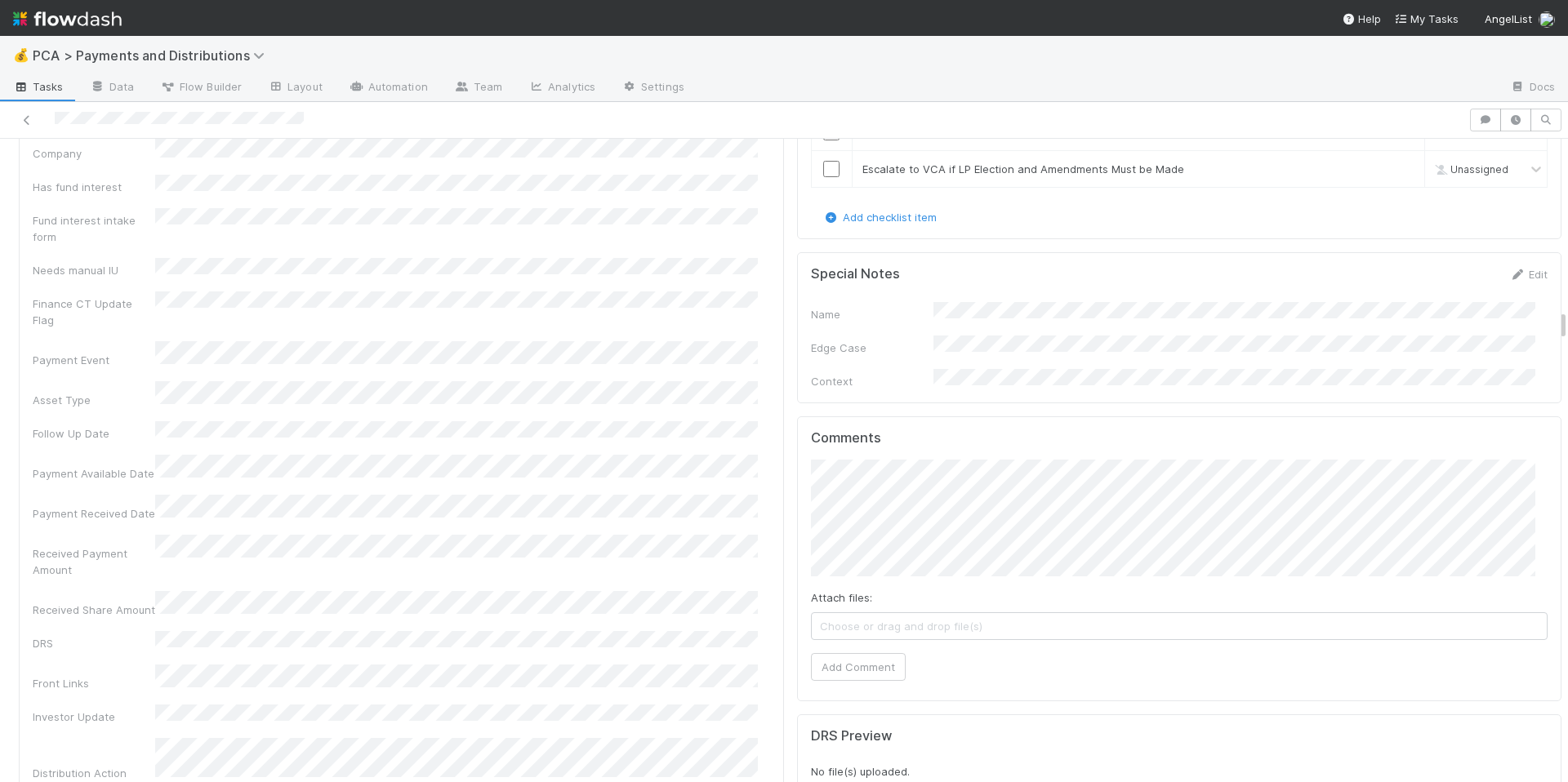
scroll to position [3457, 0]
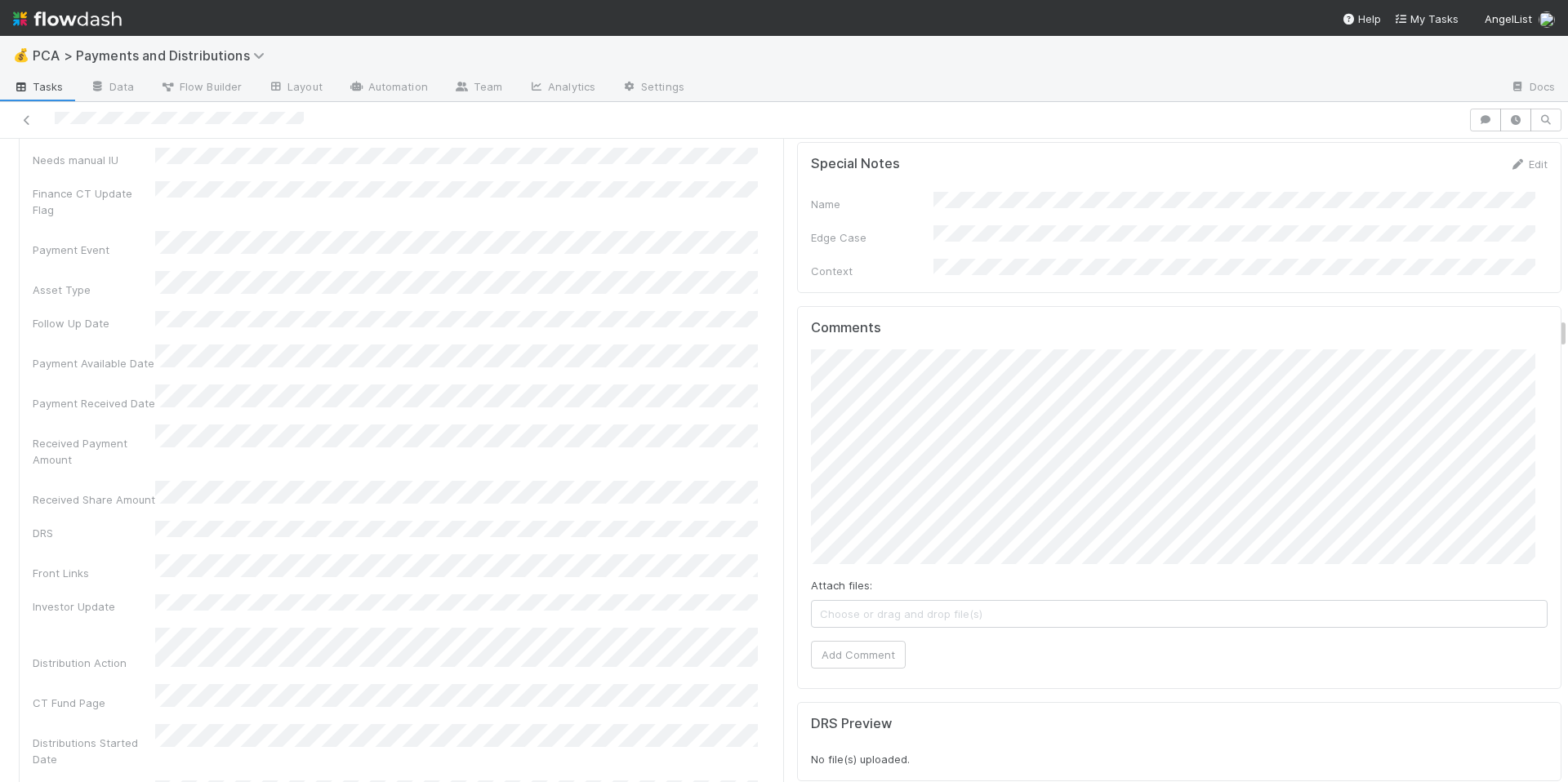
scroll to position [3641, 0]
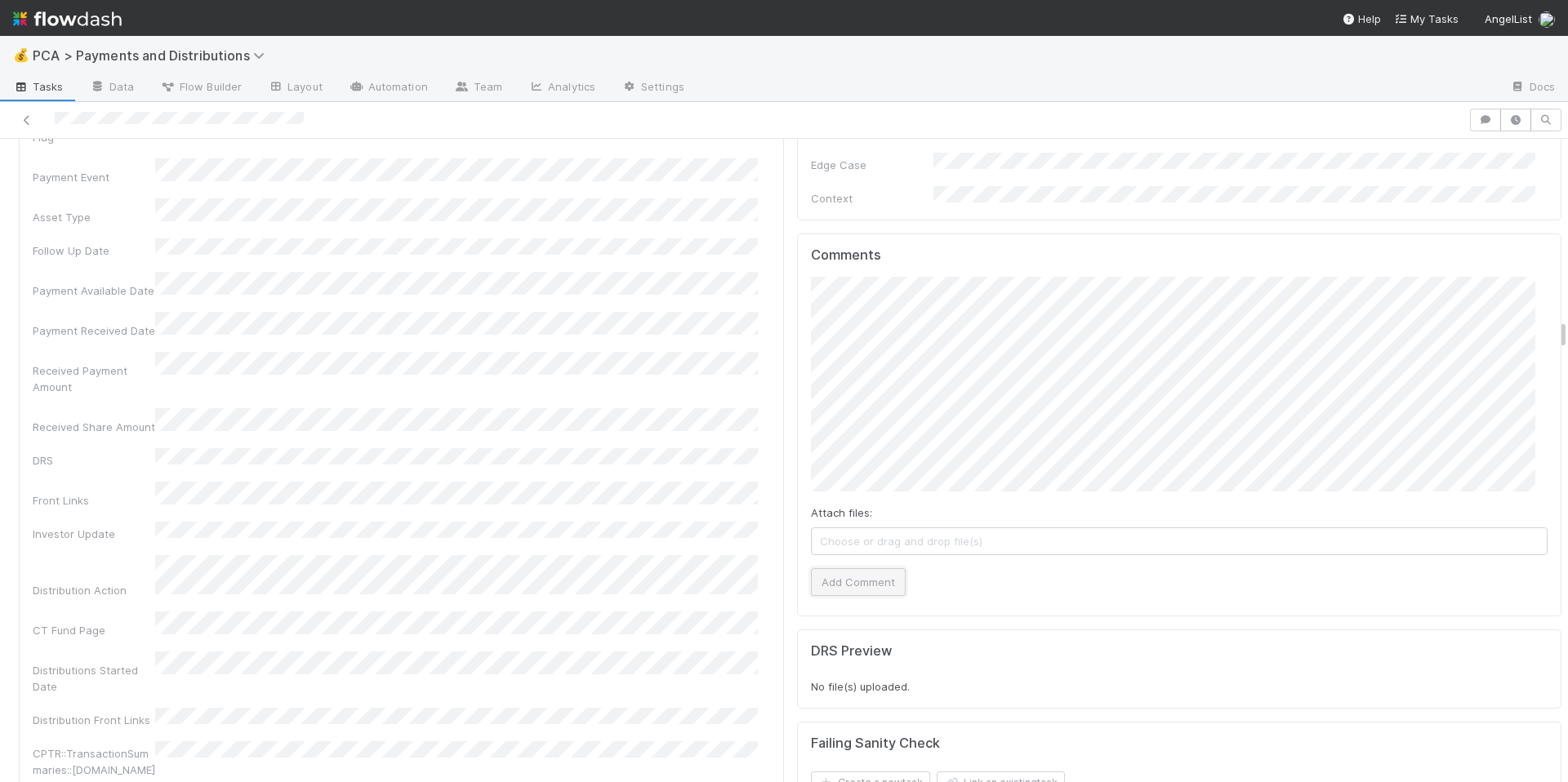
click at [833, 568] on button "Add Comment" at bounding box center [858, 582] width 95 height 28
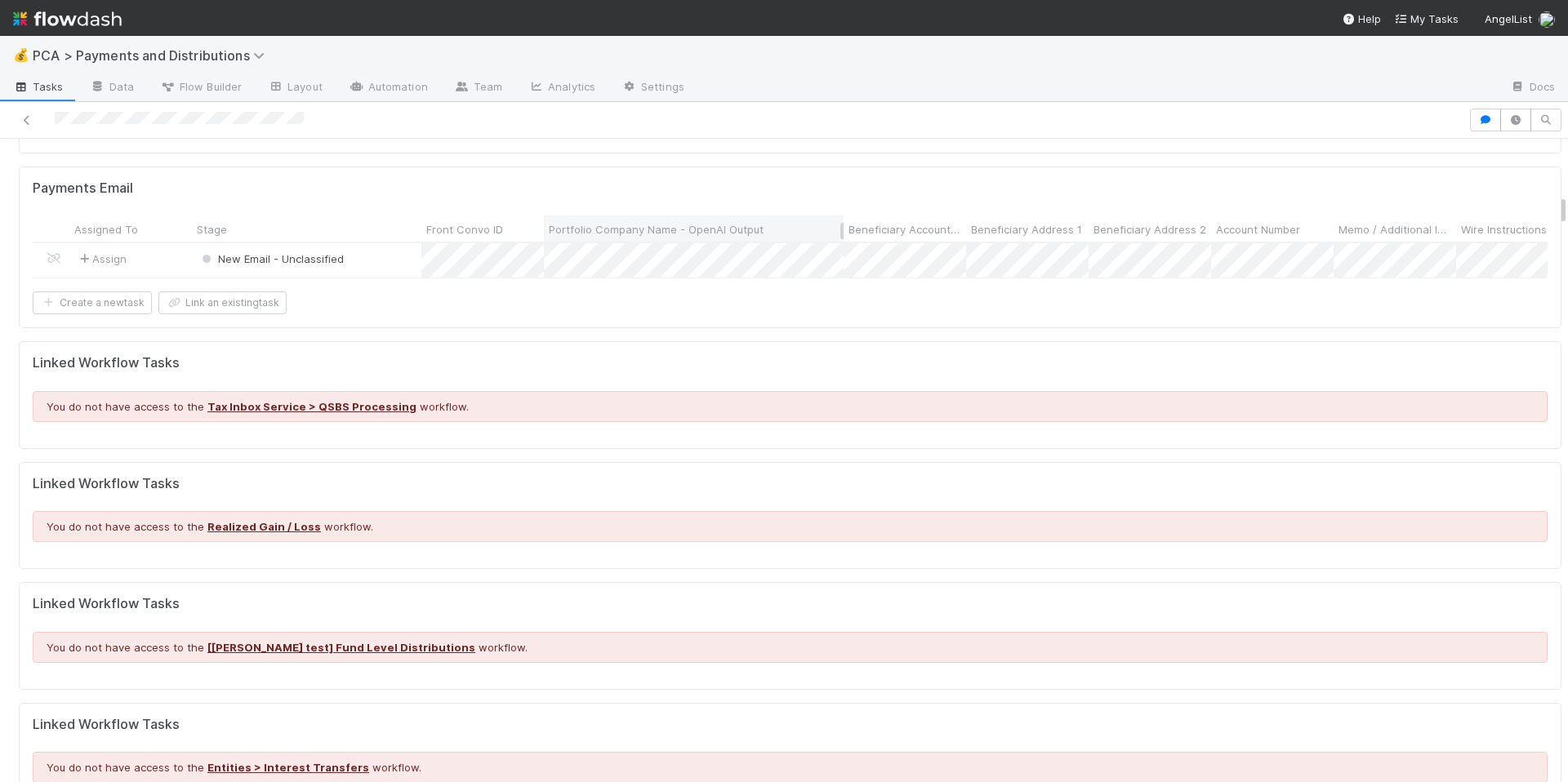
scroll to position [0, 0]
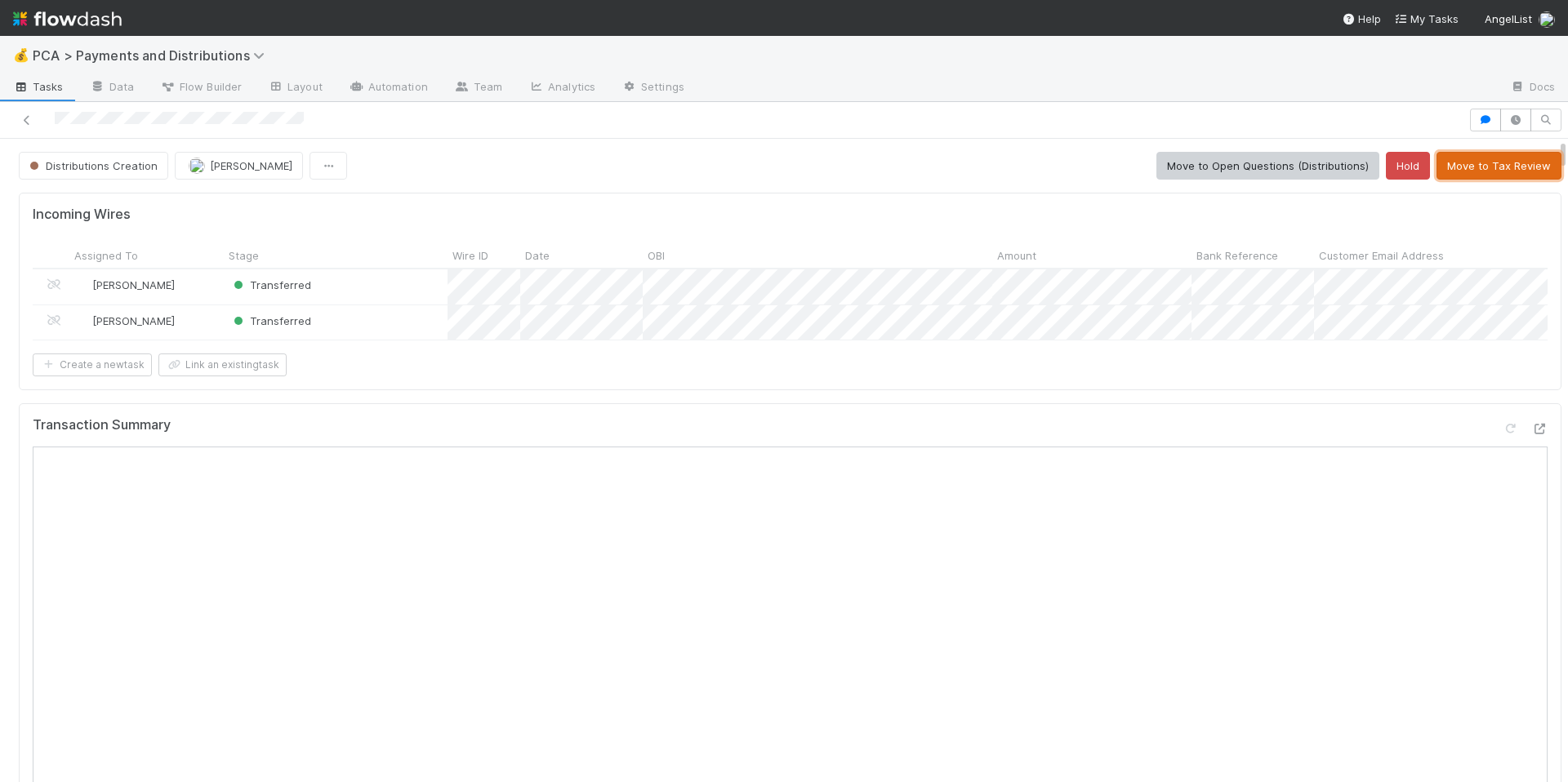
click at [1442, 169] on button "Move to Tax Review" at bounding box center [1499, 165] width 125 height 28
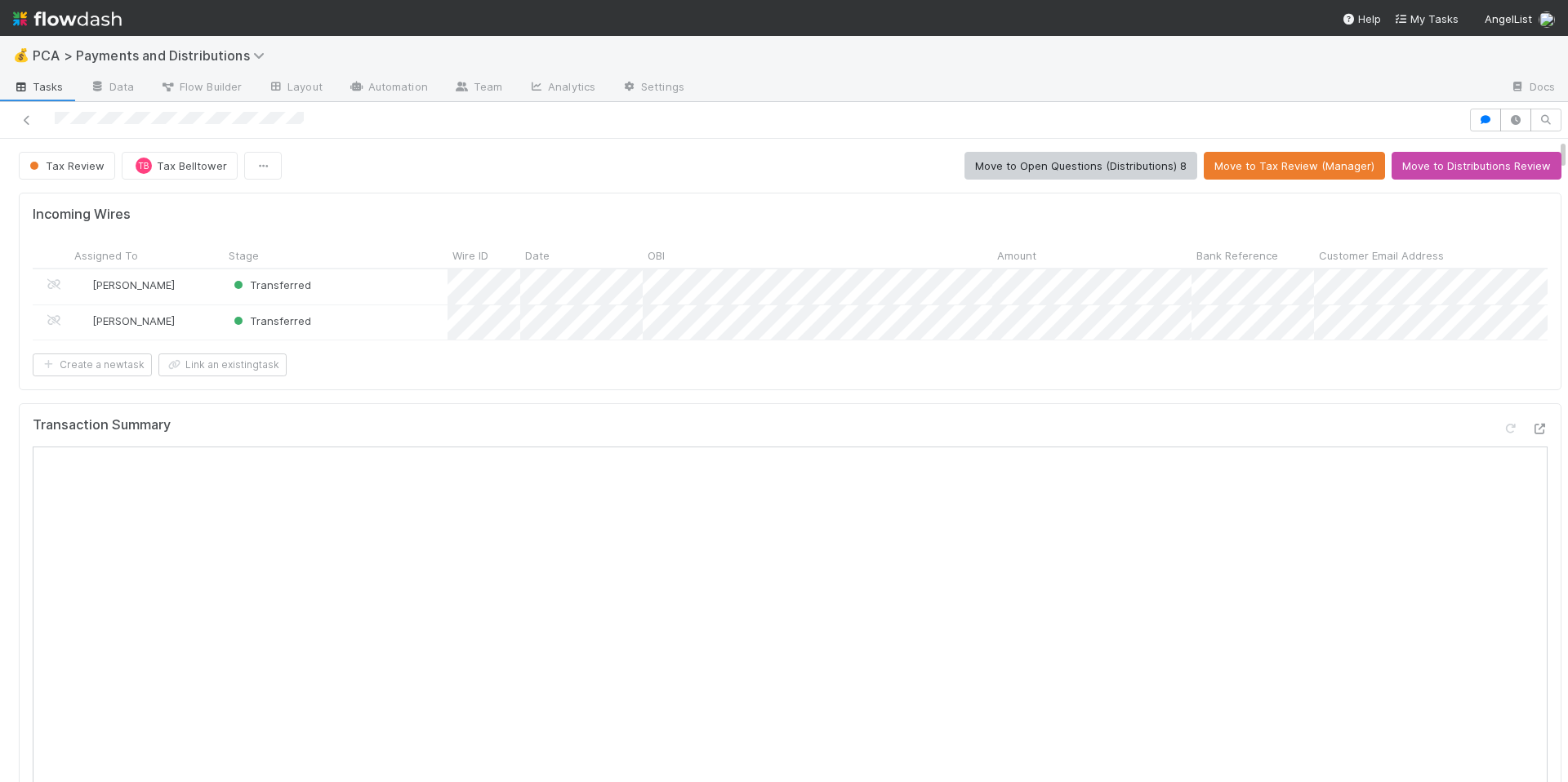
click at [353, 124] on div at bounding box center [735, 119] width 1456 height 23
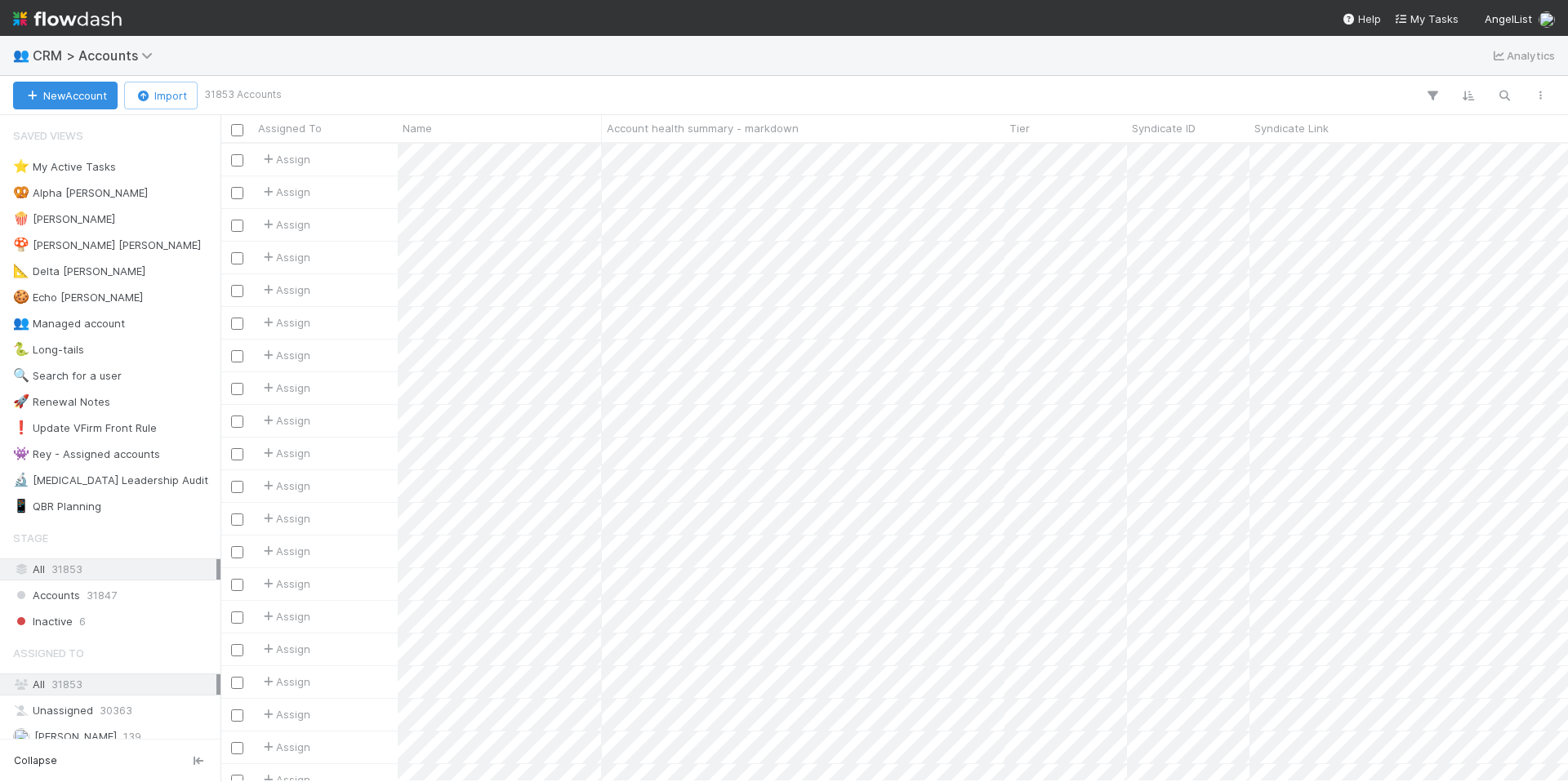
scroll to position [625, 1336]
click at [1499, 94] on icon "button" at bounding box center [1504, 96] width 17 height 15
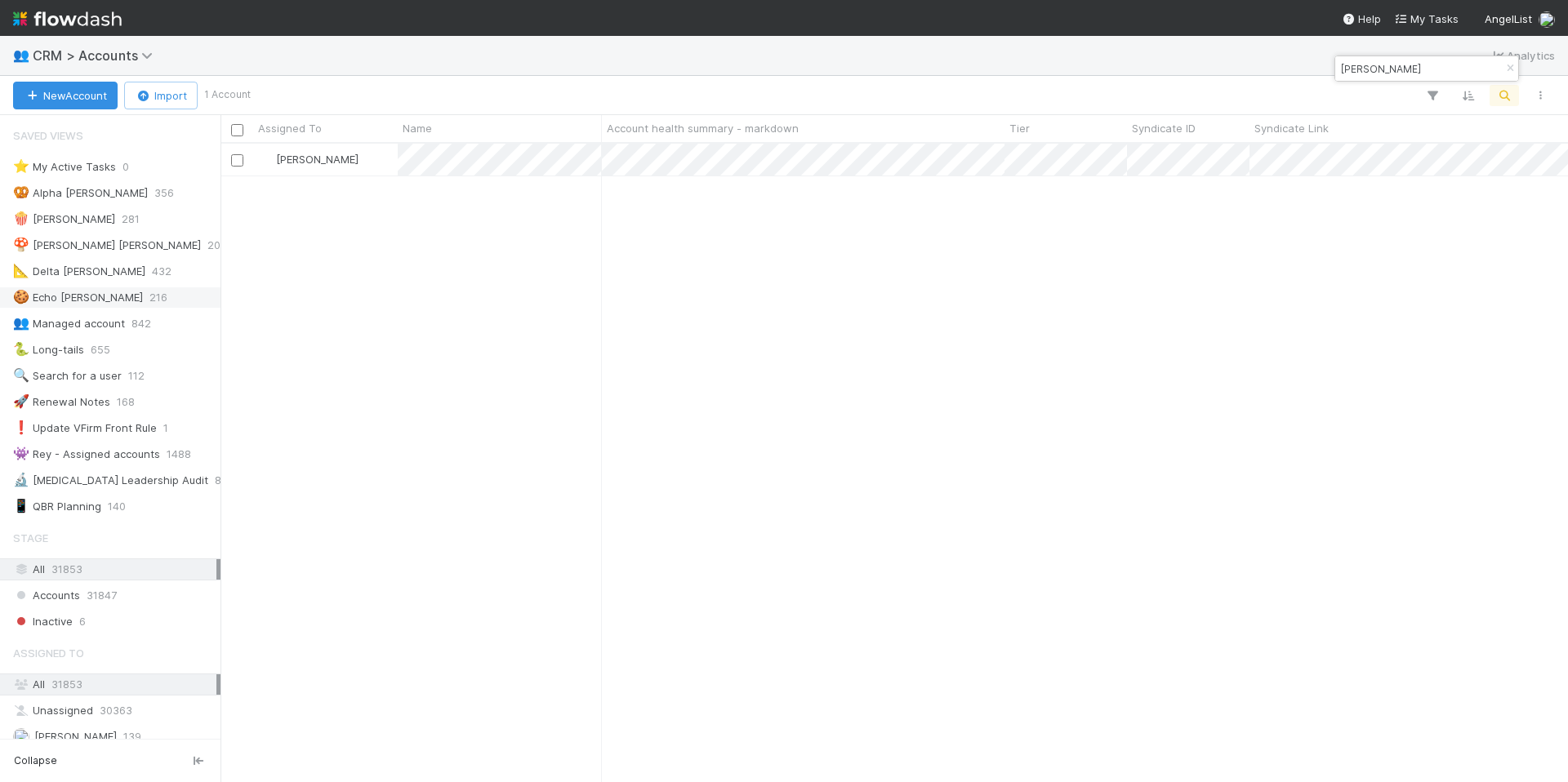
type input "John Durant"
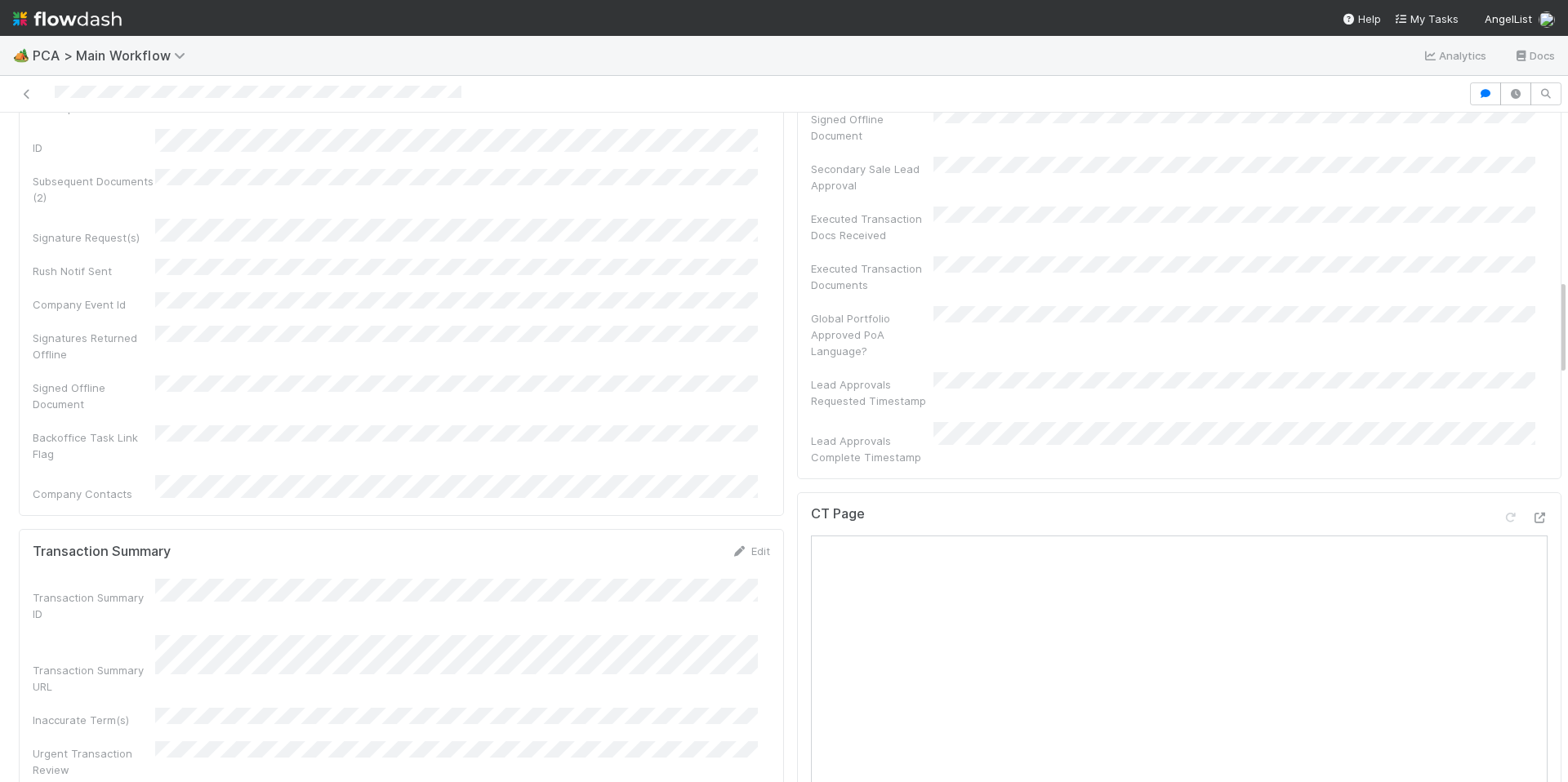
scroll to position [1164, 0]
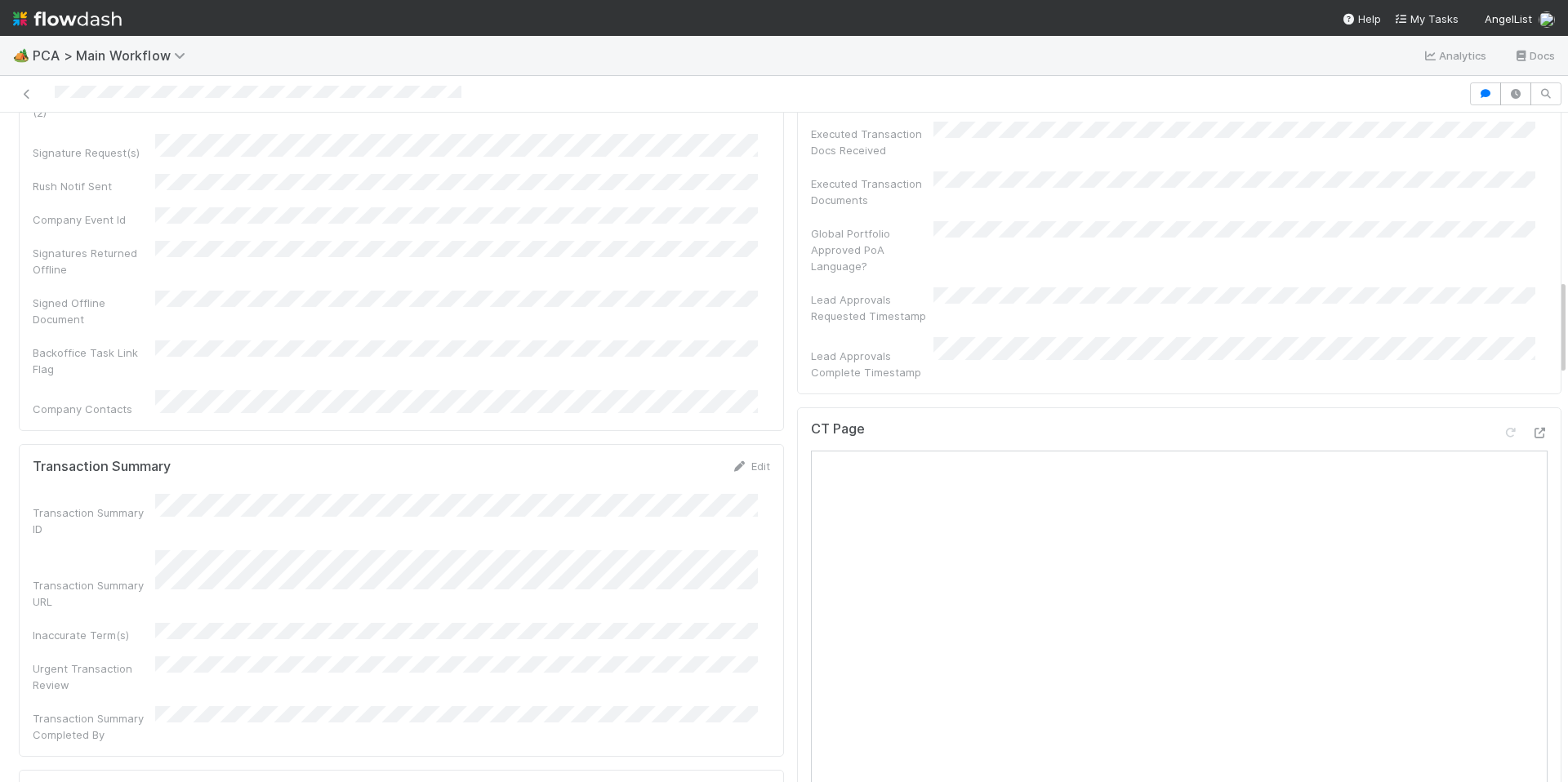
click at [757, 451] on div "Transaction Summary Edit Transaction Summary ID Transaction Summary URL Inaccur…" at bounding box center [401, 601] width 765 height 313
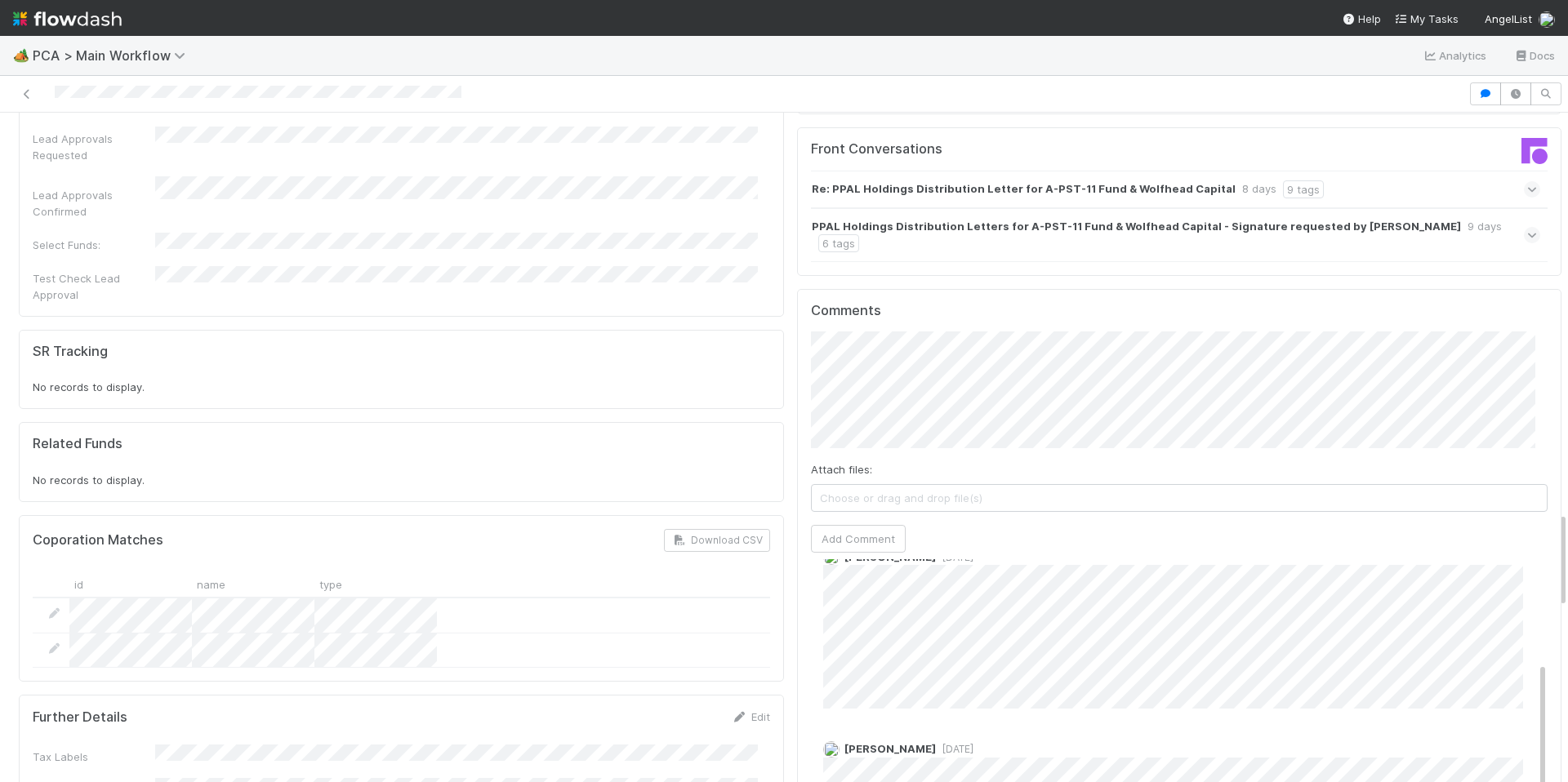
scroll to position [174, 0]
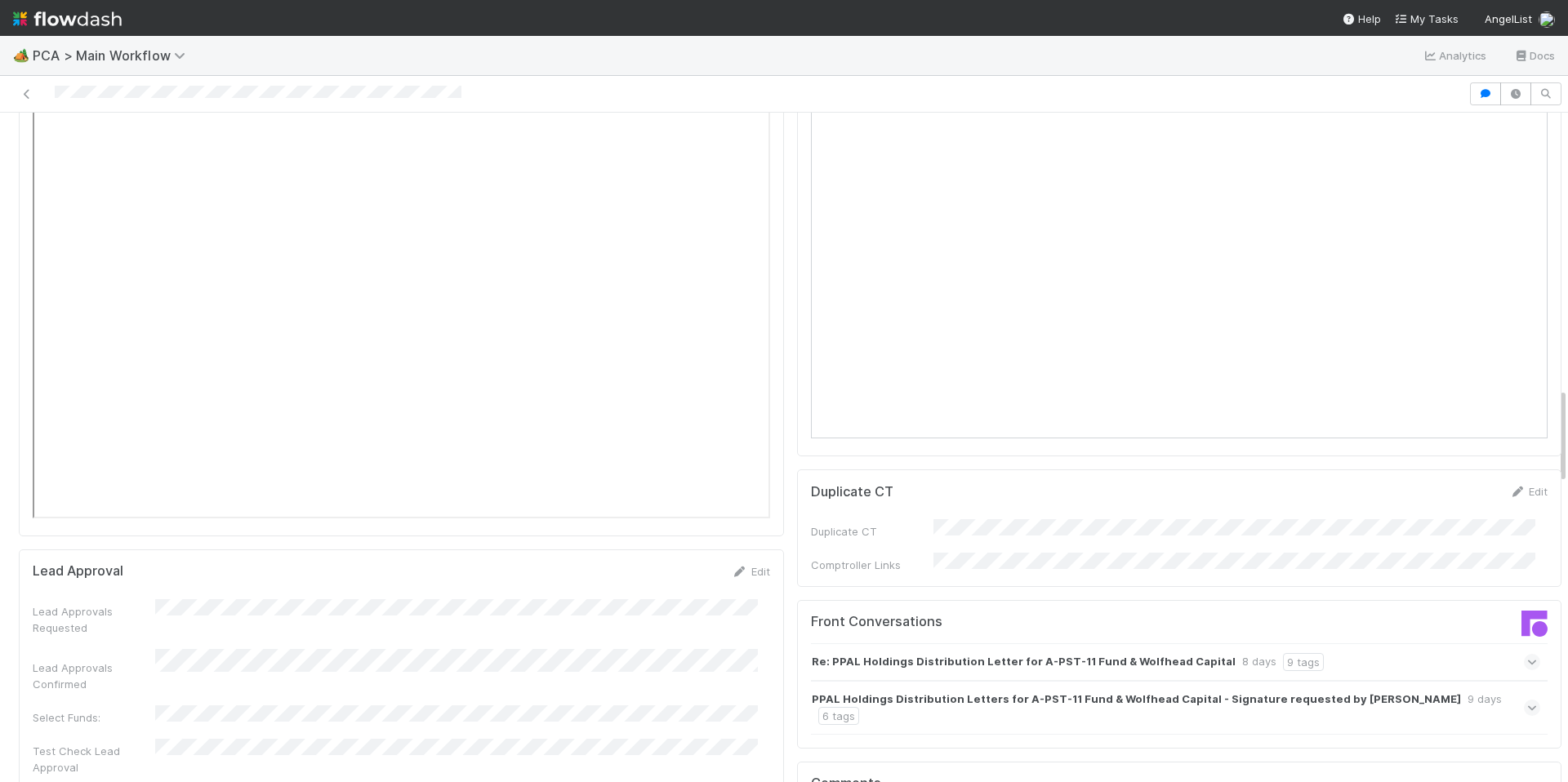
scroll to position [2450, 0]
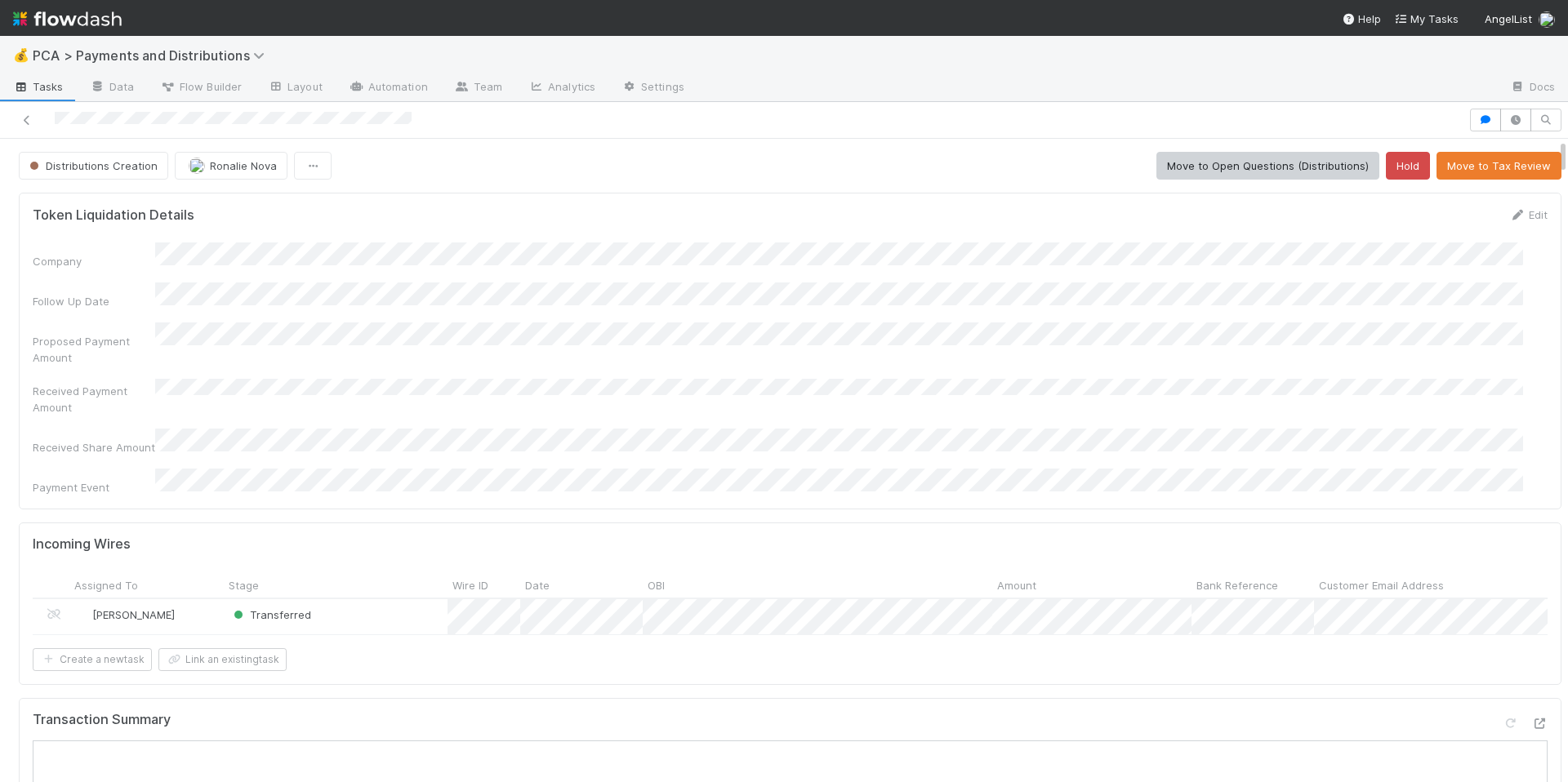
click at [772, 274] on div "Company Follow Up Date Proposed Payment Amount Received Payment Amount Received…" at bounding box center [790, 368] width 1515 height 253
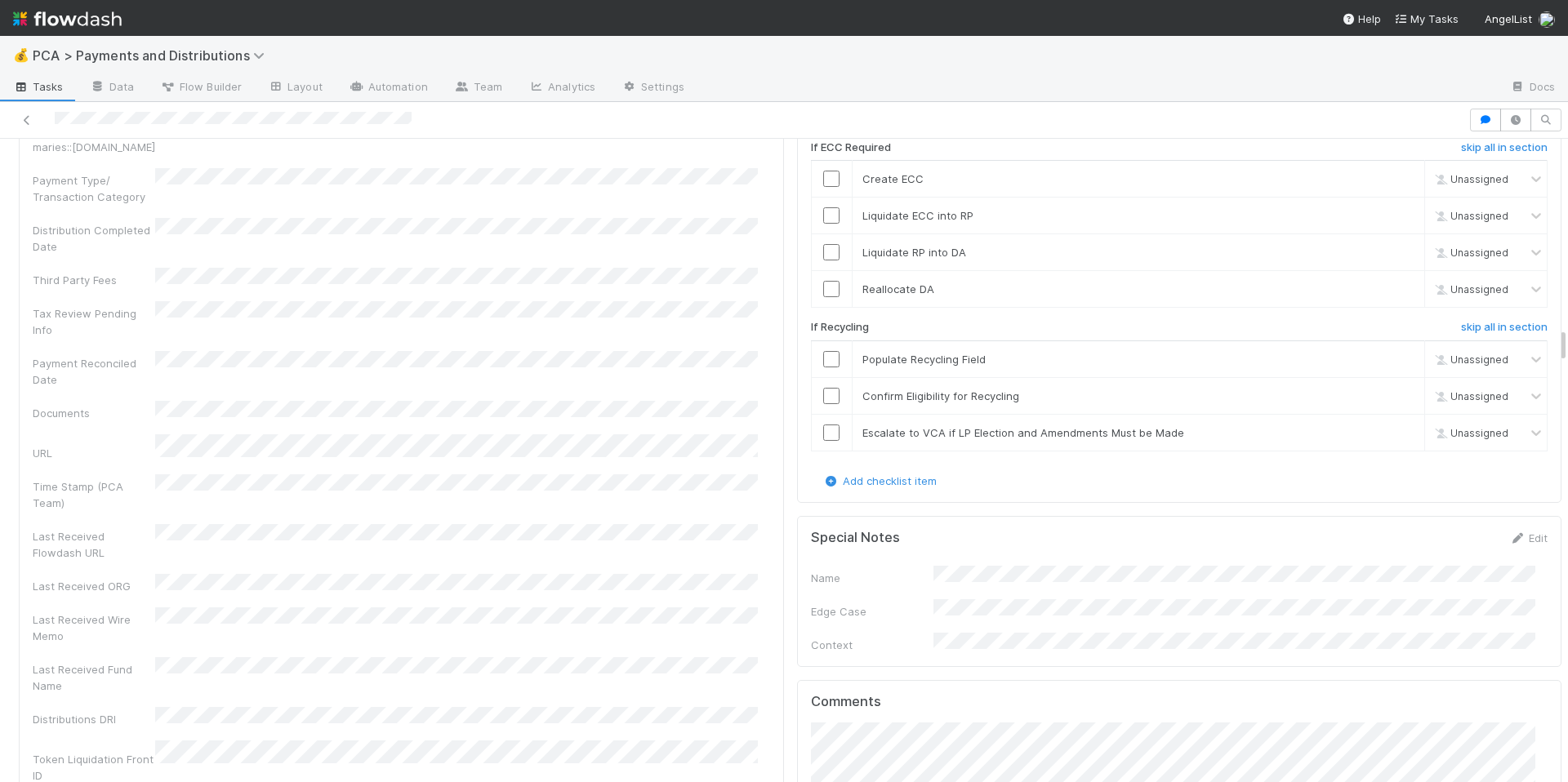
scroll to position [3925, 0]
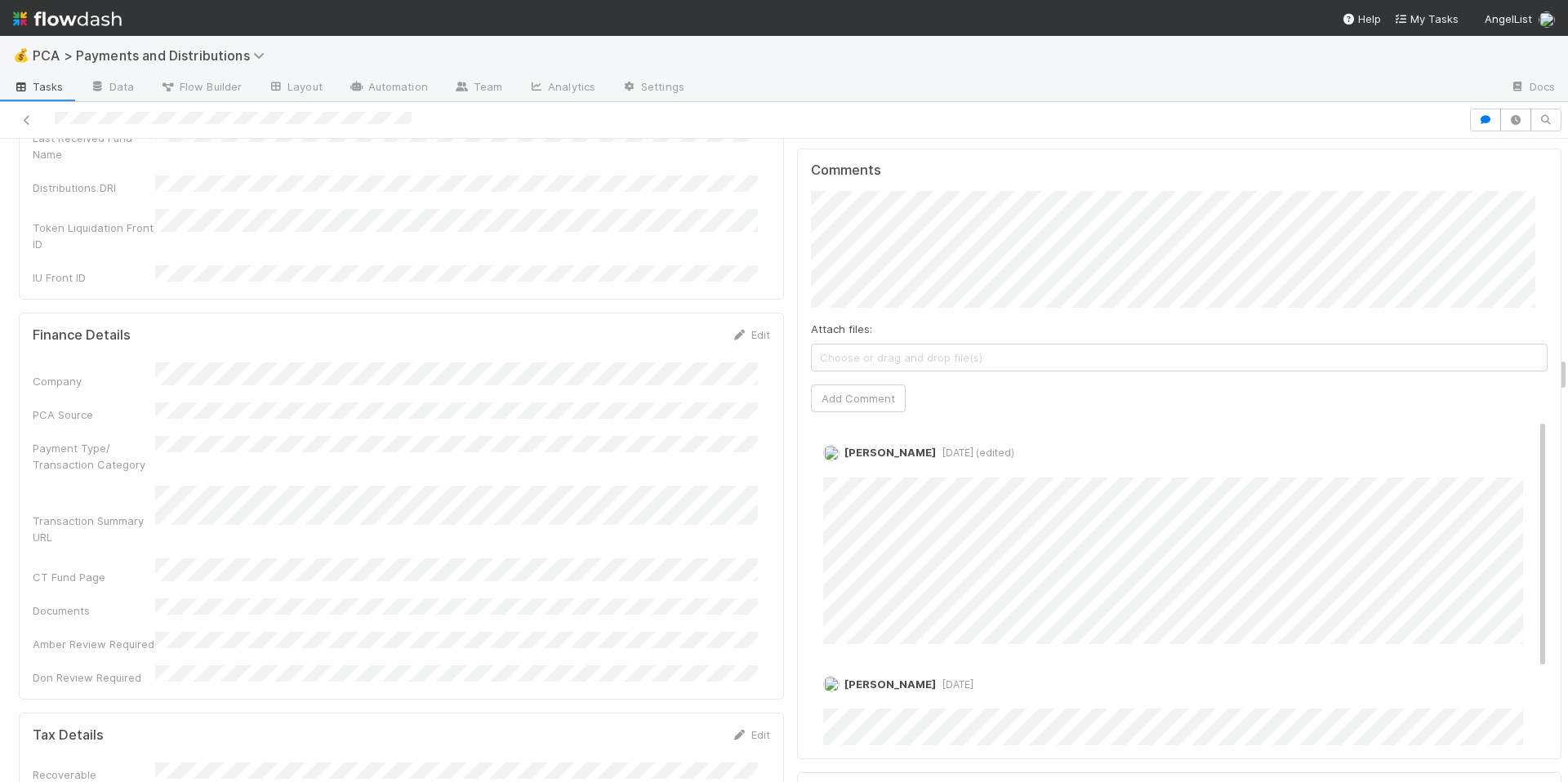
click at [701, 439] on div "Company PCA Source Payment Type/ Transaction Category Transaction Summary URL C…" at bounding box center [401, 524] width 738 height 323
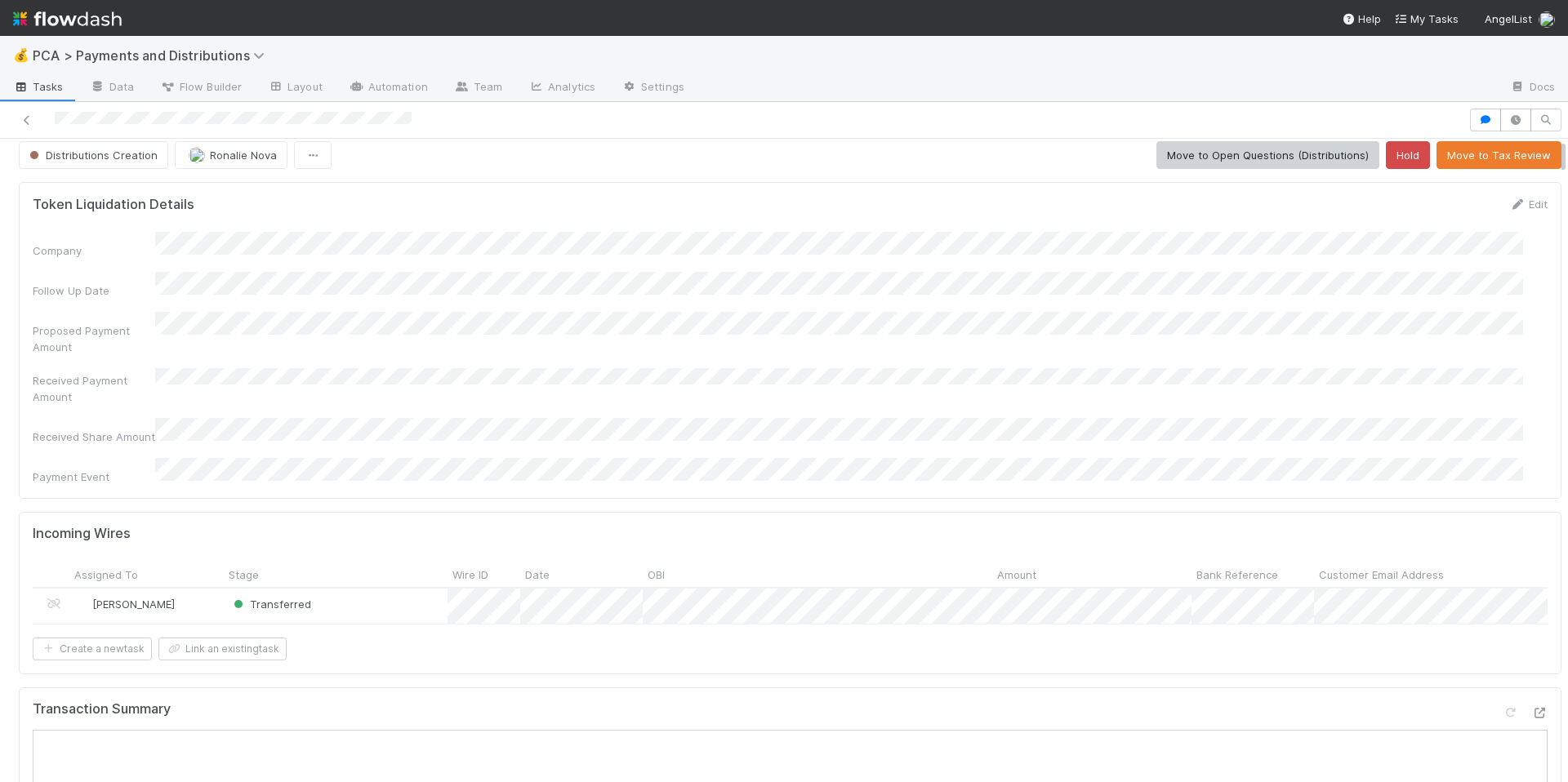
scroll to position [0, 0]
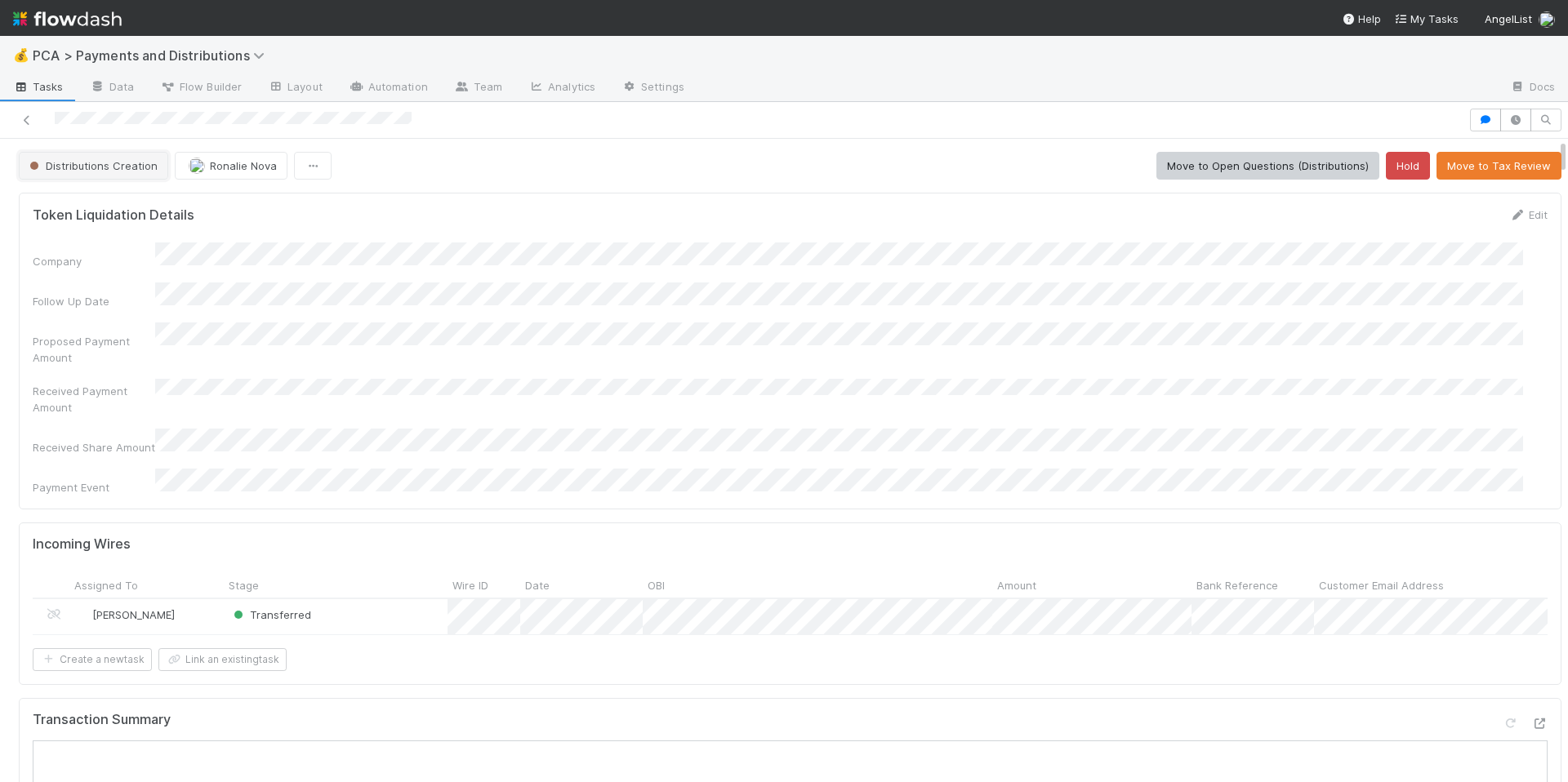
click at [89, 165] on span "Distributions Creation" at bounding box center [93, 165] width 132 height 13
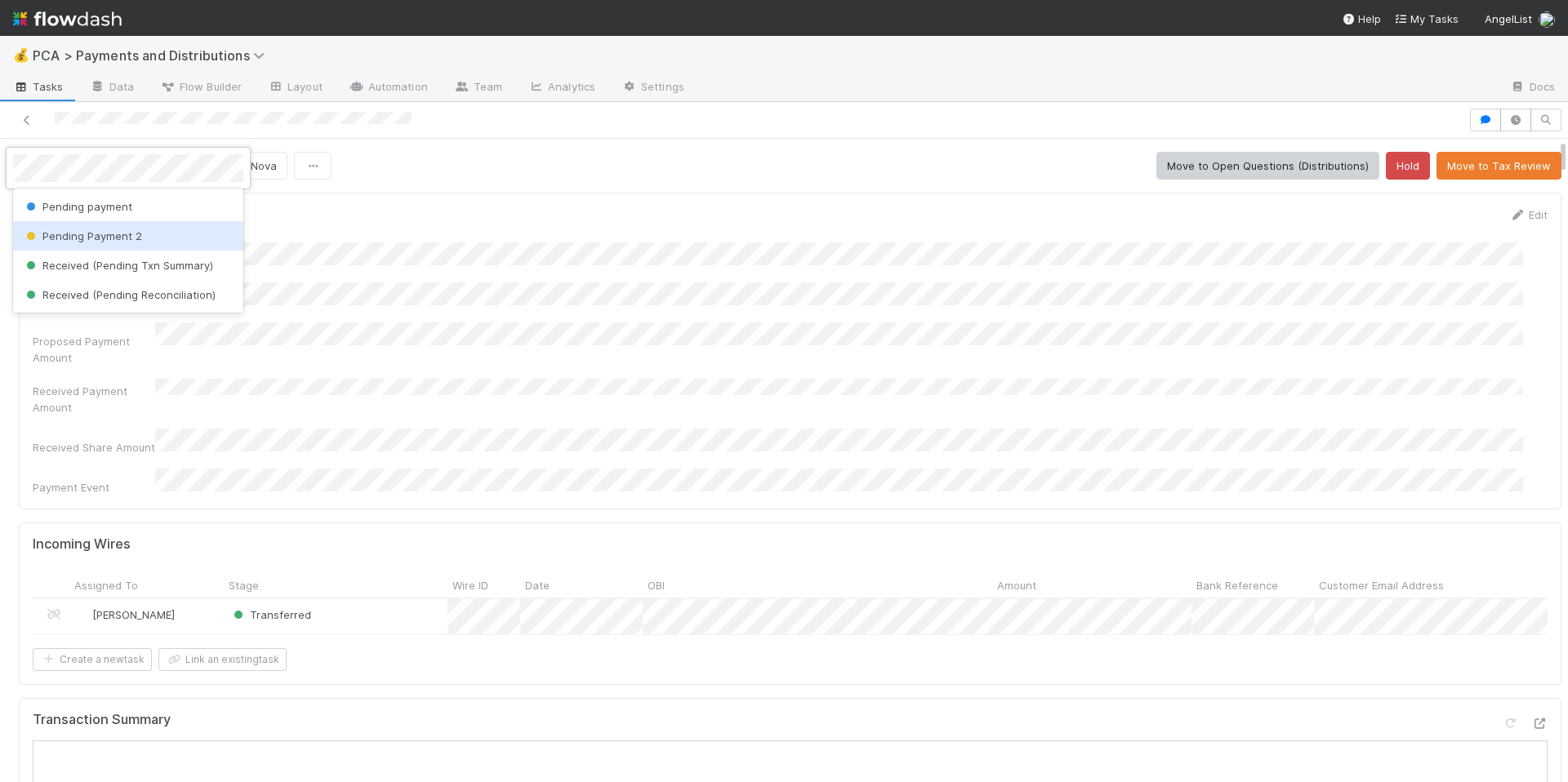
click at [146, 243] on div "Pending Payment 2" at bounding box center [128, 236] width 230 height 30
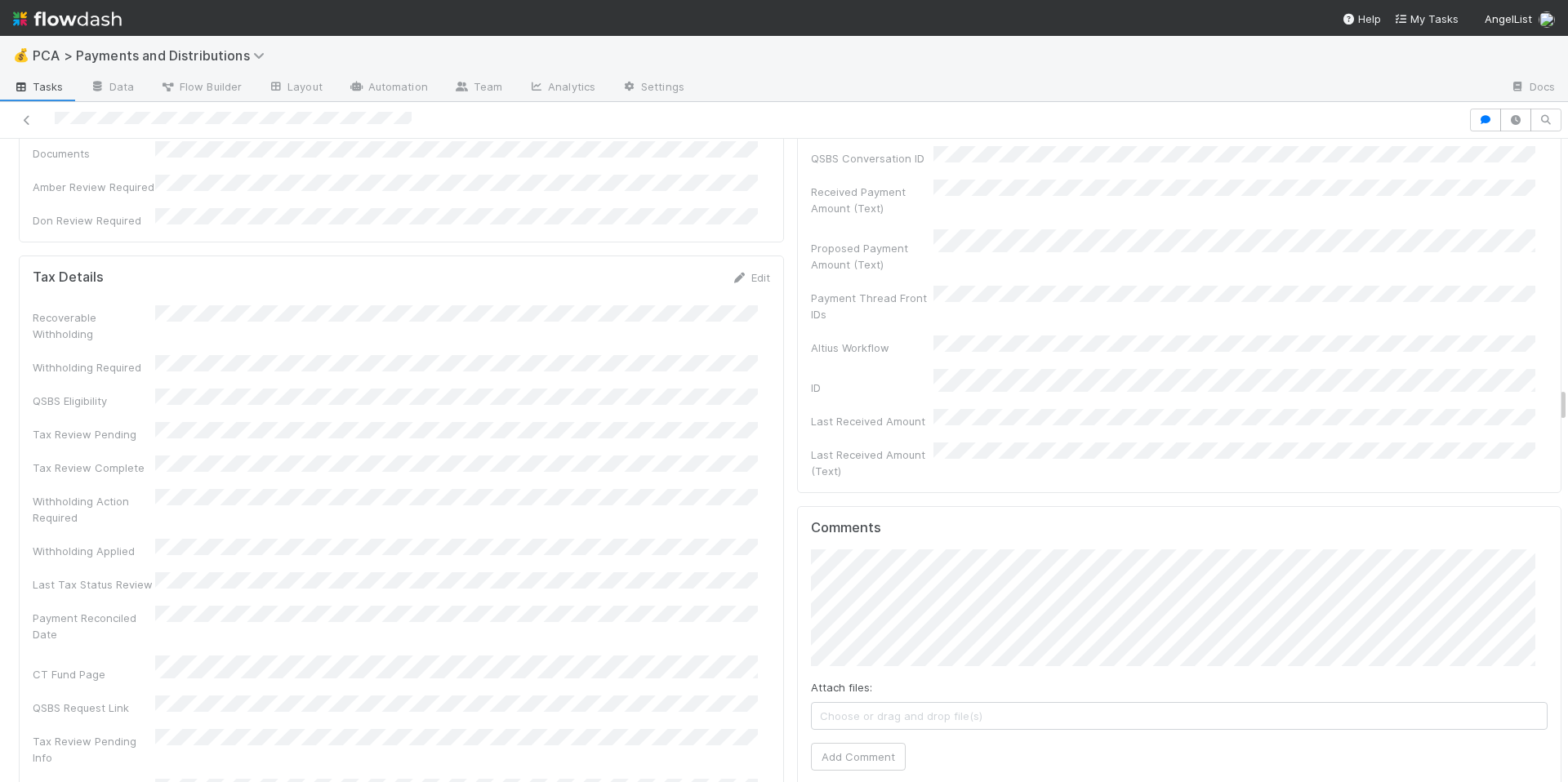
scroll to position [4522, 0]
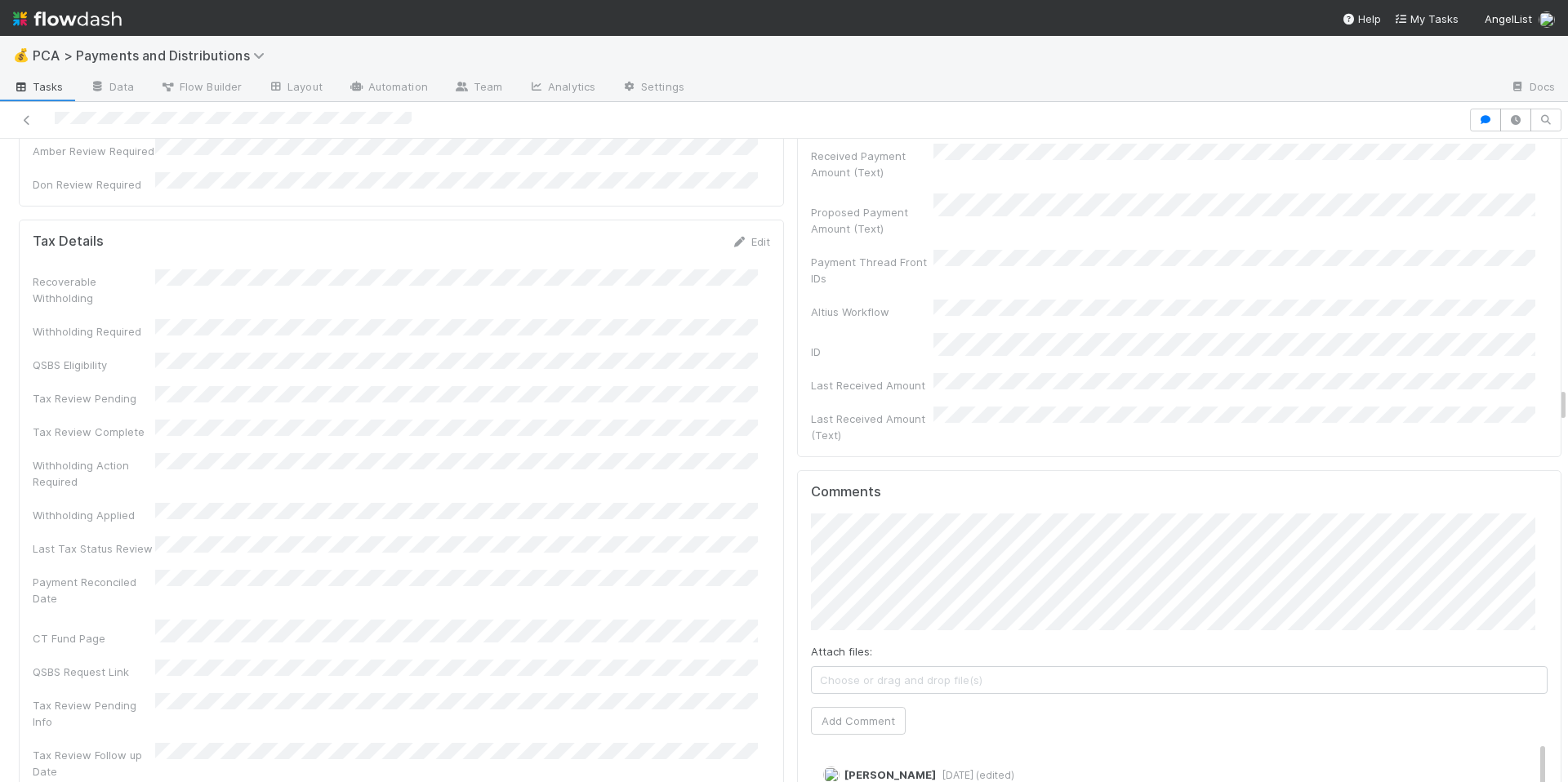
drag, startPoint x: 609, startPoint y: 231, endPoint x: 618, endPoint y: 231, distance: 9.0
click at [612, 453] on div "Withholding Action Required" at bounding box center [401, 471] width 738 height 36
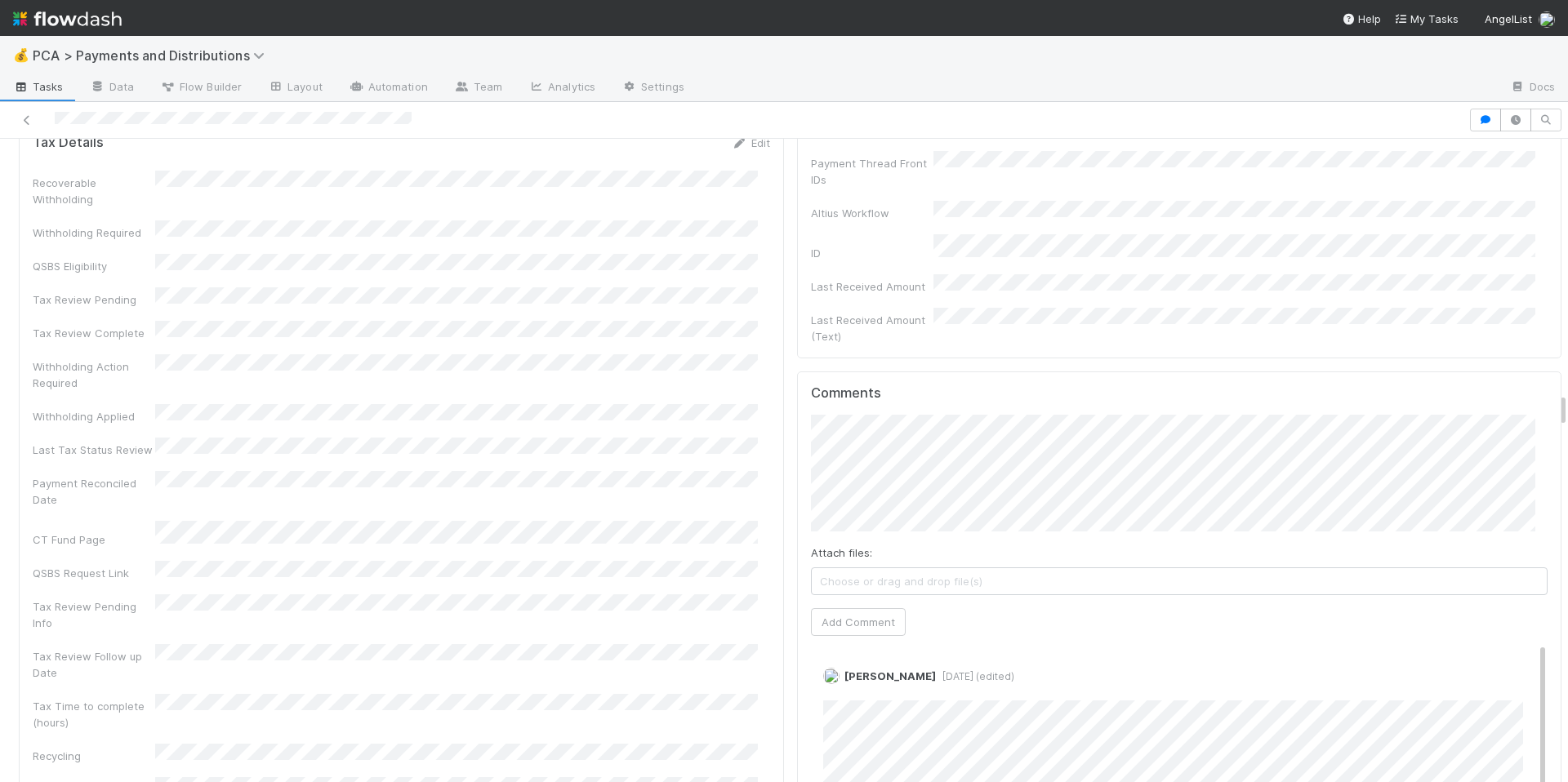
scroll to position [4738, 0]
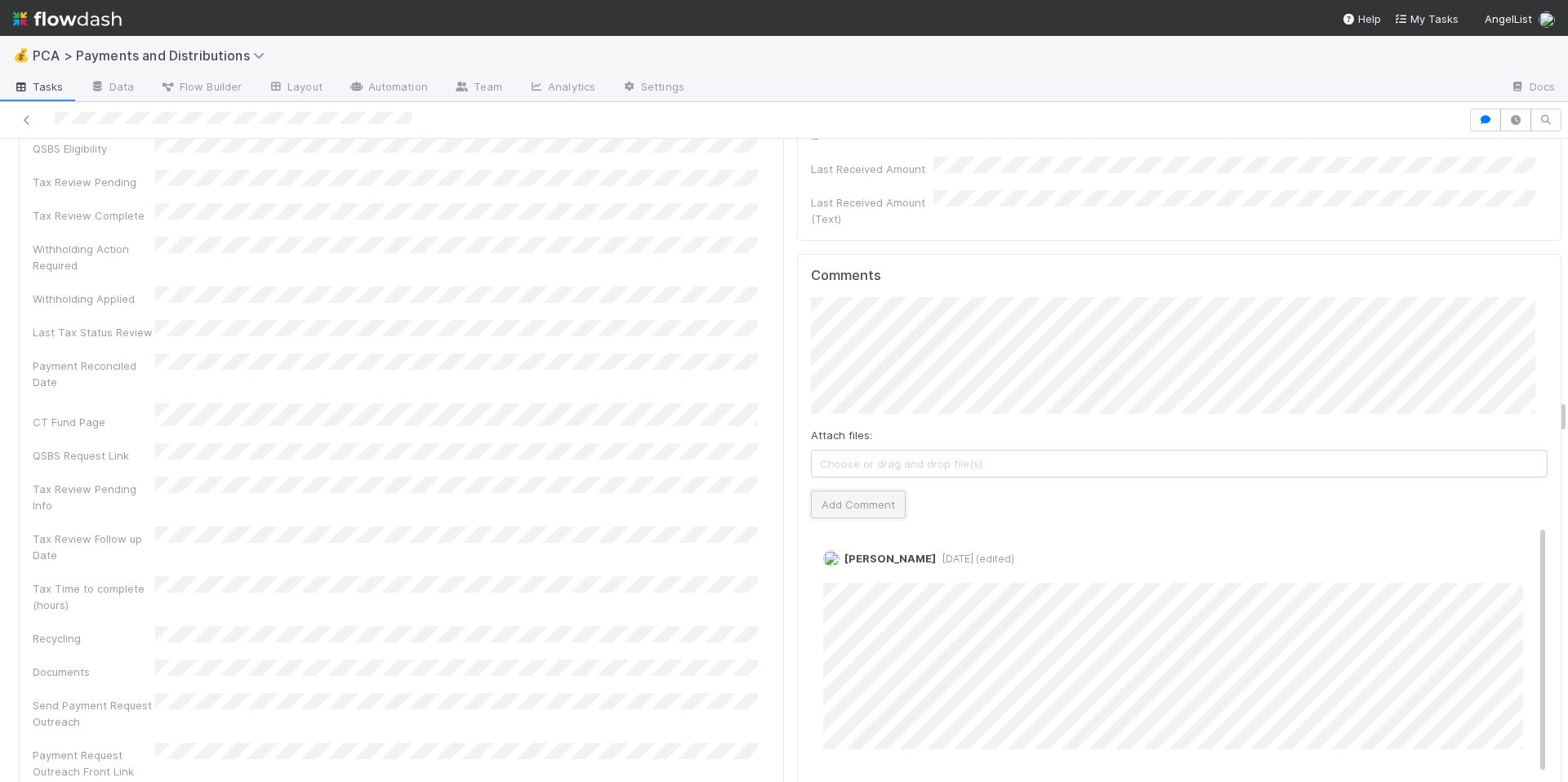
click at [819, 490] on button "Add Comment" at bounding box center [858, 504] width 95 height 28
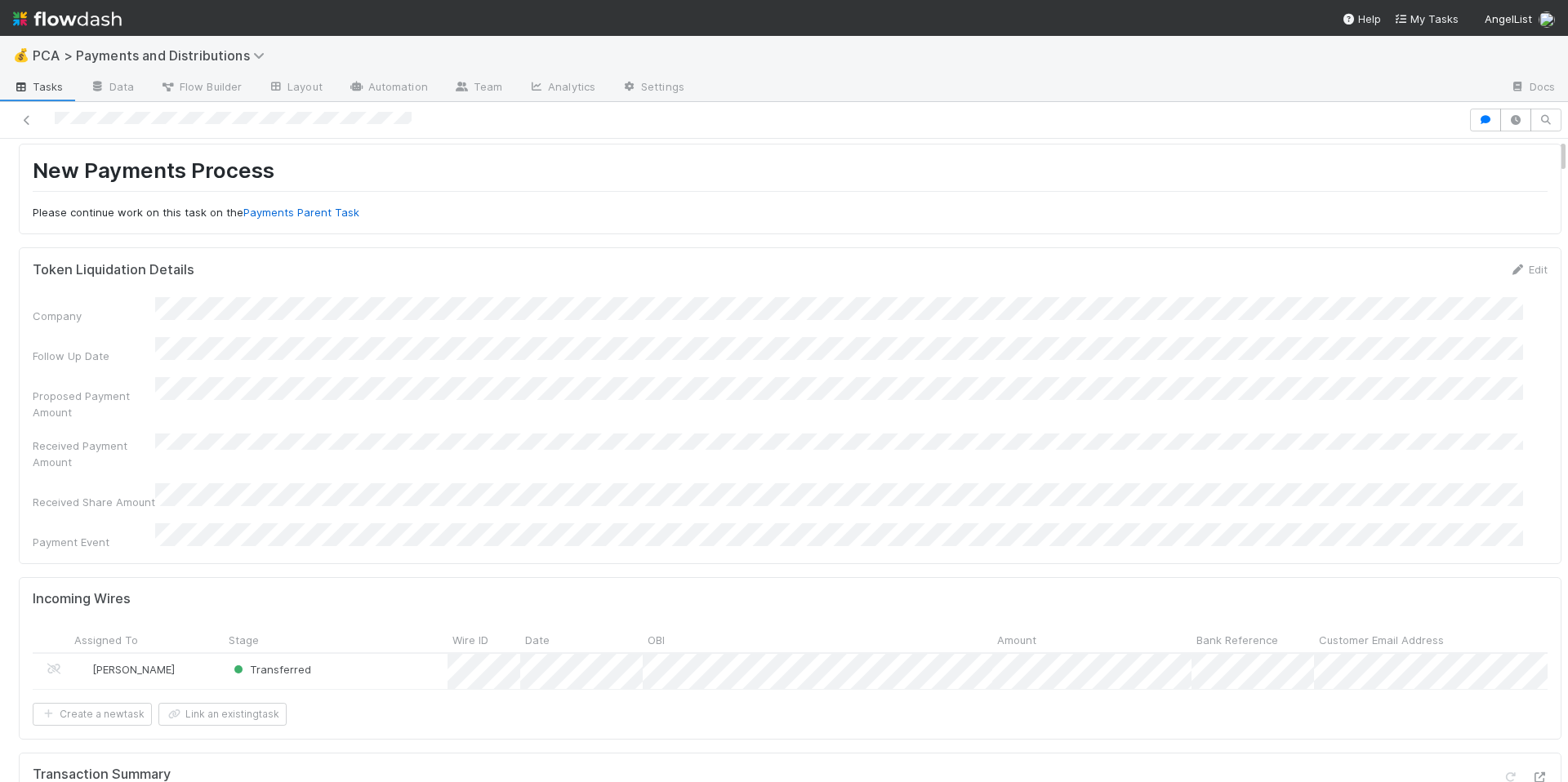
scroll to position [0, 0]
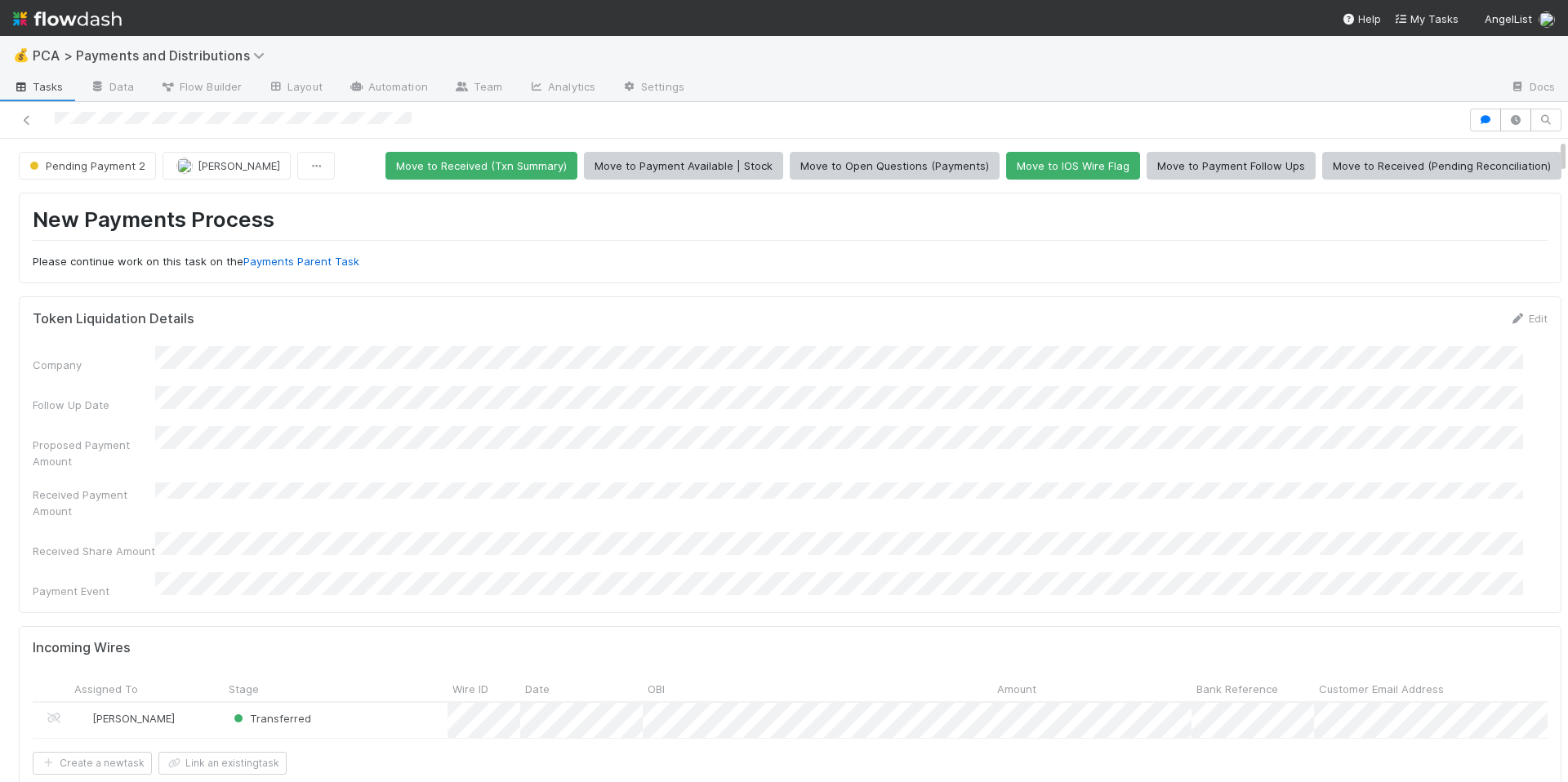
click at [140, 117] on div at bounding box center [735, 119] width 1456 height 23
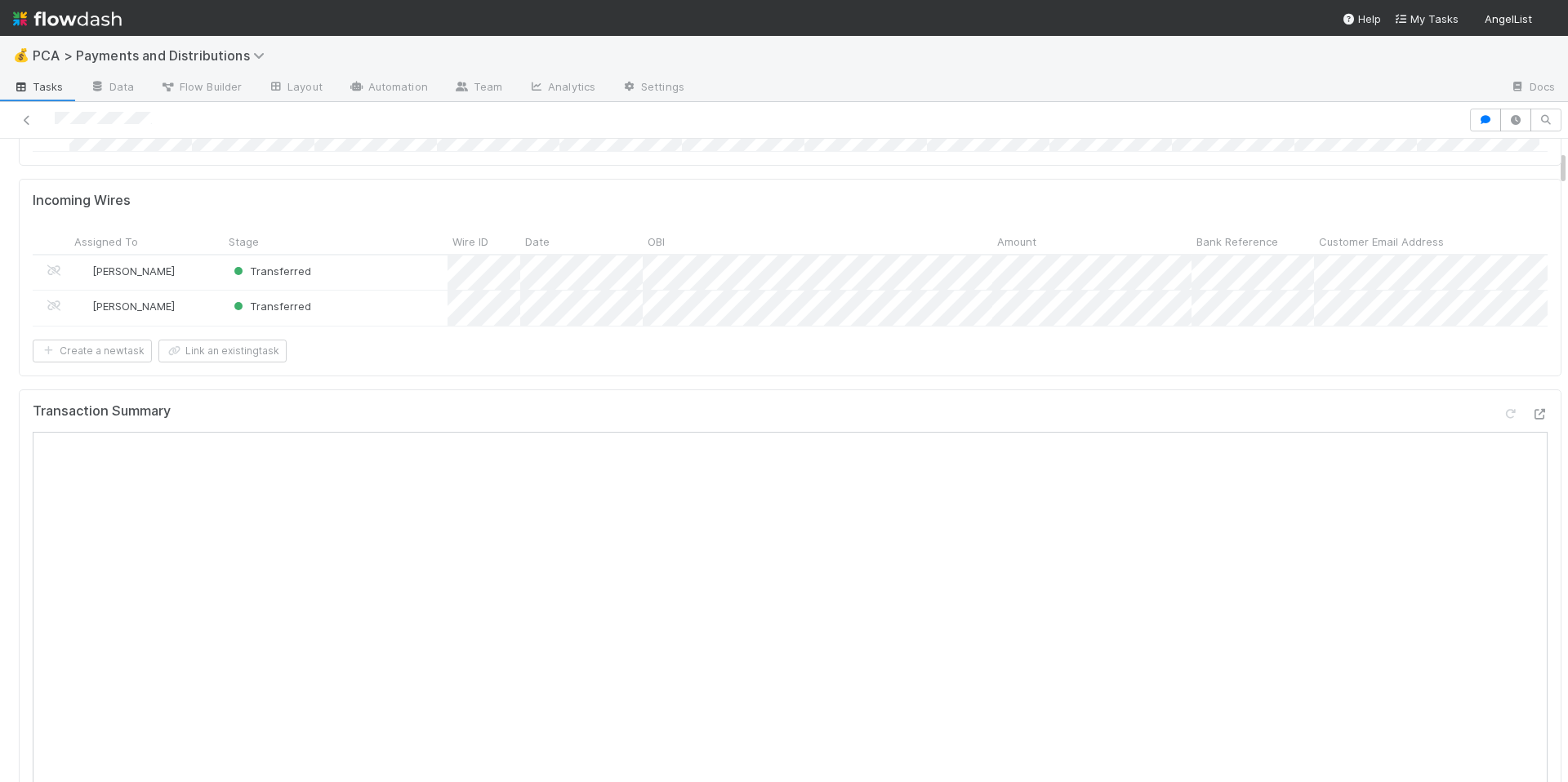
scroll to position [212, 0]
click at [1532, 419] on icon at bounding box center [1539, 414] width 17 height 11
click at [1157, 361] on div "Create a new task Link an existing task" at bounding box center [790, 350] width 1515 height 23
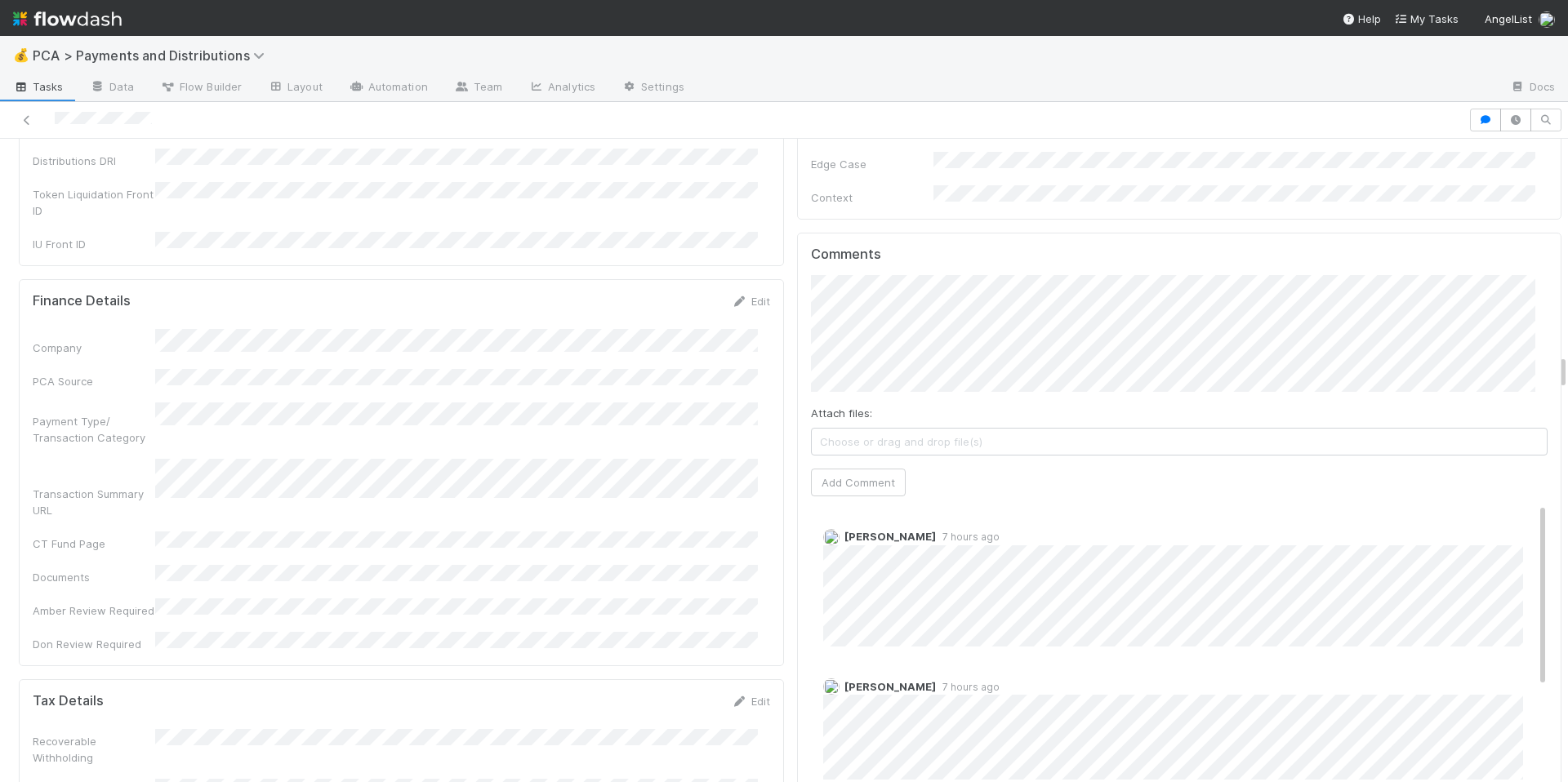
scroll to position [3868, 0]
click at [535, 460] on div "Finance Details Edit Company PCA Source Payment Type/ Transaction Category Tran…" at bounding box center [401, 472] width 765 height 387
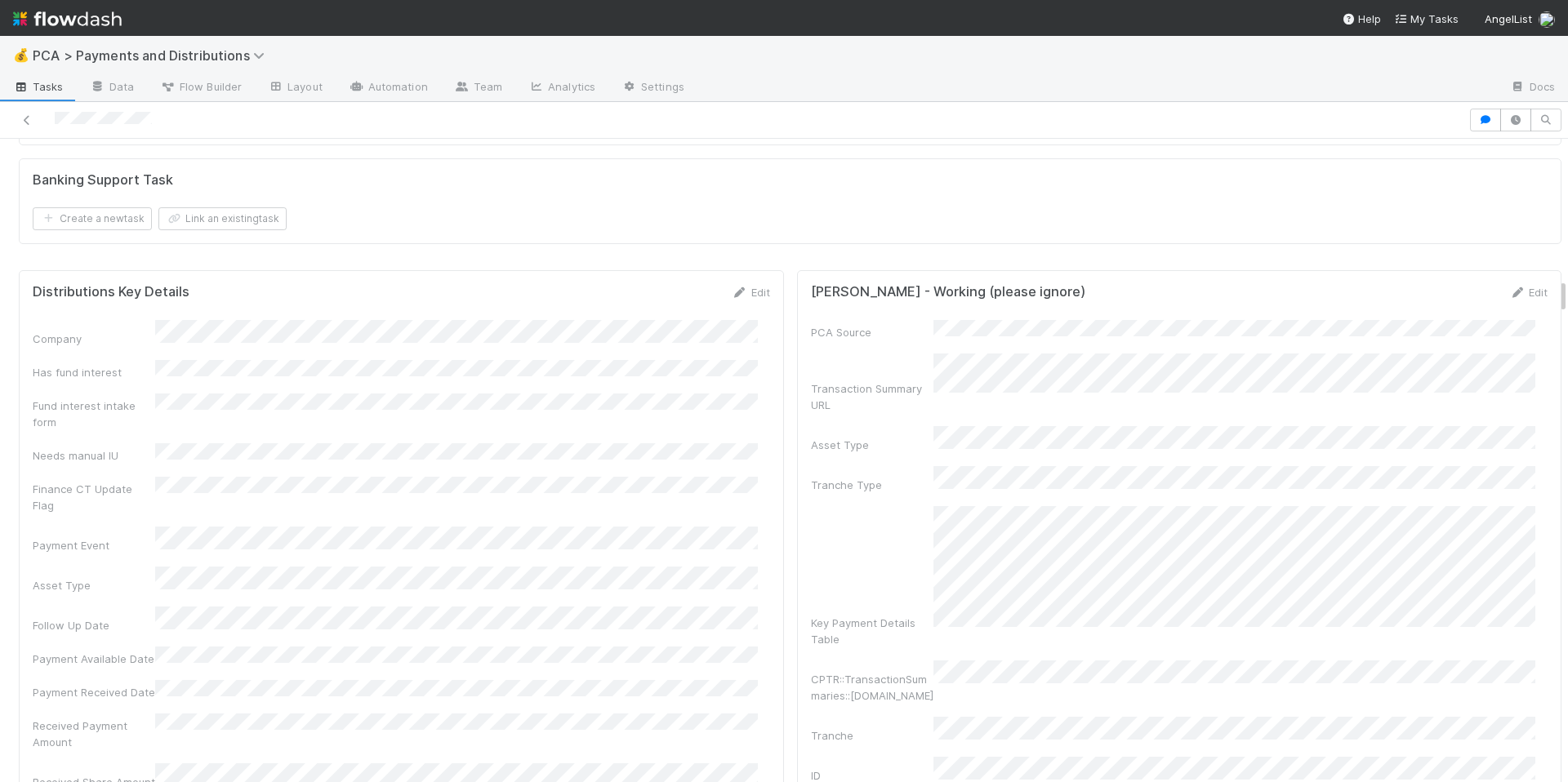
scroll to position [2220, 0]
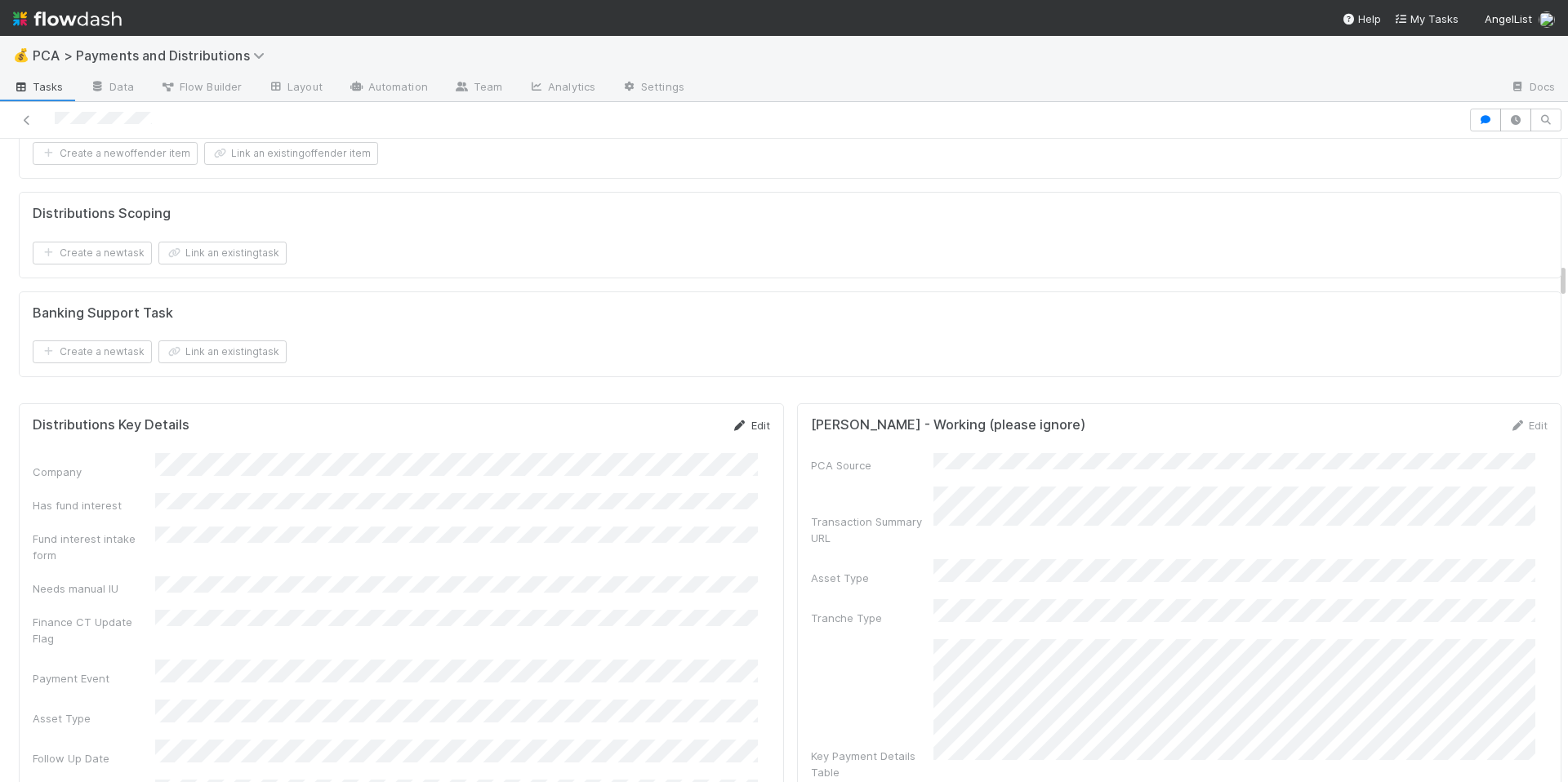
click at [741, 432] on link "Edit" at bounding box center [751, 424] width 38 height 13
click at [670, 445] on button "Save" at bounding box center [683, 431] width 46 height 28
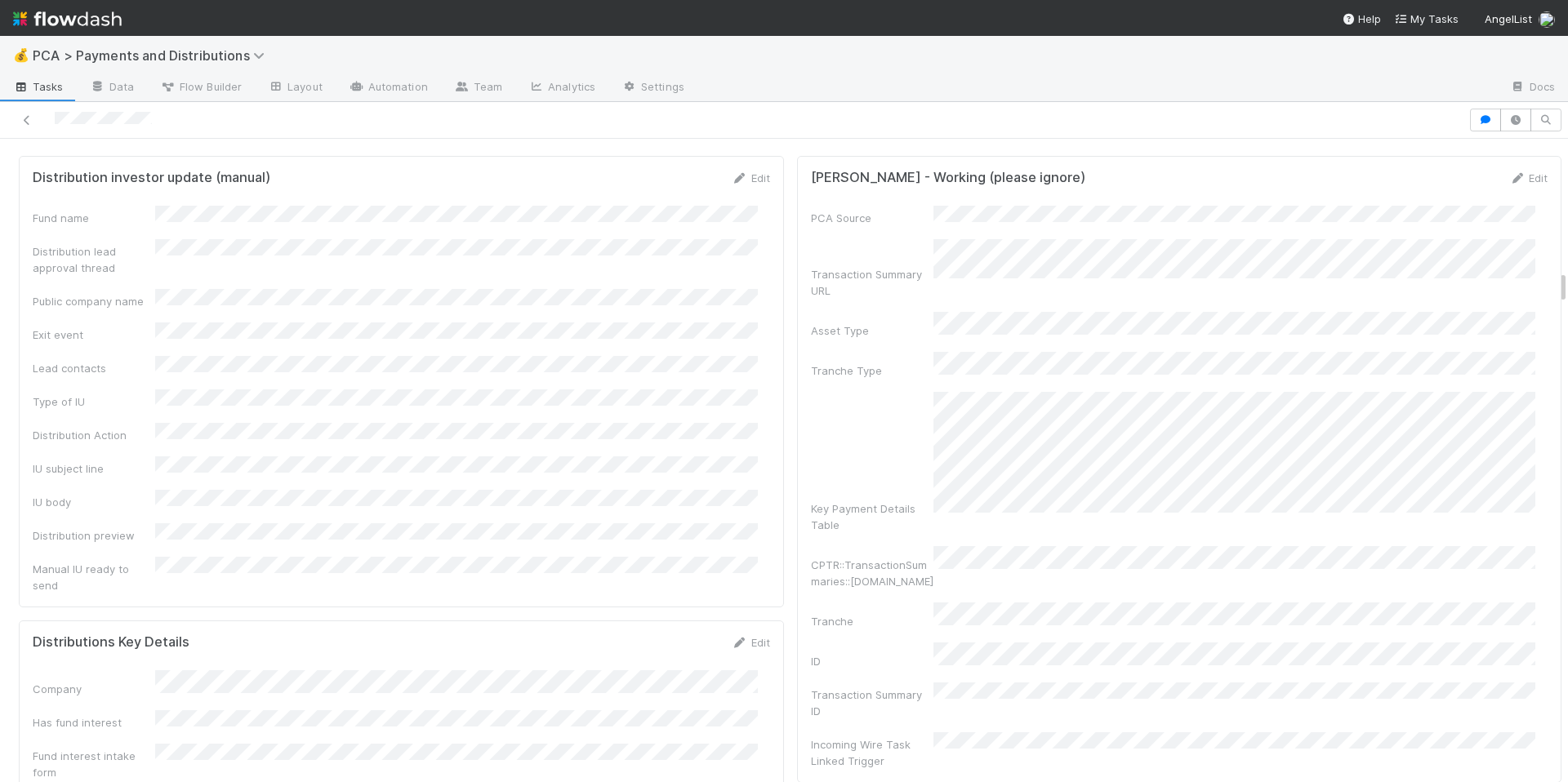
scroll to position [2469, 0]
click at [753, 183] on link "Edit" at bounding box center [751, 175] width 38 height 13
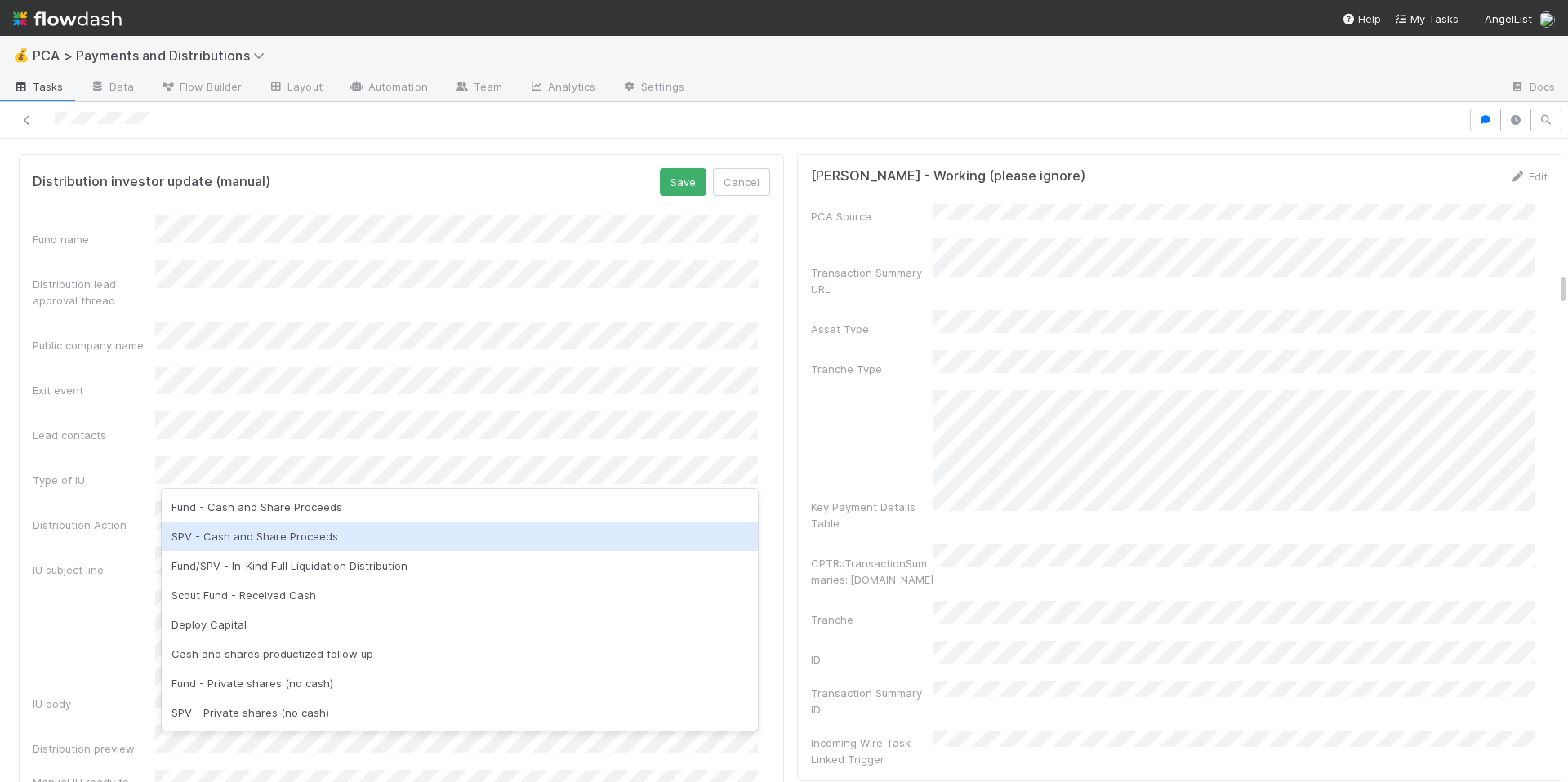
drag, startPoint x: 417, startPoint y: 566, endPoint x: 406, endPoint y: 539, distance: 29.2
click at [406, 539] on div "Fund - Cash and Share Proceeds SPV - Cash and Share Proceeds Fund/SPV - In-Kind…" at bounding box center [459, 610] width 596 height 241
click at [406, 539] on div "SPV - Cash and Share Proceeds" at bounding box center [459, 537] width 596 height 30
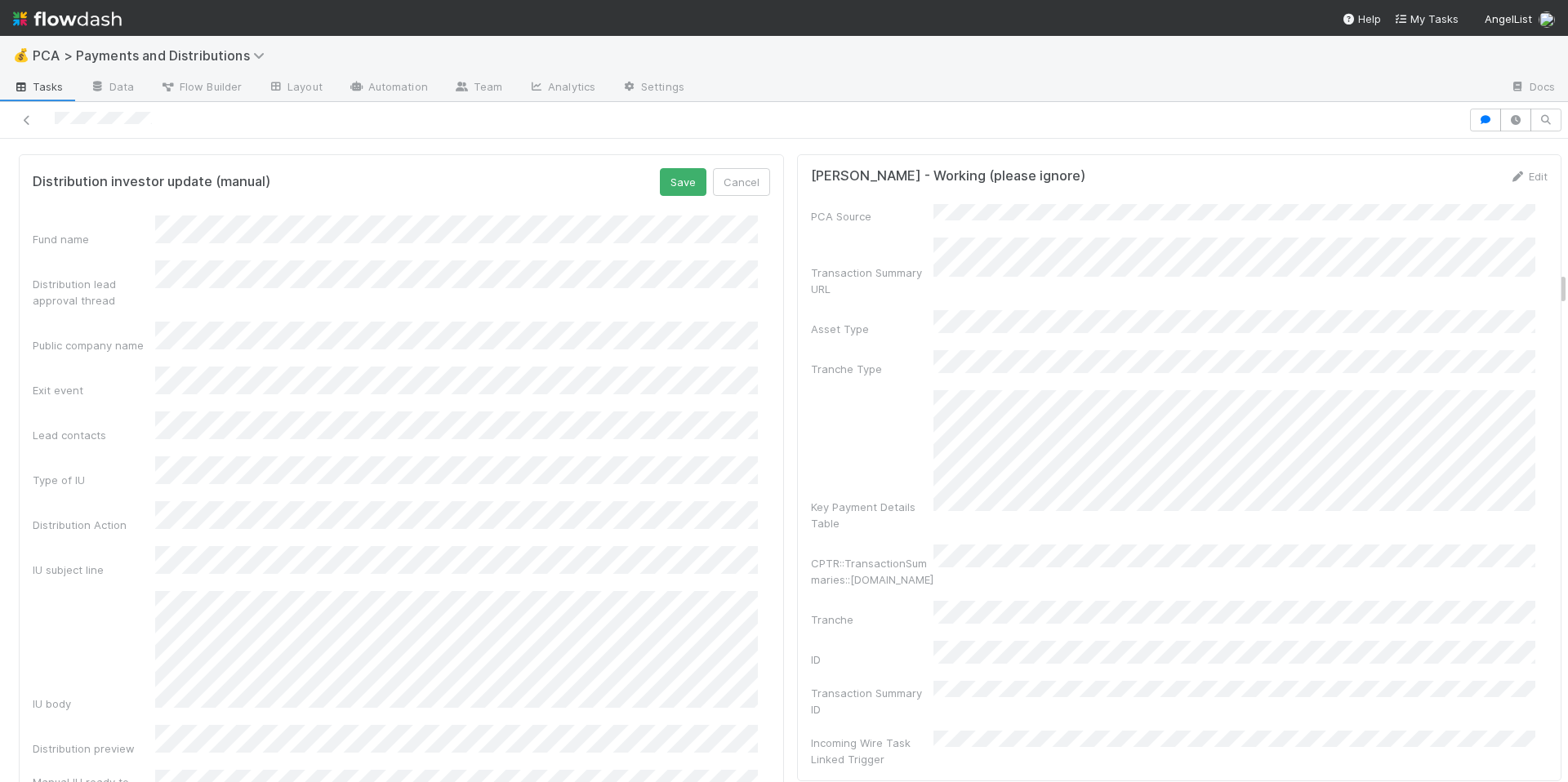
click at [96, 695] on div "IU body" at bounding box center [94, 703] width 122 height 17
click at [341, 268] on div "Fund name Distribution lead approval thread Public company name Exit event Lead…" at bounding box center [401, 511] width 738 height 591
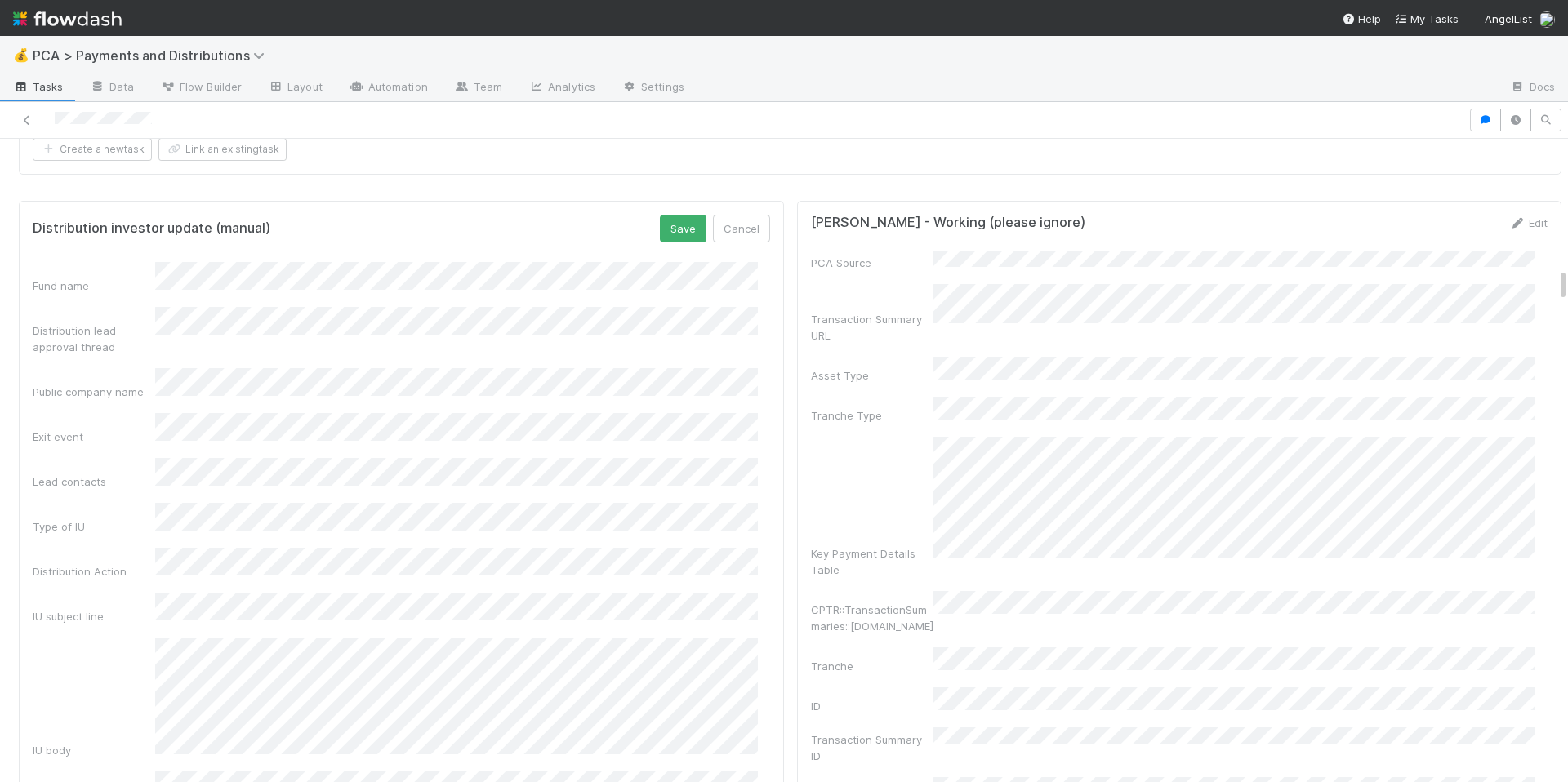
scroll to position [2438, 0]
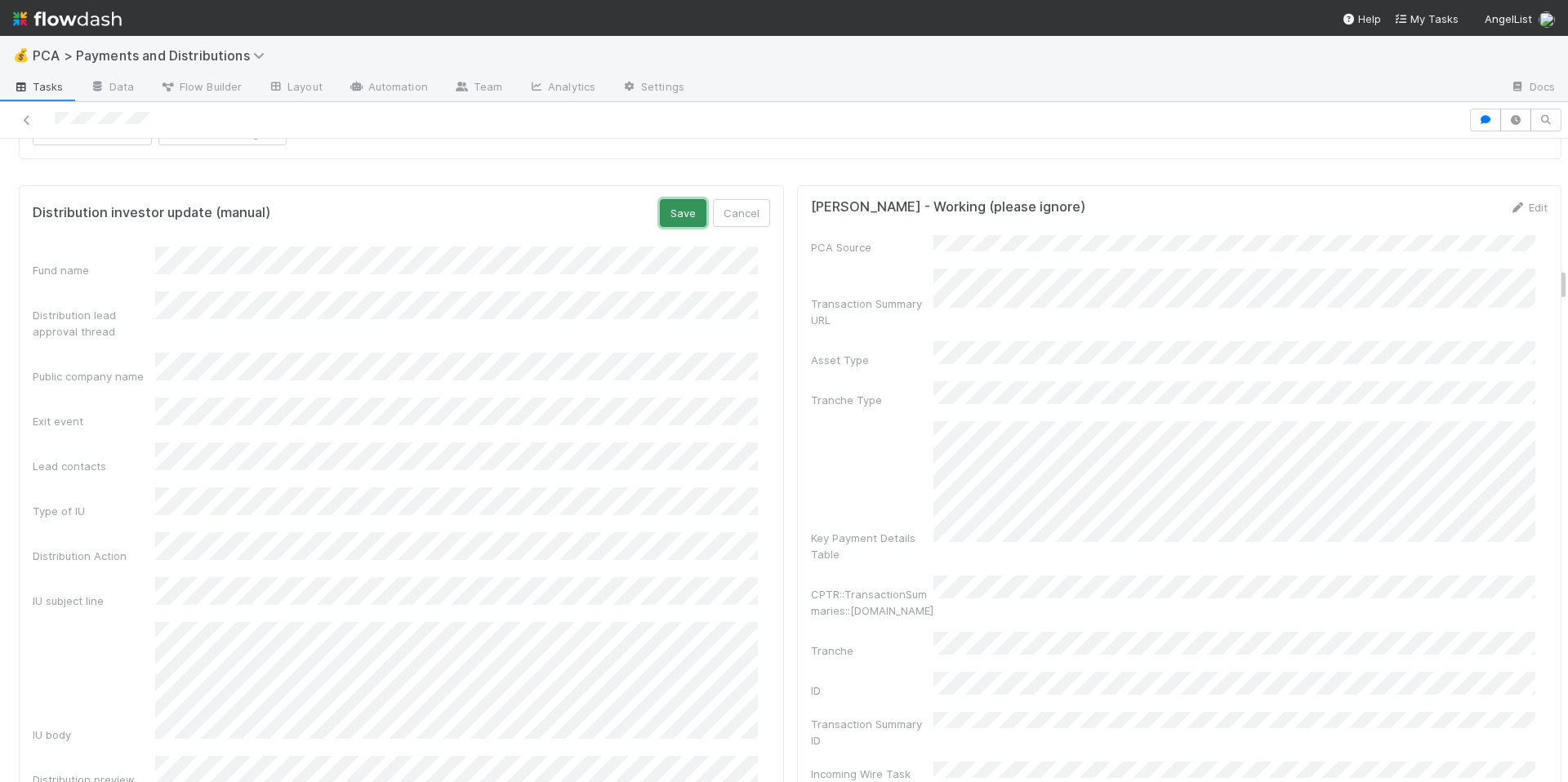
click at [668, 228] on button "Save" at bounding box center [683, 213] width 46 height 28
click at [561, 385] on div "Fund name Distribution lead approval thread Public company name Exit event Lead…" at bounding box center [401, 684] width 738 height 897
click at [749, 214] on link "Edit" at bounding box center [751, 207] width 38 height 13
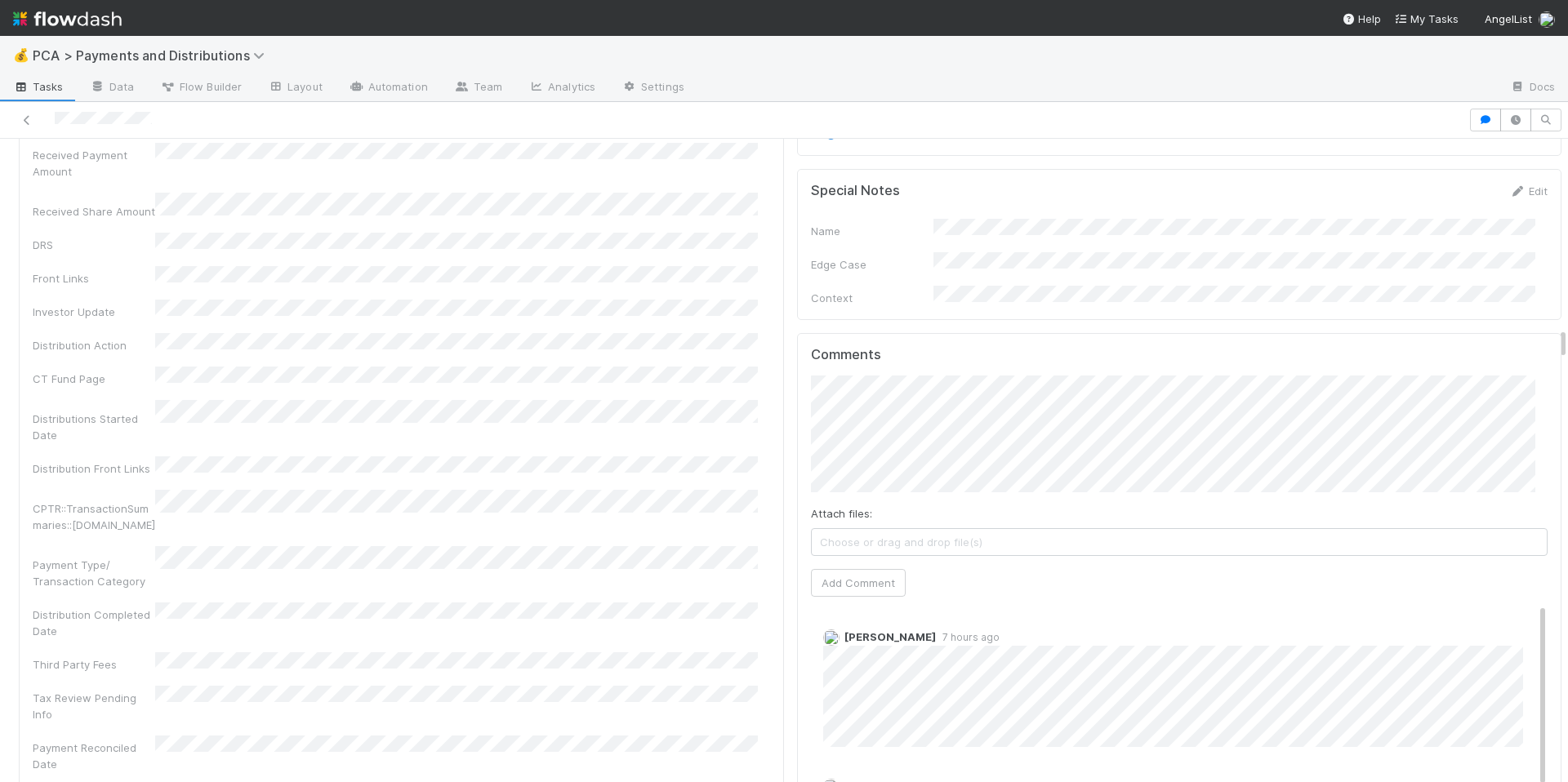
scroll to position [3660, 0]
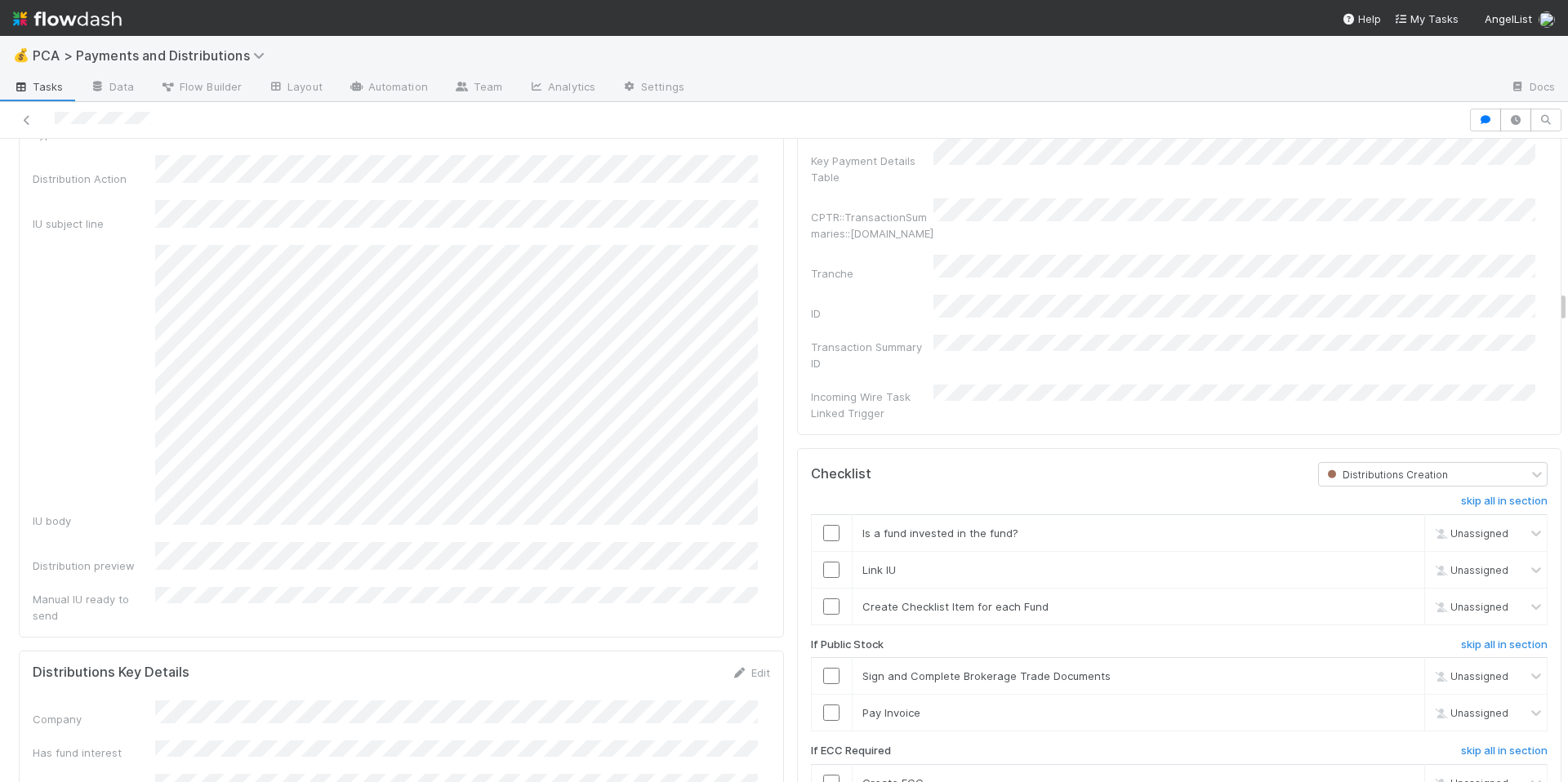
scroll to position [2509, 0]
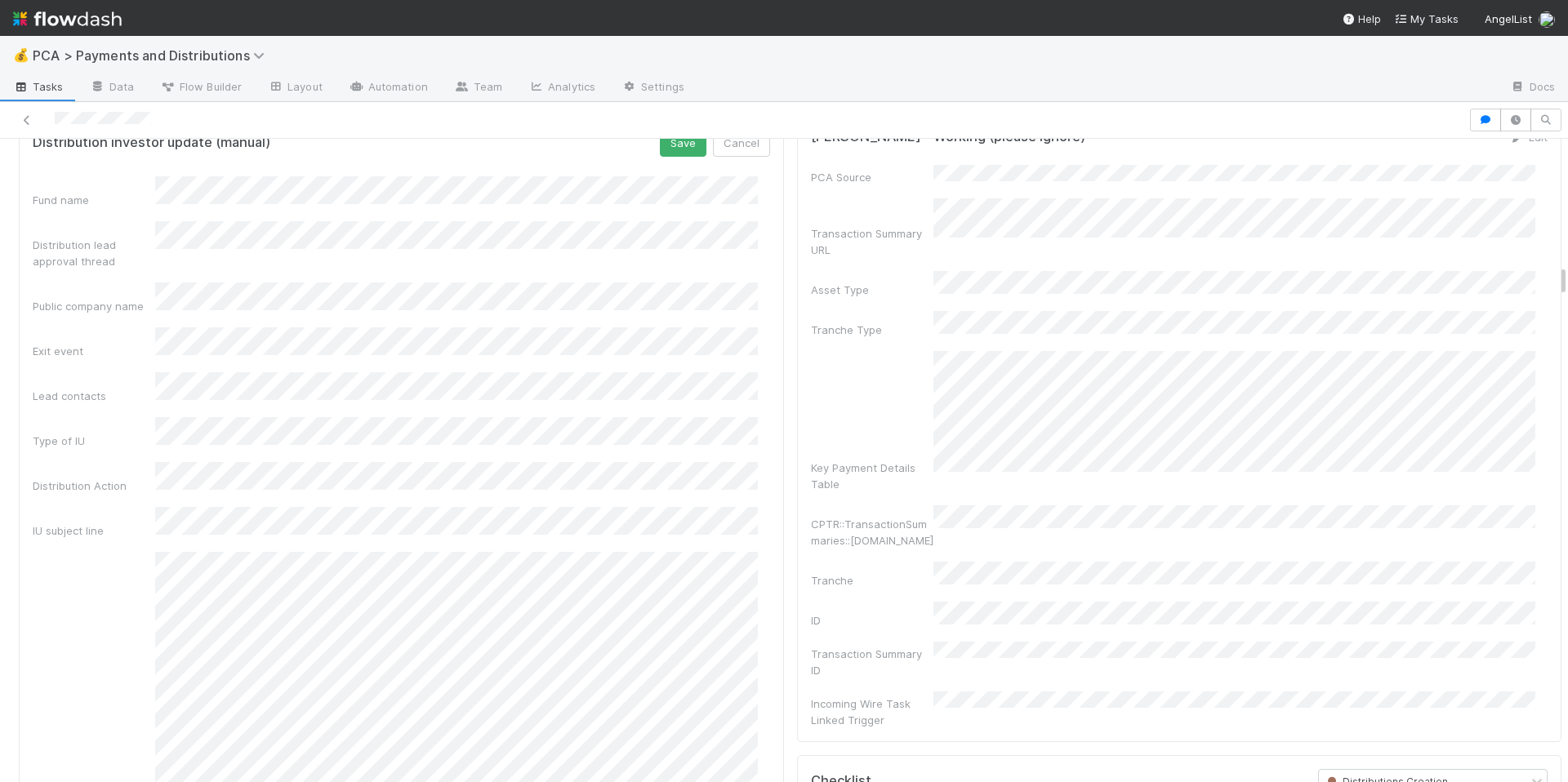
click at [1107, 642] on div "Transaction Summary ID" at bounding box center [1179, 660] width 738 height 36
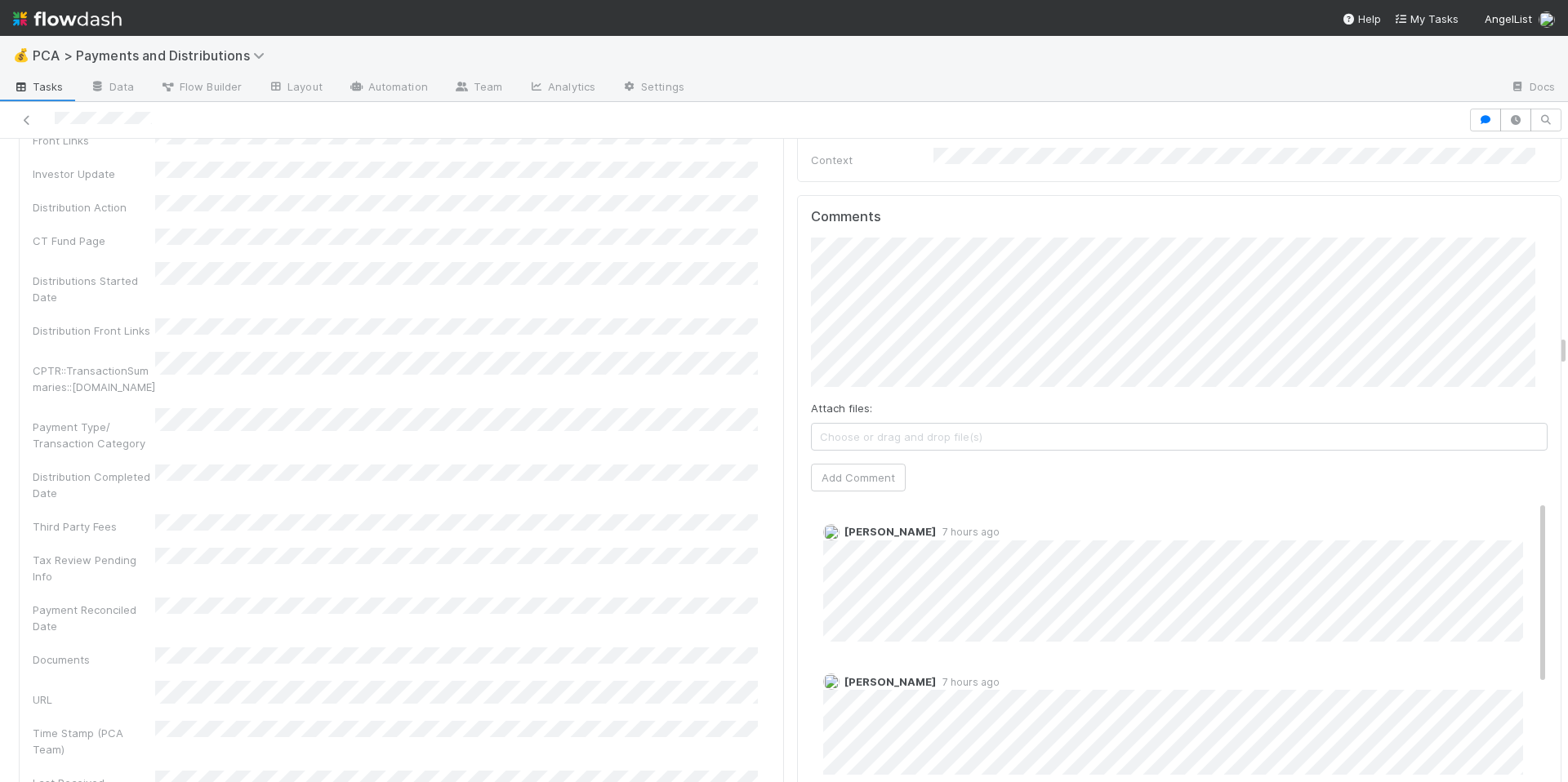
scroll to position [21, 0]
click at [508, 323] on div "Company Has fund interest Fund interest intake form Needs manual IU Finance CT …" at bounding box center [401, 334] width 738 height 1447
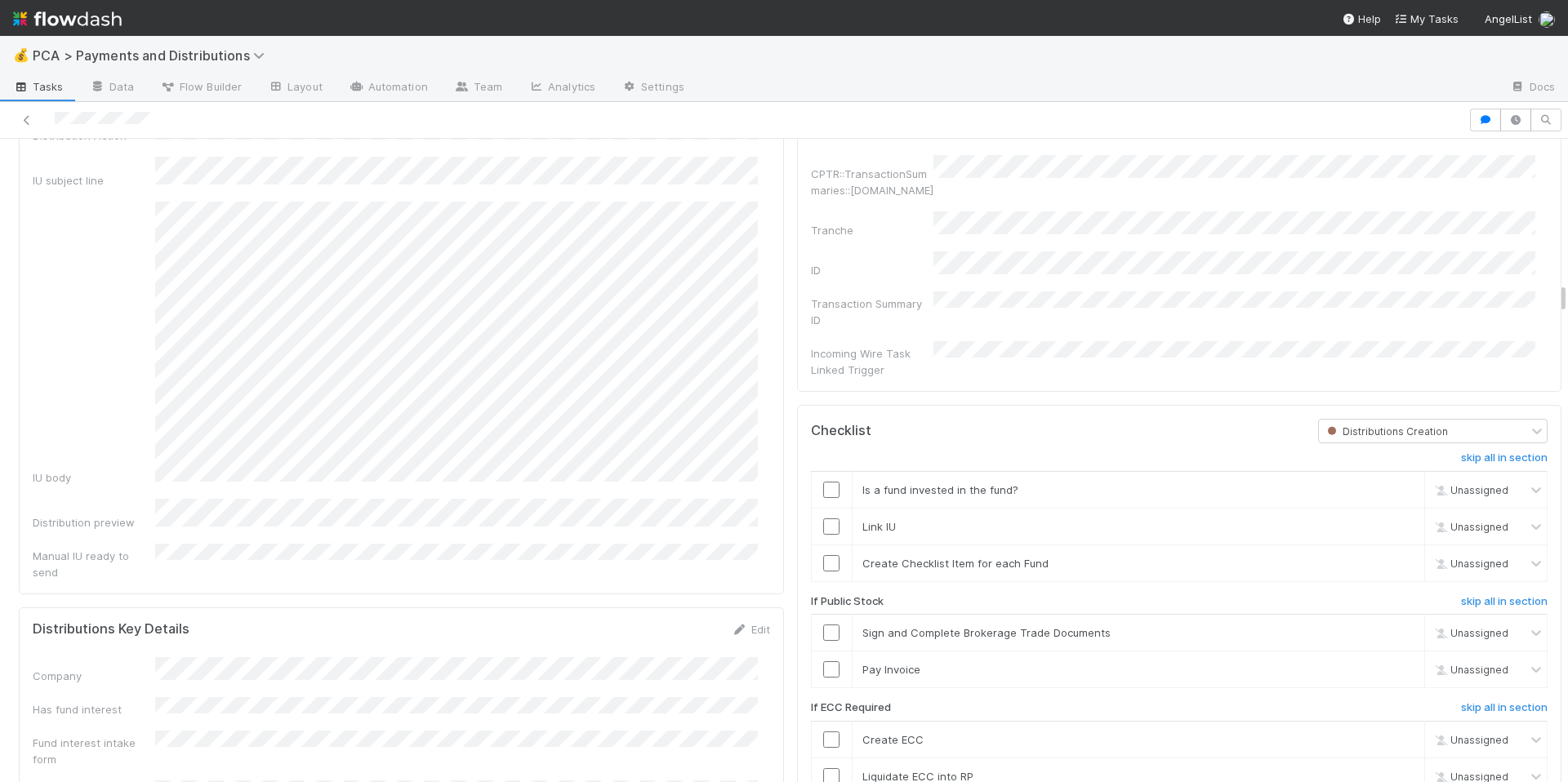
scroll to position [2861, 0]
click at [756, 536] on div "Distribution investor update (manual) Save Cancel Fund name Distribution lead a…" at bounding box center [401, 177] width 765 height 829
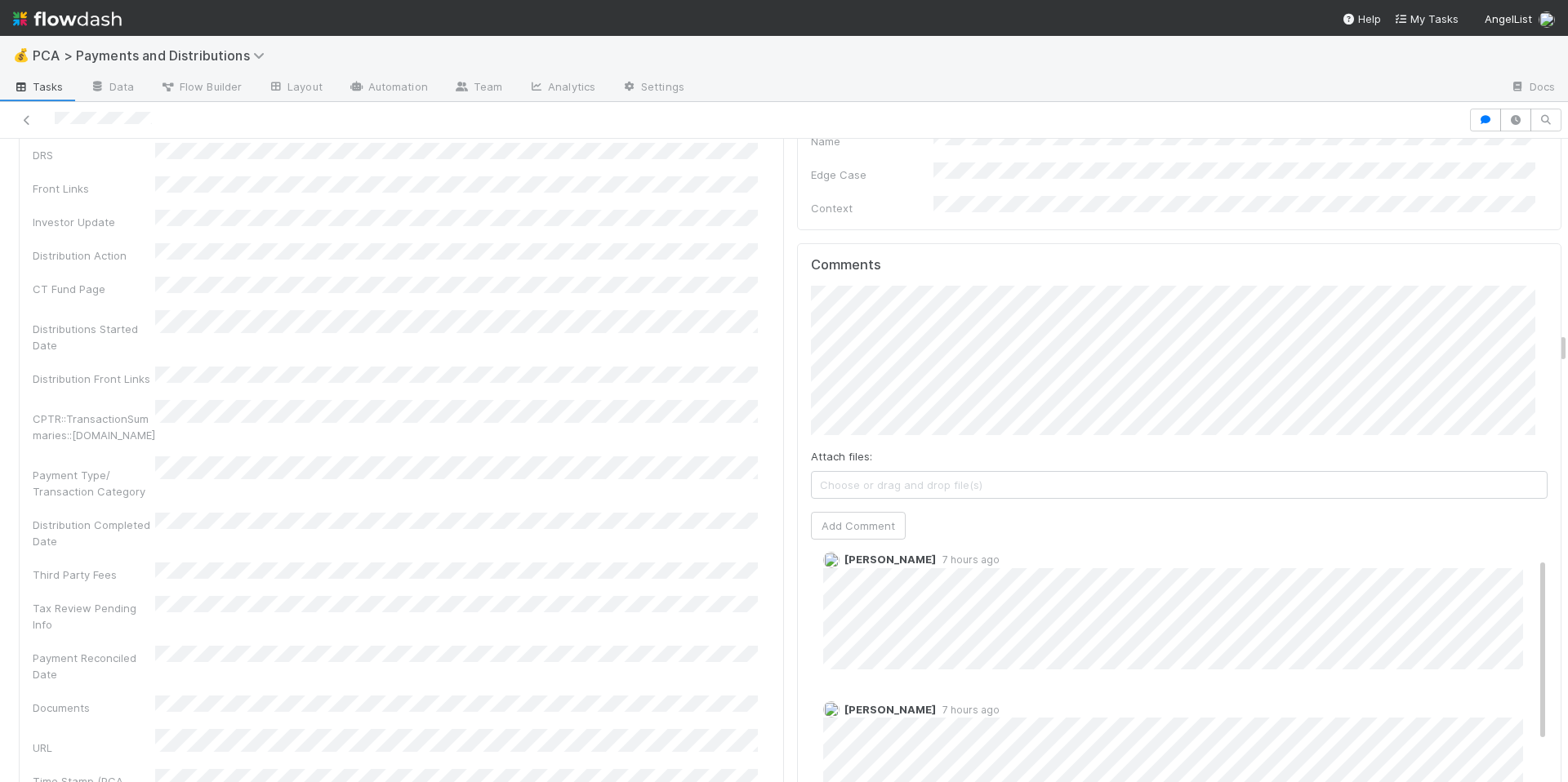
scroll to position [3974, 0]
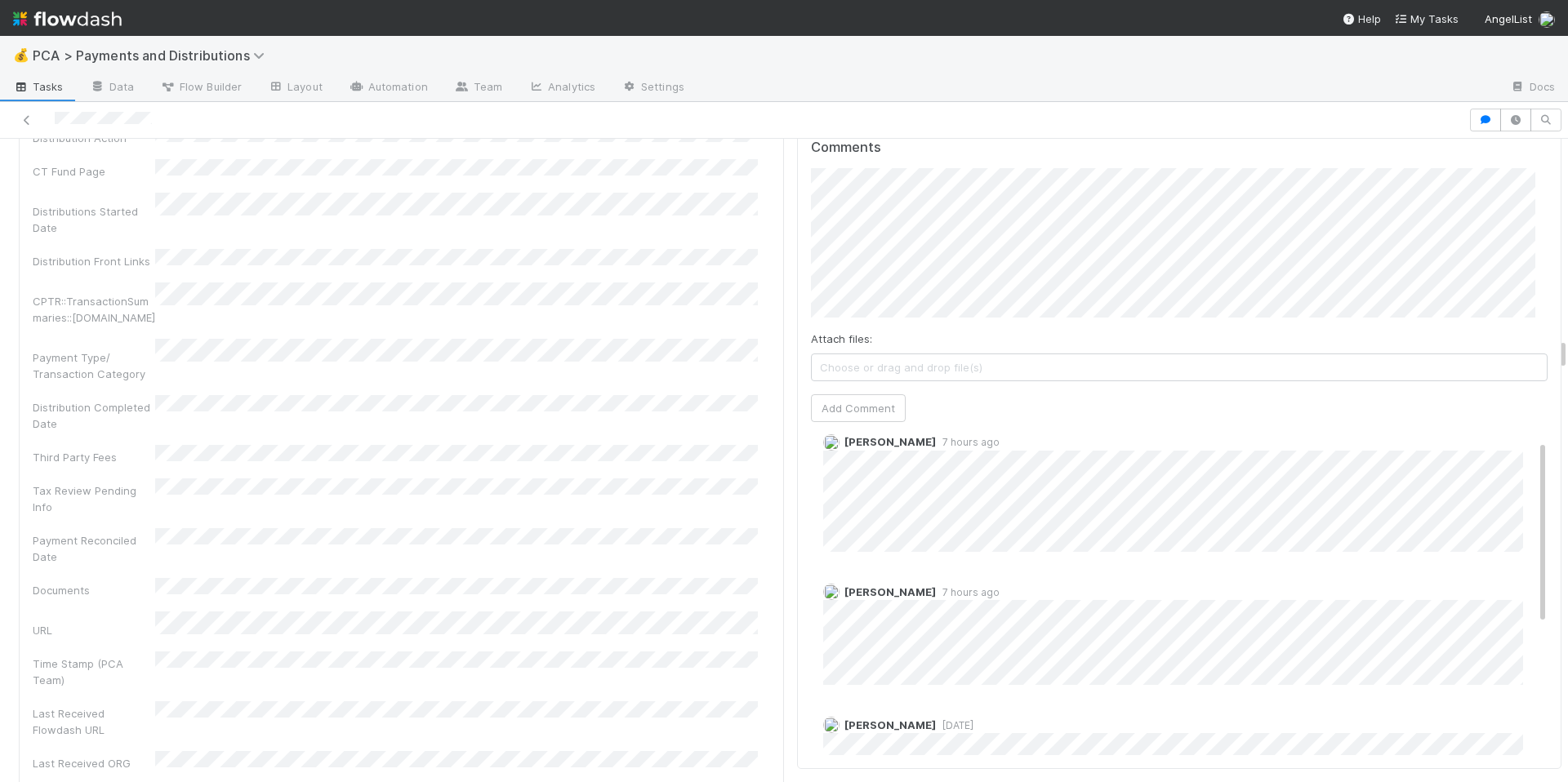
click at [510, 320] on div "Company Has fund interest Fund interest intake form Needs manual IU Finance CT …" at bounding box center [401, 265] width 738 height 1447
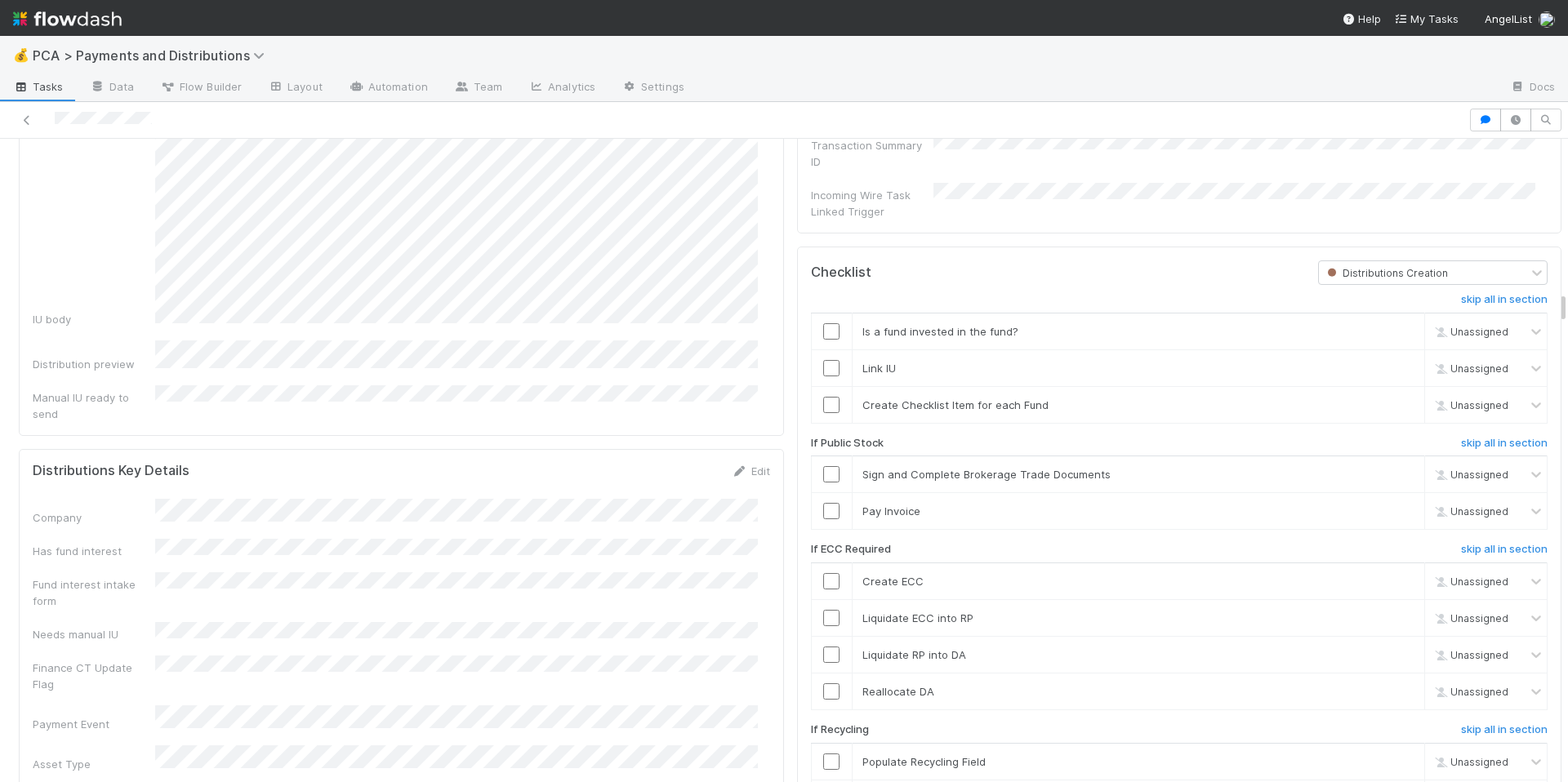
scroll to position [2938, 0]
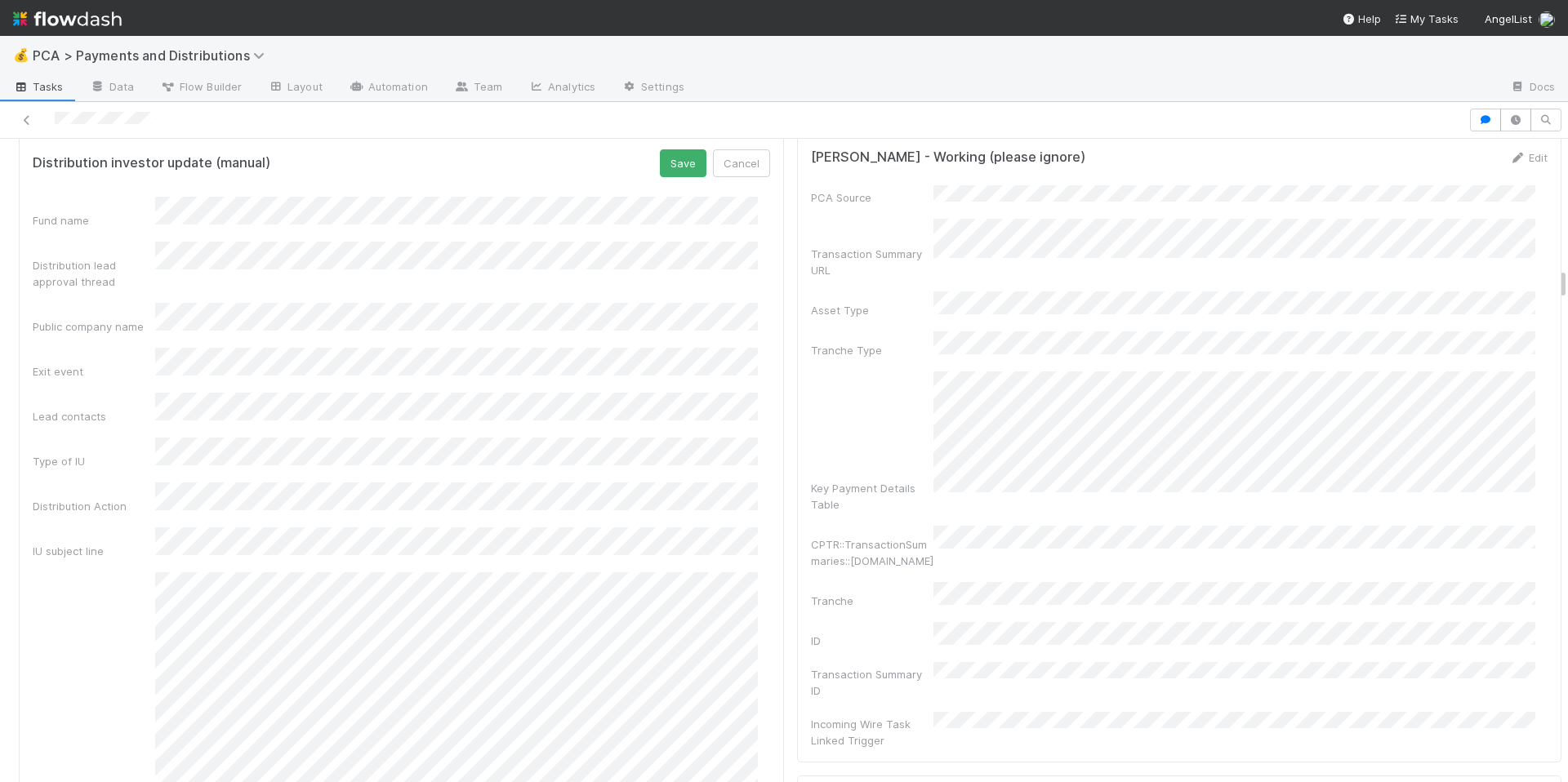
scroll to position [2424, 0]
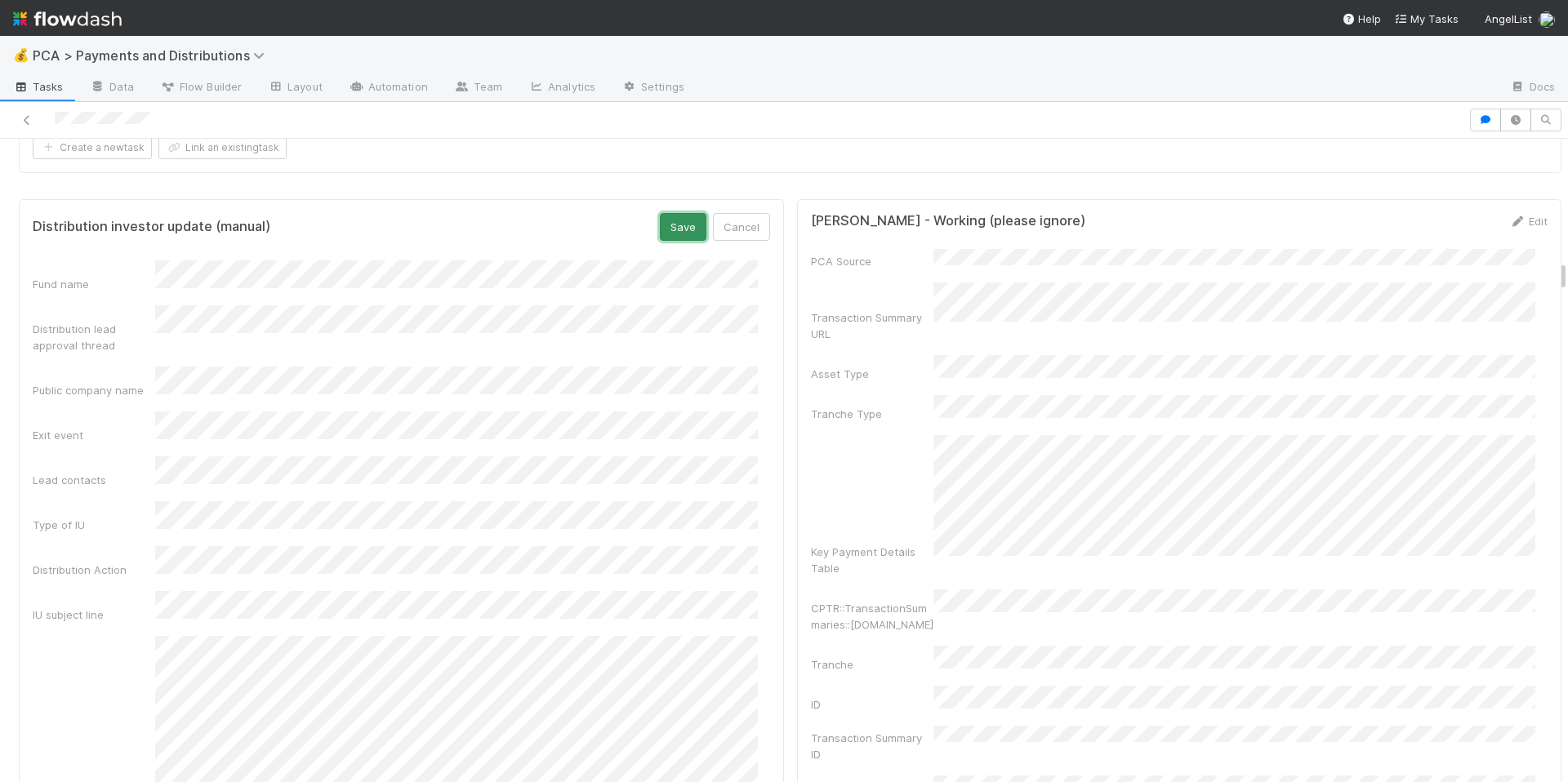
click at [662, 241] on button "Save" at bounding box center [683, 227] width 46 height 28
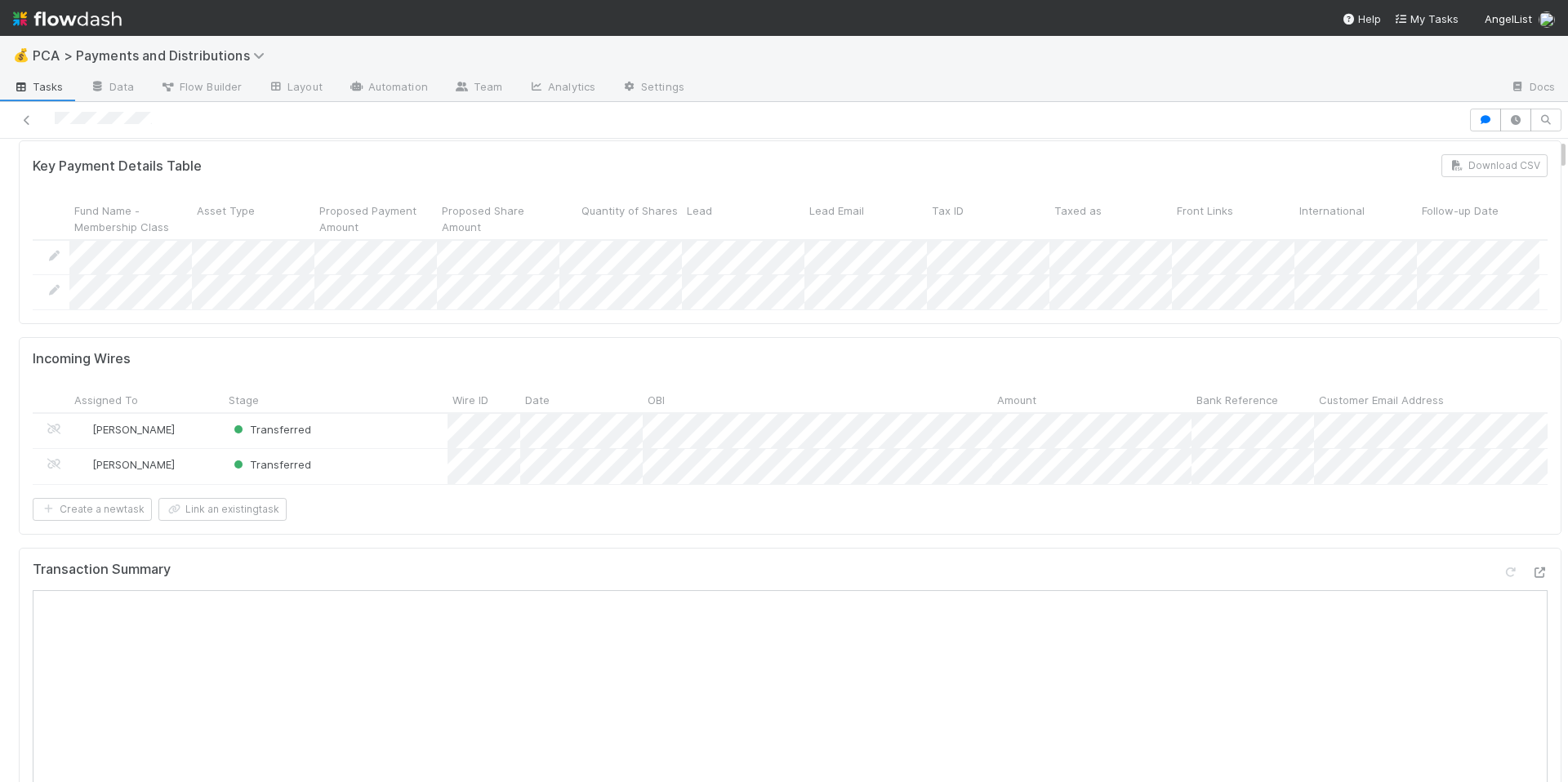
scroll to position [0, 0]
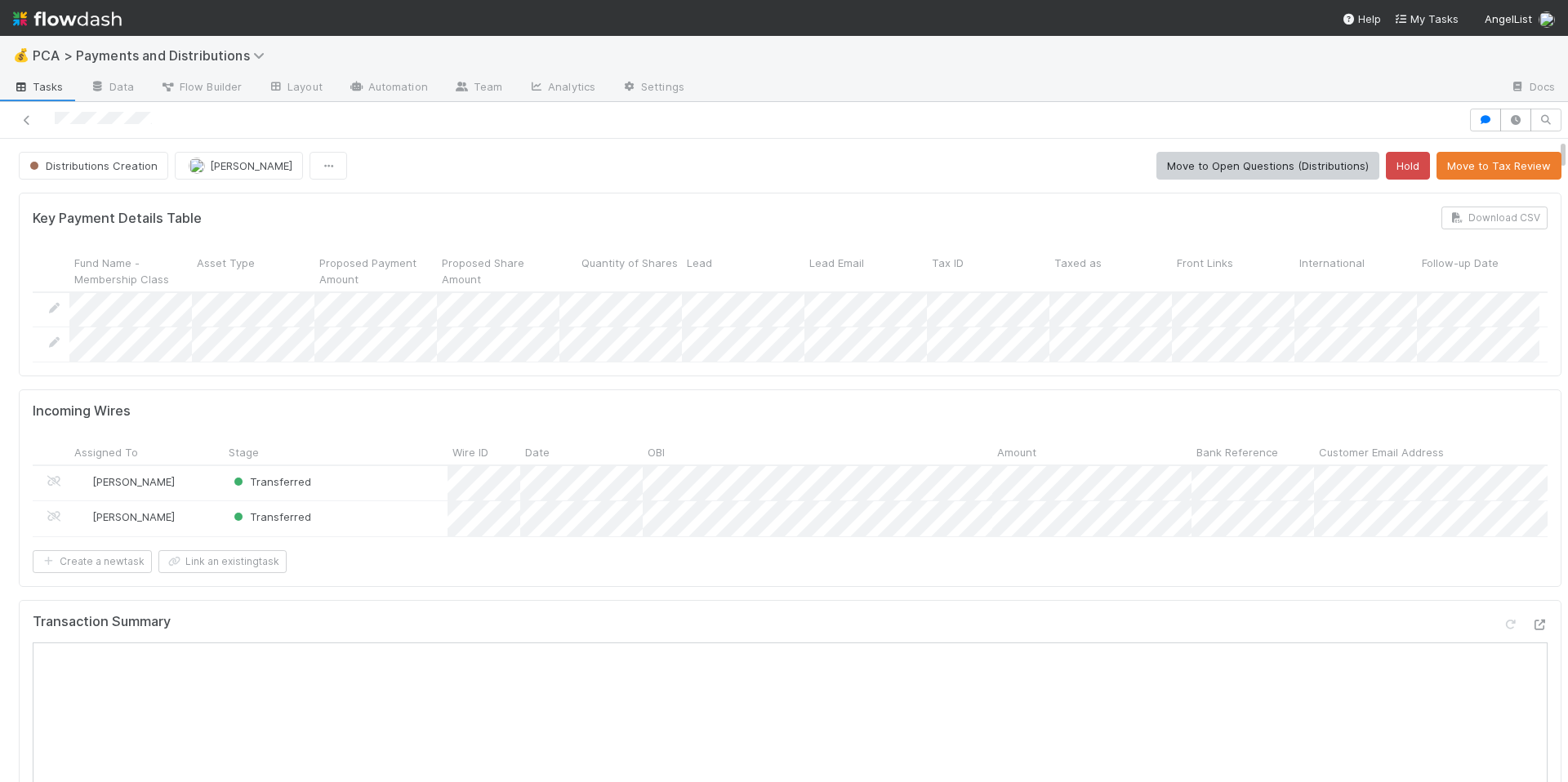
click at [800, 573] on div "Create a new task Link an existing task" at bounding box center [790, 561] width 1515 height 23
click at [394, 535] on div "Transferred" at bounding box center [335, 519] width 224 height 35
click at [579, 587] on div "Incoming Wires Assigned To Stage Wire ID Date OBI Amount Bank Reference Custome…" at bounding box center [790, 489] width 1542 height 198
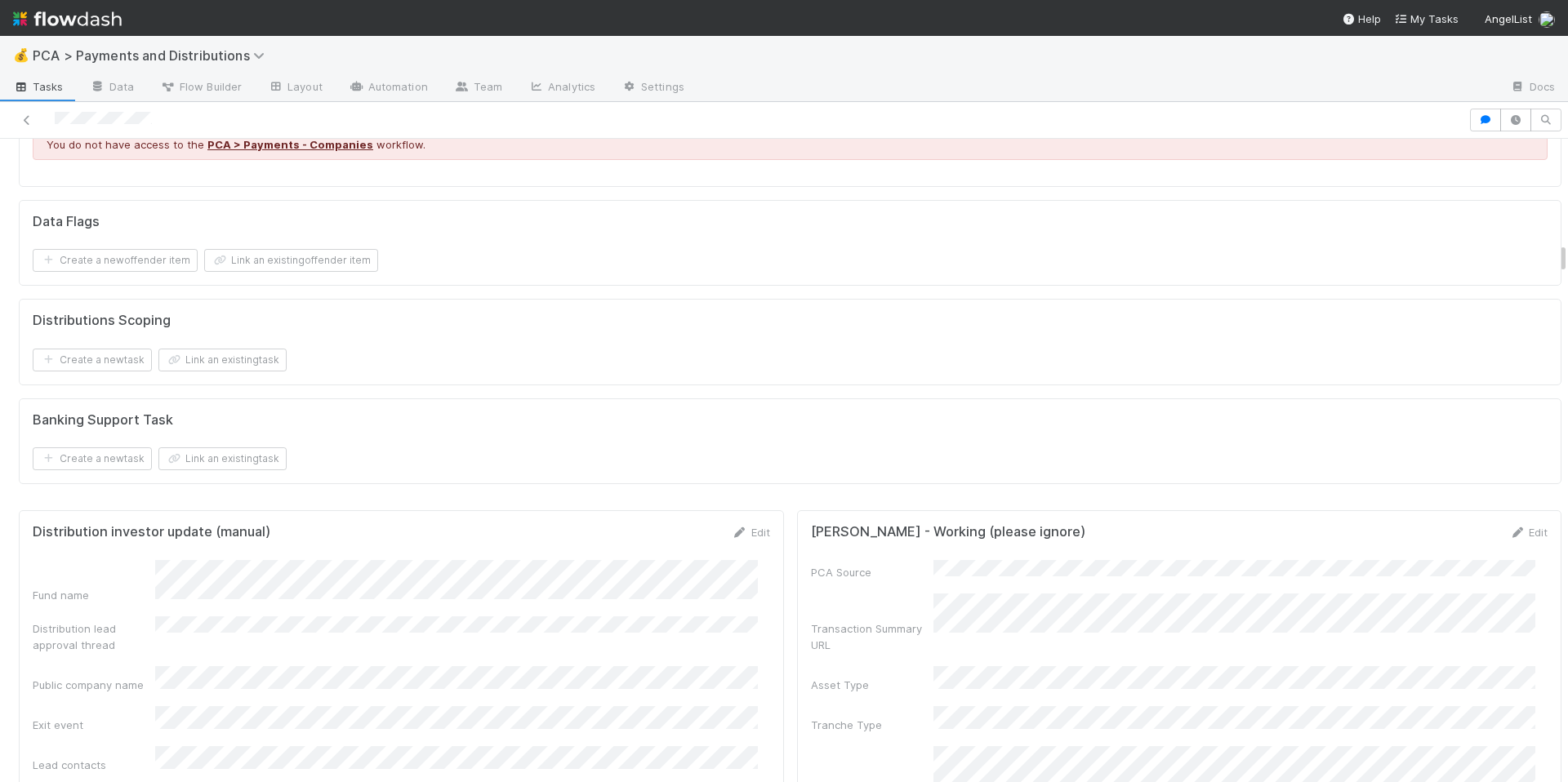
scroll to position [2450, 0]
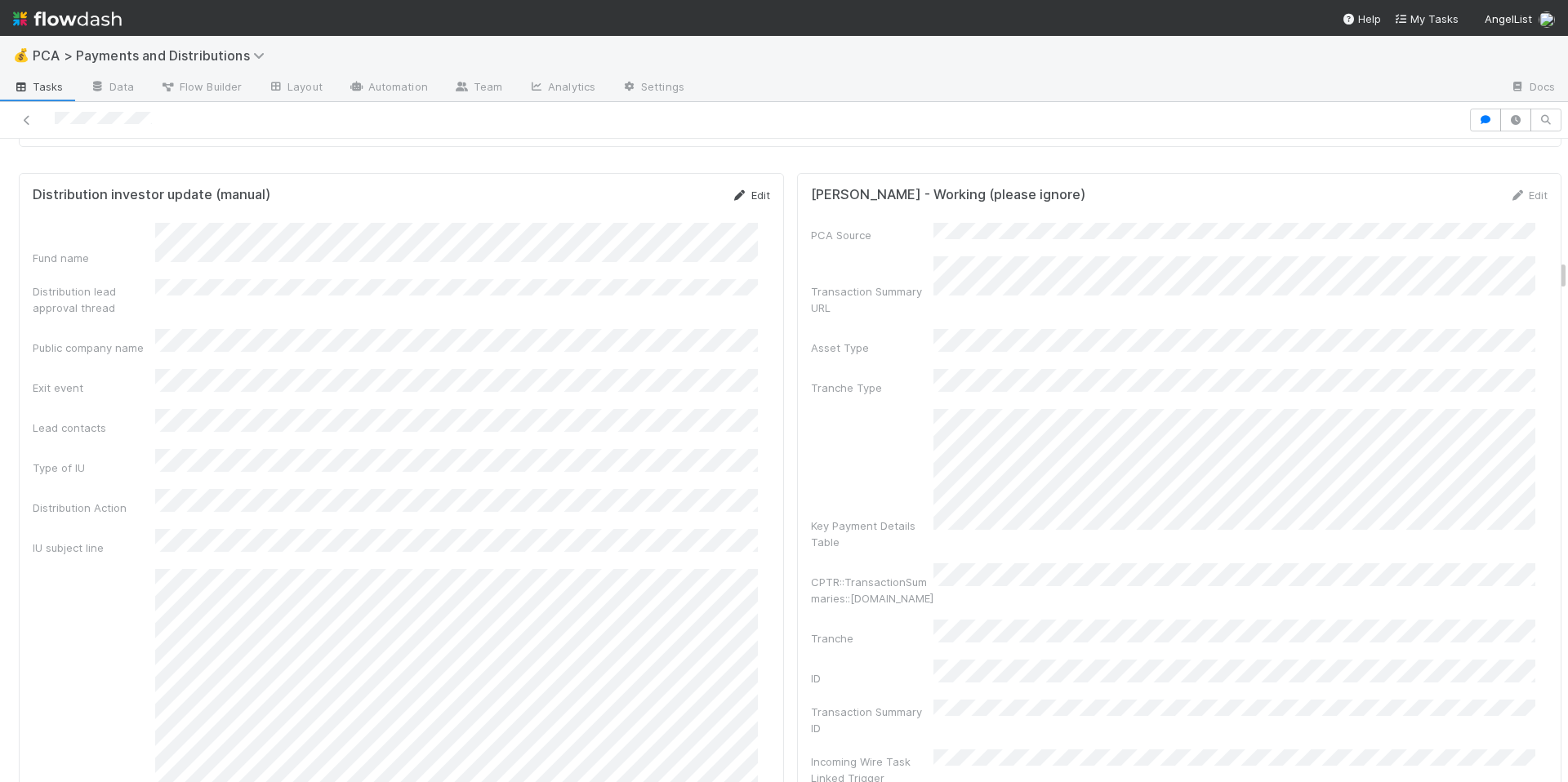
click at [732, 201] on icon at bounding box center [740, 195] width 17 height 11
click at [660, 215] on button "Save" at bounding box center [683, 201] width 46 height 28
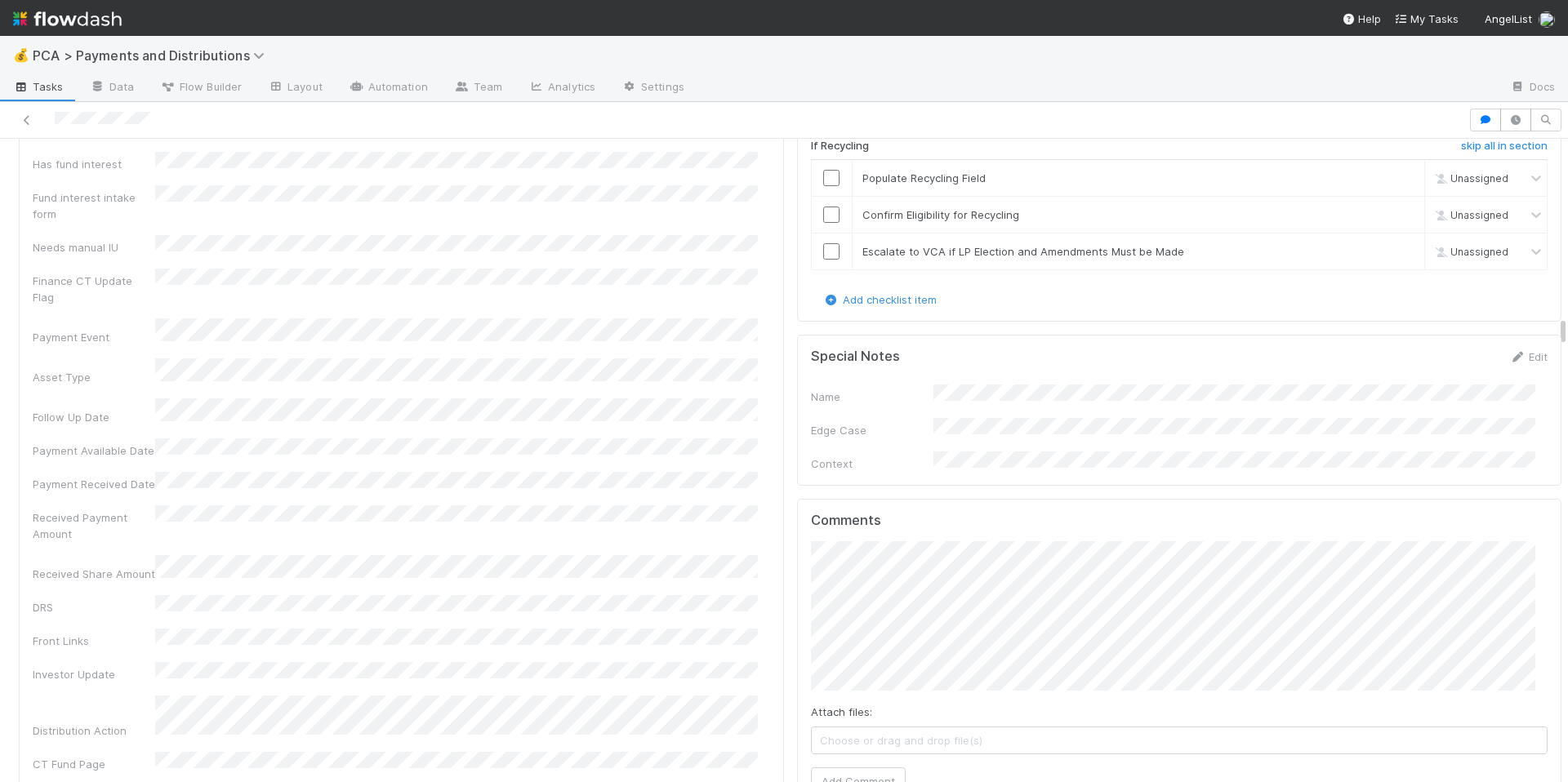
scroll to position [3728, 0]
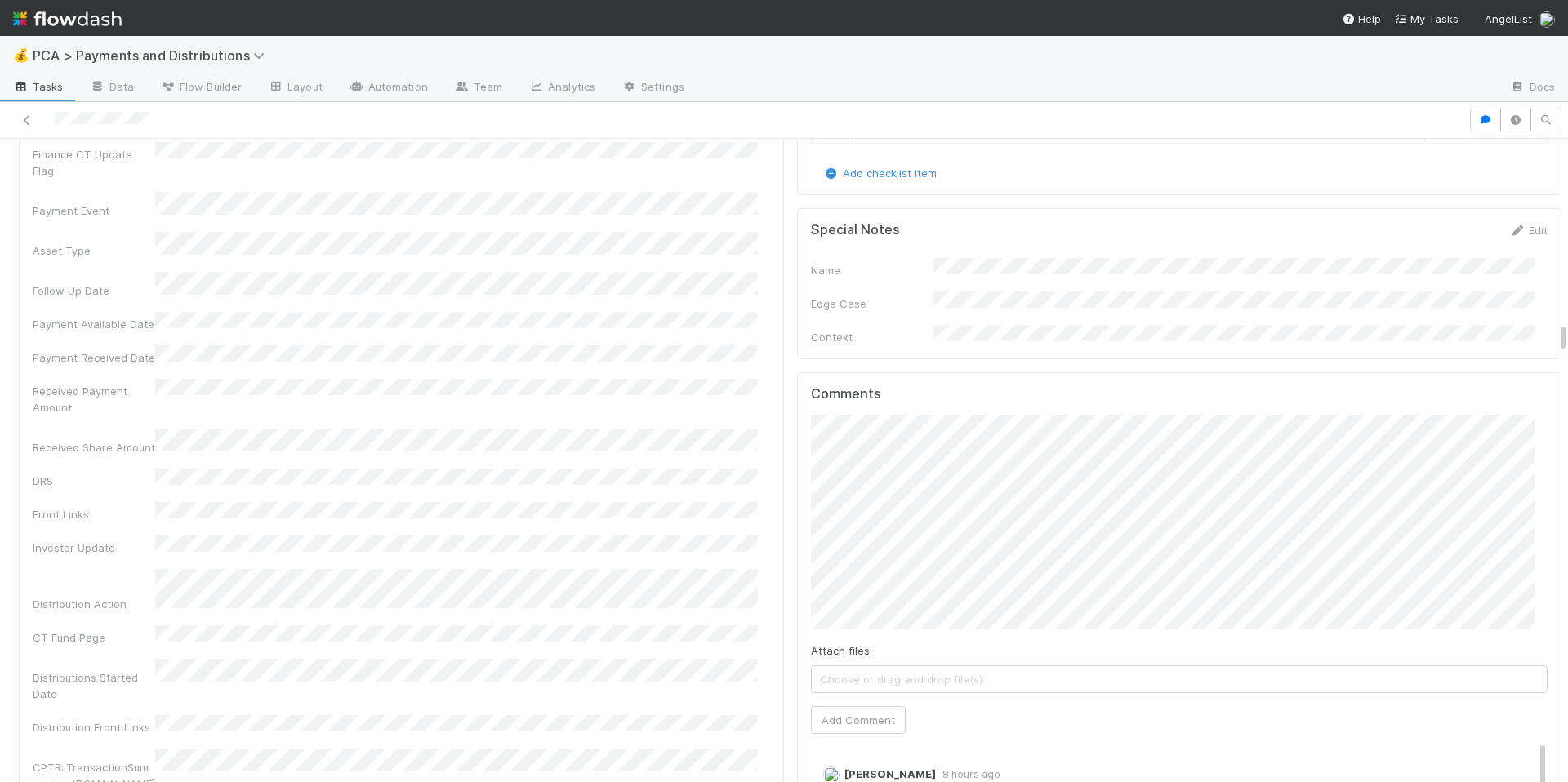
drag, startPoint x: 643, startPoint y: 313, endPoint x: 741, endPoint y: 445, distance: 164.4
click at [643, 379] on div "Received Payment Amount" at bounding box center [401, 397] width 738 height 36
click at [868, 706] on button "Add Comment" at bounding box center [858, 720] width 95 height 28
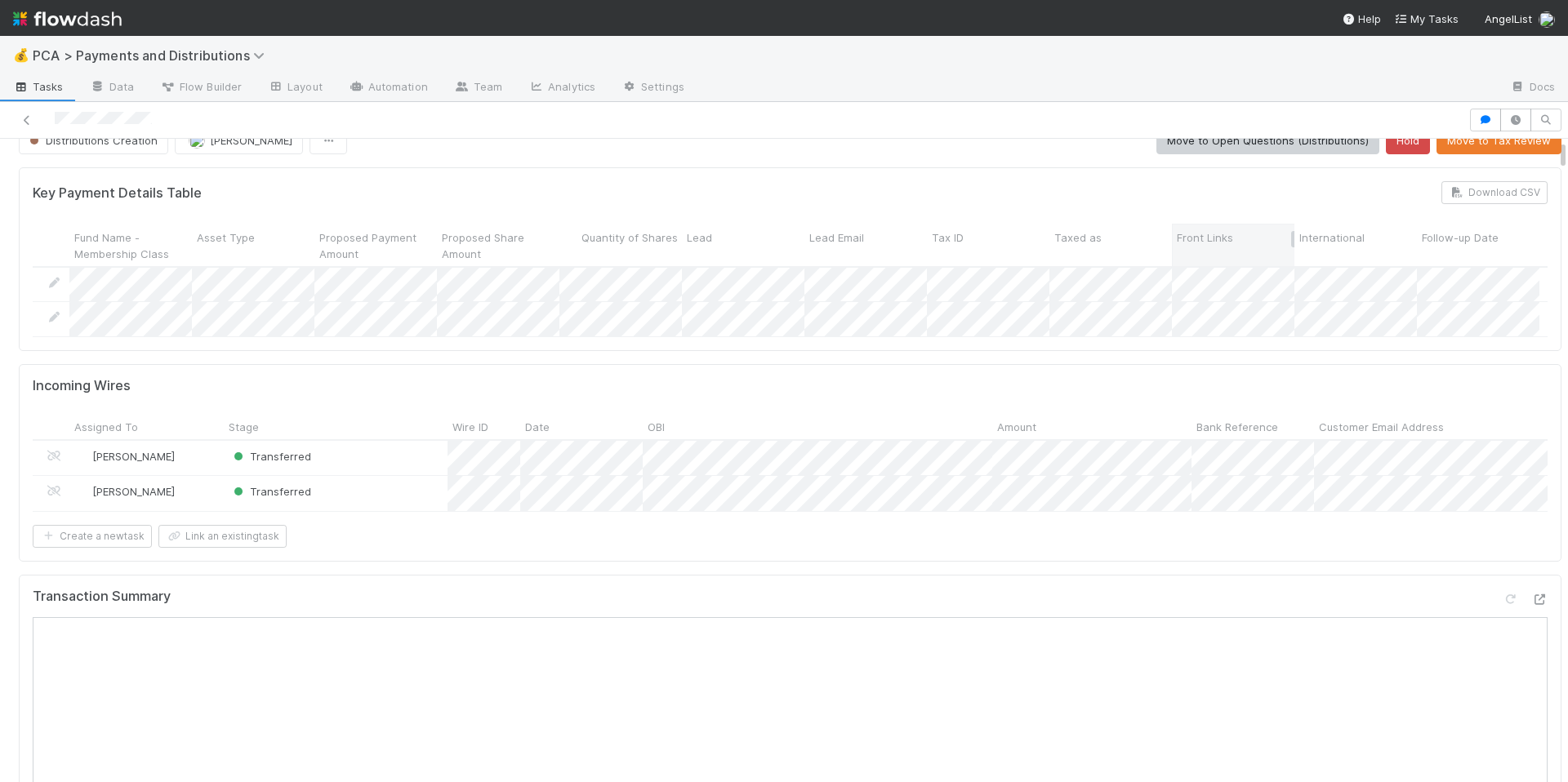
scroll to position [0, 0]
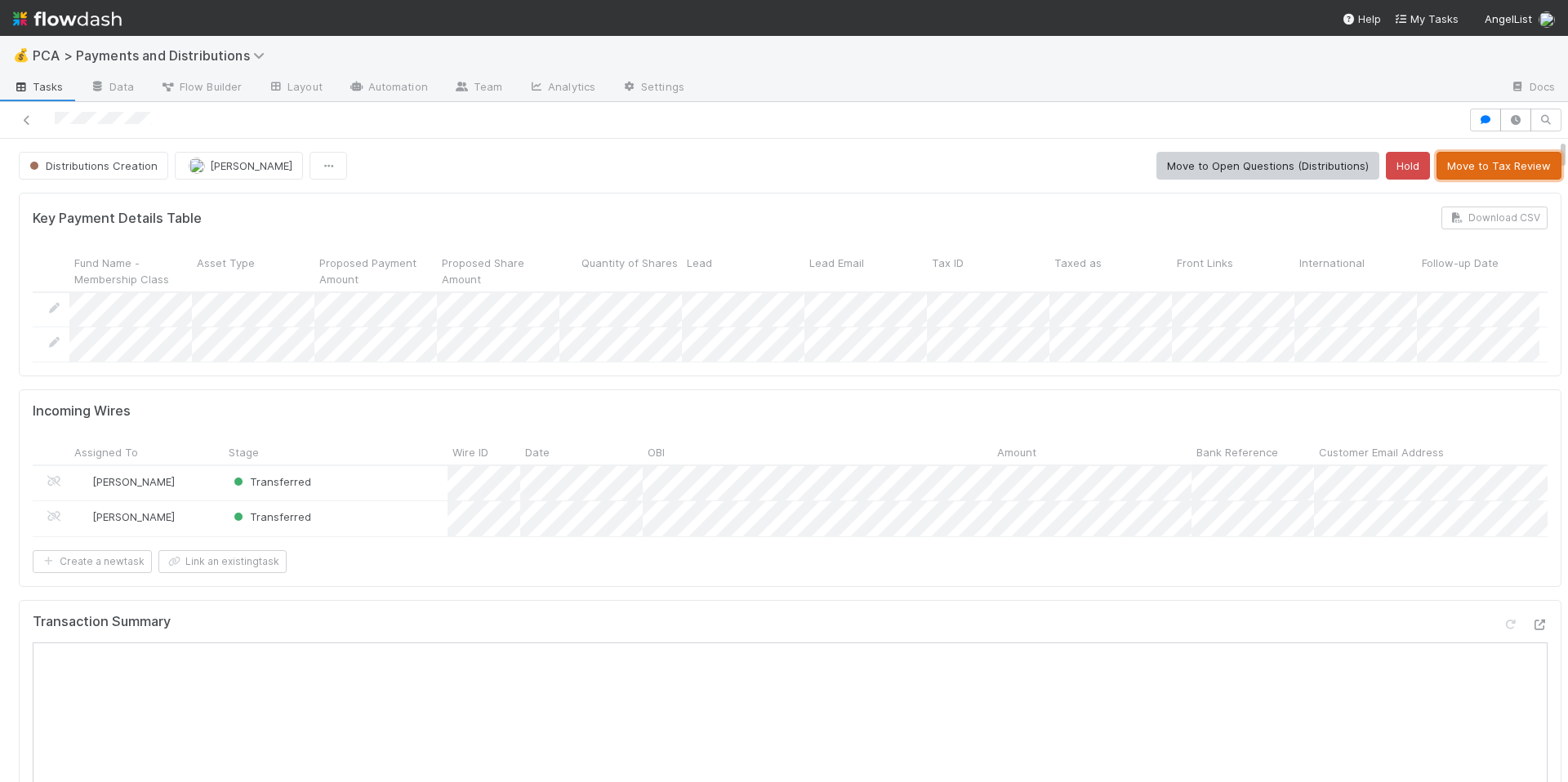
drag, startPoint x: 1429, startPoint y: 163, endPoint x: 1379, endPoint y: 163, distance: 50.0
click at [1437, 163] on button "Move to Tax Review" at bounding box center [1499, 165] width 125 height 28
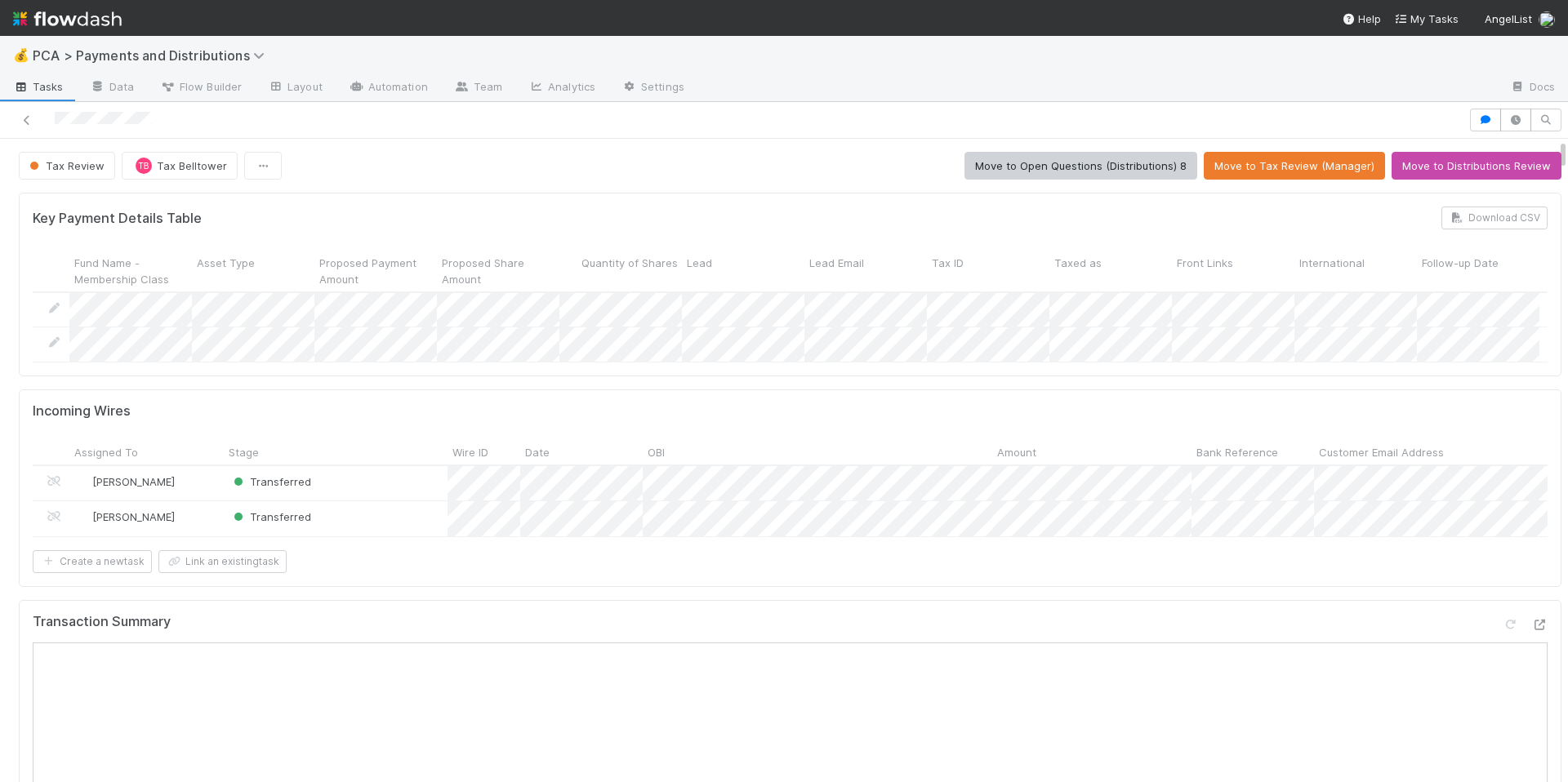
click at [147, 118] on div at bounding box center [735, 119] width 1456 height 23
click at [515, 124] on div at bounding box center [735, 119] width 1456 height 23
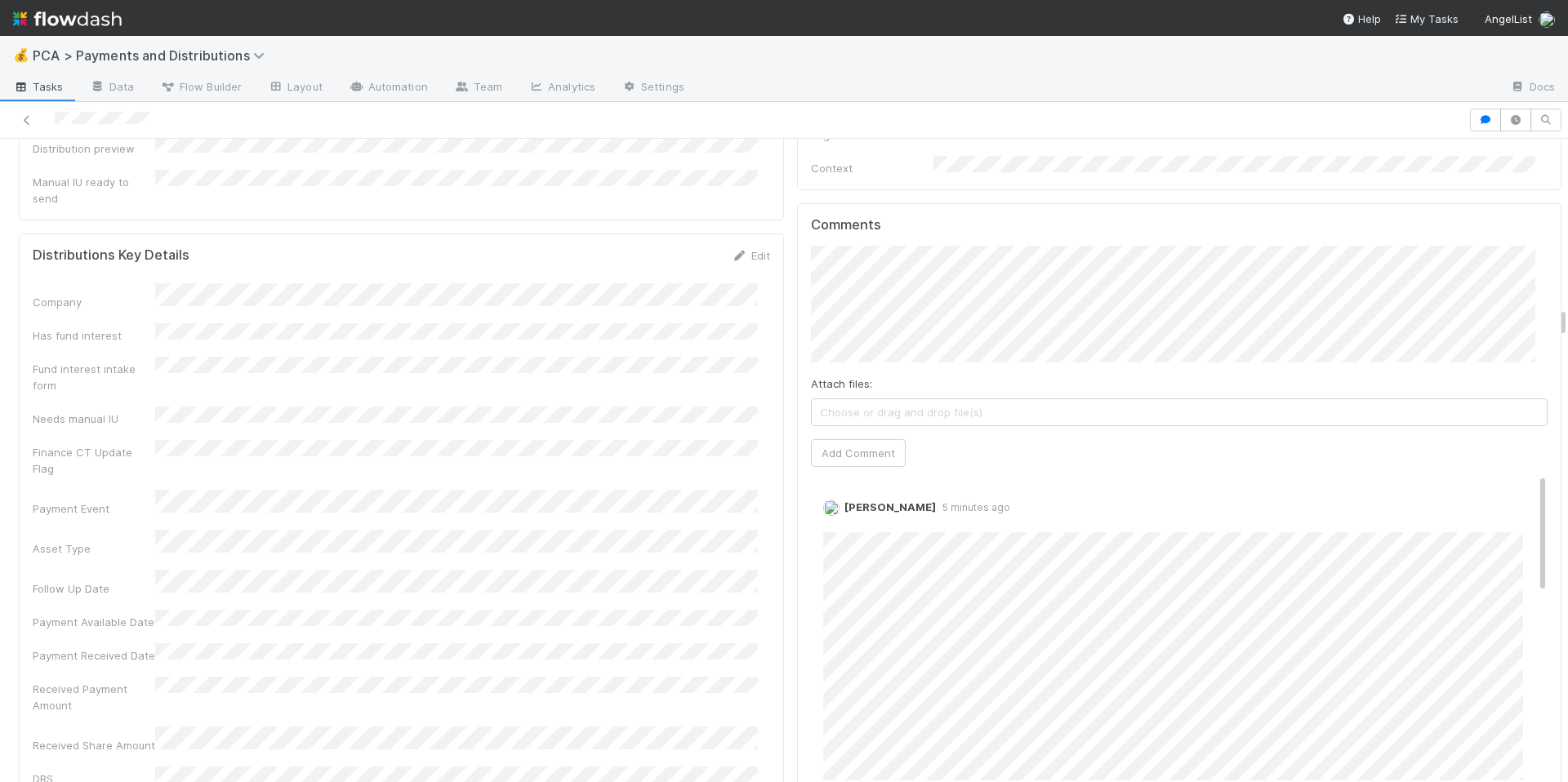
scroll to position [3432, 0]
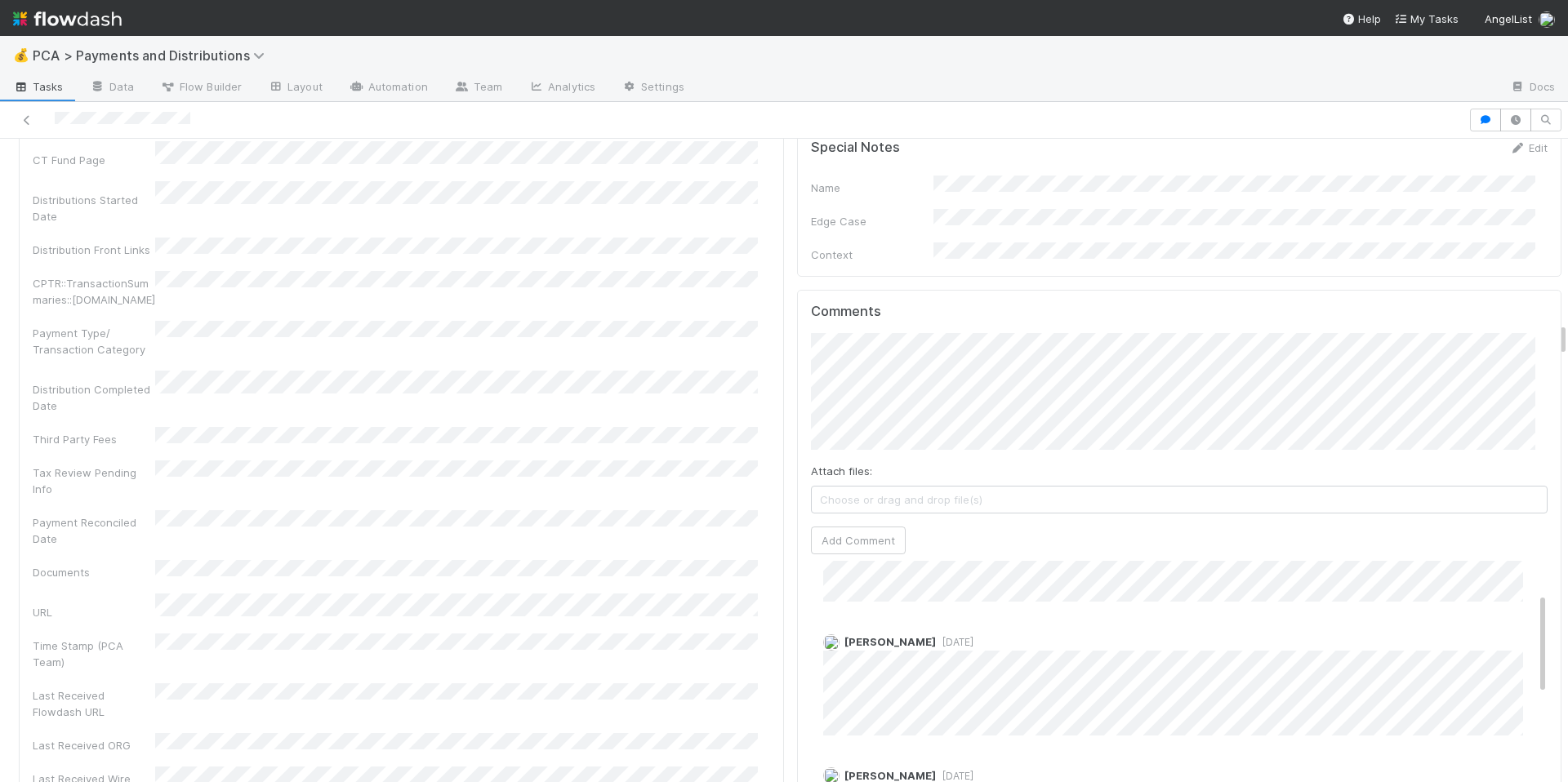
scroll to position [3477, 0]
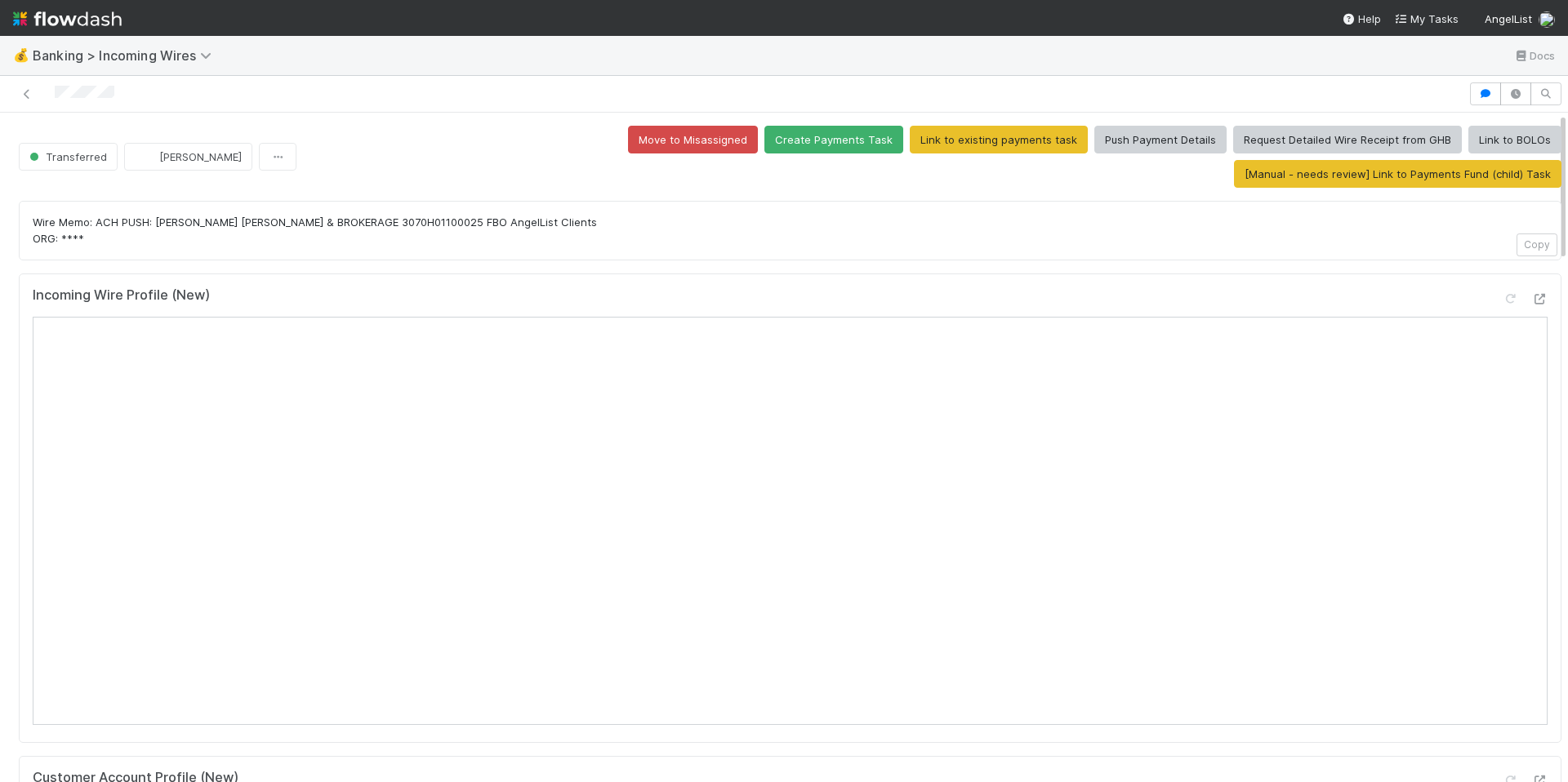
click at [330, 224] on div "Wire Memo: ACH PUSH: [PERSON_NAME] [PERSON_NAME] & BROKERAGE 3070H01100025 FBO …" at bounding box center [790, 230] width 1542 height 60
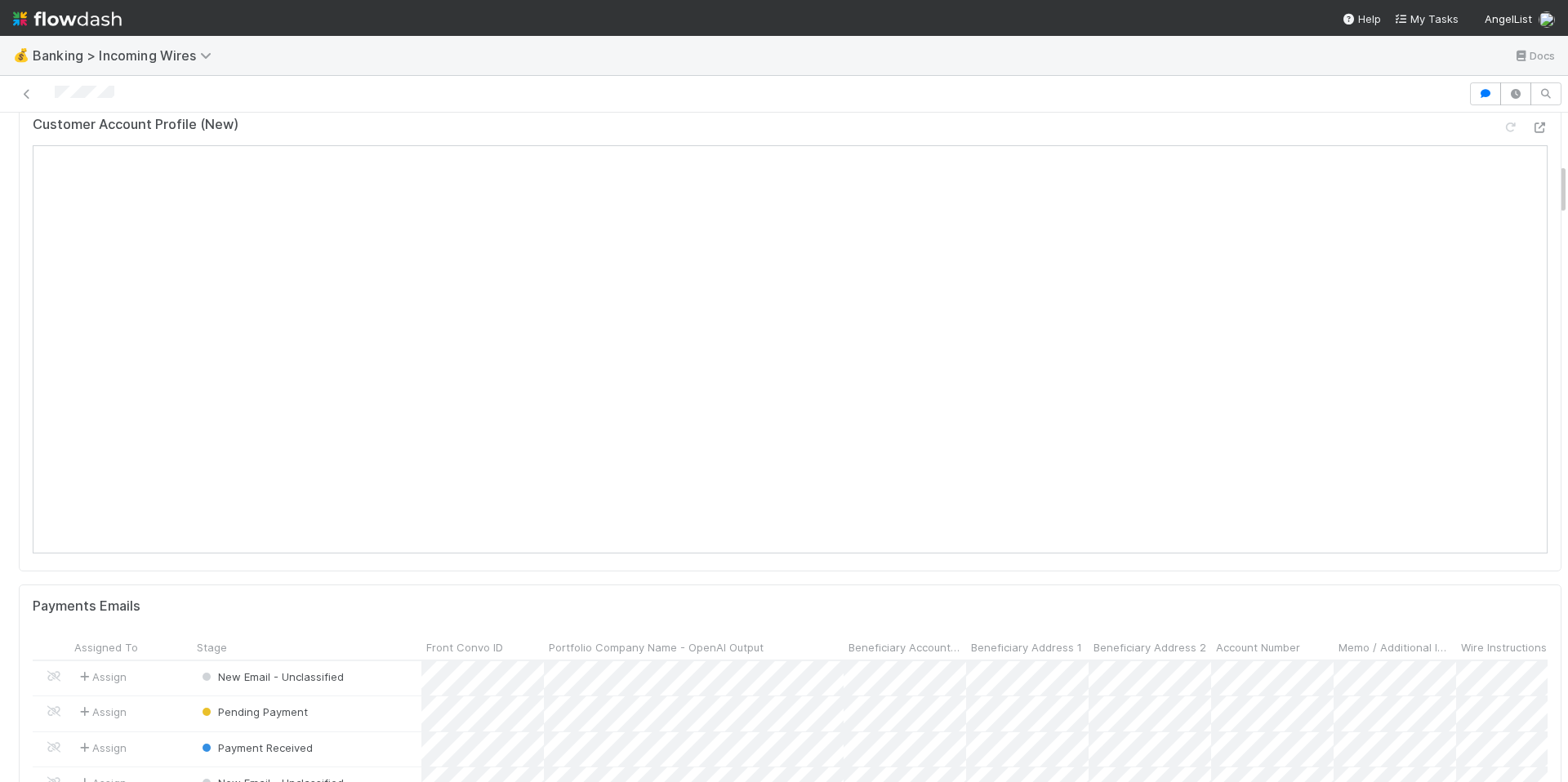
scroll to position [538, 0]
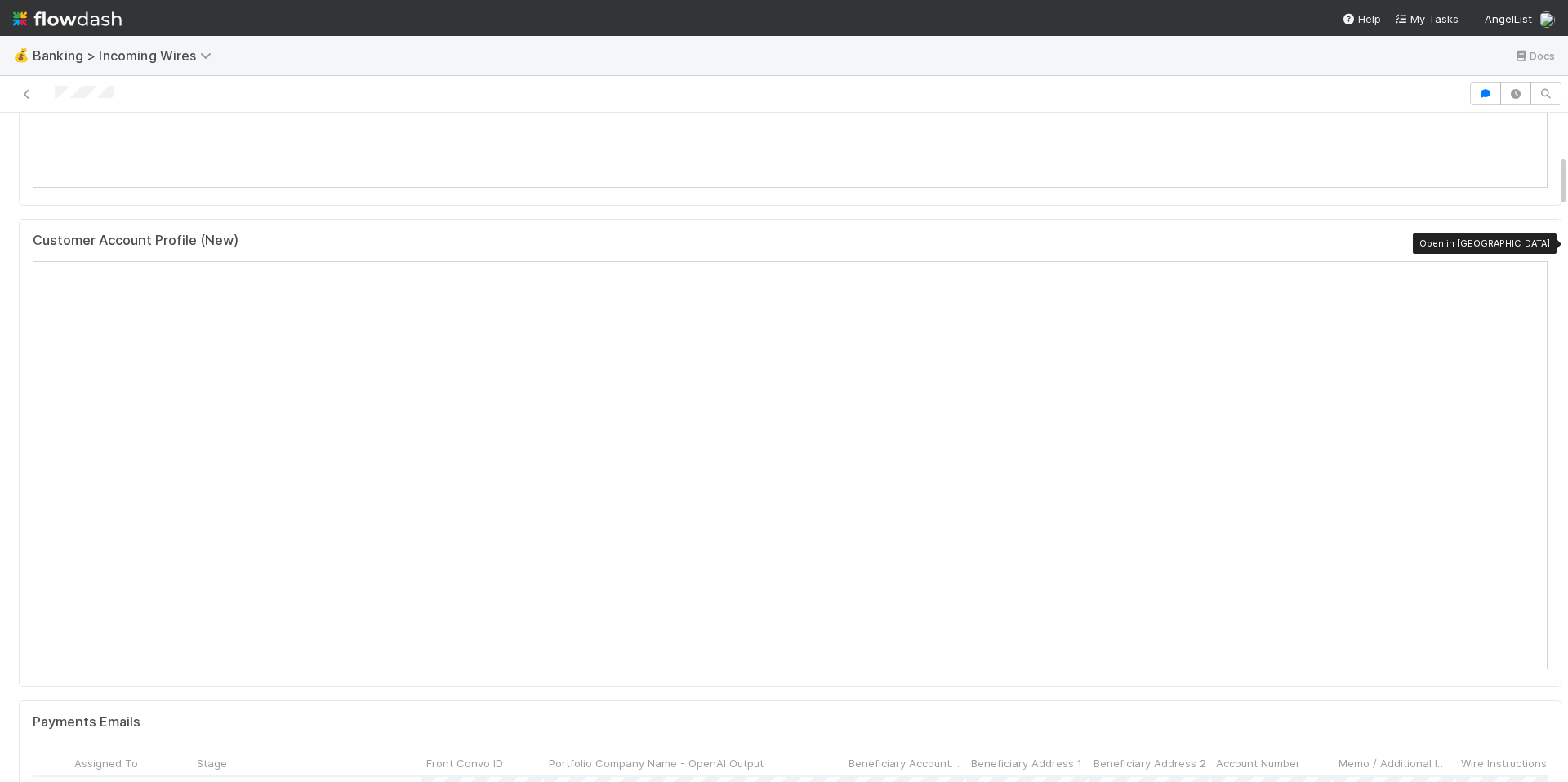
click at [1532, 238] on icon at bounding box center [1539, 243] width 17 height 11
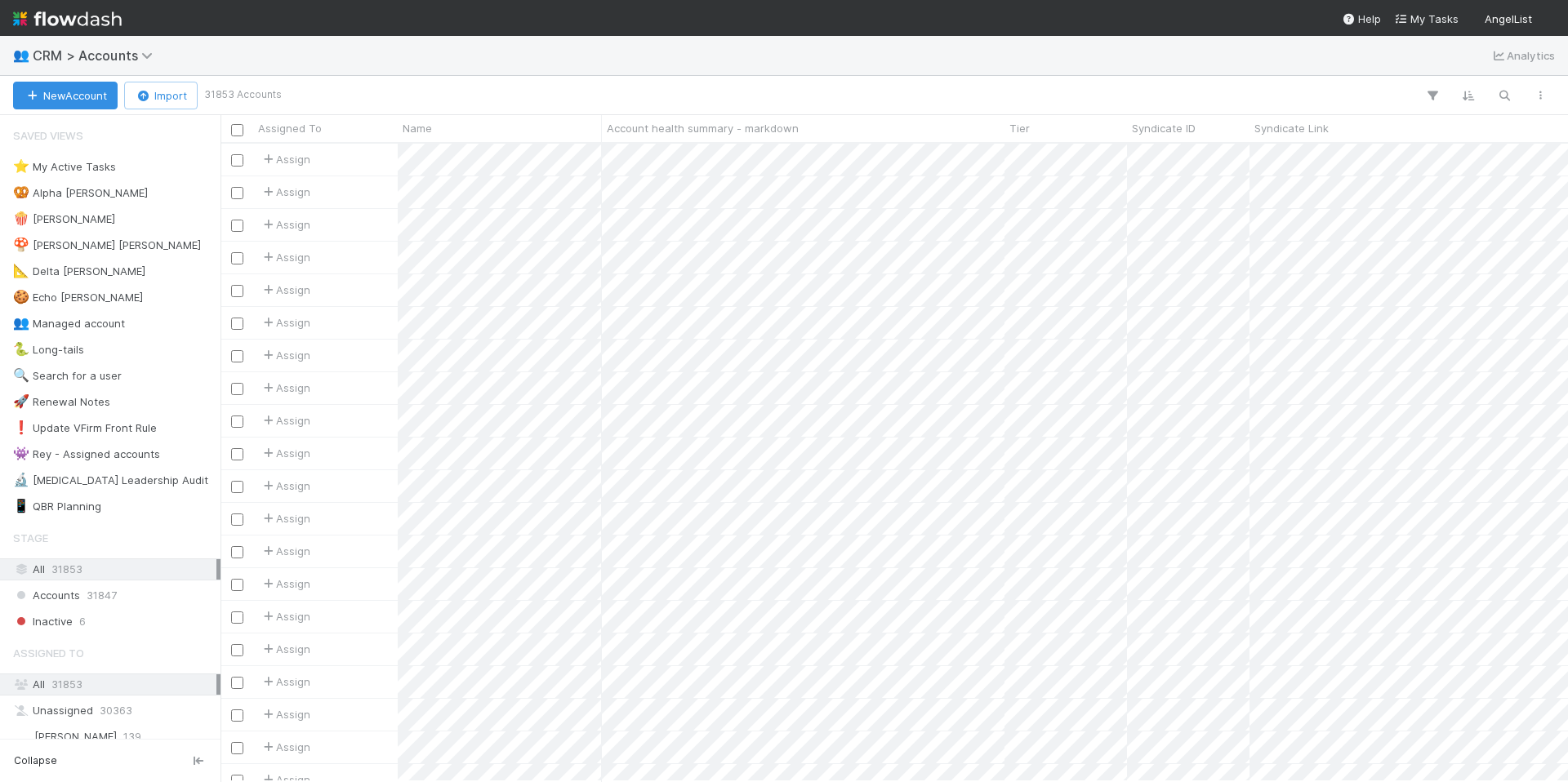
scroll to position [625, 1336]
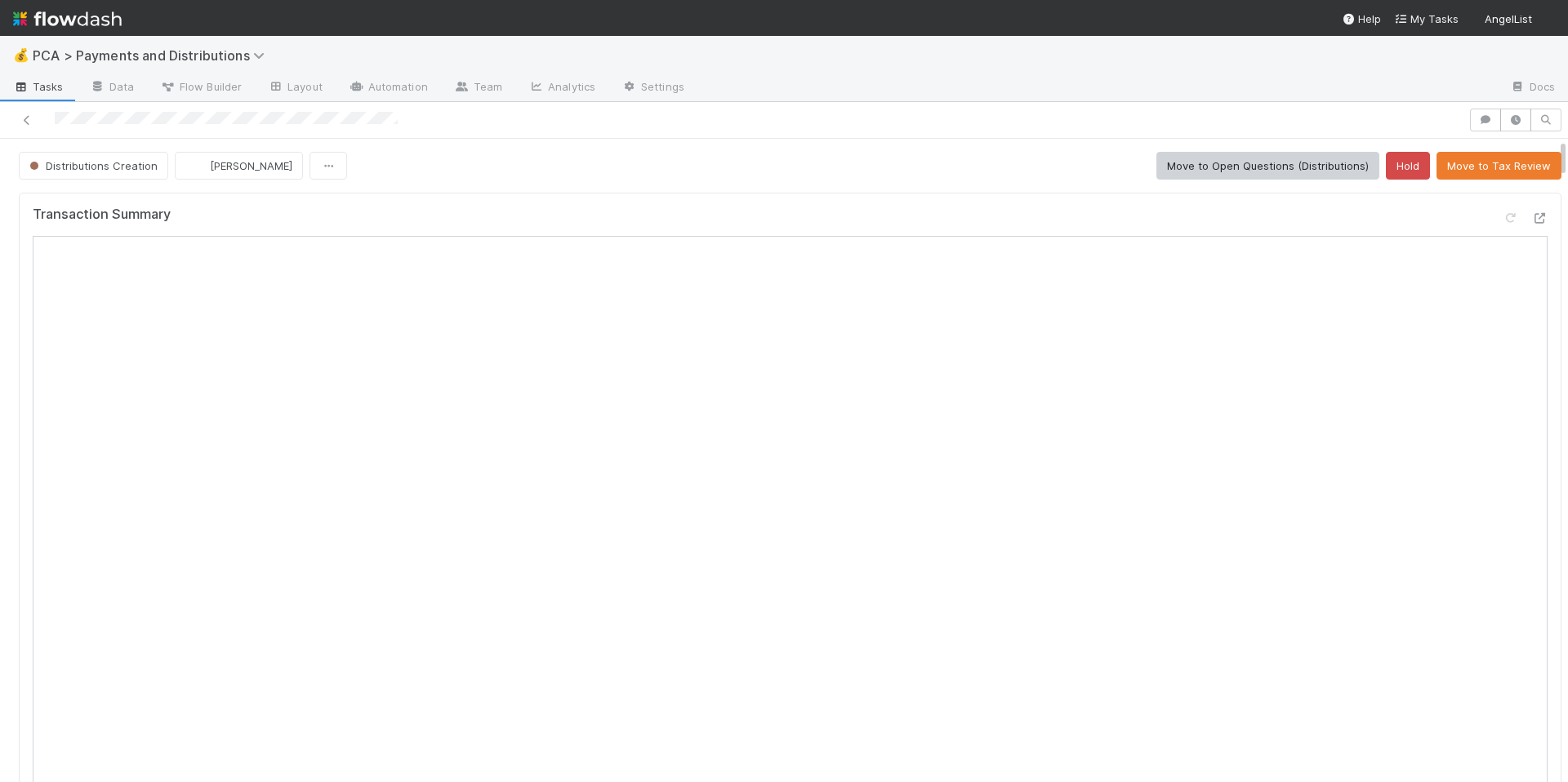
click at [601, 200] on div "Transaction Summary" at bounding box center [790, 631] width 1542 height 878
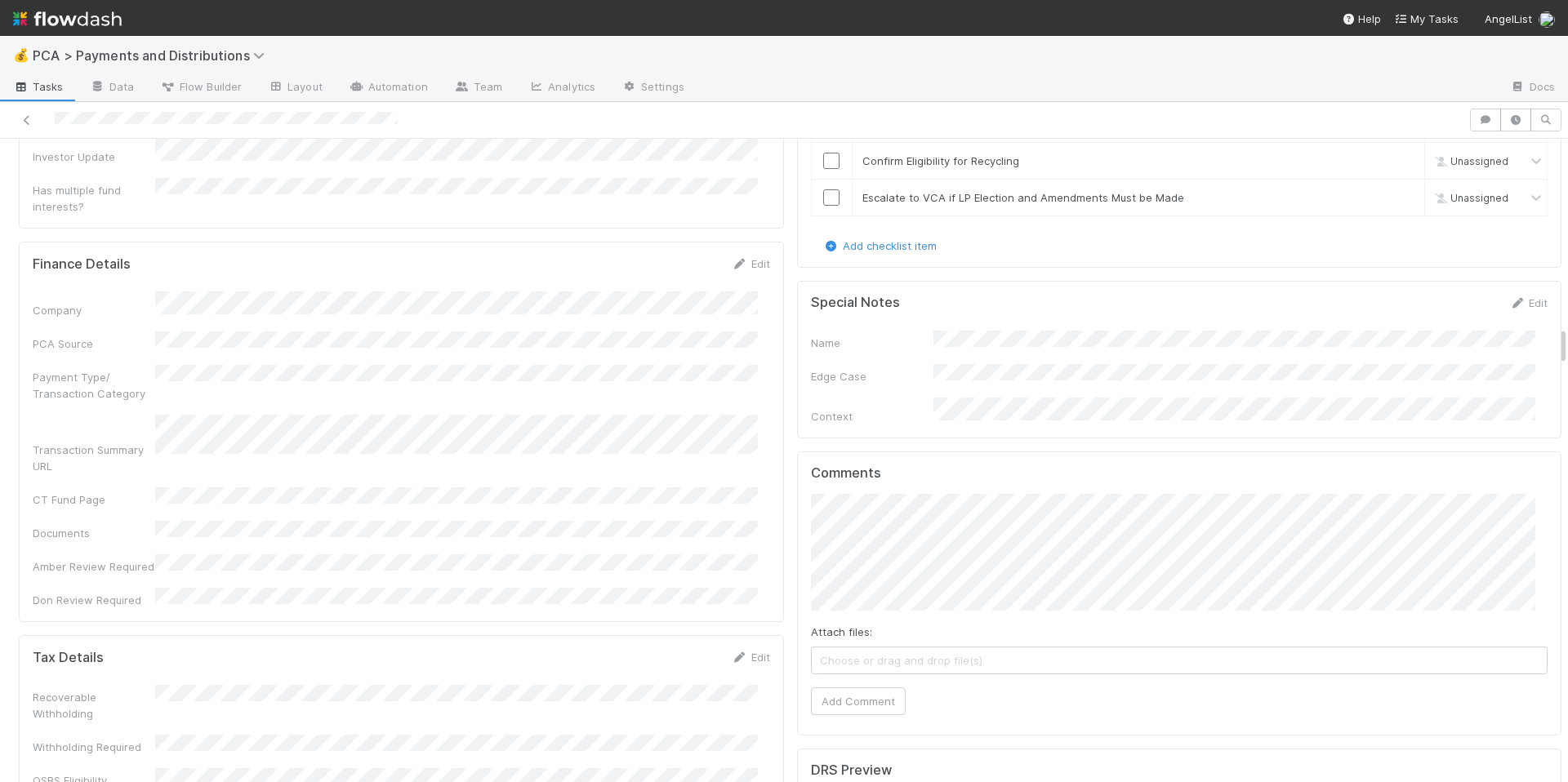
scroll to position [3053, 0]
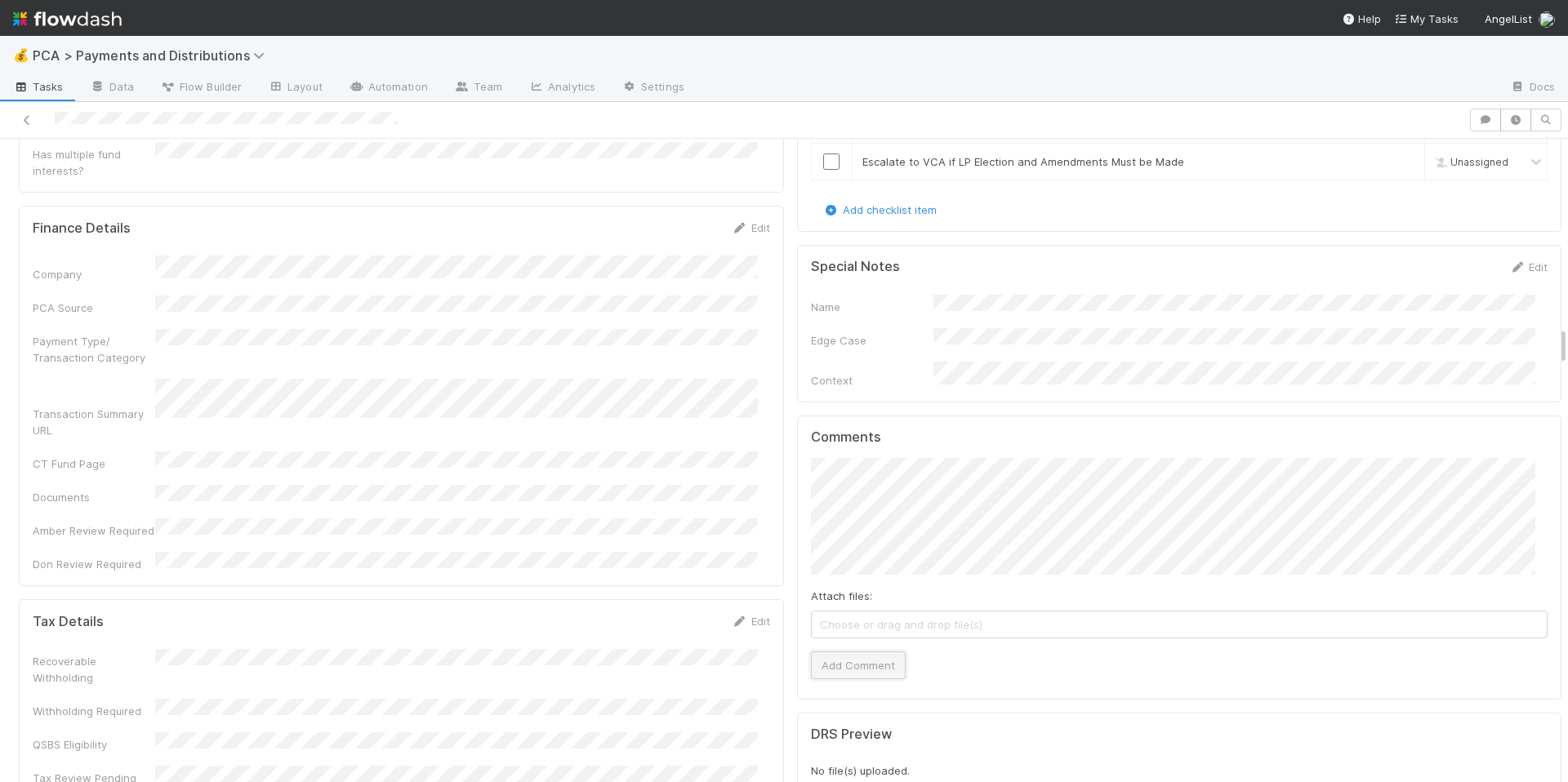
click at [856, 652] on button "Add Comment" at bounding box center [858, 666] width 95 height 28
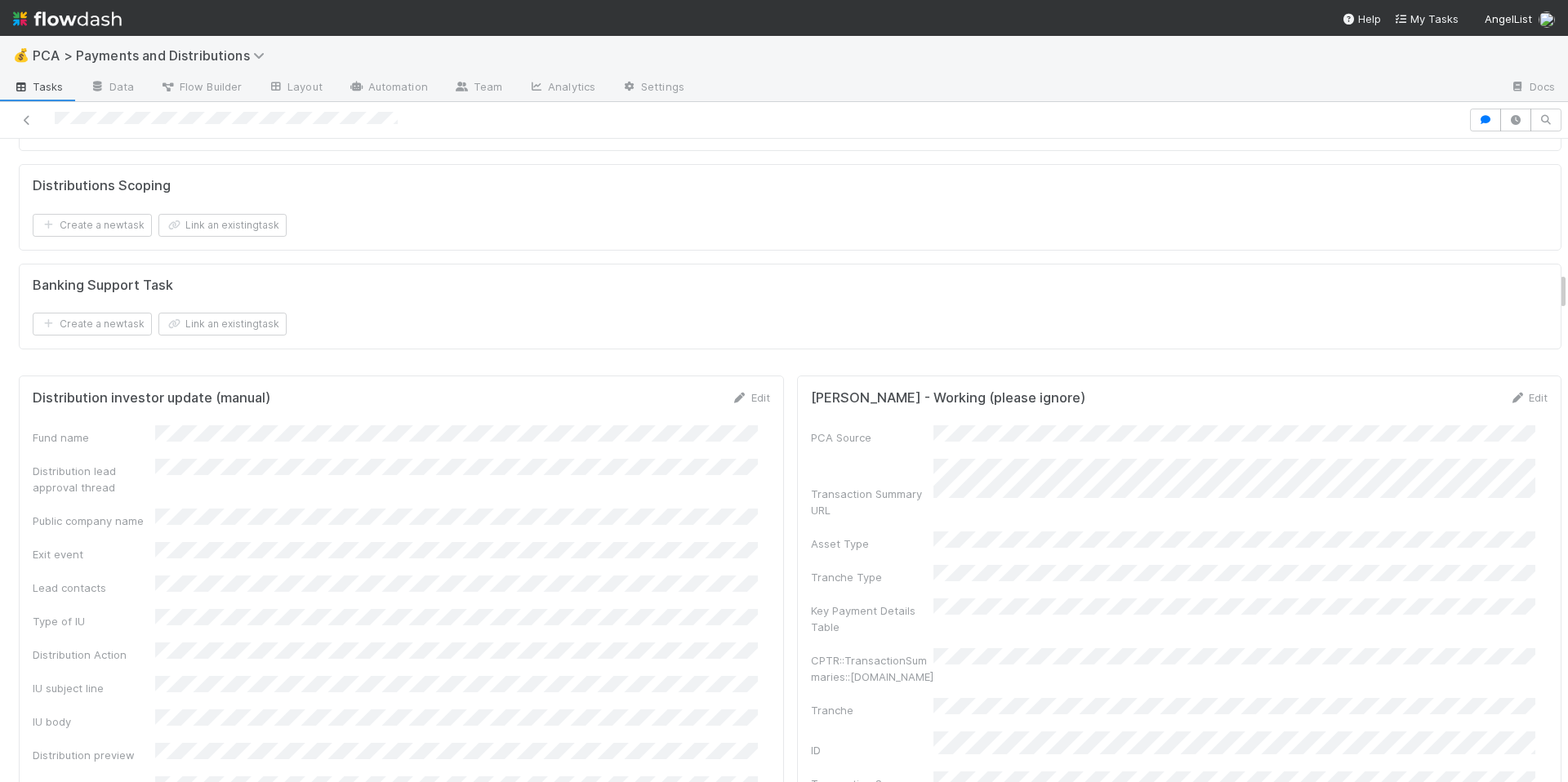
scroll to position [1485, 0]
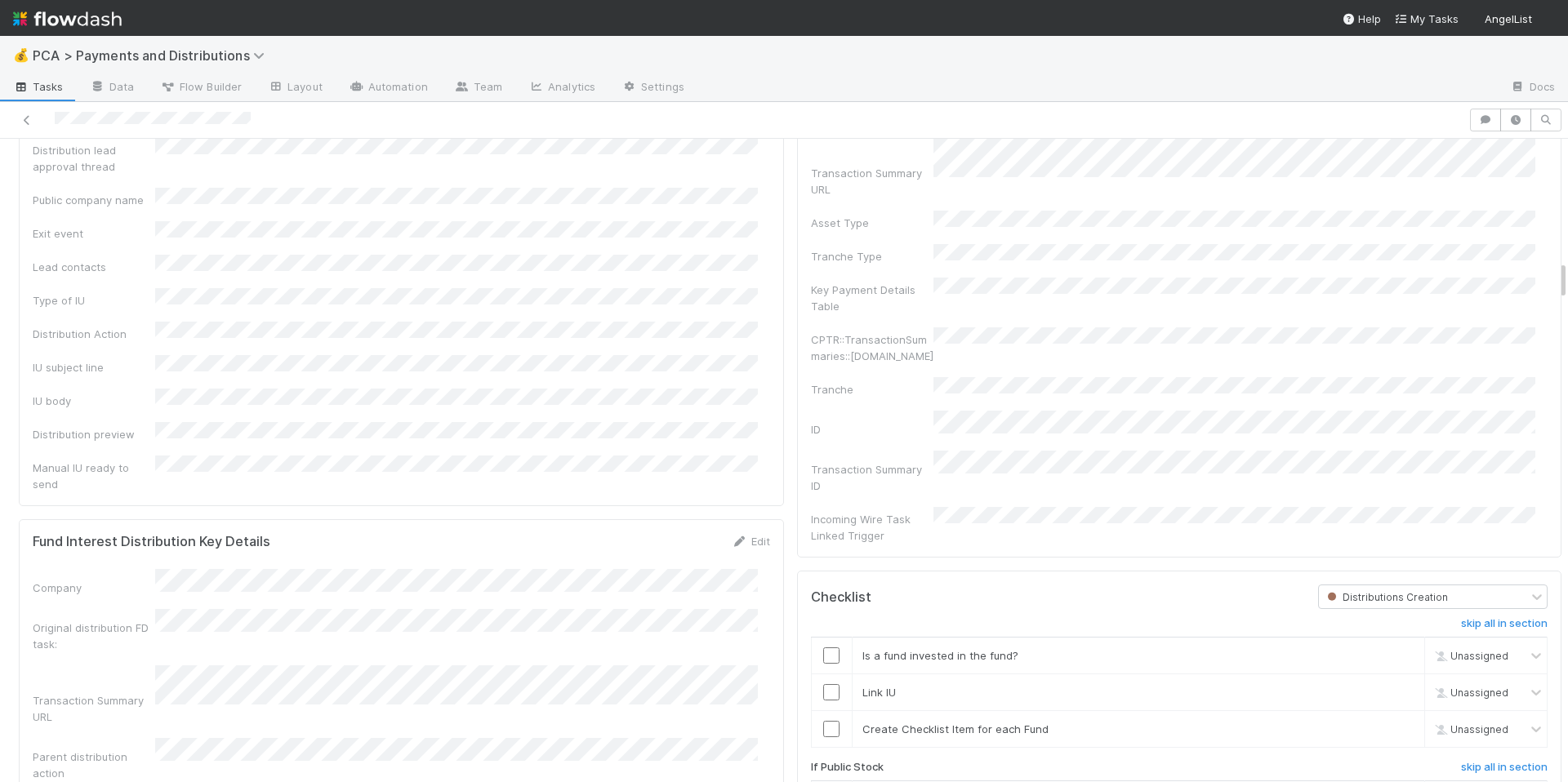
scroll to position [2113, 0]
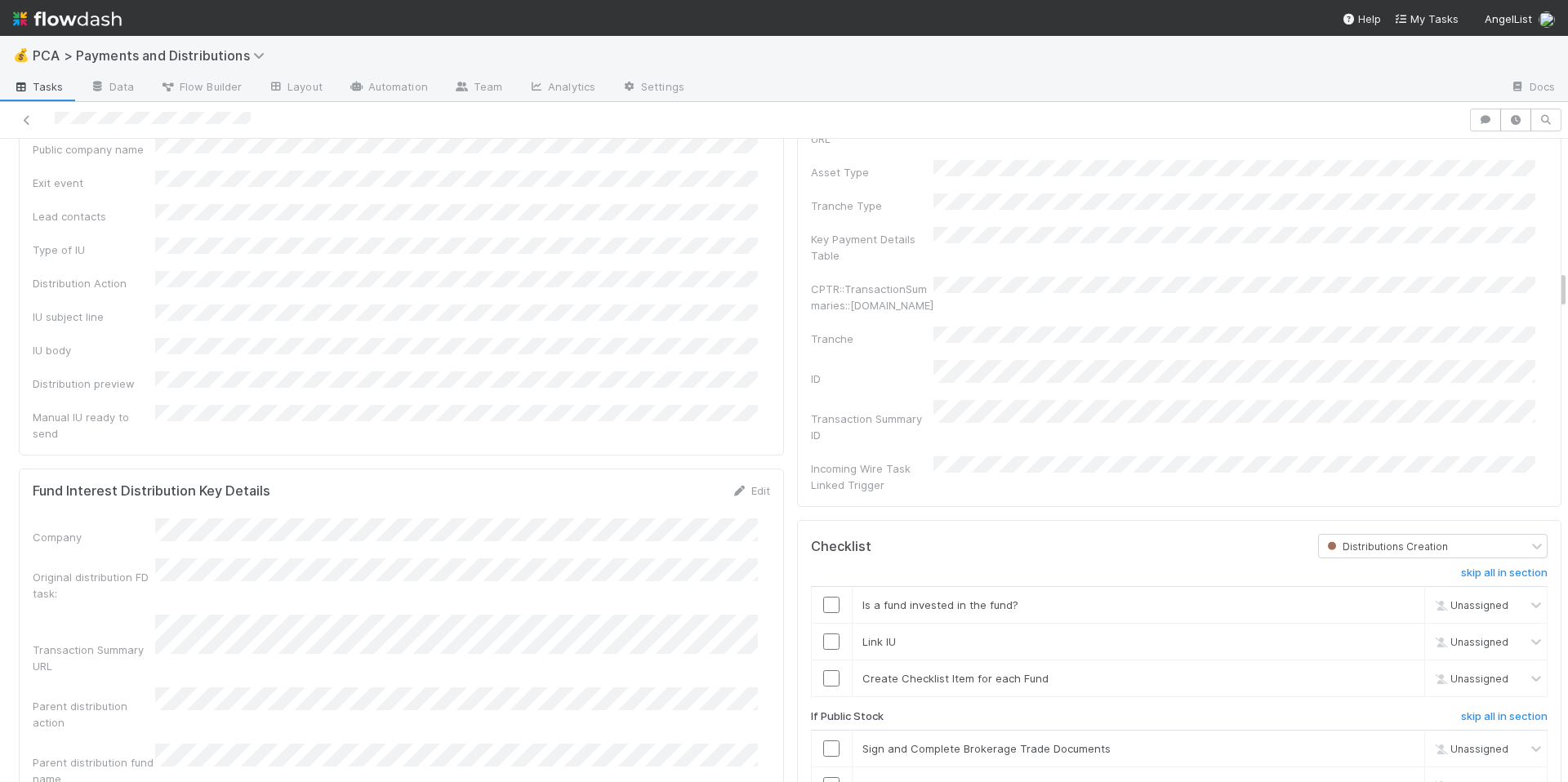
click at [111, 615] on div "Transaction Summary URL" at bounding box center [401, 644] width 738 height 60
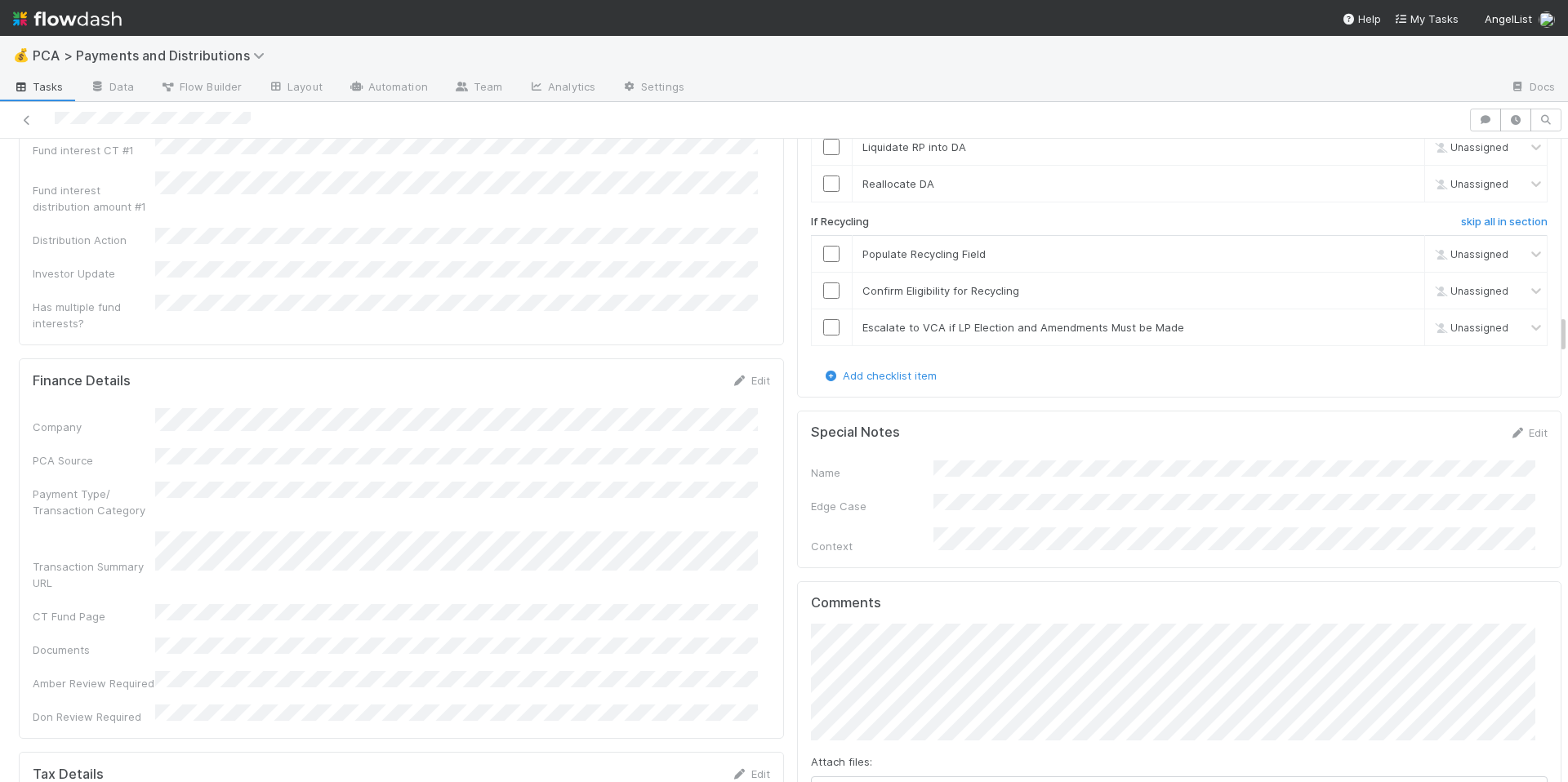
scroll to position [2898, 0]
click at [366, 524] on div "Finance Details Edit Company PCA Source Payment Type/ Transaction Category Tran…" at bounding box center [401, 546] width 765 height 380
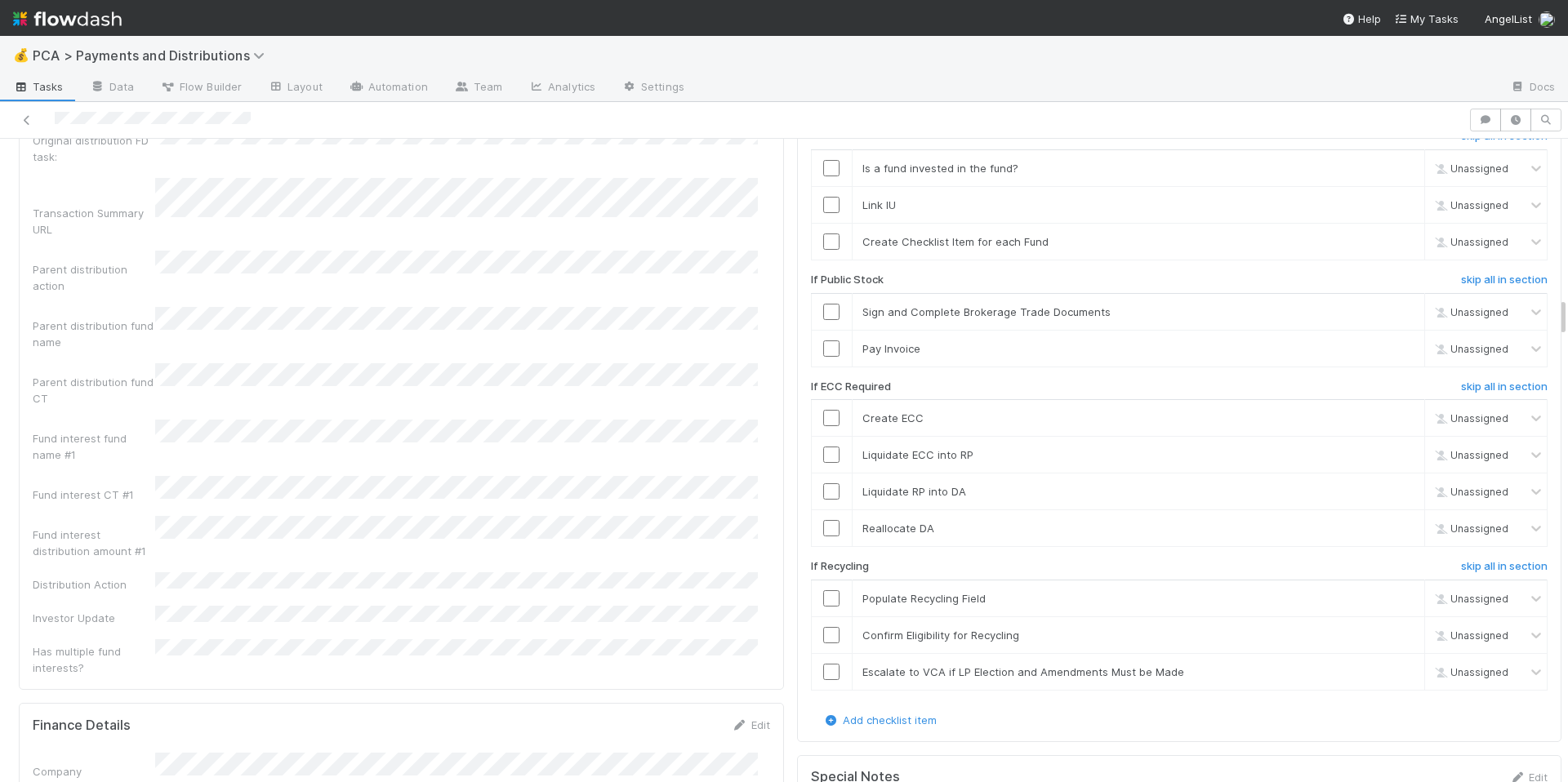
scroll to position [2462, 0]
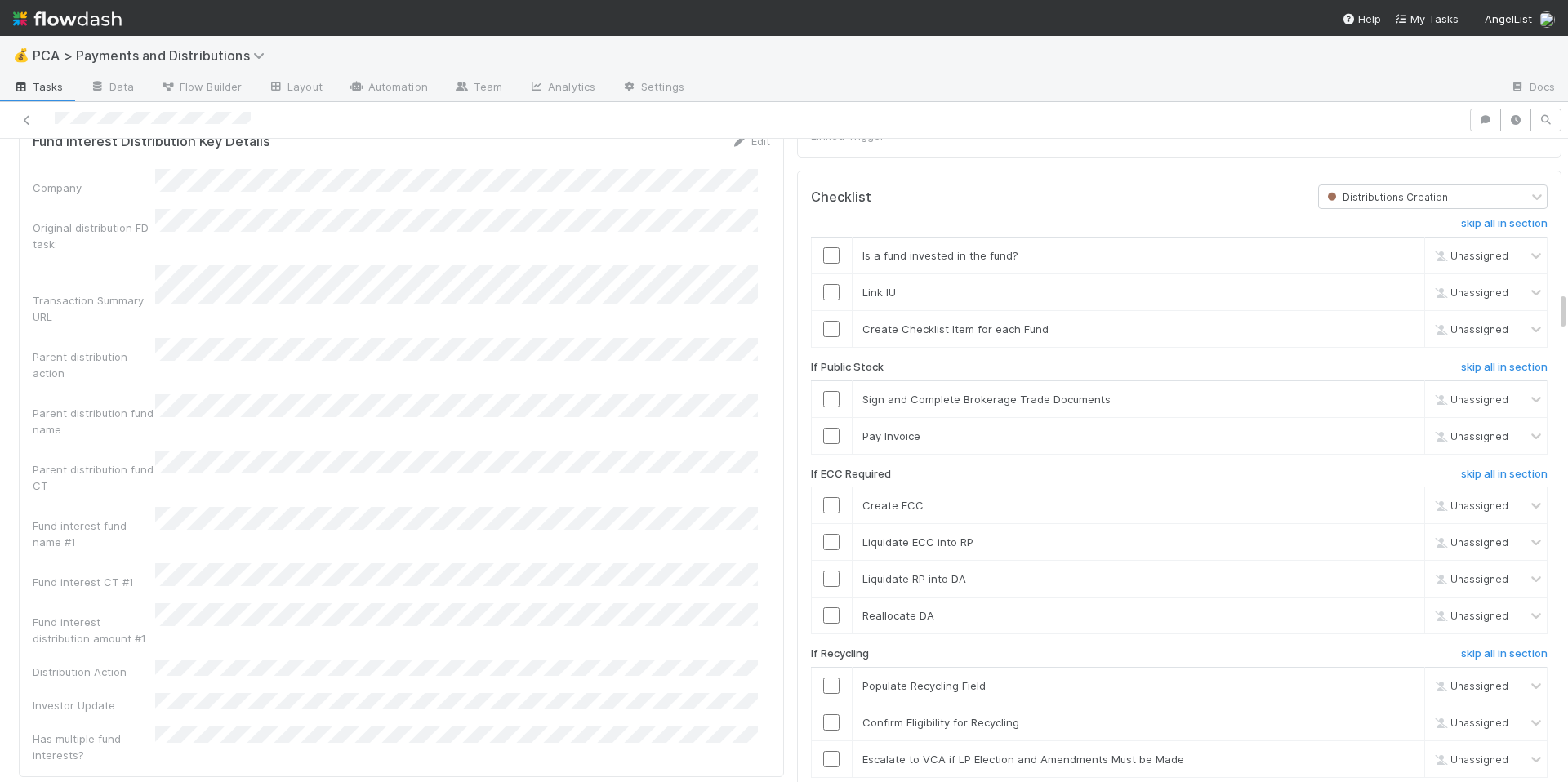
click at [626, 544] on div "Company Original distribution FD task: Transaction Summary URL Parent distribut…" at bounding box center [401, 467] width 738 height 595
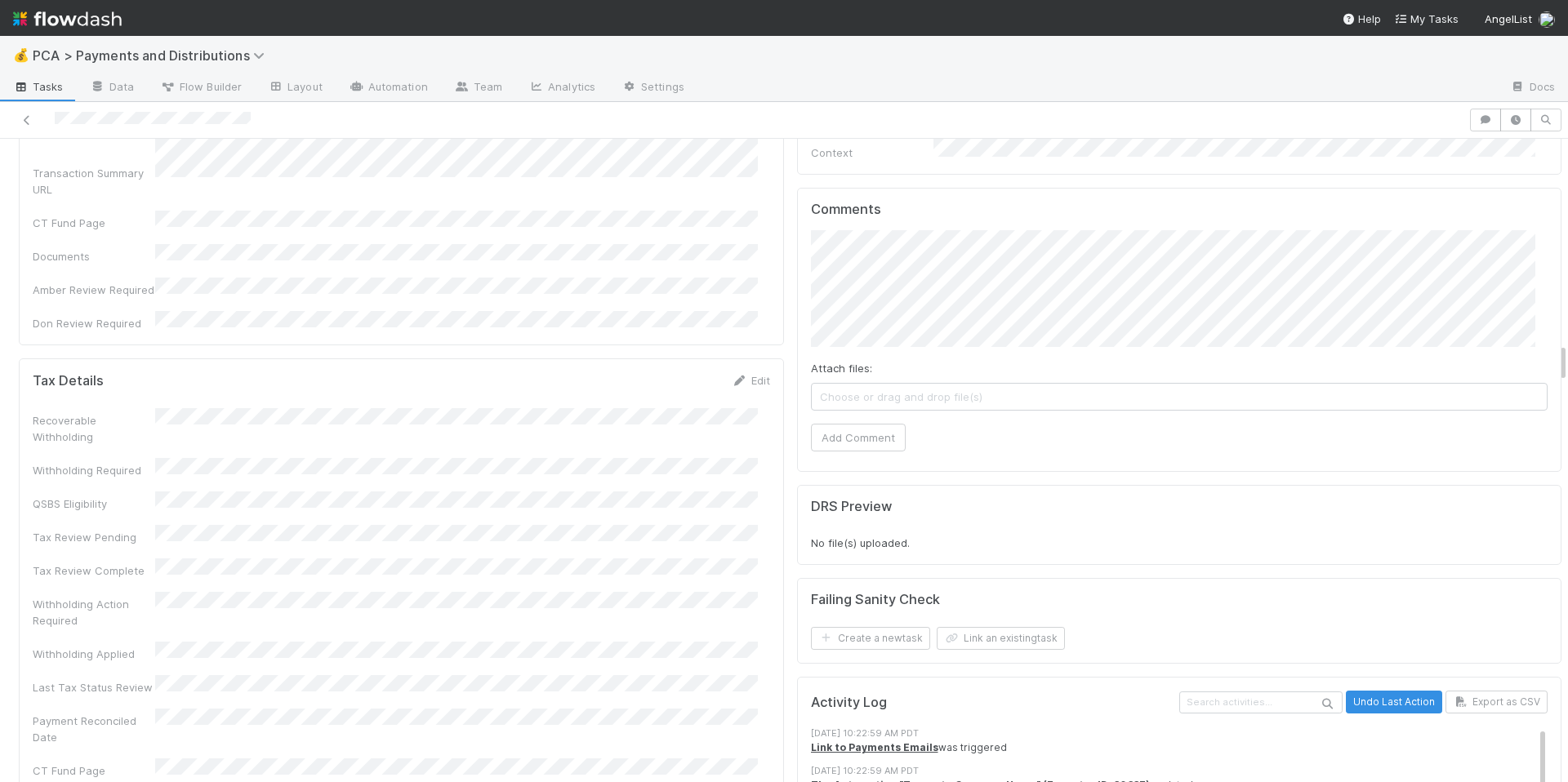
scroll to position [3288, 0]
click at [812, 424] on button "Add Comment" at bounding box center [858, 437] width 95 height 28
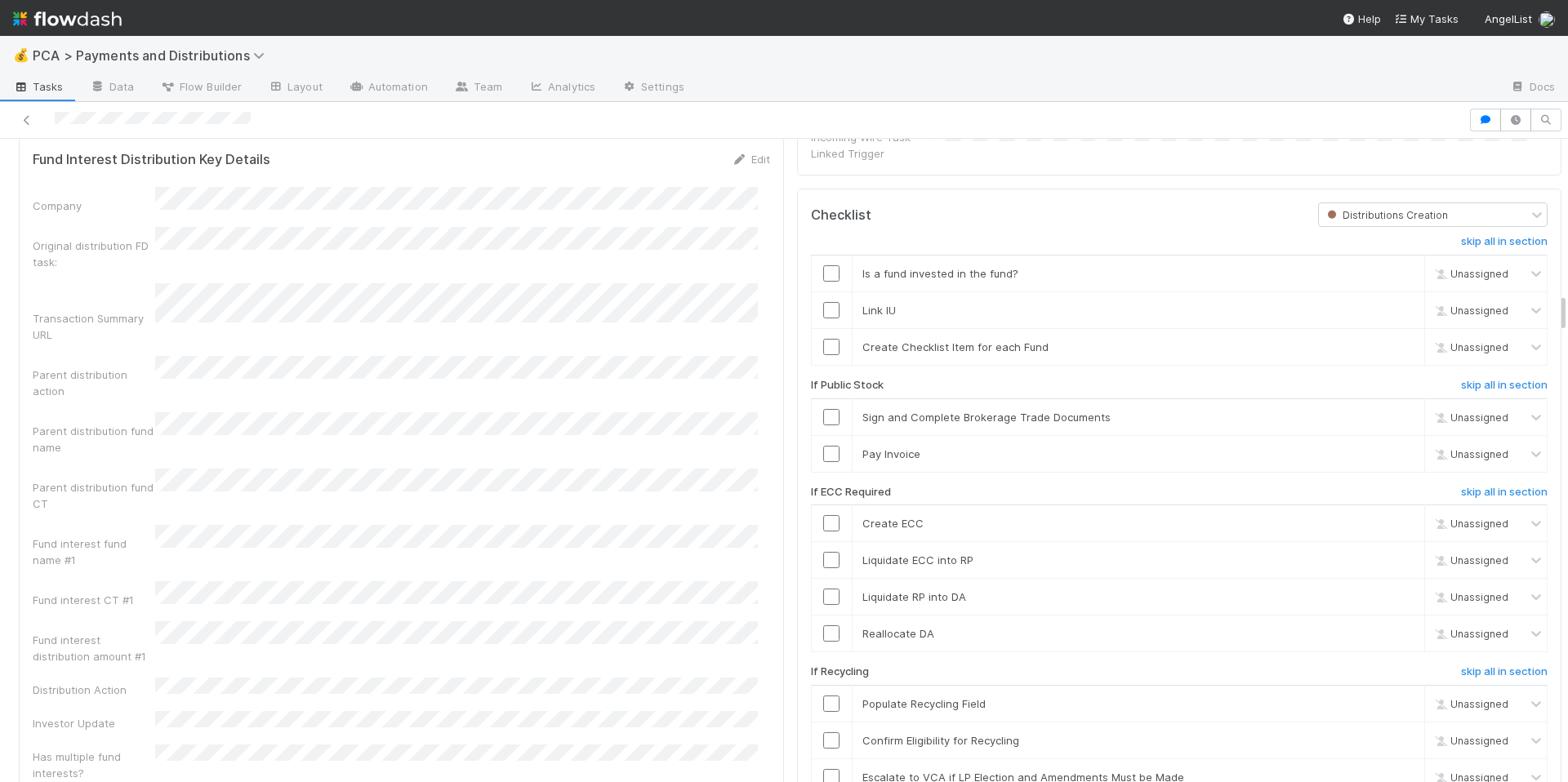
scroll to position [2444, 0]
click at [79, 451] on div "Company Original distribution FD task: Transaction Summary URL Parent distribut…" at bounding box center [401, 486] width 738 height 595
click at [610, 530] on div "Company Original distribution FD task: Transaction Summary URL Parent distribut…" at bounding box center [401, 486] width 738 height 595
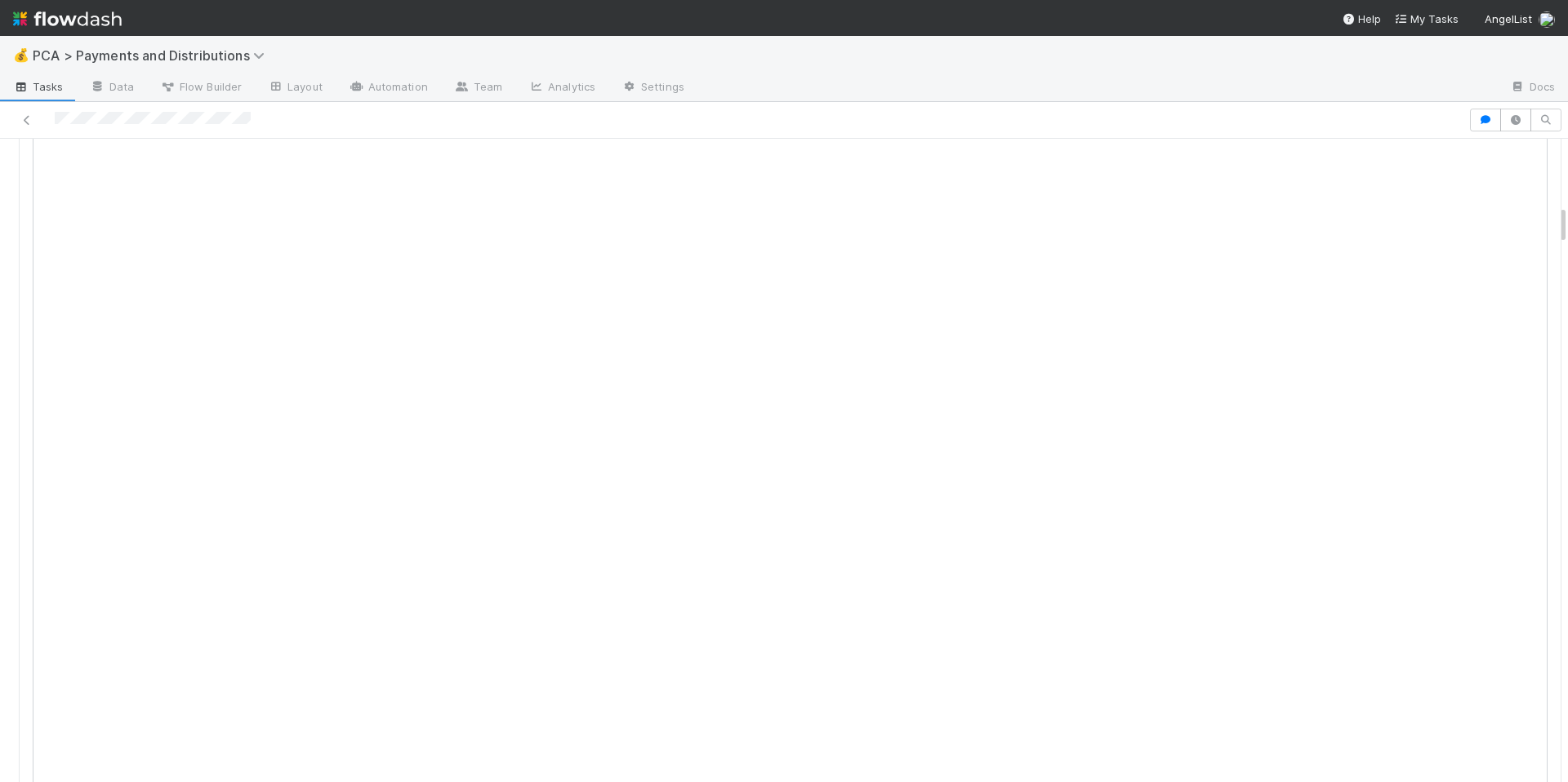
scroll to position [0, 0]
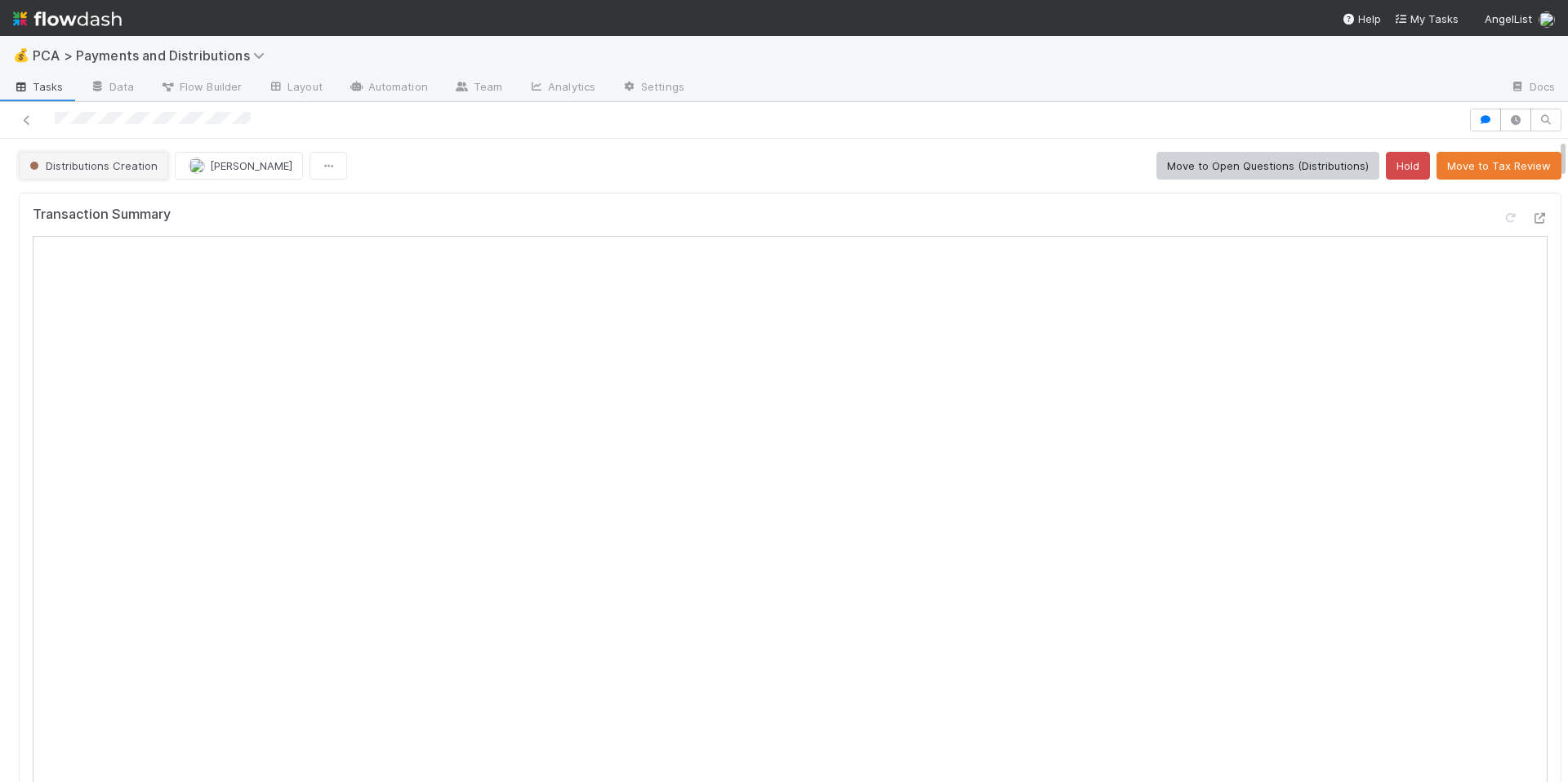
click at [125, 161] on span "Distributions Creation" at bounding box center [93, 165] width 132 height 13
click at [137, 203] on div "Completed" at bounding box center [128, 207] width 230 height 30
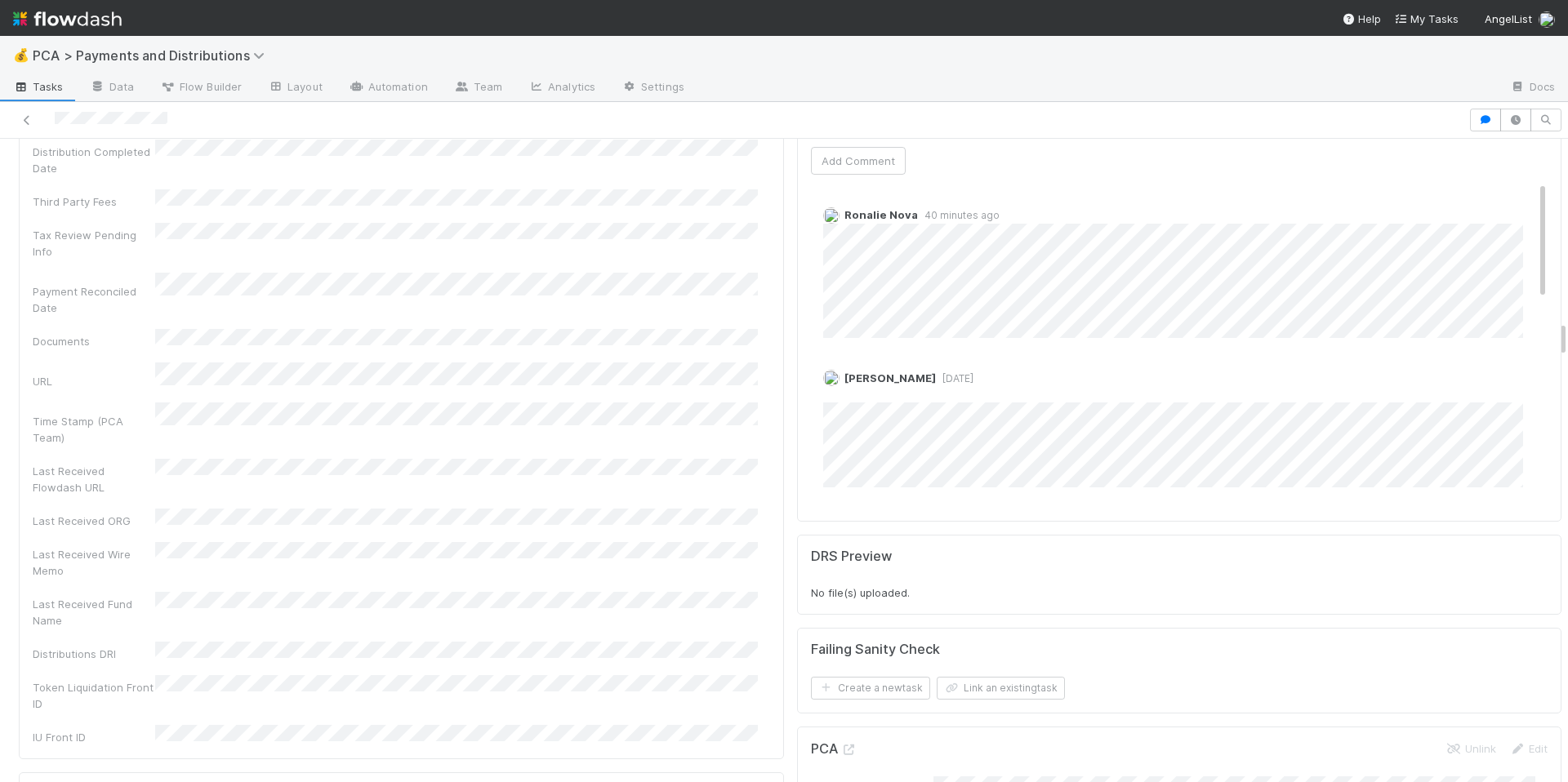
scroll to position [3120, 0]
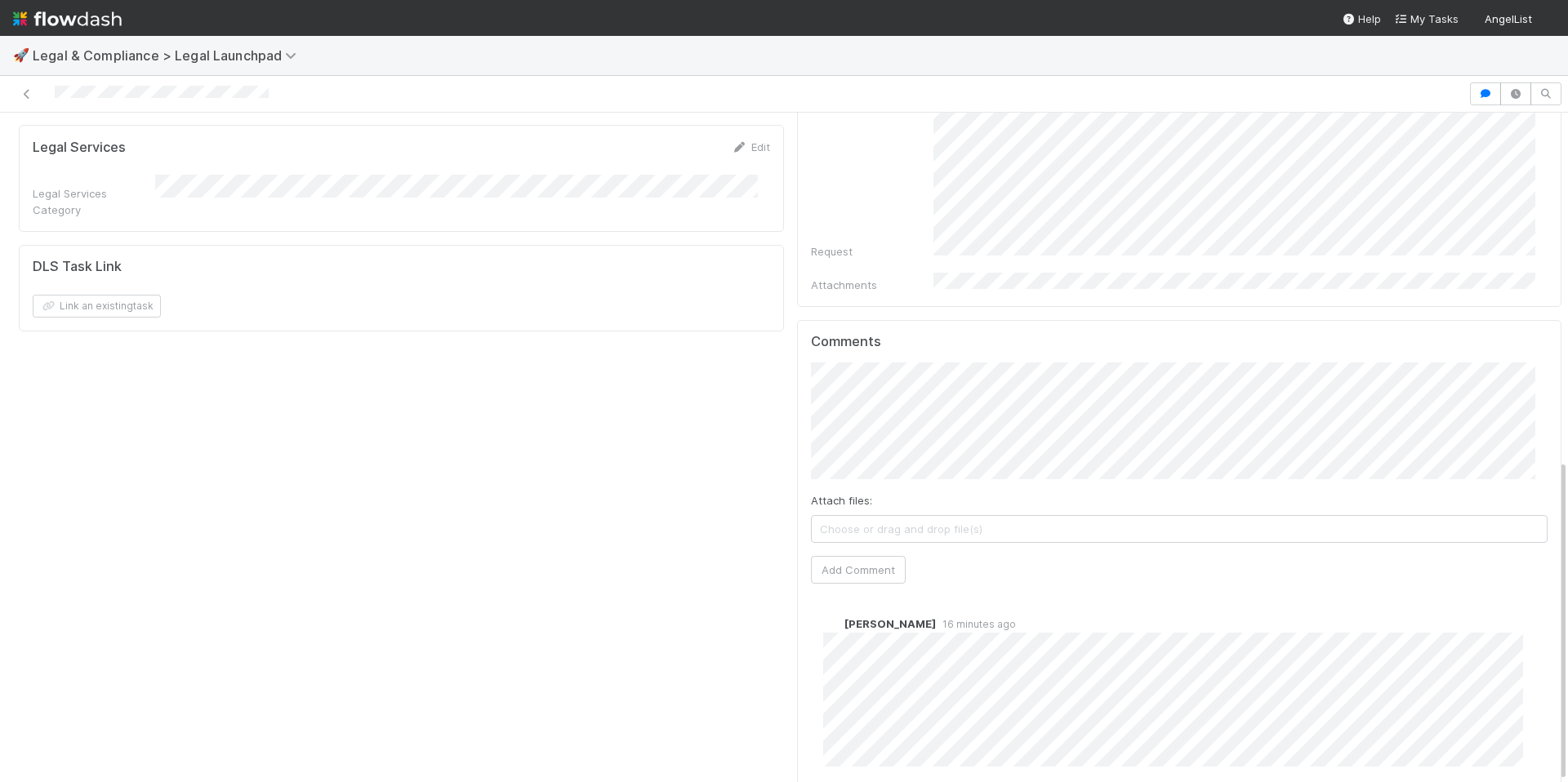
scroll to position [12, 0]
click at [689, 580] on div "Details Edit Task name Due Date P0 ALERT? Matter Type Hour Estimate Planned Ont…" at bounding box center [401, 130] width 778 height 1379
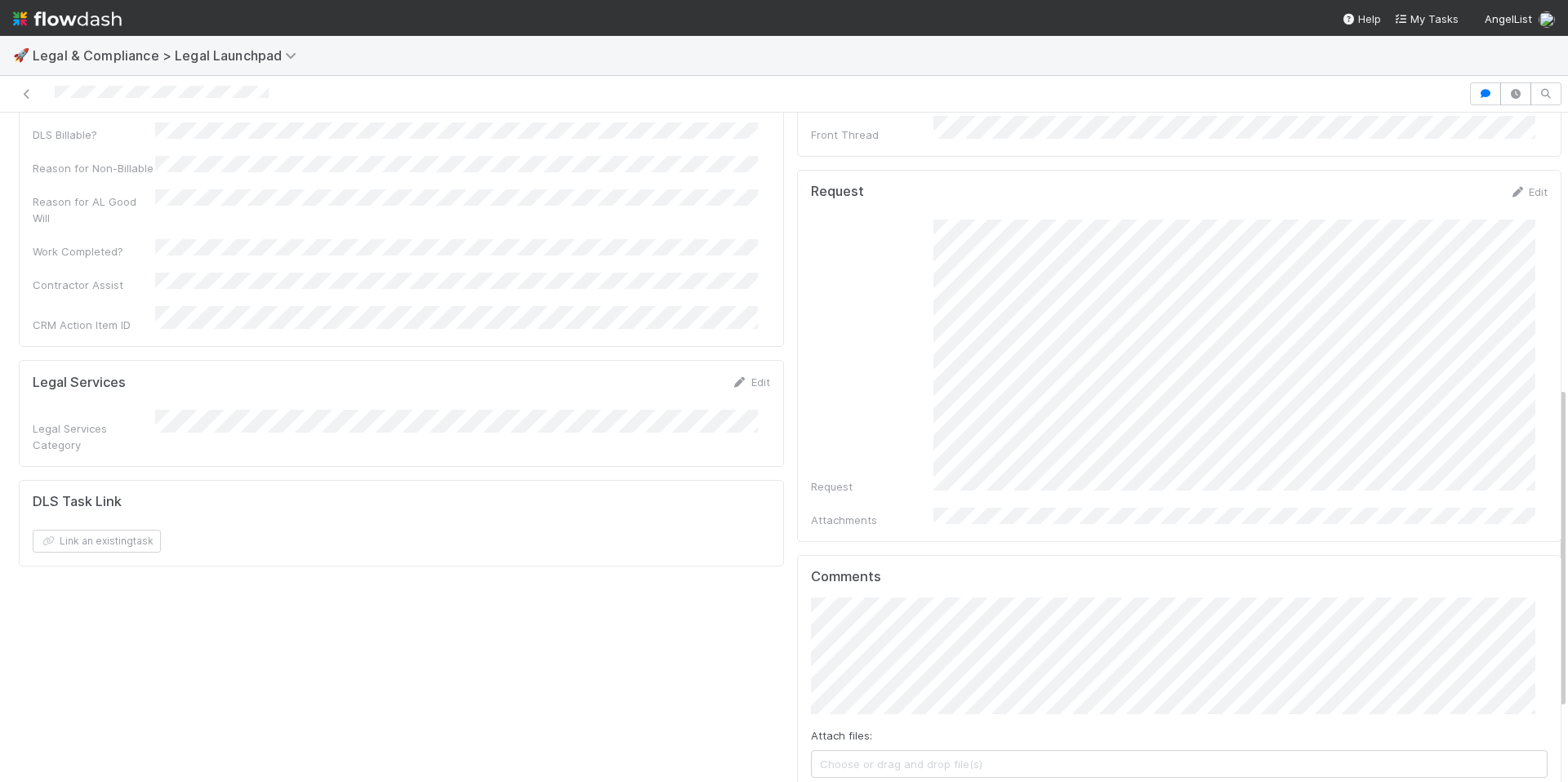
scroll to position [393, 0]
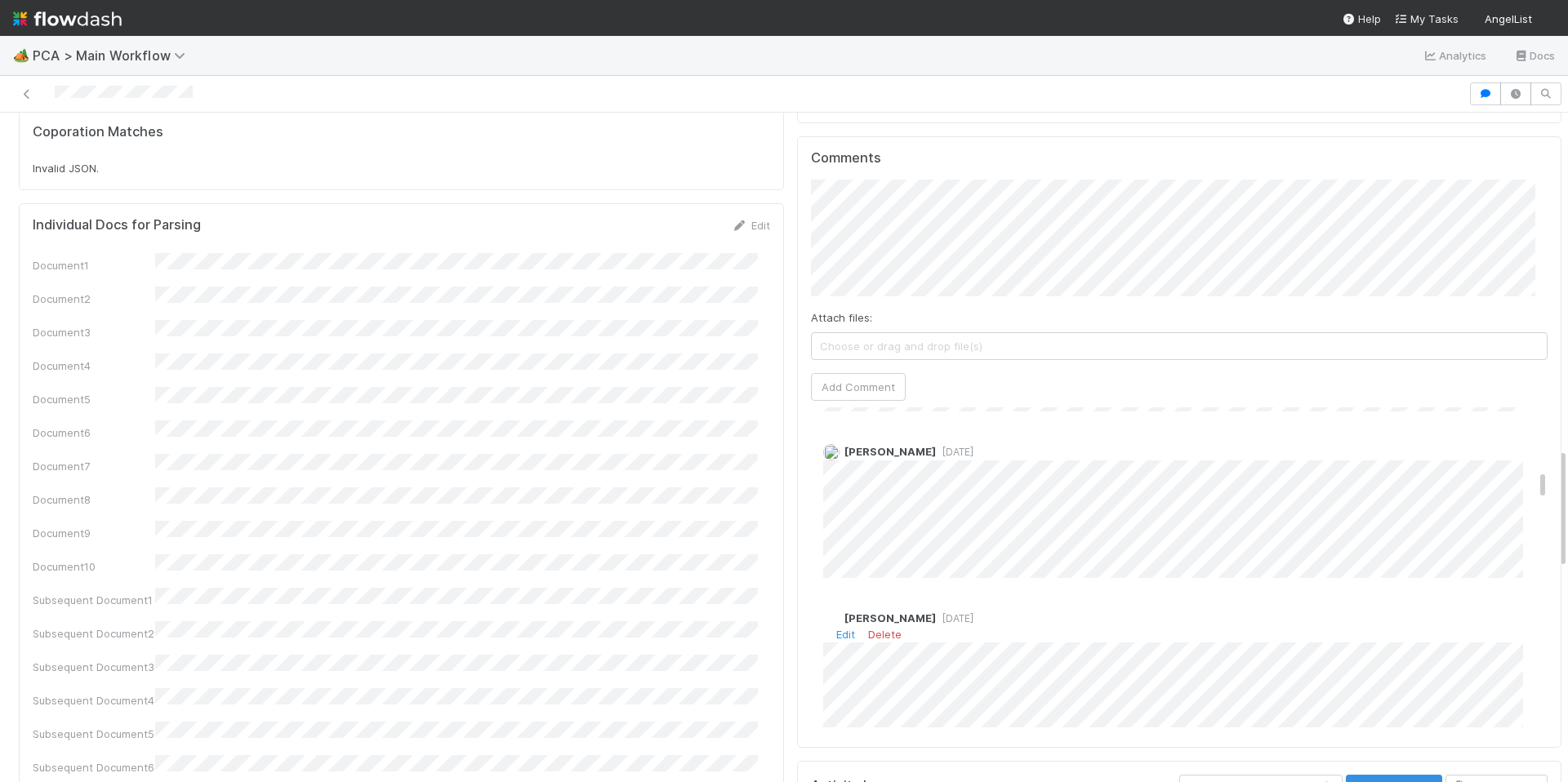
scroll to position [1531, 0]
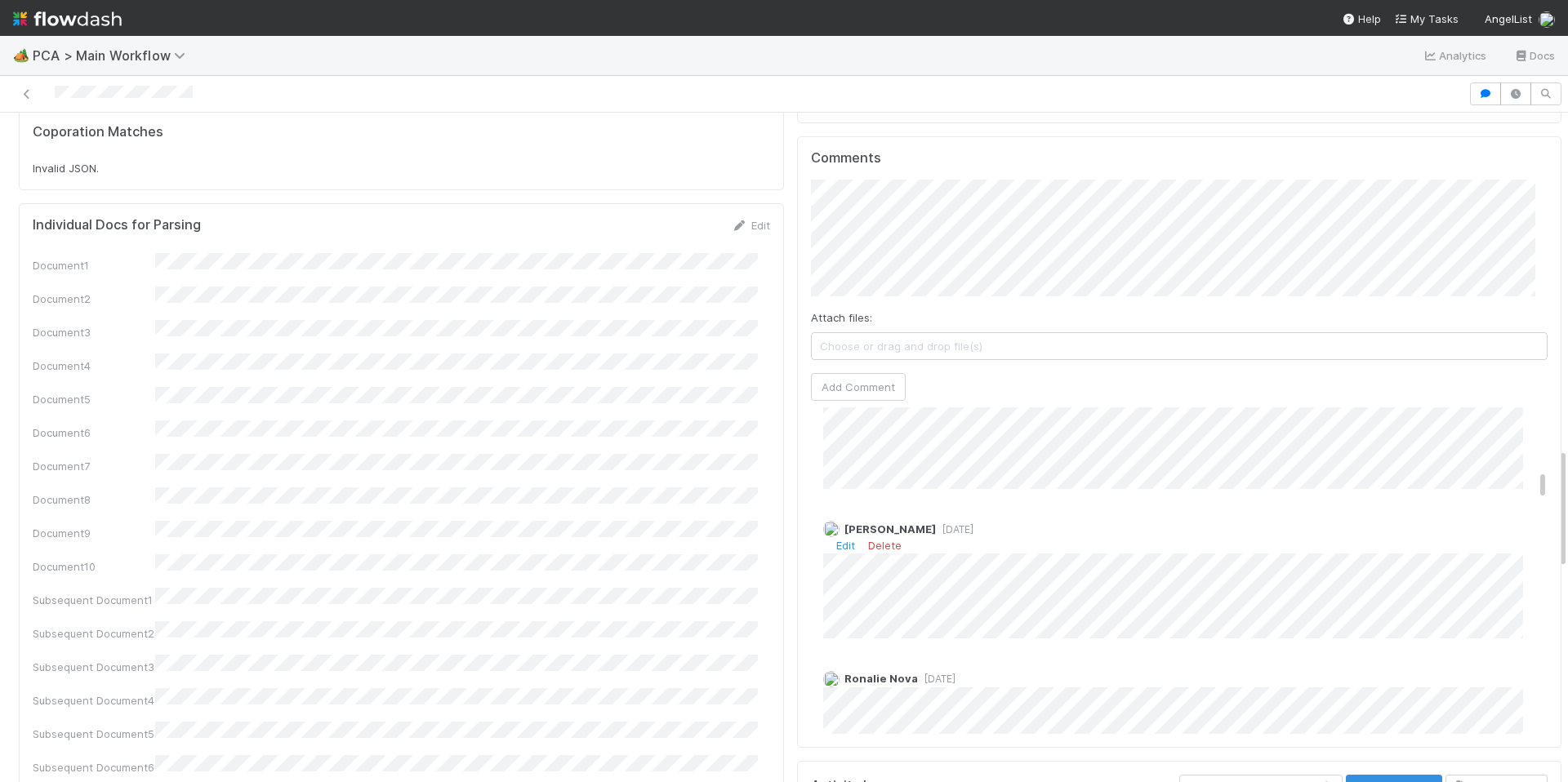
click at [1263, 509] on div "[PERSON_NAME] [DATE] Edit Delete" at bounding box center [1185, 574] width 750 height 130
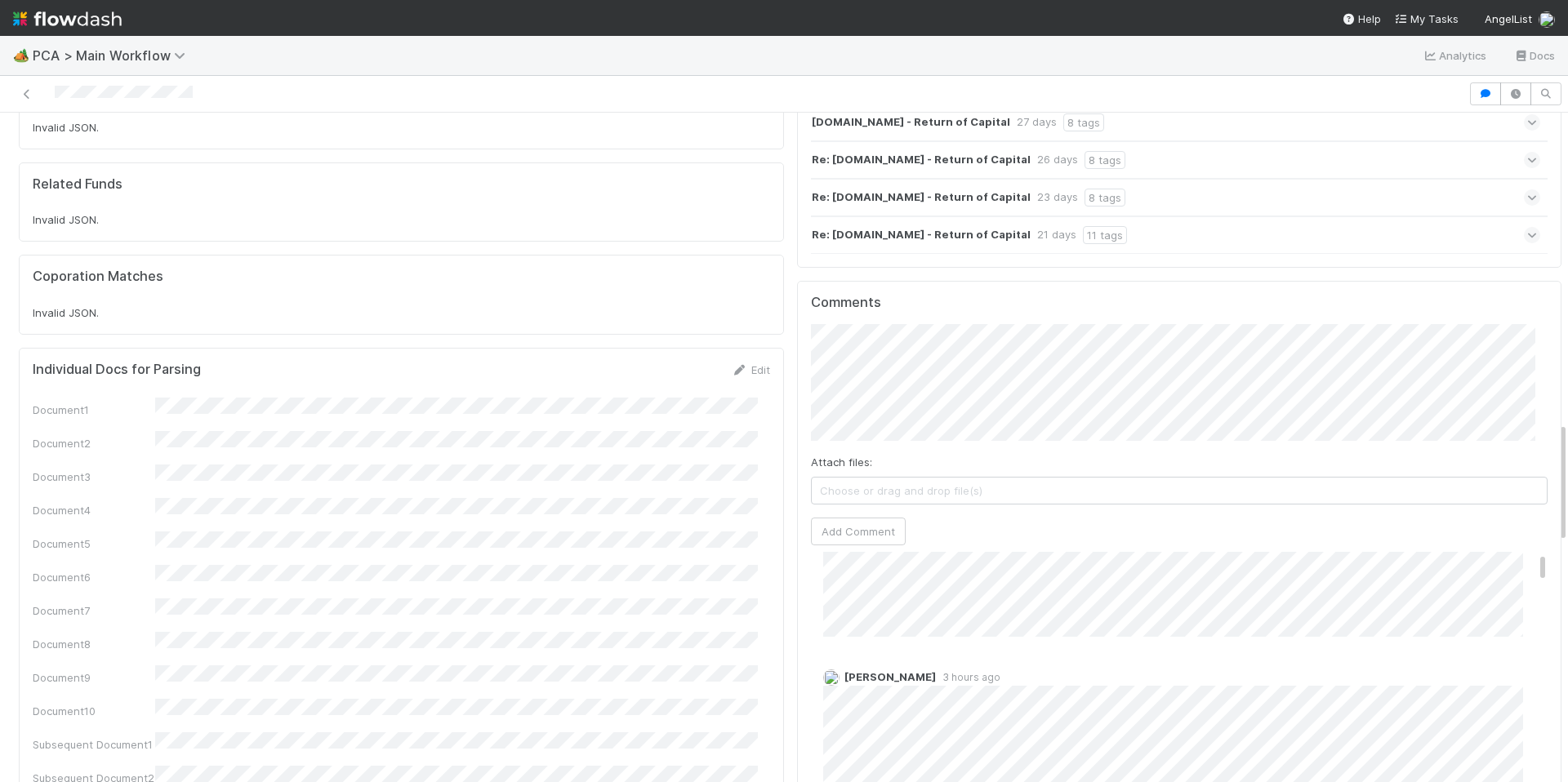
scroll to position [0, 0]
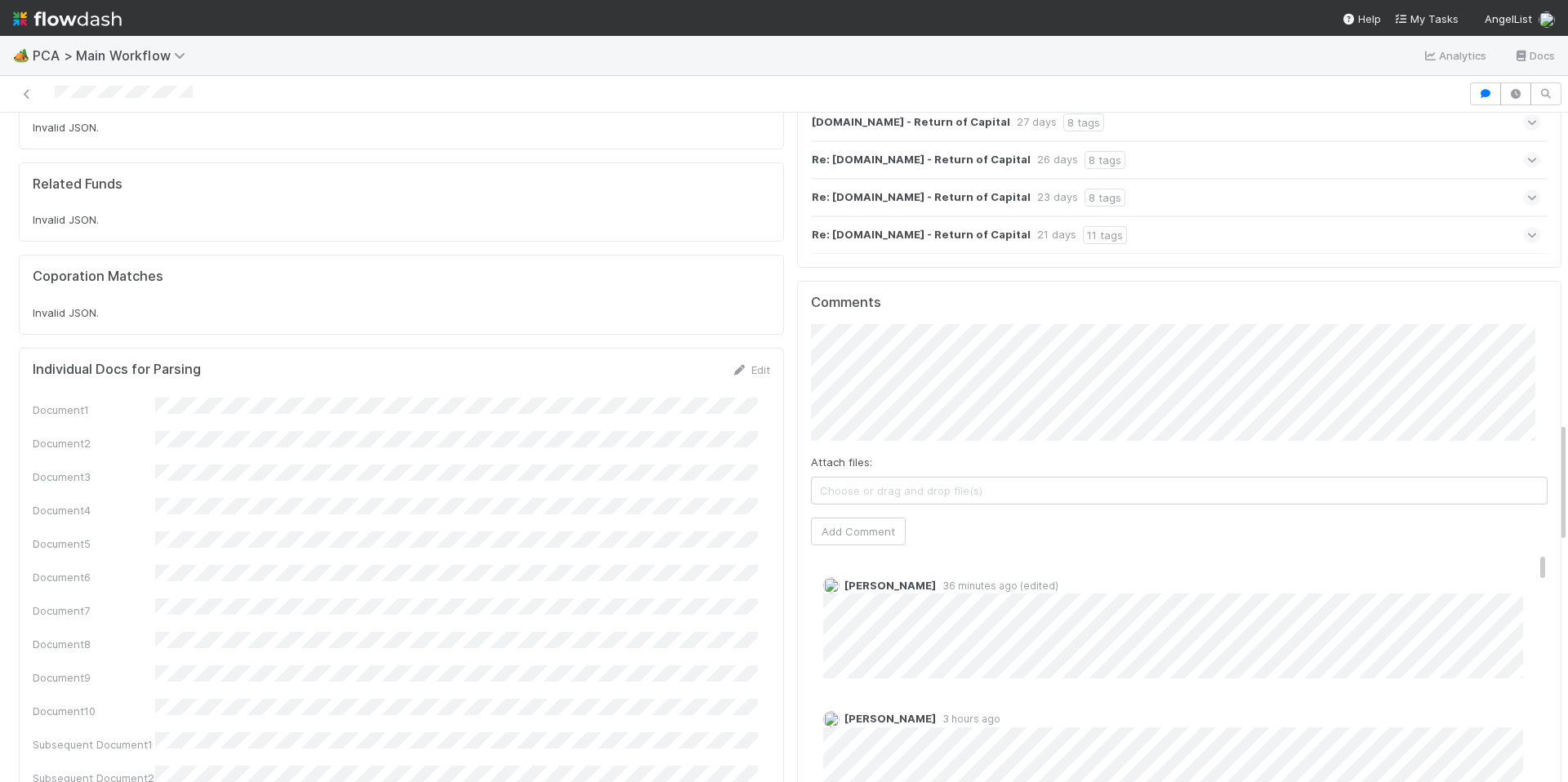
click at [607, 361] on div "Individual Docs for Parsing Edit" at bounding box center [401, 369] width 738 height 17
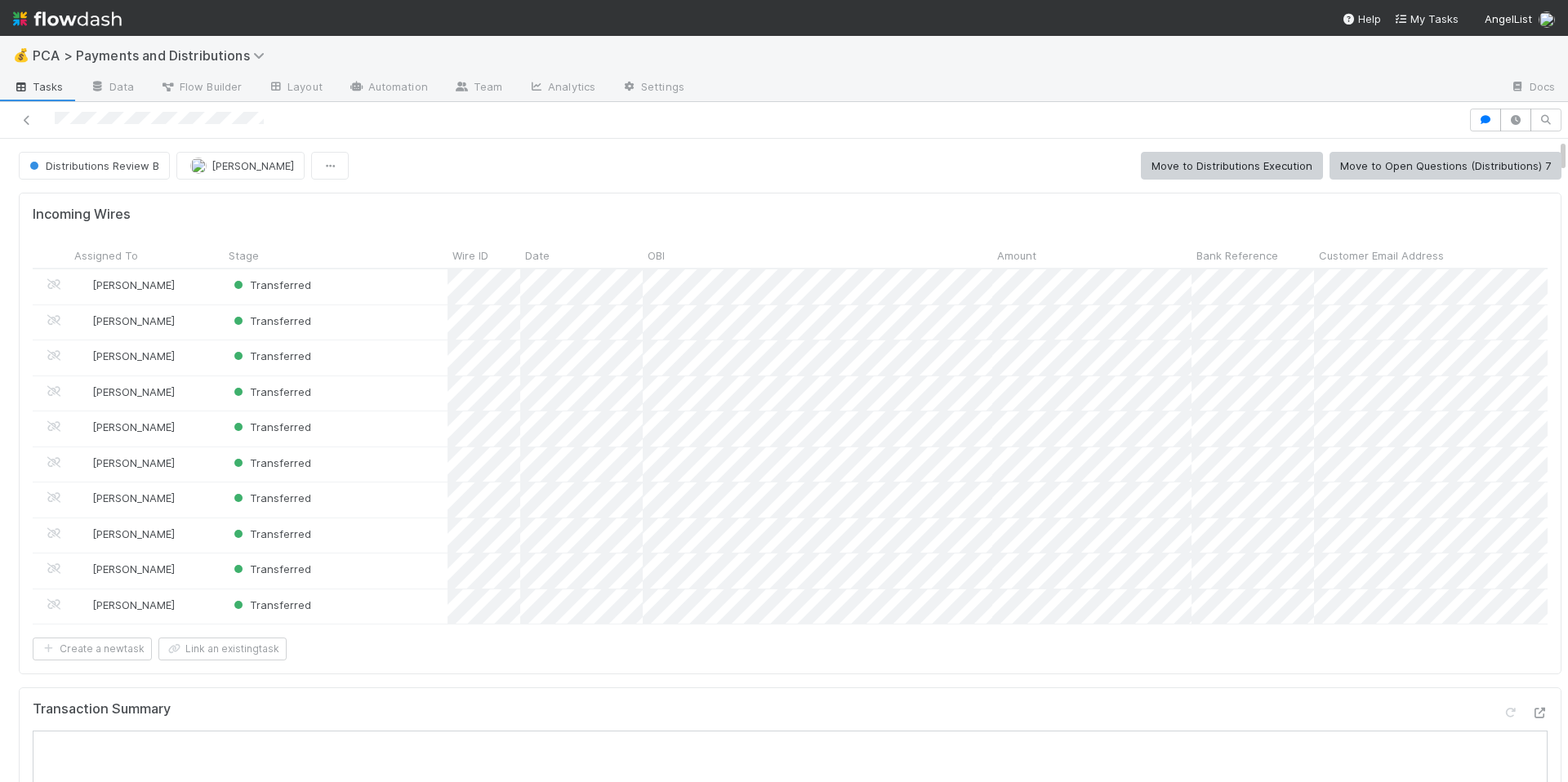
click at [783, 197] on div "Incoming Wires Assigned To Stage Wire ID Date OBI Amount Bank Reference Custome…" at bounding box center [790, 433] width 1542 height 482
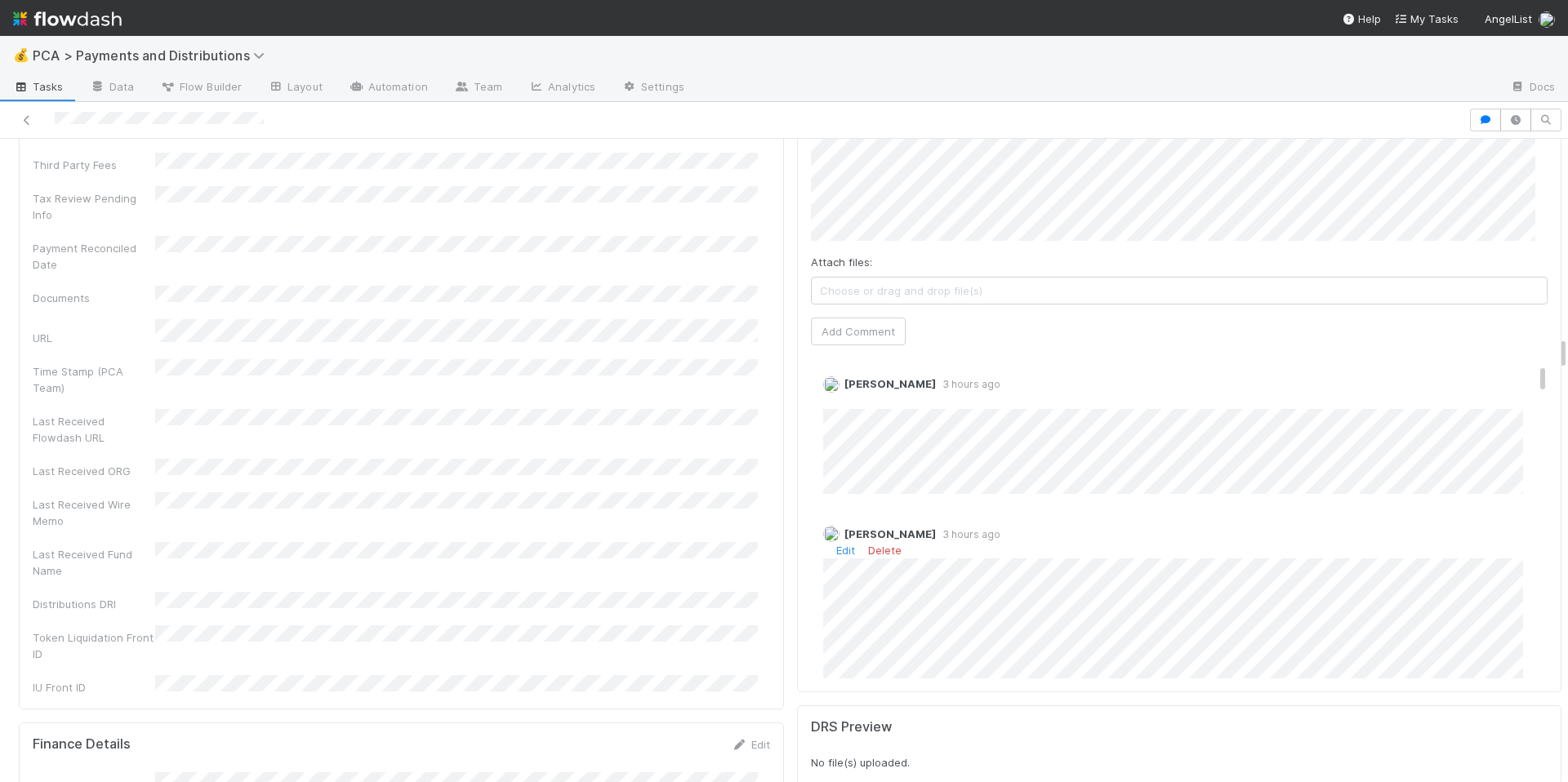
scroll to position [282, 0]
